Goal: Task Accomplishment & Management: Manage account settings

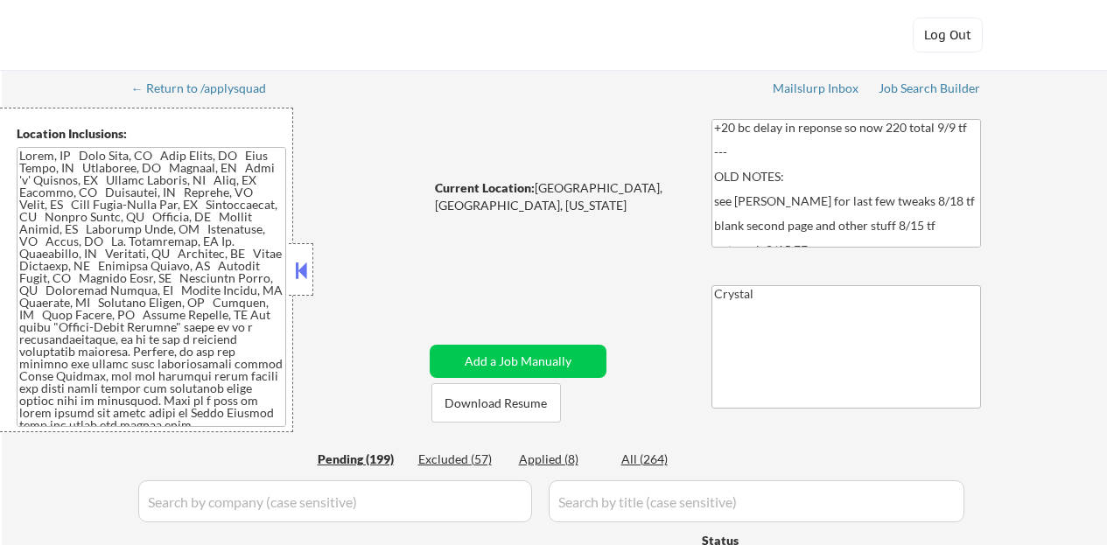
select select ""pending""
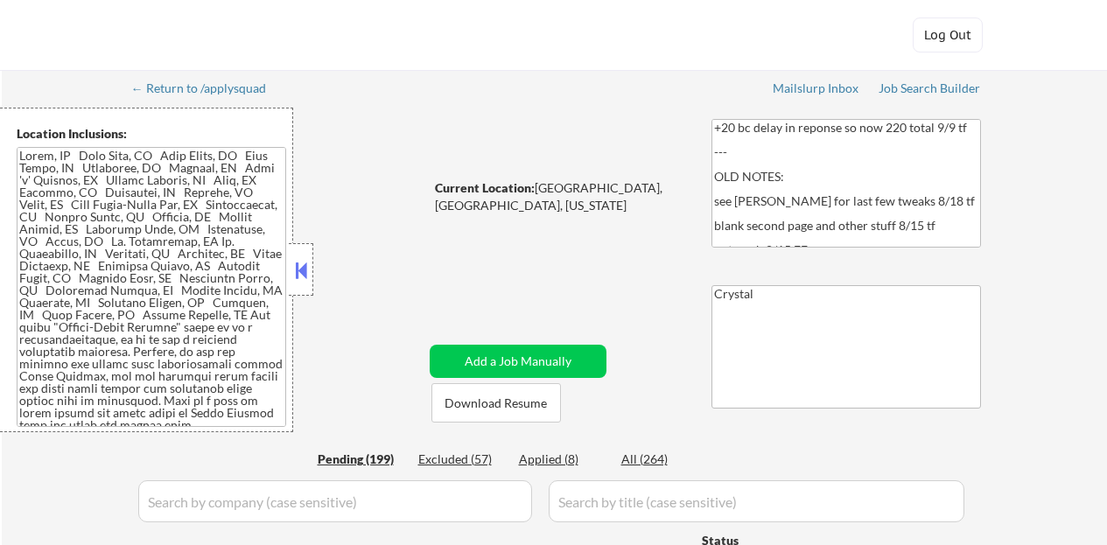
select select ""pending""
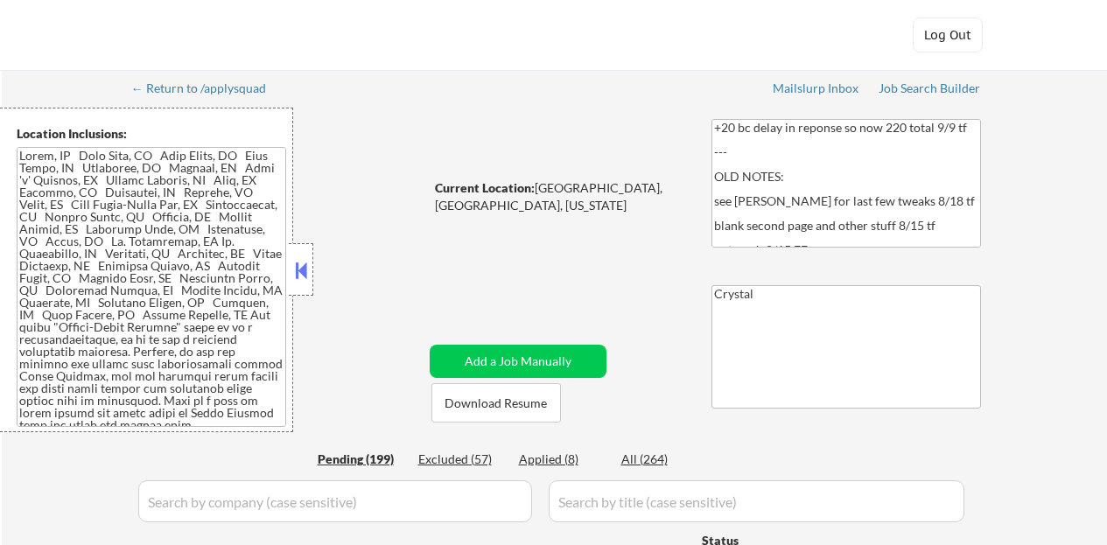
select select ""pending""
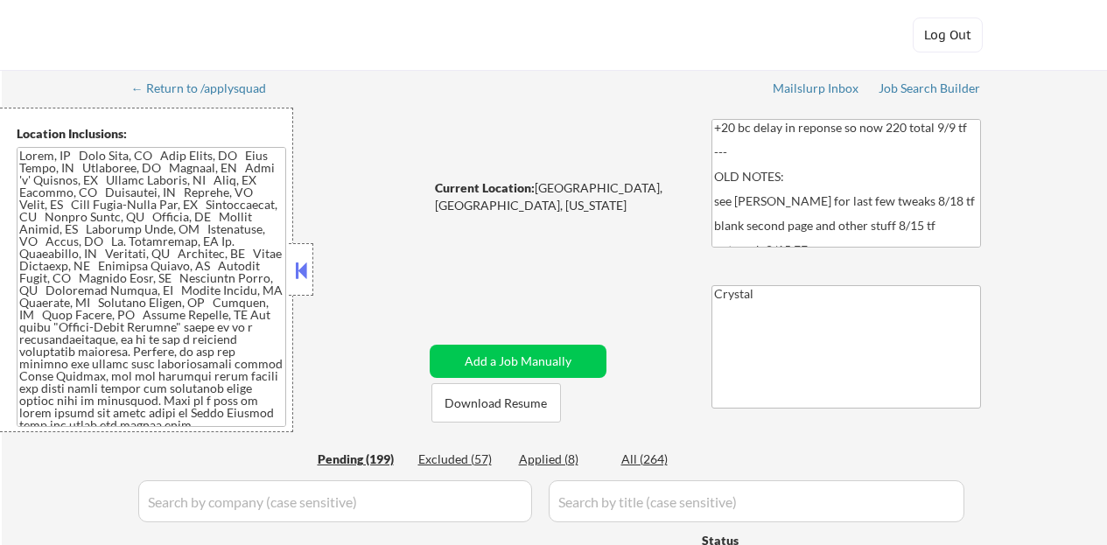
select select ""pending""
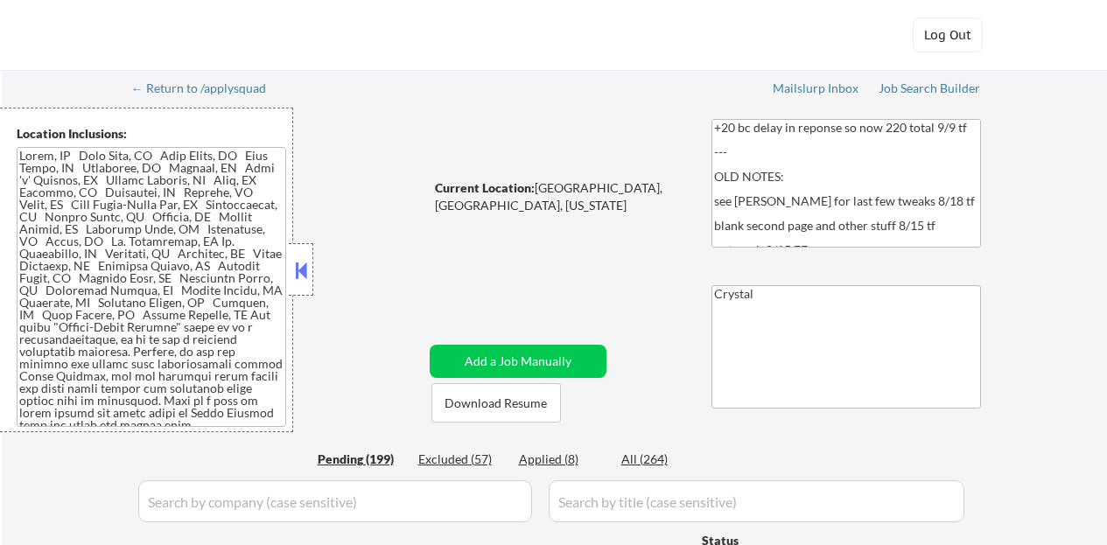
select select ""pending""
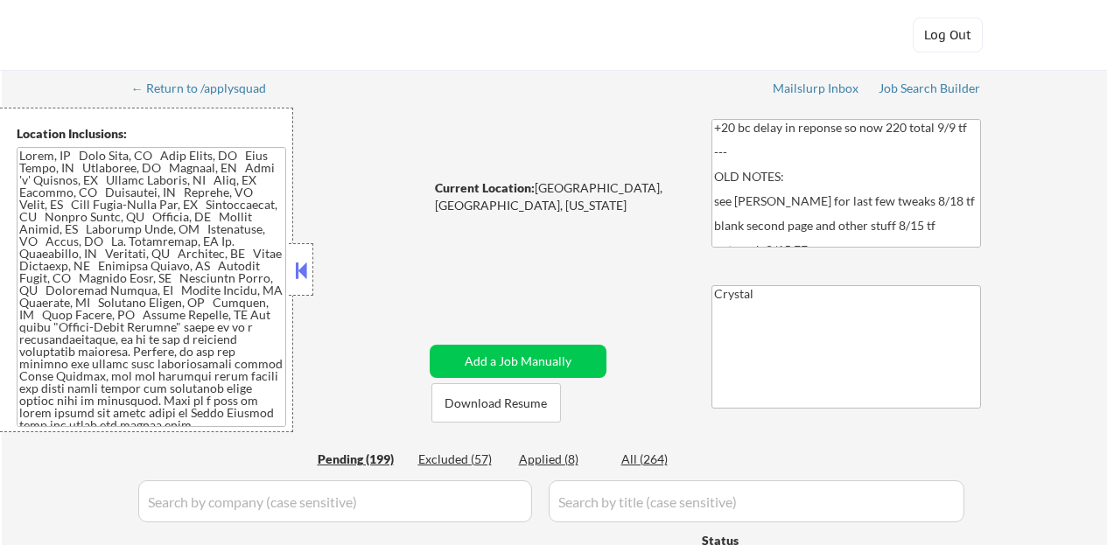
select select ""pending""
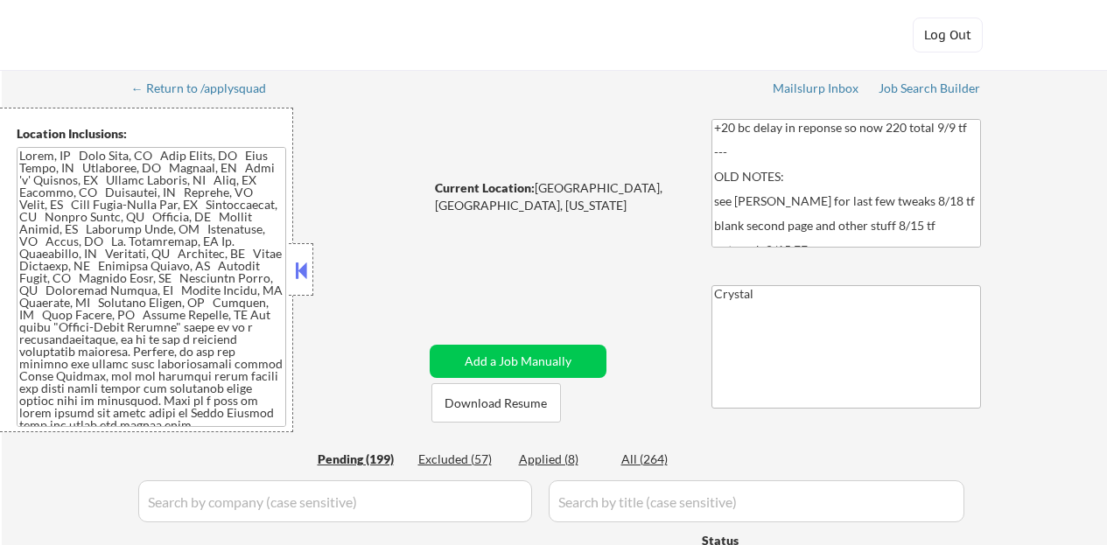
select select ""pending""
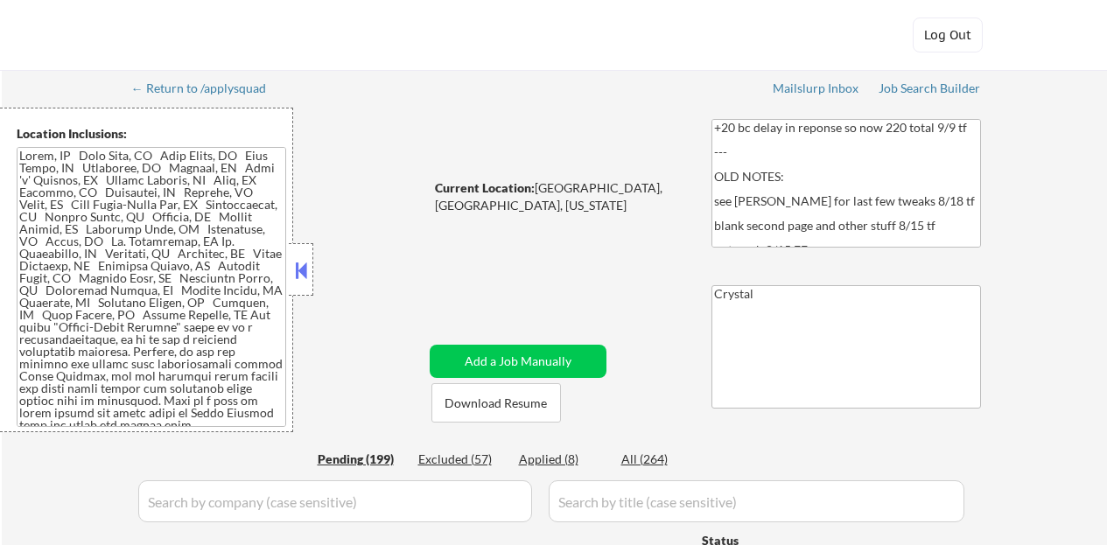
select select ""pending""
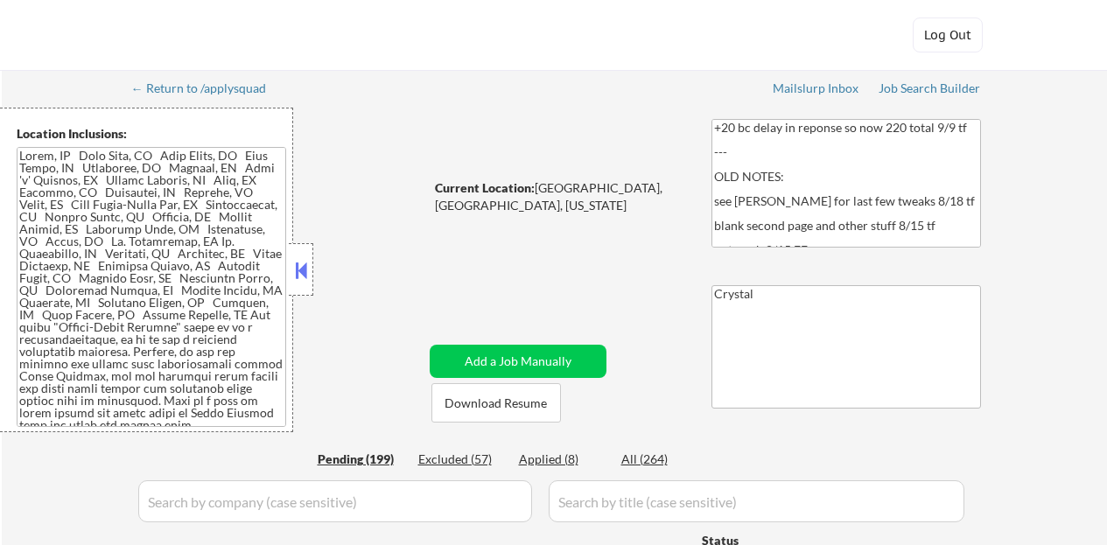
select select ""pending""
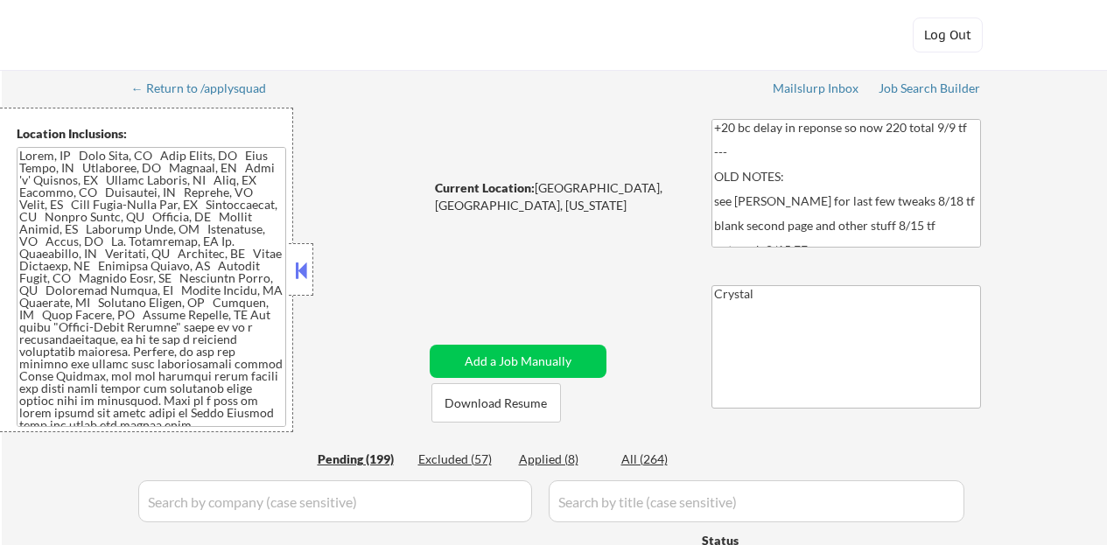
select select ""pending""
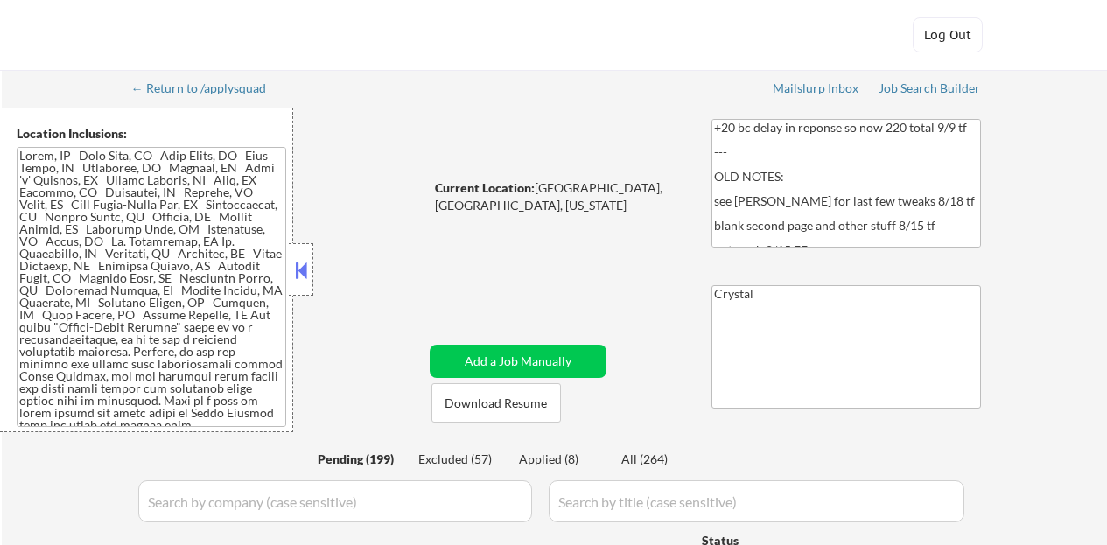
select select ""pending""
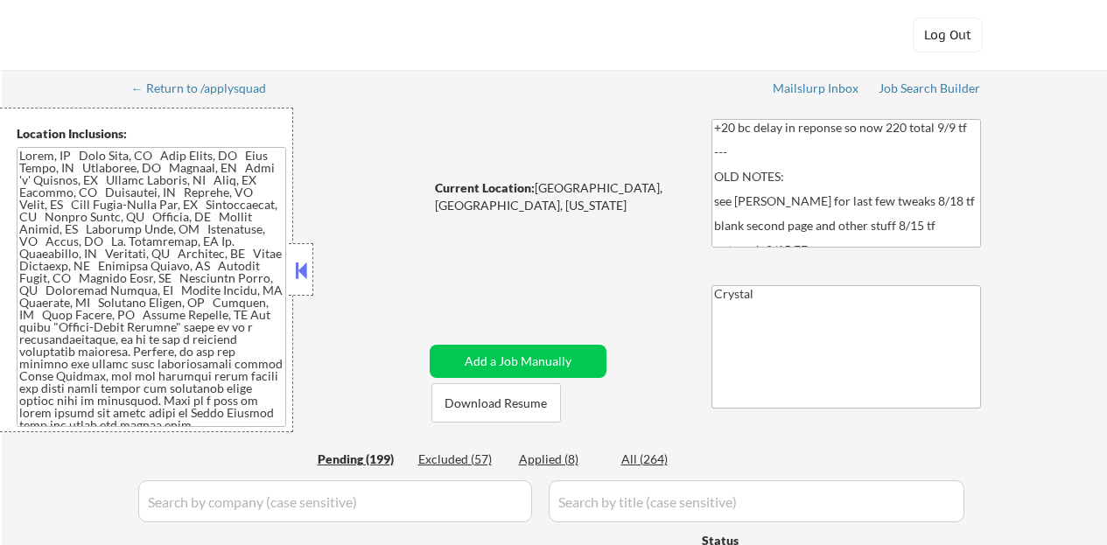
select select ""pending""
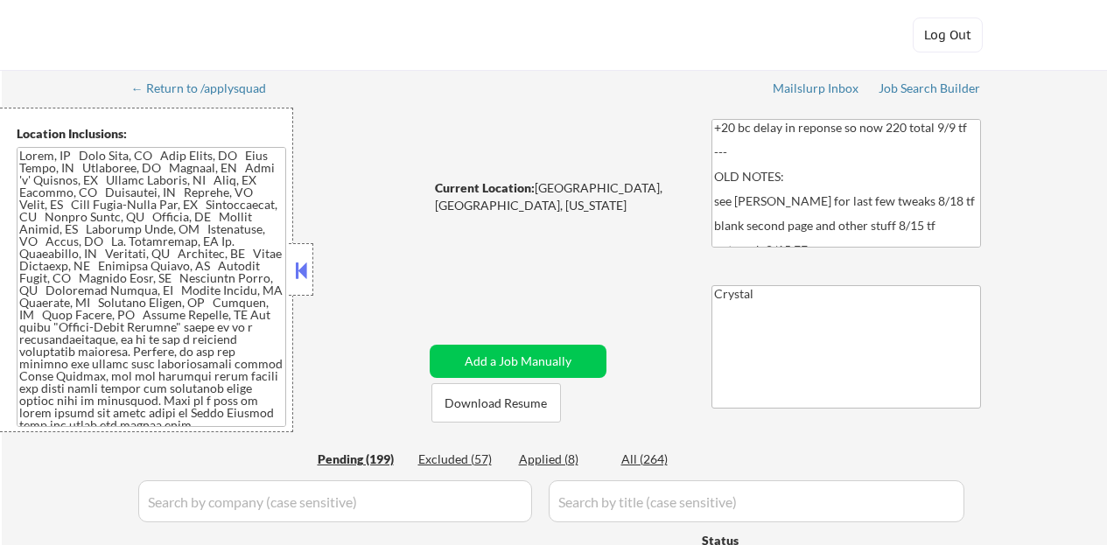
select select ""pending""
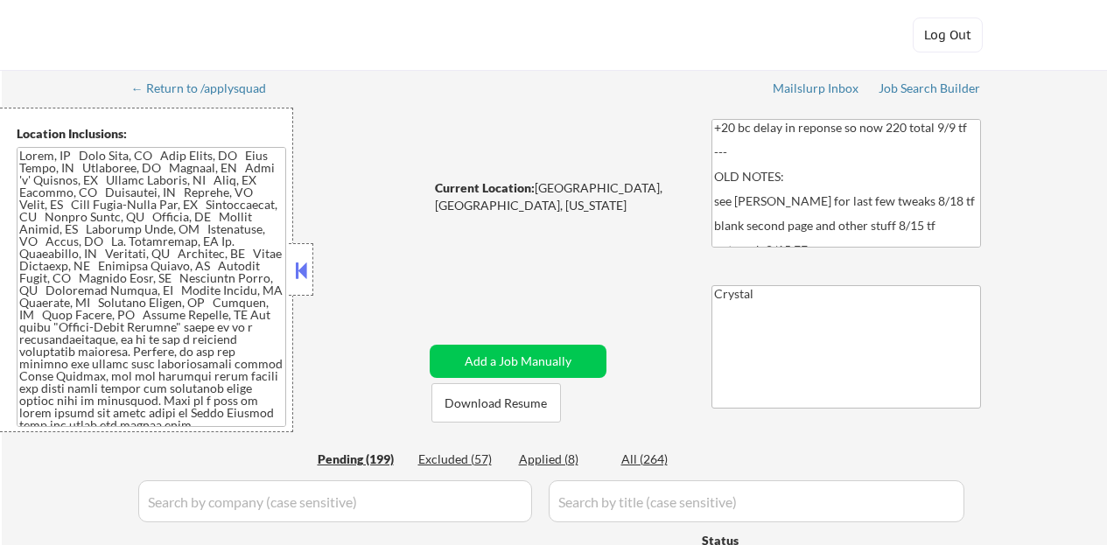
select select ""pending""
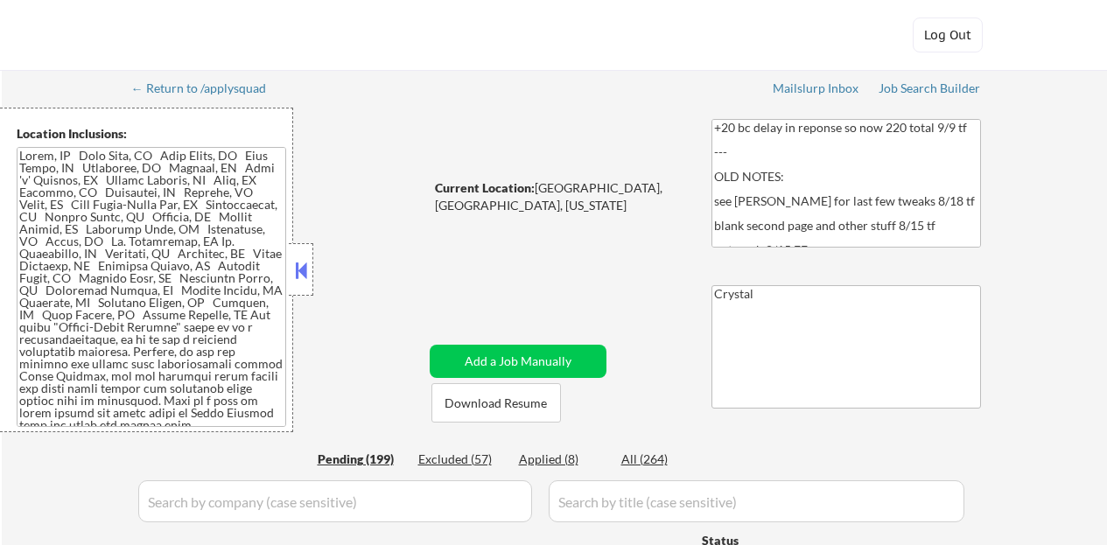
select select ""pending""
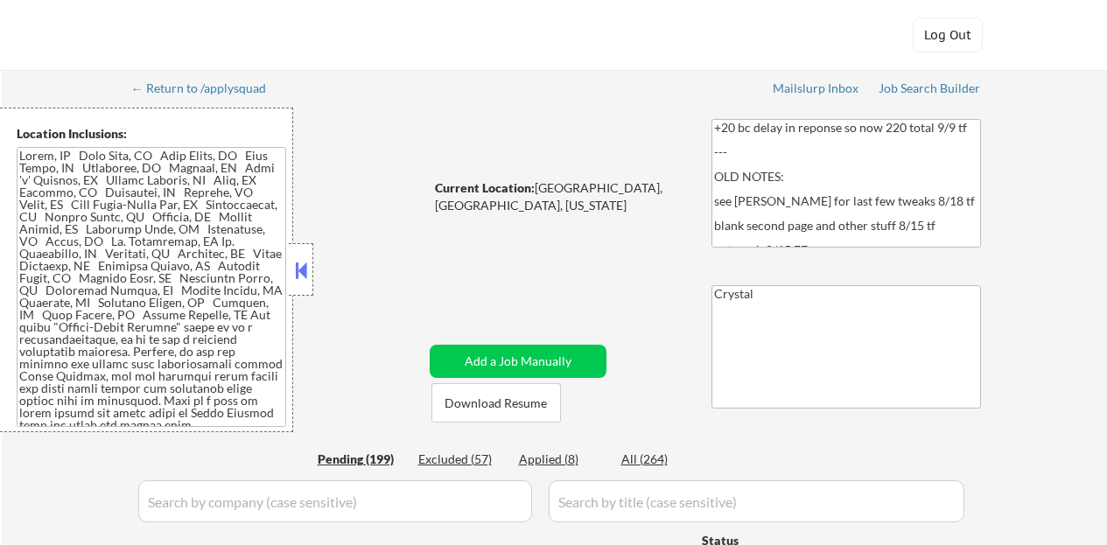
select select ""pending""
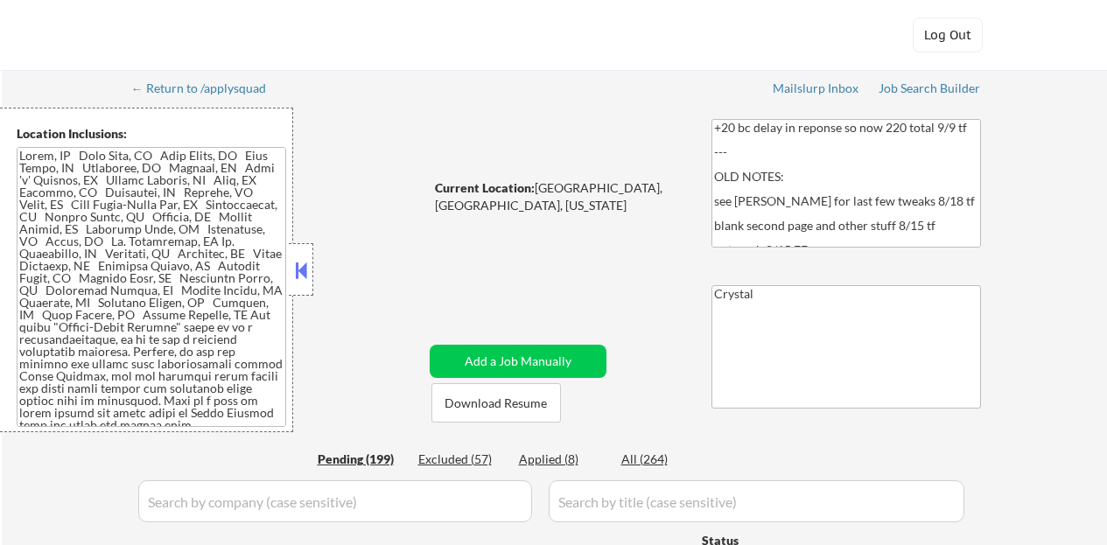
select select ""pending""
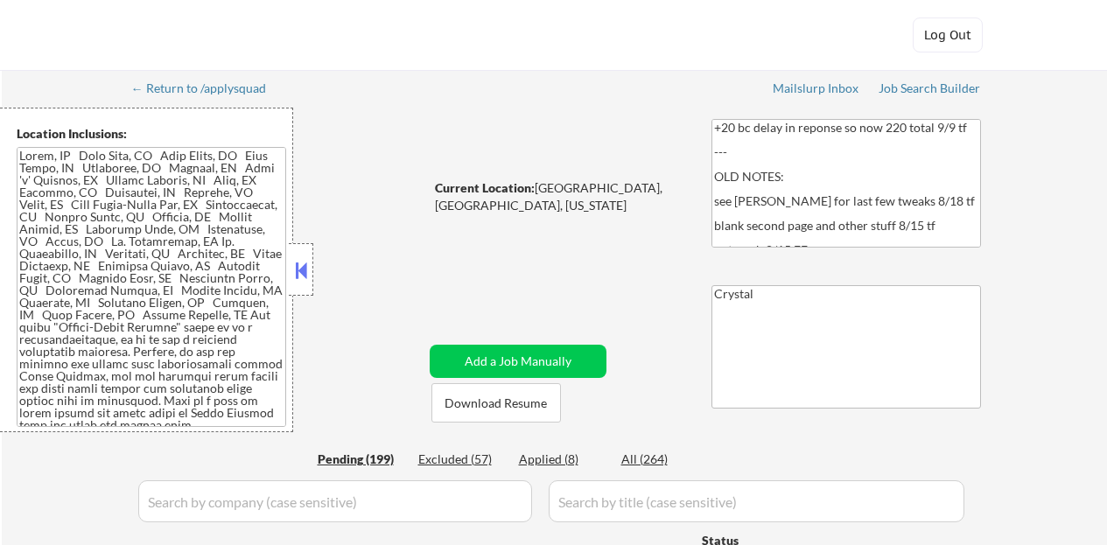
select select ""pending""
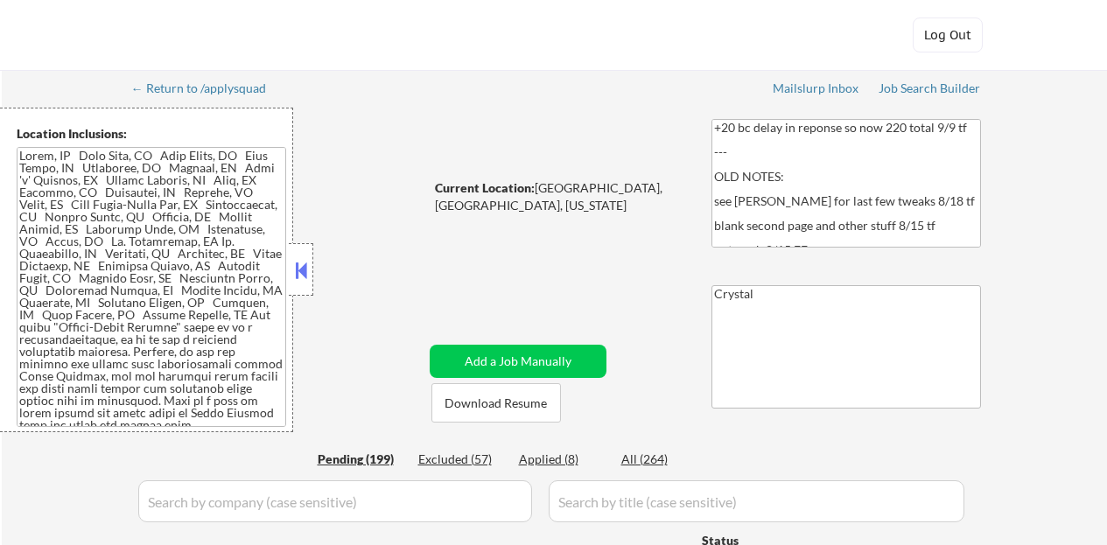
select select ""pending""
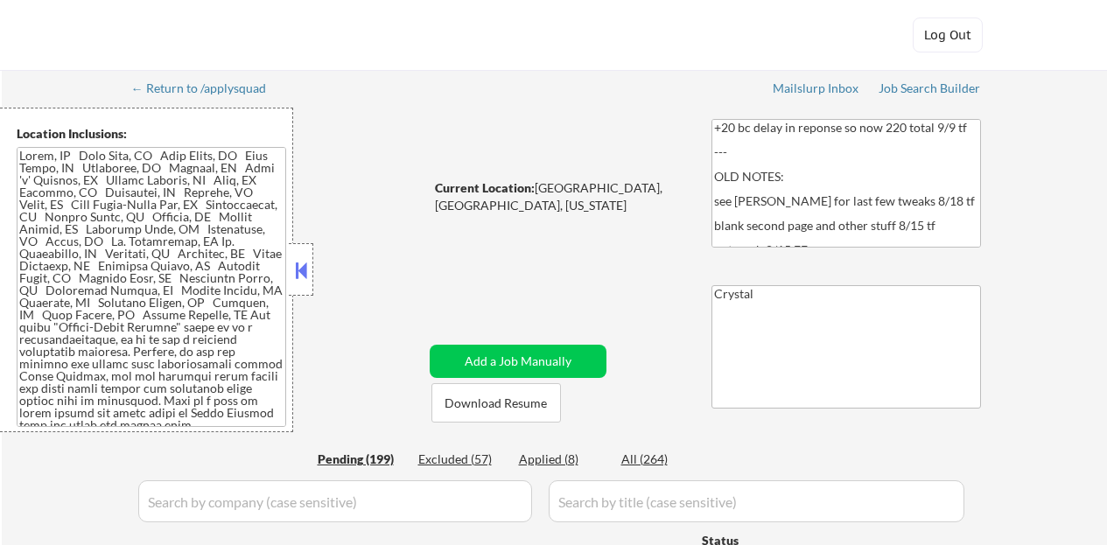
select select ""pending""
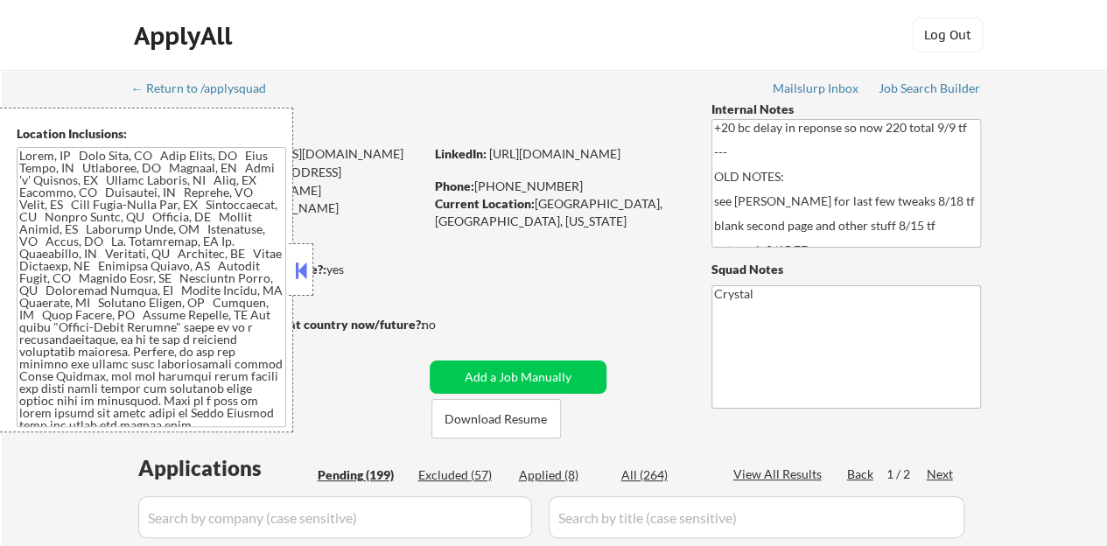
scroll to position [87, 0]
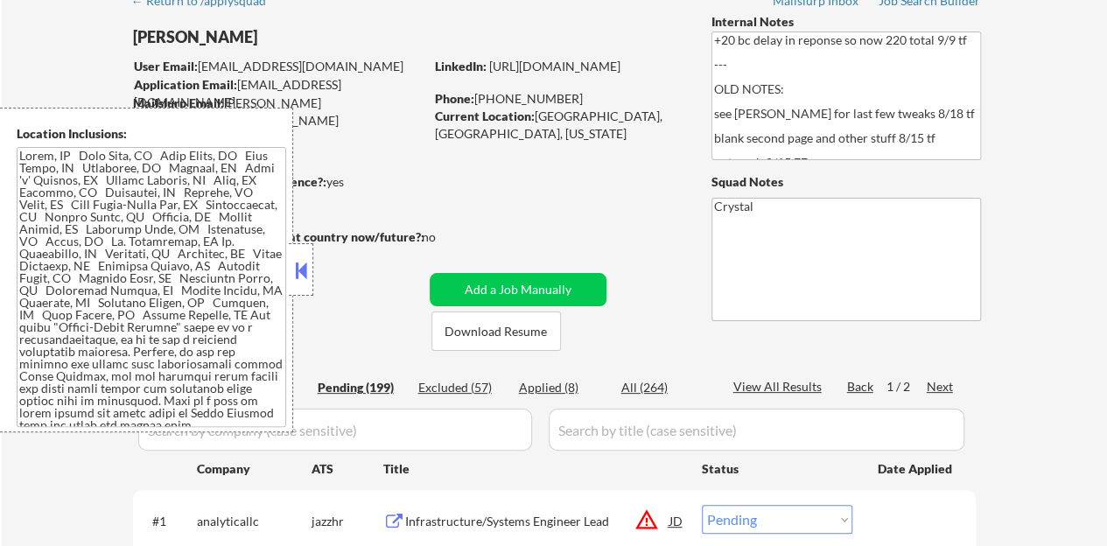
click at [304, 267] on button at bounding box center [300, 270] width 19 height 26
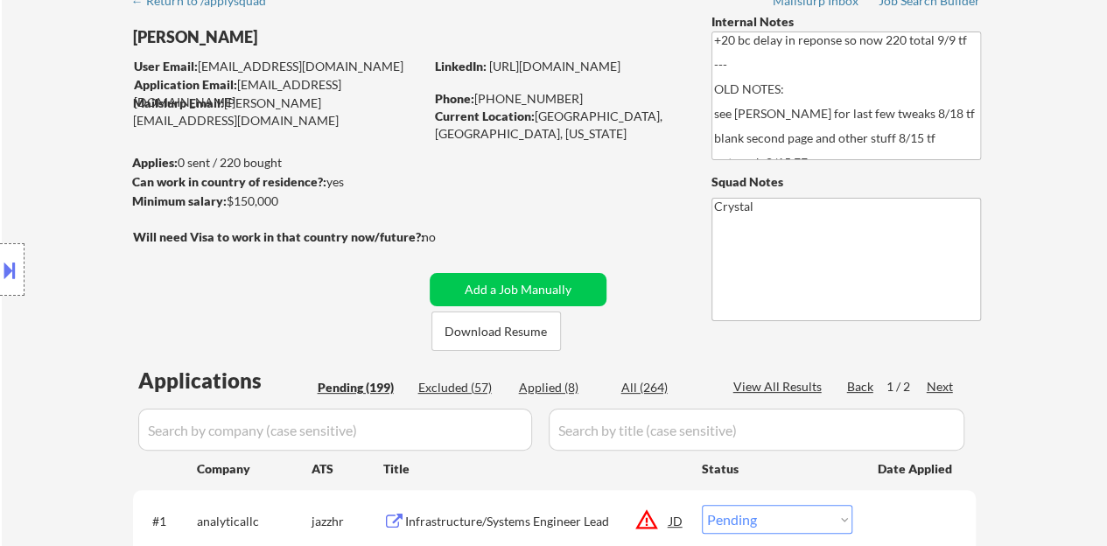
scroll to position [175, 0]
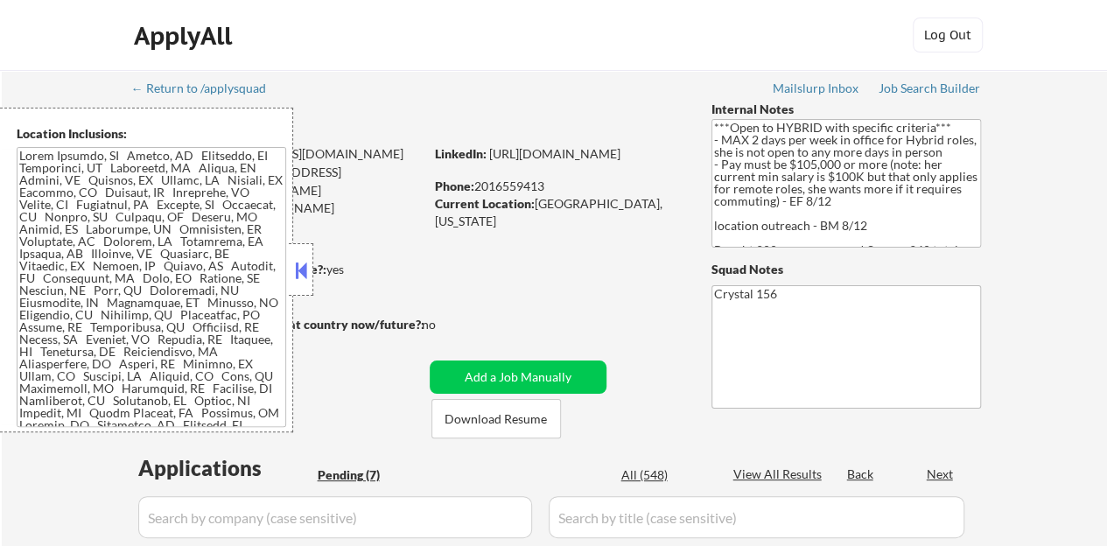
select select ""pending""
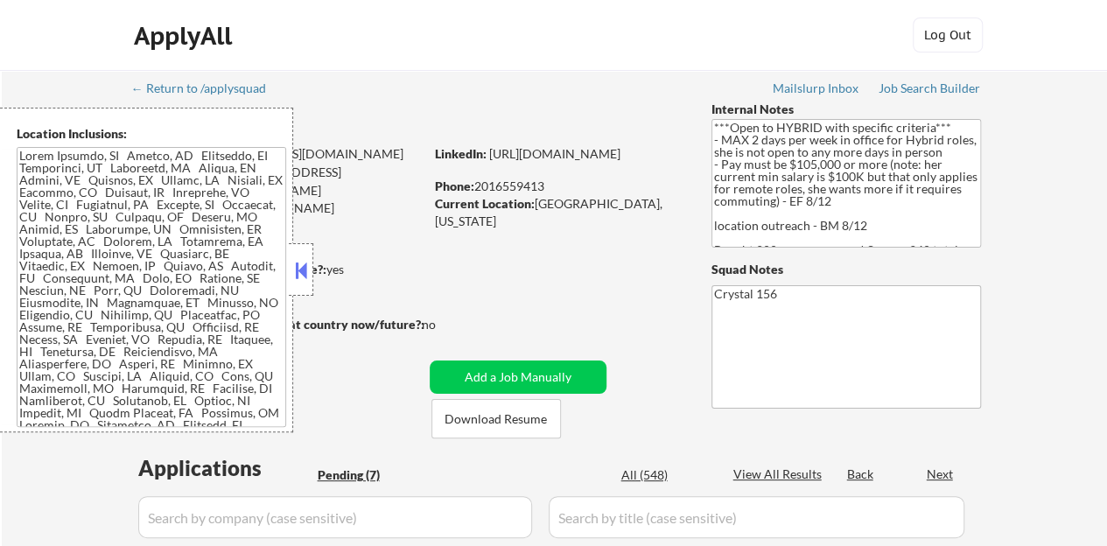
select select ""pending""
click at [296, 268] on button at bounding box center [300, 270] width 19 height 26
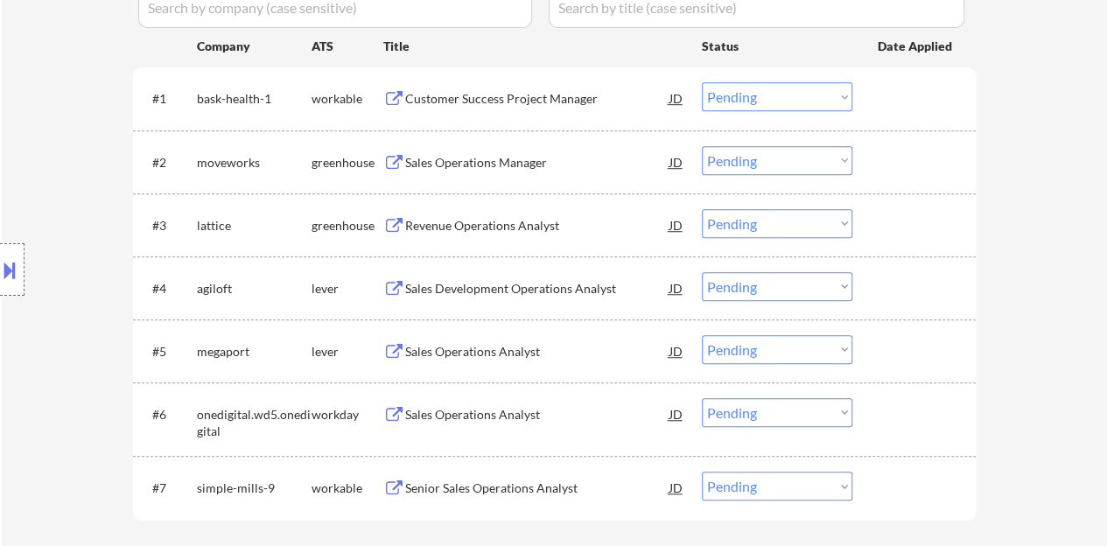
scroll to position [525, 0]
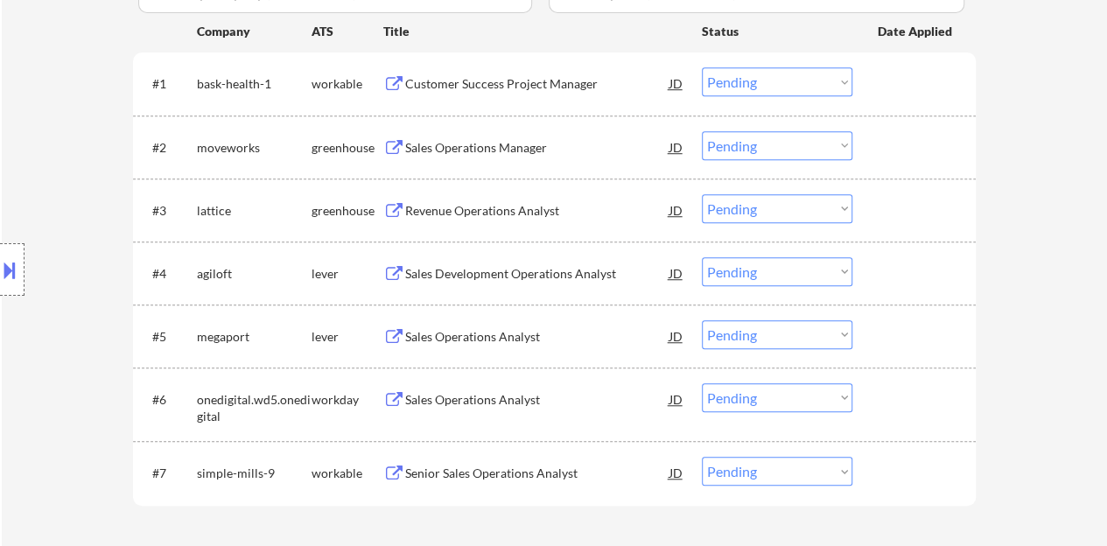
click at [450, 141] on div "Sales Operations Manager" at bounding box center [537, 147] width 264 height 17
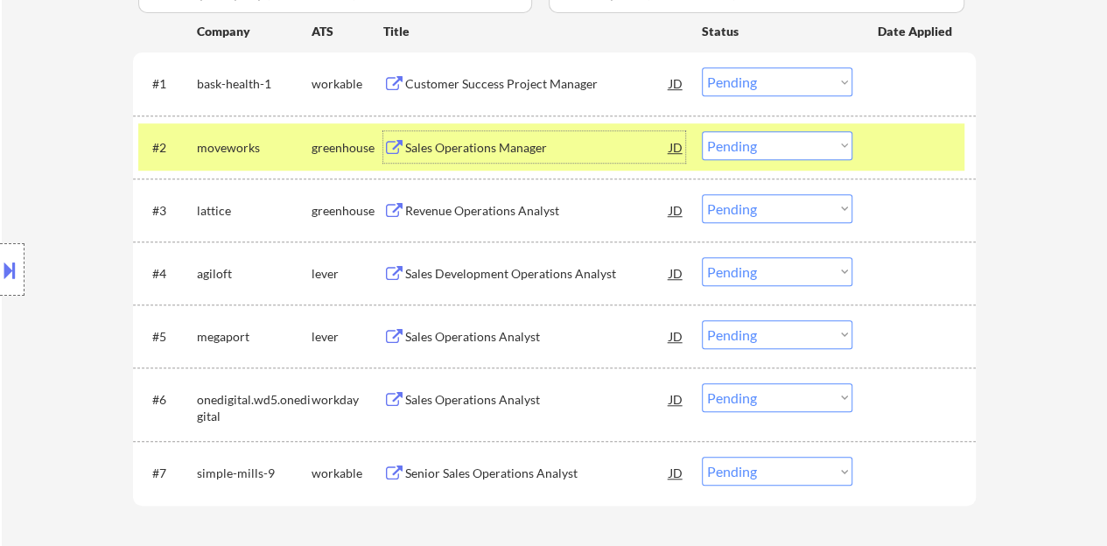
click at [791, 140] on select "Choose an option... Pending Applied Excluded (Questions) Excluded (Expired) Exc…" at bounding box center [777, 145] width 150 height 29
click at [702, 131] on select "Choose an option... Pending Applied Excluded (Questions) Excluded (Expired) Exc…" at bounding box center [777, 145] width 150 height 29
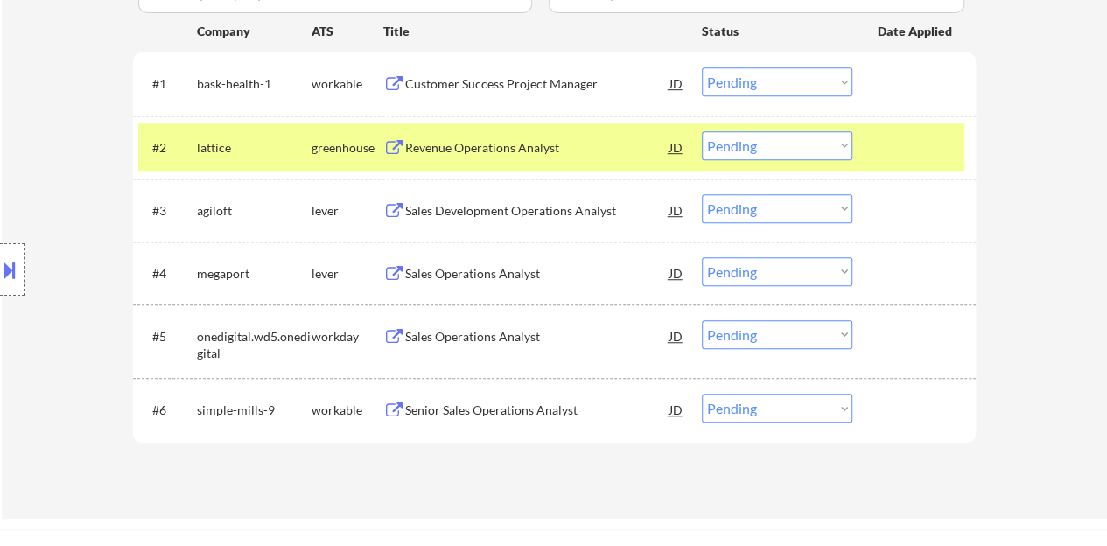
click at [492, 150] on div "Revenue Operations Analyst" at bounding box center [537, 147] width 264 height 17
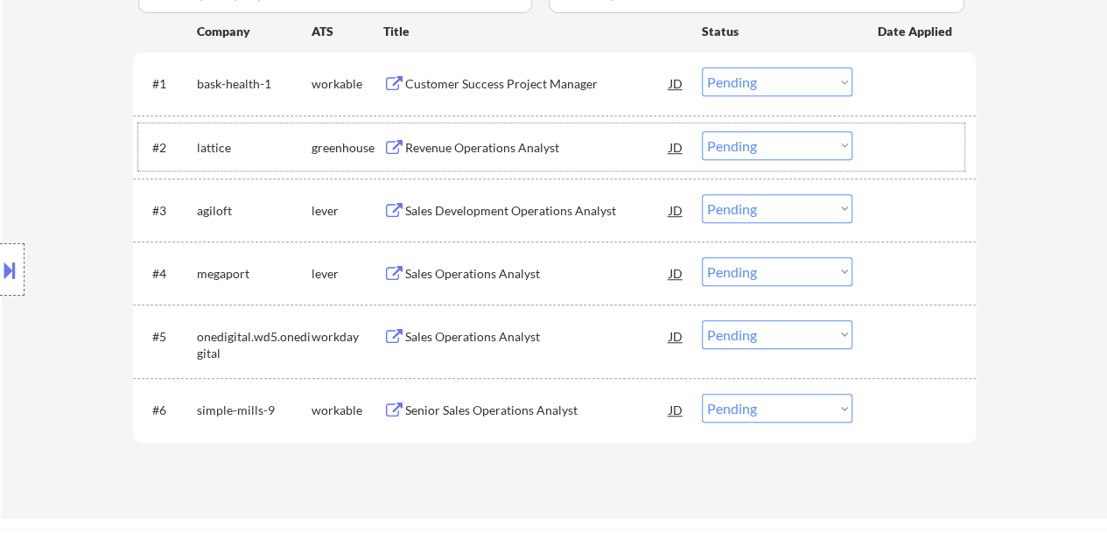
click at [896, 146] on div at bounding box center [916, 146] width 77 height 31
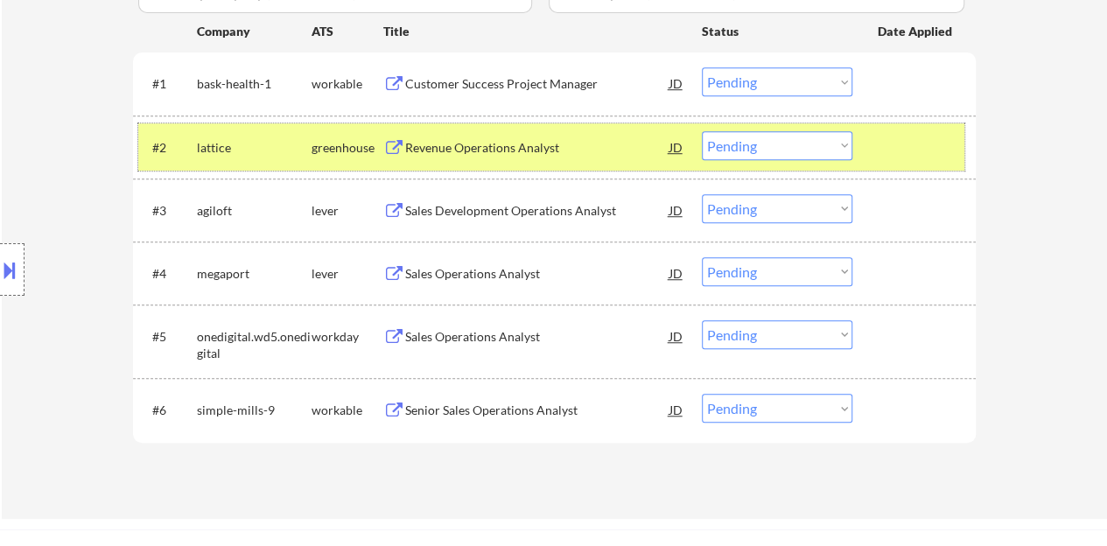
click at [743, 160] on div "#2 lattice greenhouse Revenue Operations Analyst JD Choose an option... Pending…" at bounding box center [551, 146] width 826 height 47
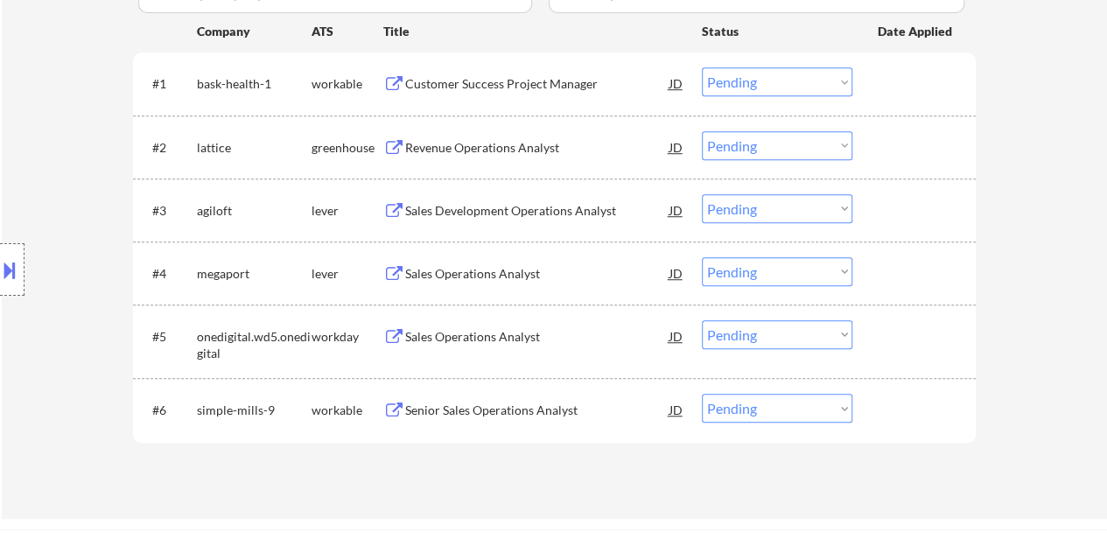
click at [743, 150] on select "Choose an option... Pending Applied Excluded (Questions) Excluded (Expired) Exc…" at bounding box center [777, 145] width 150 height 29
click at [702, 131] on select "Choose an option... Pending Applied Excluded (Questions) Excluded (Expired) Exc…" at bounding box center [777, 145] width 150 height 29
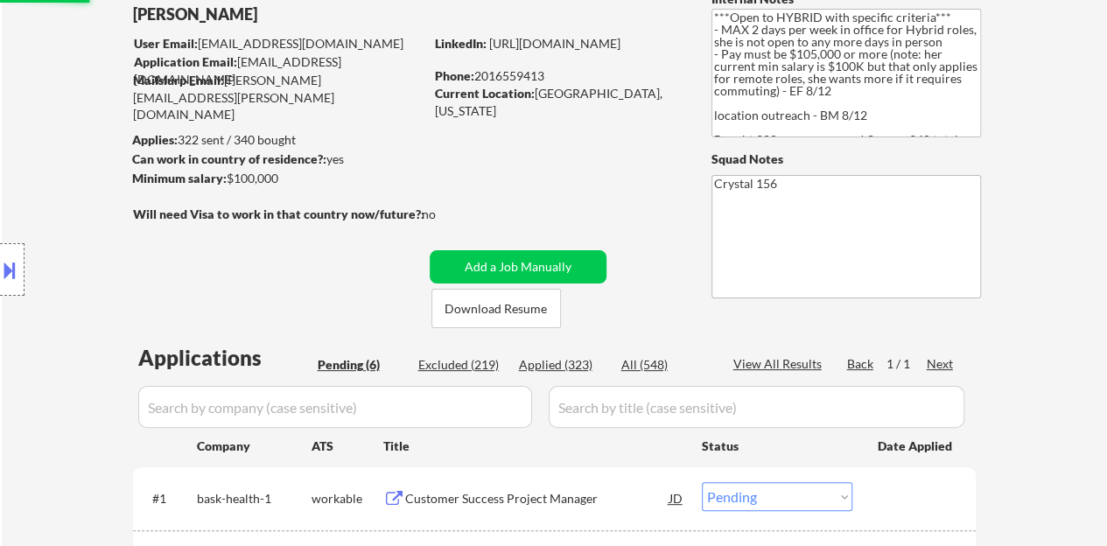
scroll to position [87, 0]
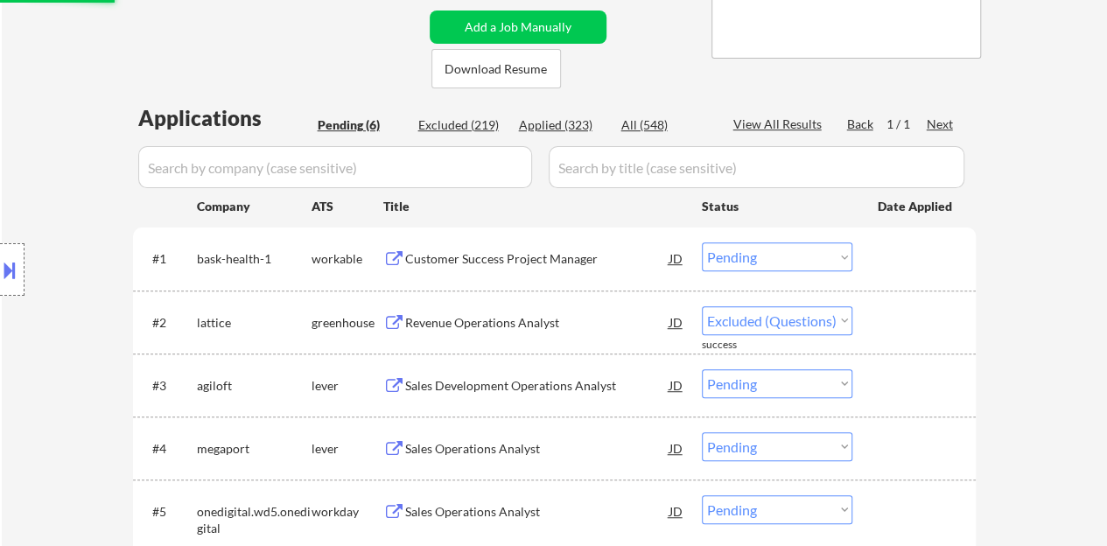
select select ""pending""
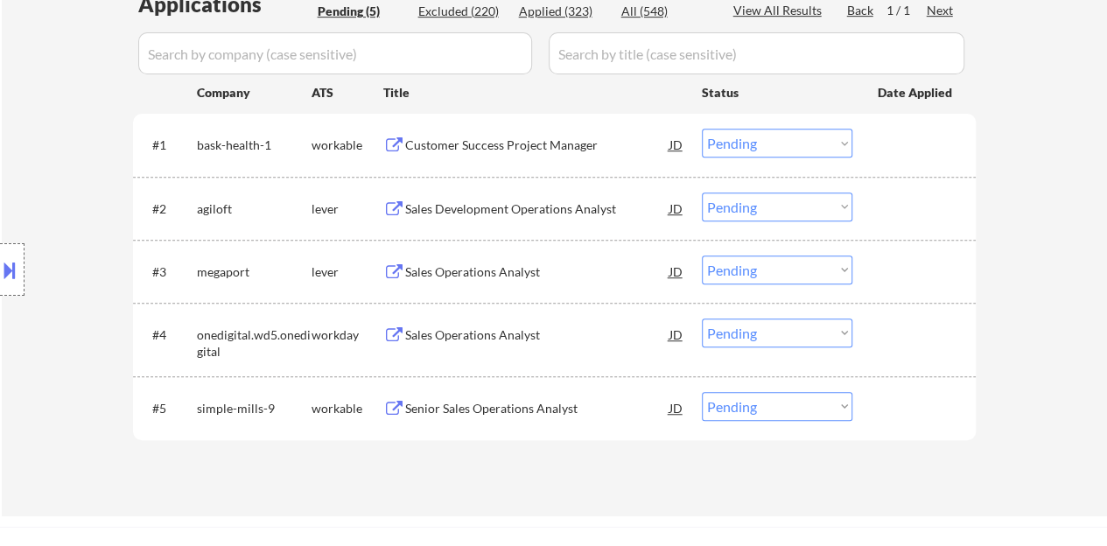
scroll to position [437, 0]
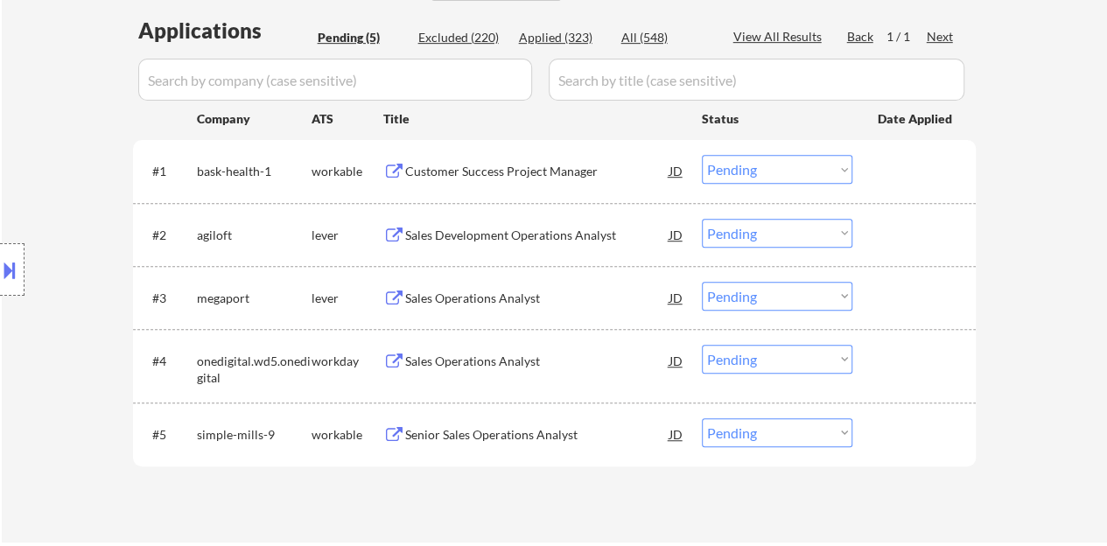
click at [472, 301] on div "Sales Operations Analyst" at bounding box center [537, 298] width 264 height 17
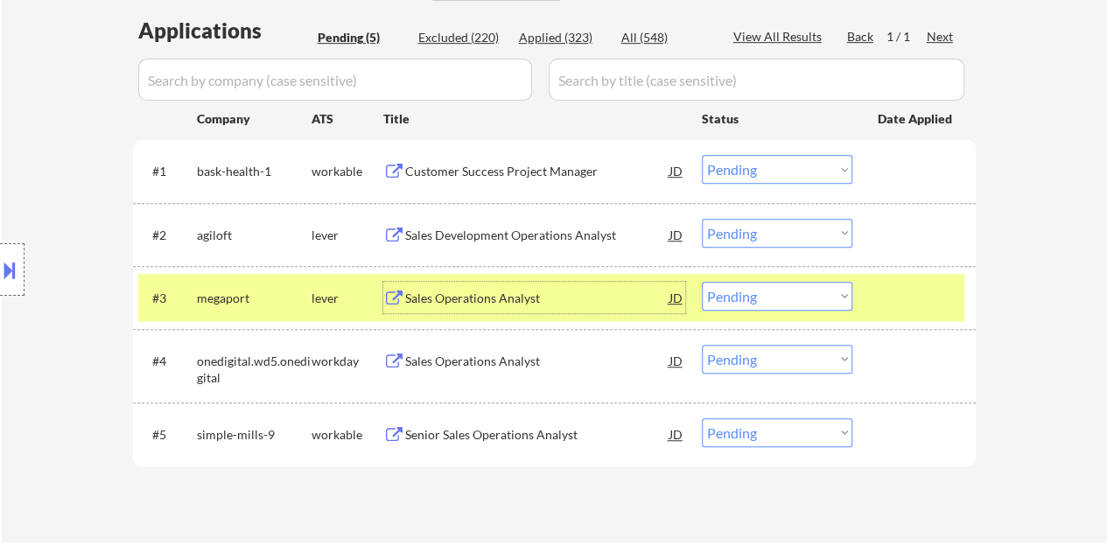
click at [770, 286] on select "Choose an option... Pending Applied Excluded (Questions) Excluded (Expired) Exc…" at bounding box center [777, 296] width 150 height 29
click at [702, 282] on select "Choose an option... Pending Applied Excluded (Questions) Excluded (Expired) Exc…" at bounding box center [777, 296] width 150 height 29
select select ""pending""
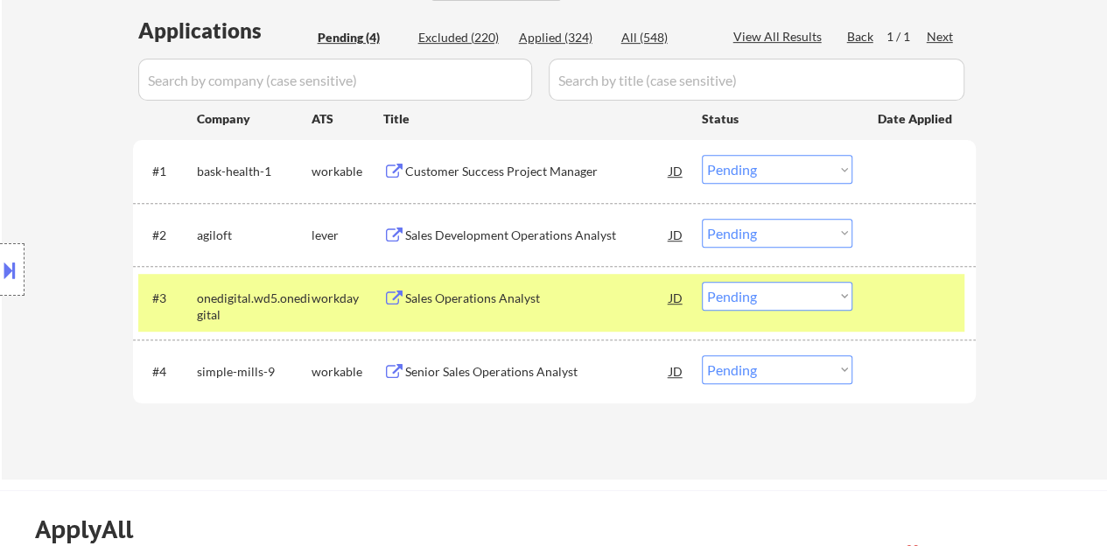
click at [904, 298] on div at bounding box center [916, 297] width 77 height 31
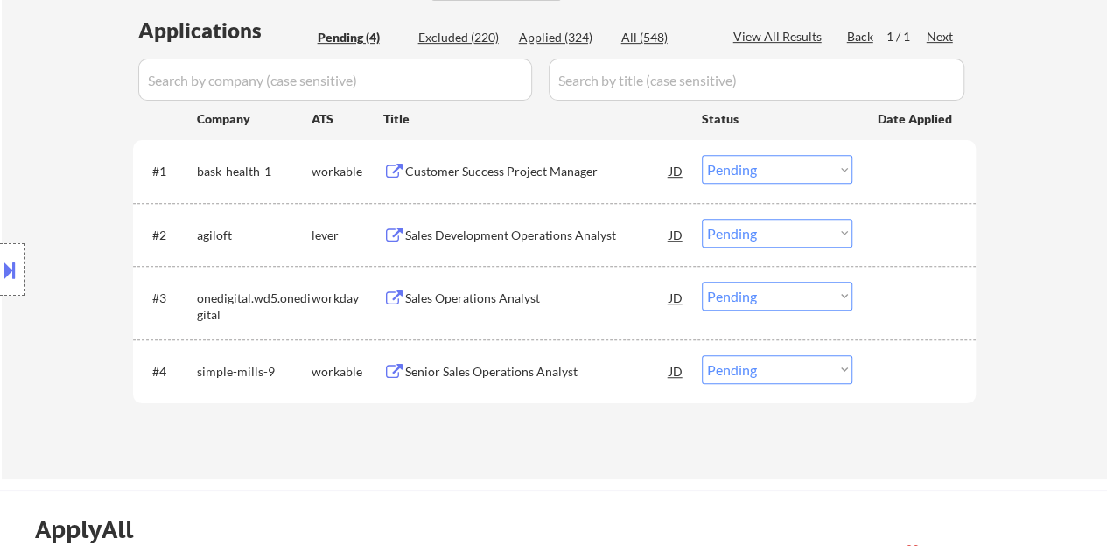
click at [548, 233] on div "Sales Development Operations Analyst" at bounding box center [537, 235] width 264 height 17
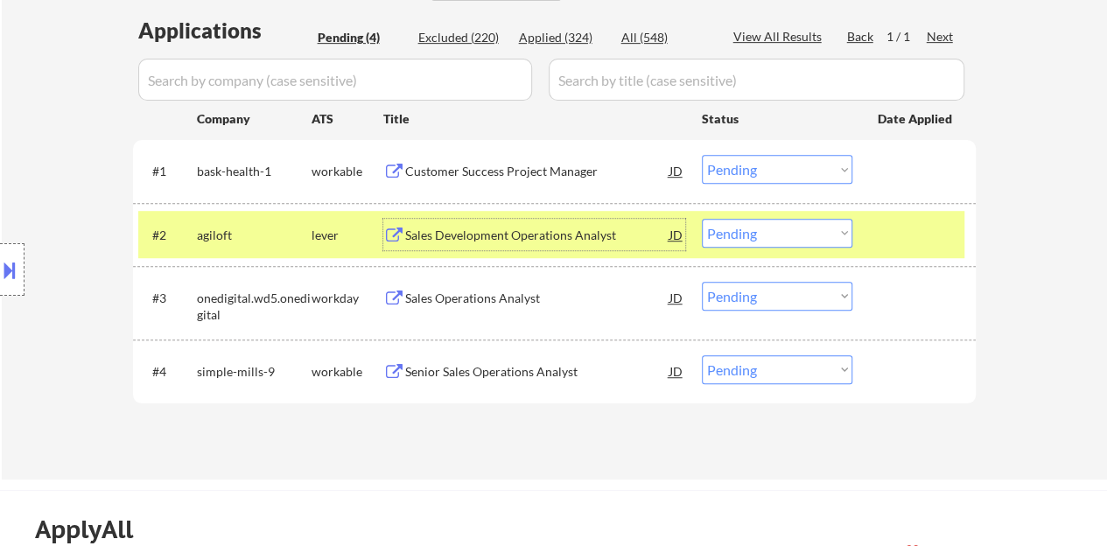
click at [871, 241] on div "#2 agiloft lever Sales Development Operations Analyst JD Choose an option... Pe…" at bounding box center [551, 234] width 826 height 47
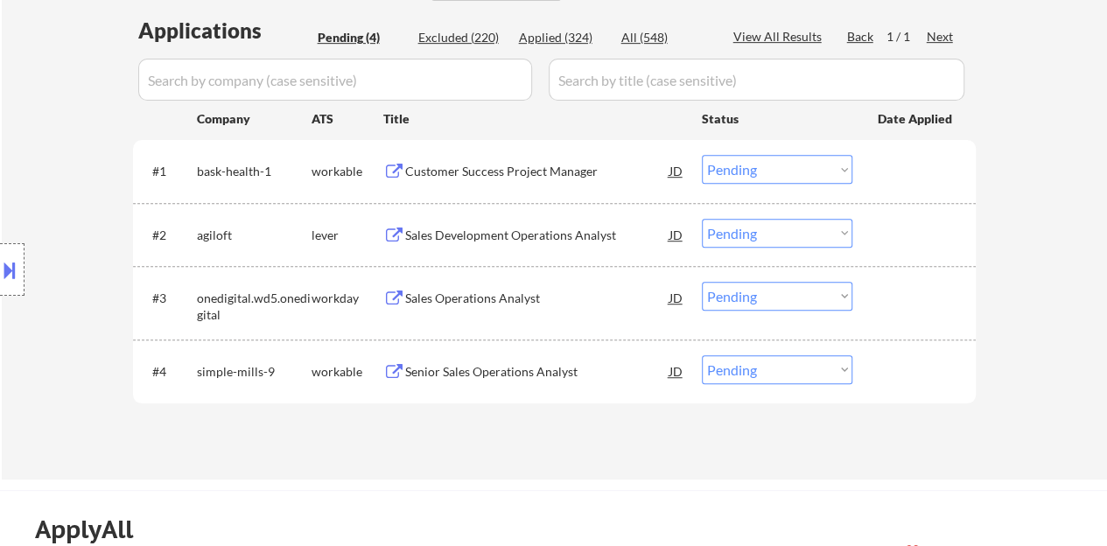
click at [896, 237] on div at bounding box center [916, 234] width 77 height 31
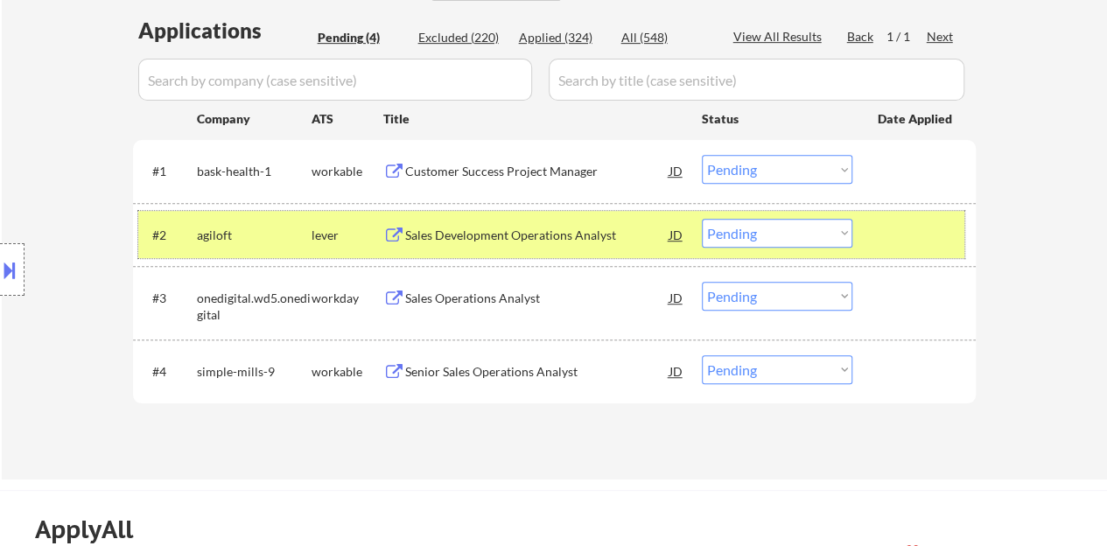
click at [725, 236] on select "Choose an option... Pending Applied Excluded (Questions) Excluded (Expired) Exc…" at bounding box center [777, 233] width 150 height 29
click at [702, 219] on select "Choose an option... Pending Applied Excluded (Questions) Excluded (Expired) Exc…" at bounding box center [777, 233] width 150 height 29
select select ""pending""
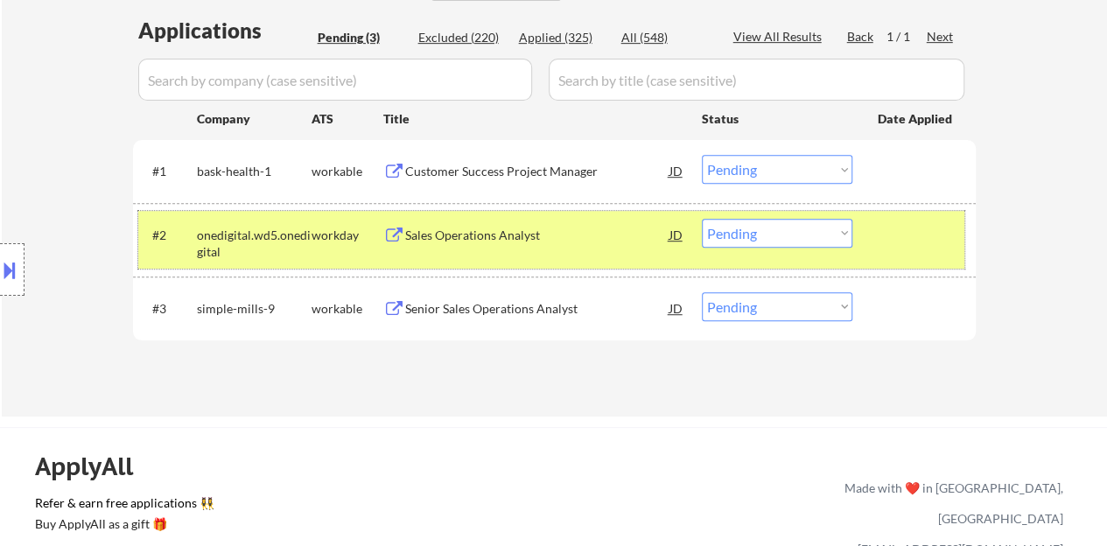
click at [884, 253] on div "#2 onedigital.wd5.onedigital workday Sales Operations Analyst JD Choose an opti…" at bounding box center [551, 240] width 826 height 58
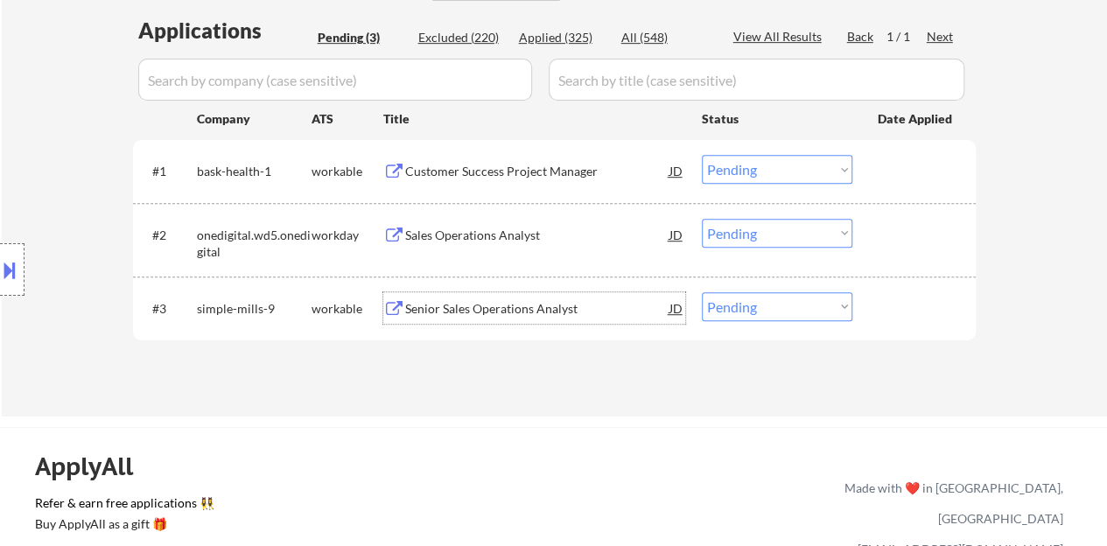
click at [486, 301] on div "Senior Sales Operations Analyst" at bounding box center [537, 308] width 264 height 17
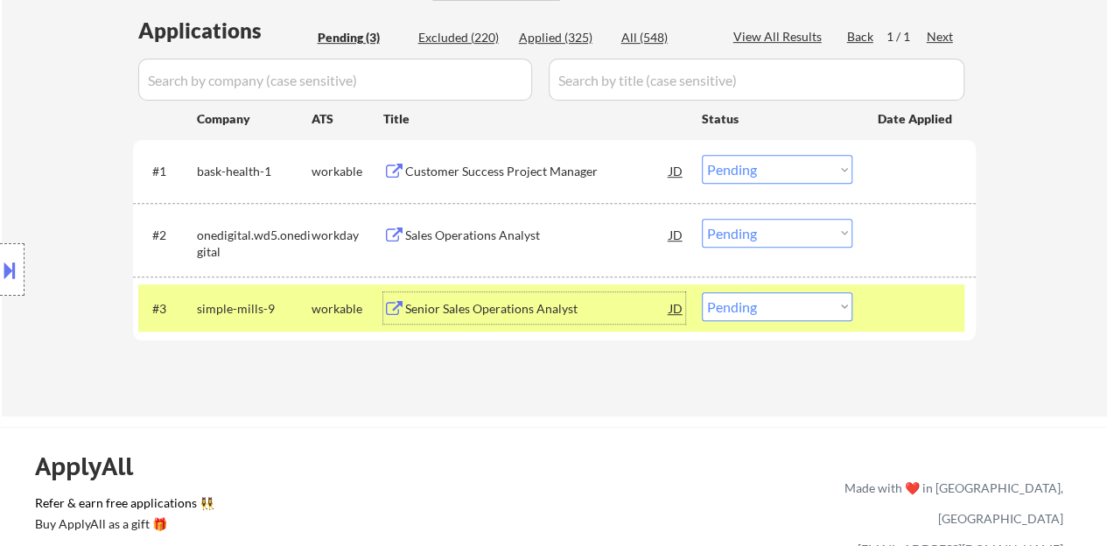
click at [771, 304] on select "Choose an option... Pending Applied Excluded (Questions) Excluded (Expired) Exc…" at bounding box center [777, 306] width 150 height 29
select select ""excluded__salary_""
click at [702, 292] on select "Choose an option... Pending Applied Excluded (Questions) Excluded (Expired) Exc…" at bounding box center [777, 306] width 150 height 29
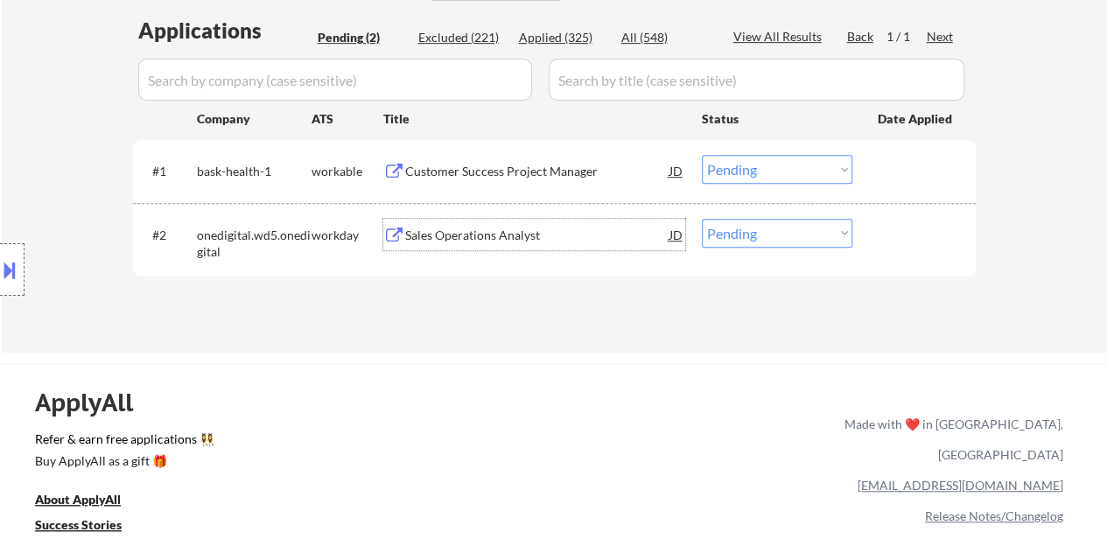
click at [460, 223] on div "Sales Operations Analyst" at bounding box center [537, 234] width 264 height 31
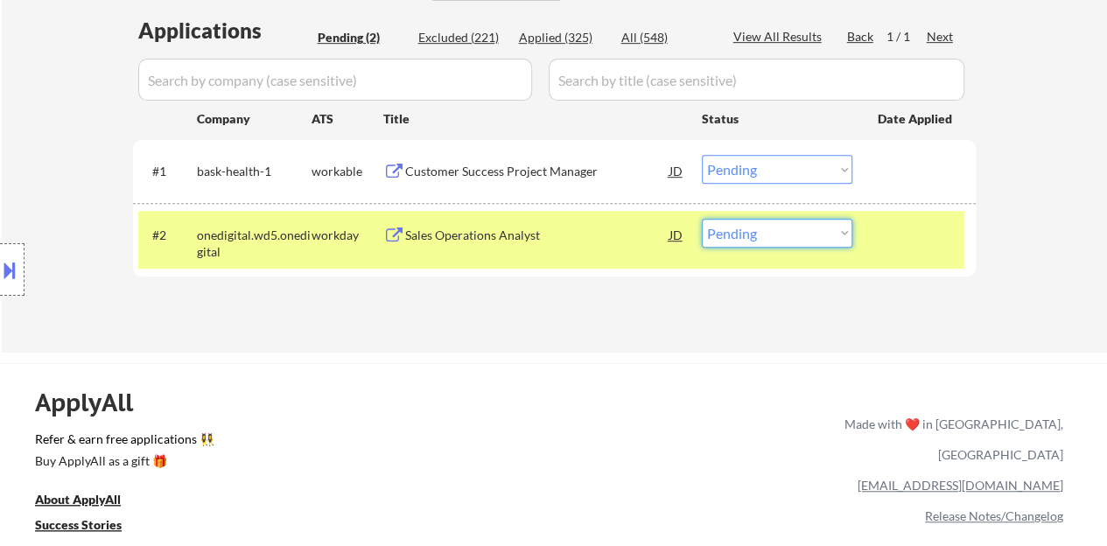
click at [730, 223] on select "Choose an option... Pending Applied Excluded (Questions) Excluded (Expired) Exc…" at bounding box center [777, 233] width 150 height 29
select select ""excluded__salary_""
click at [702, 219] on select "Choose an option... Pending Applied Excluded (Questions) Excluded (Expired) Exc…" at bounding box center [777, 233] width 150 height 29
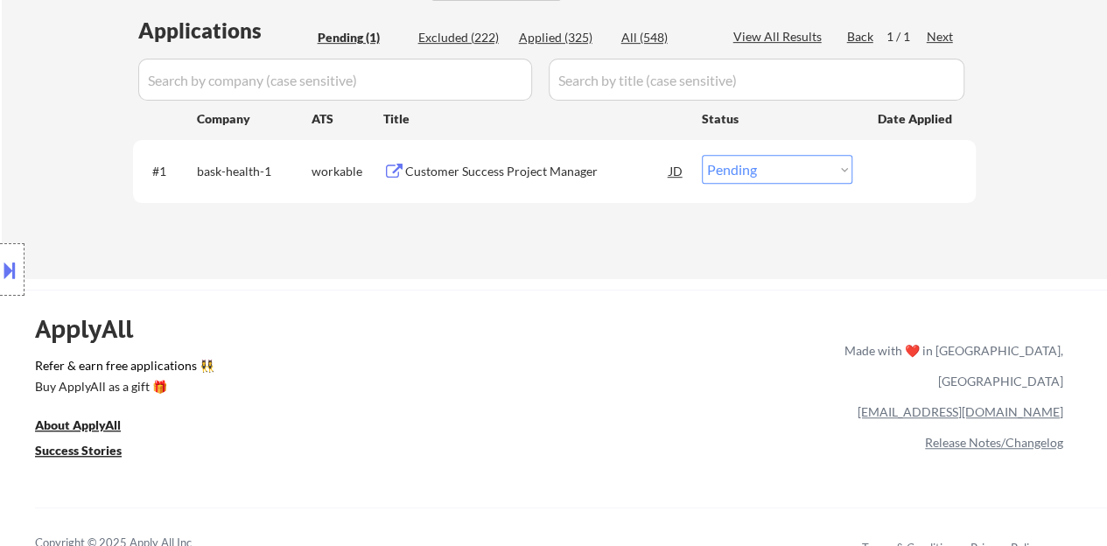
click at [539, 166] on div "Customer Success Project Manager" at bounding box center [537, 171] width 264 height 17
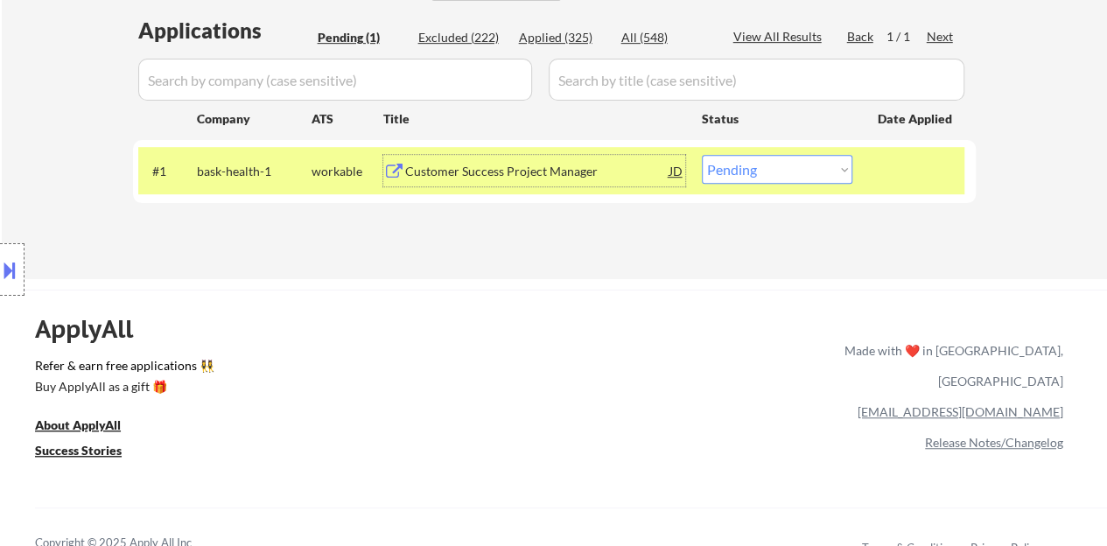
click at [754, 172] on select "Choose an option... Pending Applied Excluded (Questions) Excluded (Expired) Exc…" at bounding box center [777, 169] width 150 height 29
select select ""applied""
click at [702, 155] on select "Choose an option... Pending Applied Excluded (Questions) Excluded (Expired) Exc…" at bounding box center [777, 169] width 150 height 29
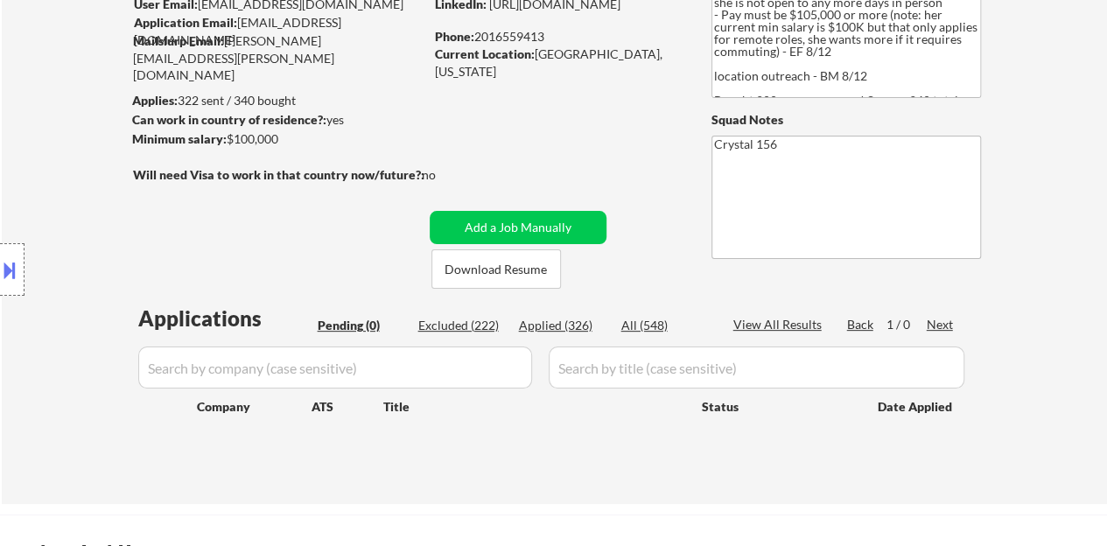
scroll to position [175, 0]
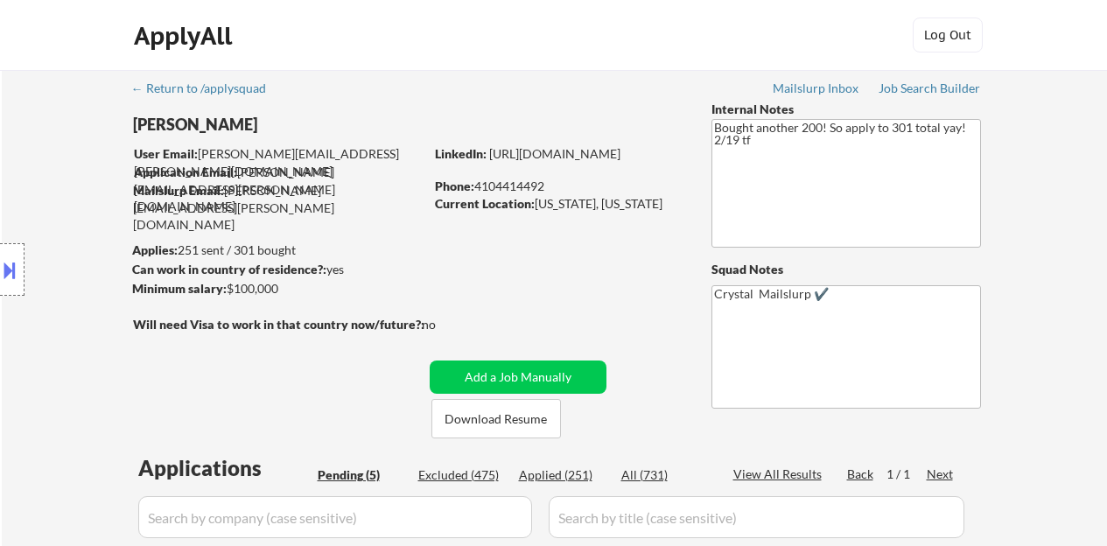
select select ""pending""
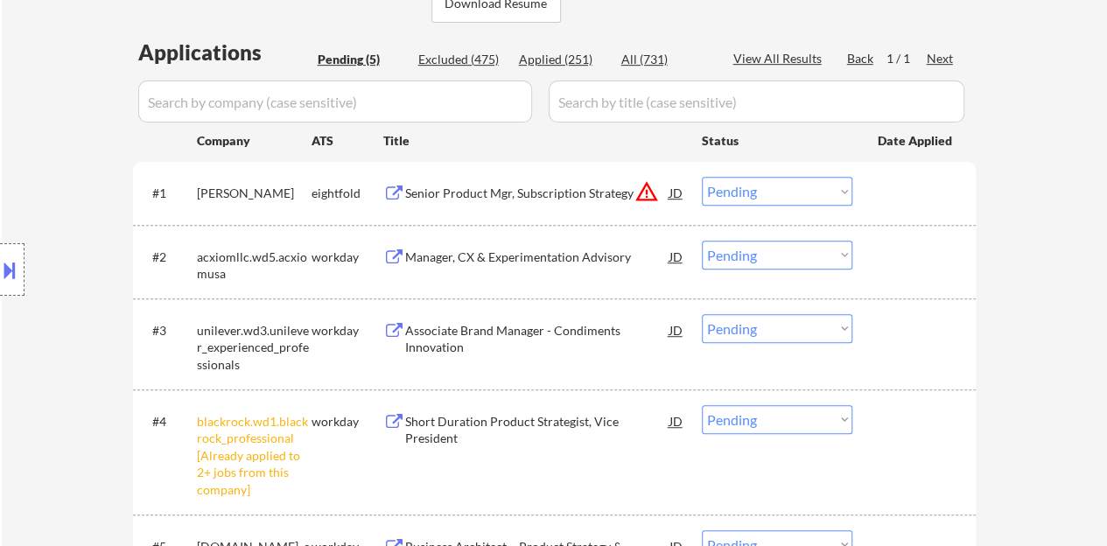
scroll to position [612, 0]
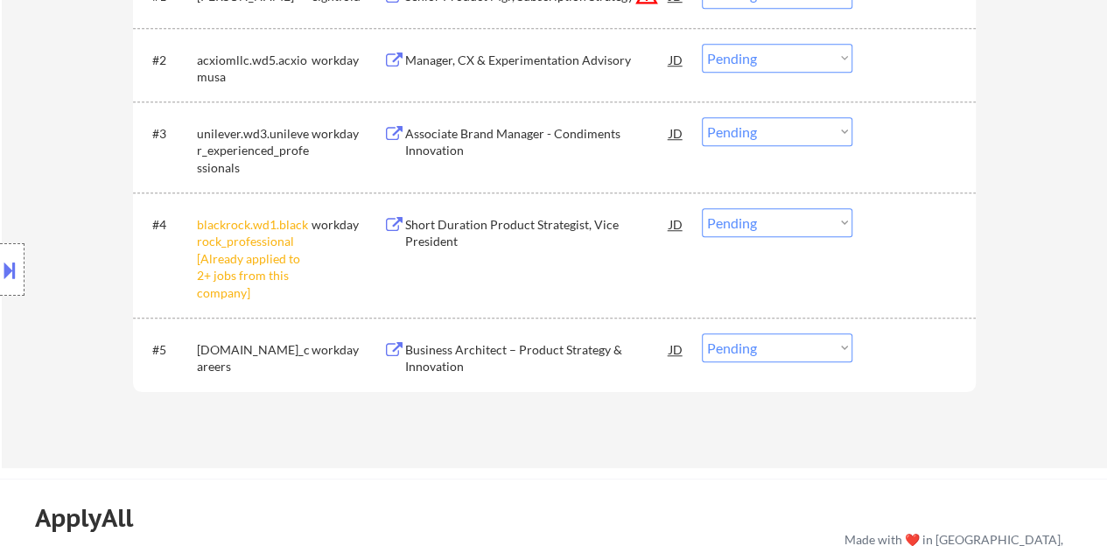
click at [732, 210] on select "Choose an option... Pending Applied Excluded (Questions) Excluded (Expired) Exc…" at bounding box center [777, 222] width 150 height 29
click at [702, 208] on select "Choose an option... Pending Applied Excluded (Questions) Excluded (Expired) Exc…" at bounding box center [777, 222] width 150 height 29
select select ""pending""
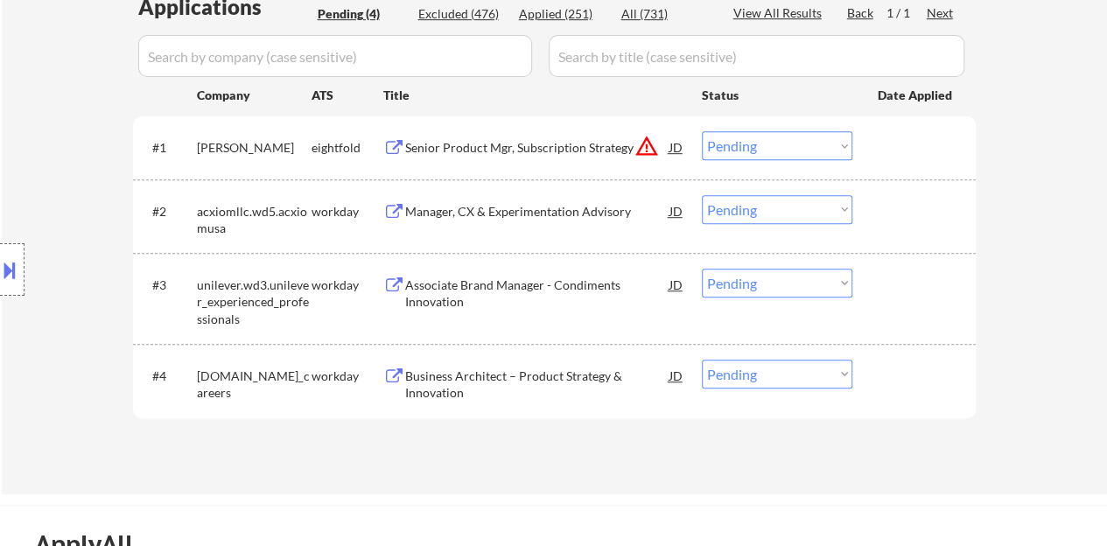
scroll to position [437, 0]
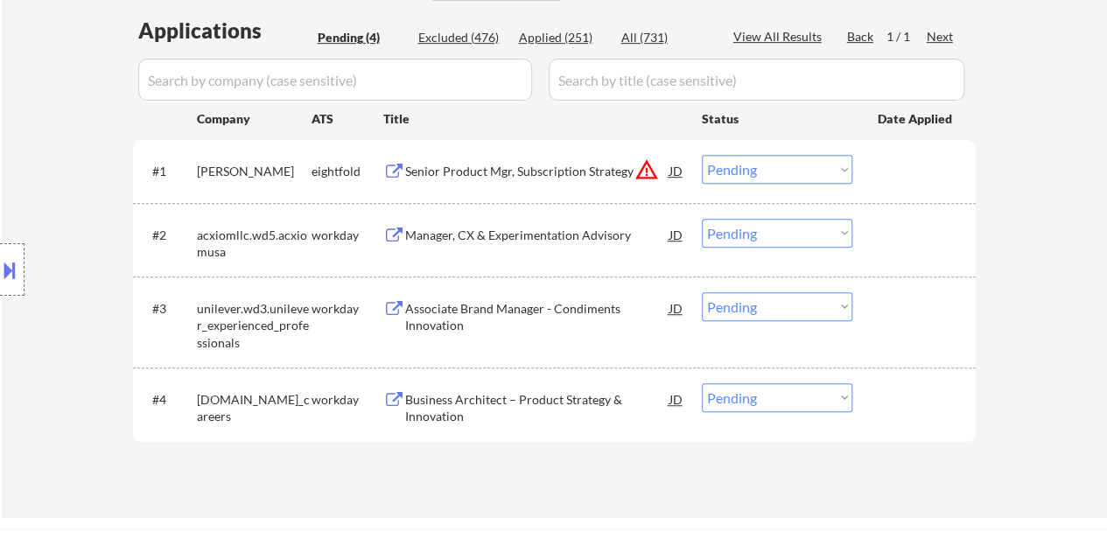
click at [479, 241] on div "Manager, CX & Experimentation Advisory" at bounding box center [537, 235] width 264 height 17
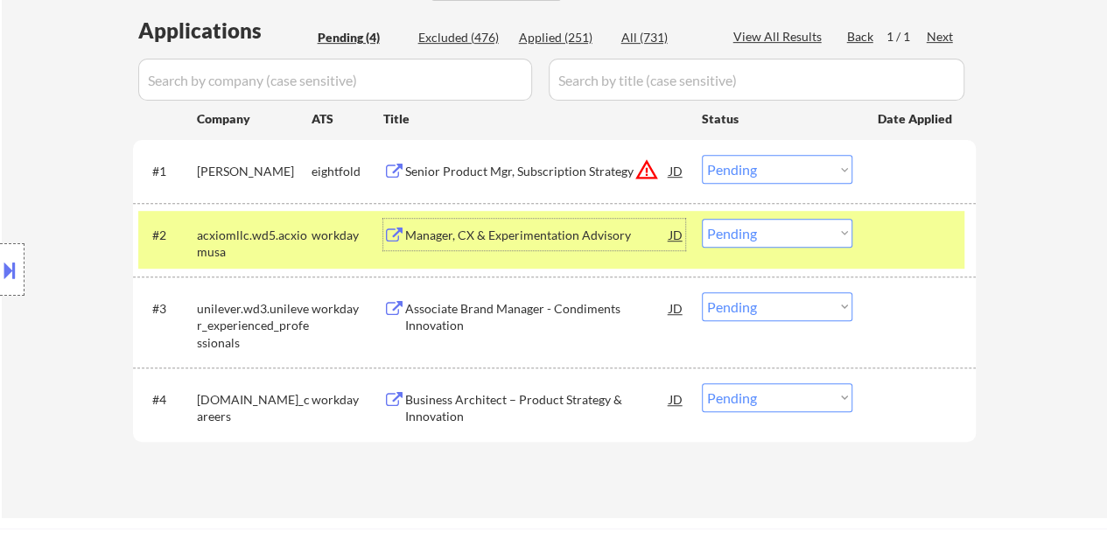
click at [714, 226] on select "Choose an option... Pending Applied Excluded (Questions) Excluded (Expired) Exc…" at bounding box center [777, 233] width 150 height 29
click at [702, 219] on select "Choose an option... Pending Applied Excluded (Questions) Excluded (Expired) Exc…" at bounding box center [777, 233] width 150 height 29
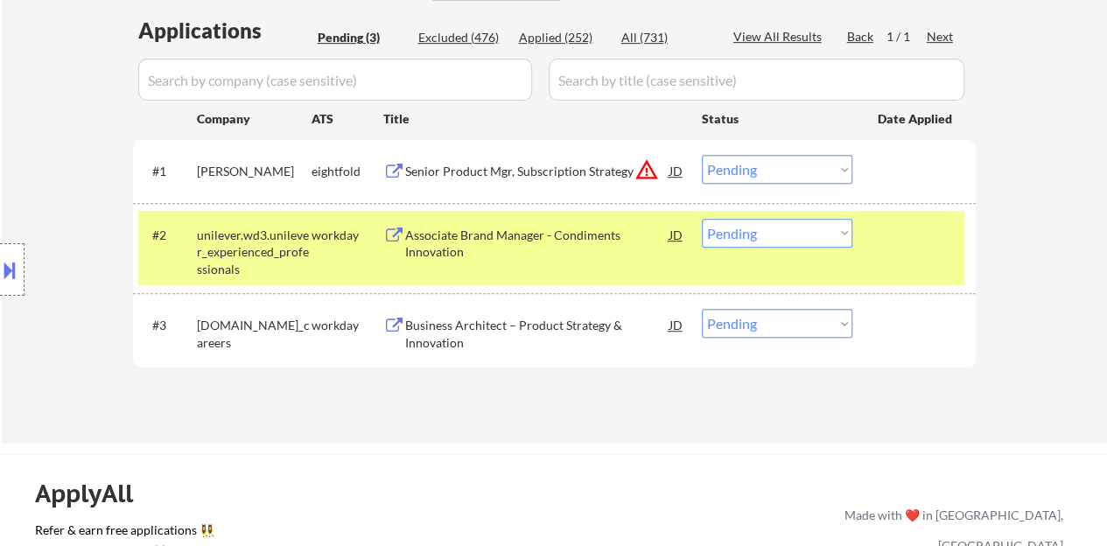
click at [506, 223] on div "Associate Brand Manager - Condiments Innovation" at bounding box center [537, 240] width 264 height 42
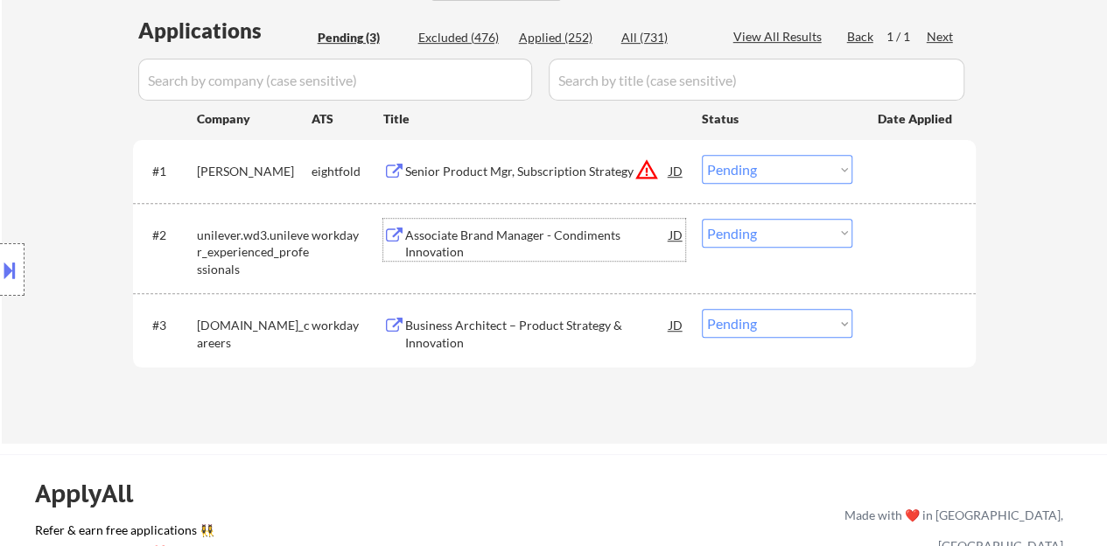
click at [889, 262] on div "#2 unilever.wd3.unilever_experienced_professionals workday Associate Brand Mana…" at bounding box center [551, 248] width 826 height 75
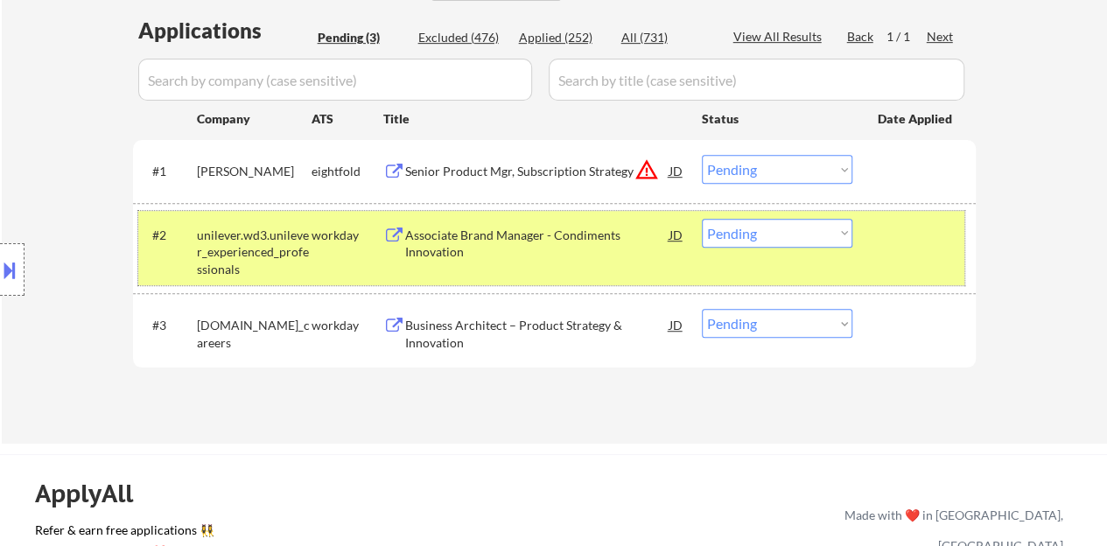
click at [782, 241] on select "Choose an option... Pending Applied Excluded (Questions) Excluded (Expired) Exc…" at bounding box center [777, 233] width 150 height 29
click at [702, 219] on select "Choose an option... Pending Applied Excluded (Questions) Excluded (Expired) Exc…" at bounding box center [777, 233] width 150 height 29
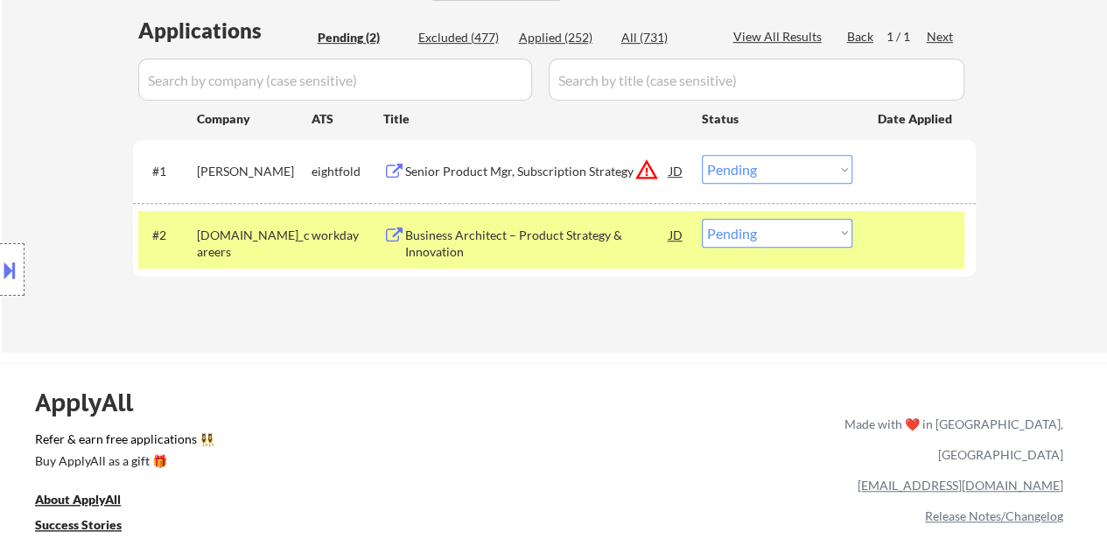
click at [588, 232] on div "Business Architect – Product Strategy & Innovation" at bounding box center [537, 244] width 264 height 34
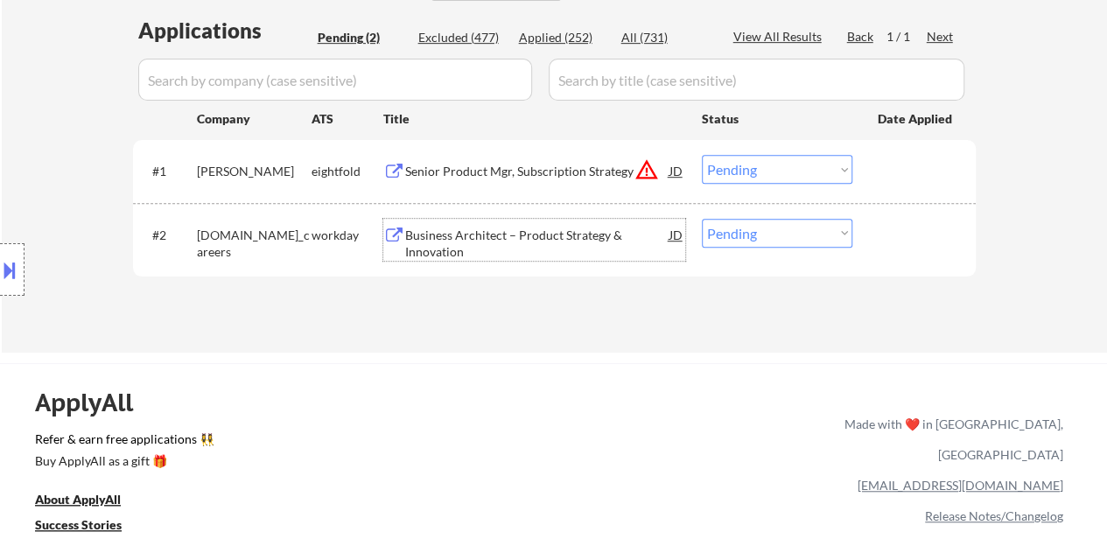
click at [878, 229] on div at bounding box center [916, 234] width 77 height 31
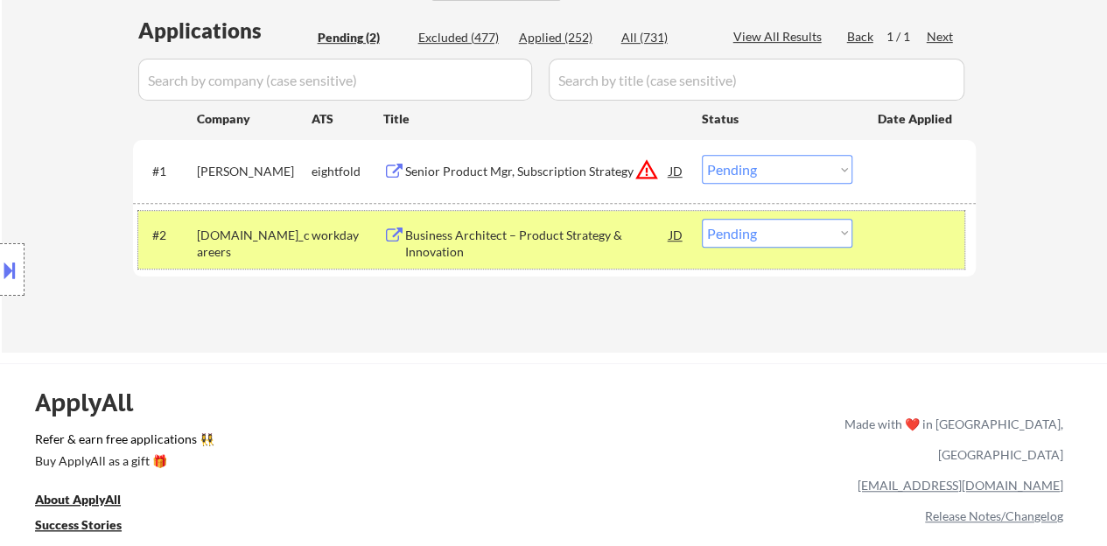
click at [757, 240] on select "Choose an option... Pending Applied Excluded (Questions) Excluded (Expired) Exc…" at bounding box center [777, 233] width 150 height 29
select select ""applied""
click at [702, 219] on select "Choose an option... Pending Applied Excluded (Questions) Excluded (Expired) Exc…" at bounding box center [777, 233] width 150 height 29
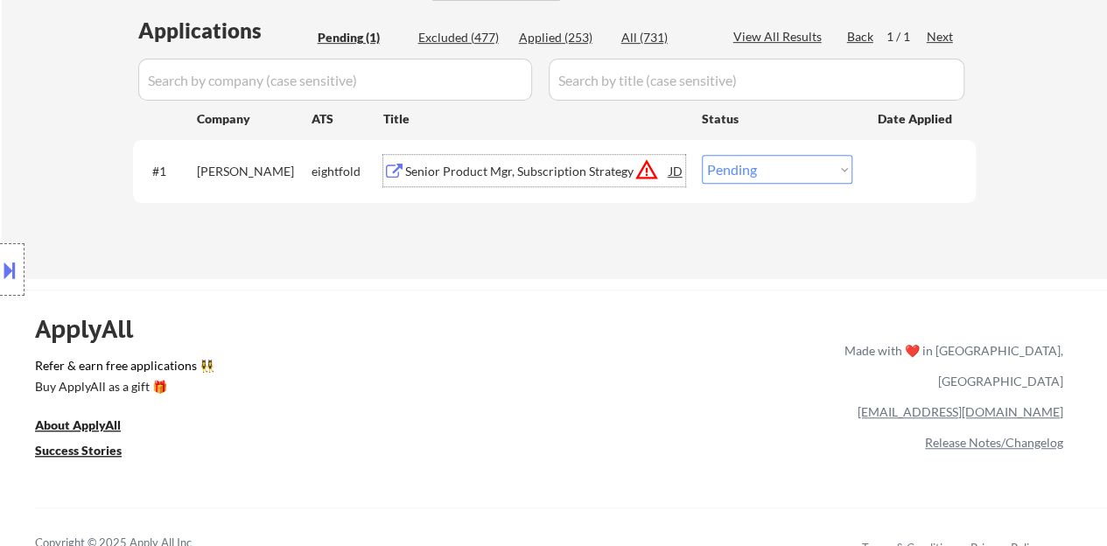
click at [544, 171] on div "Senior Product Mgr, Subscription Strategy" at bounding box center [537, 171] width 264 height 17
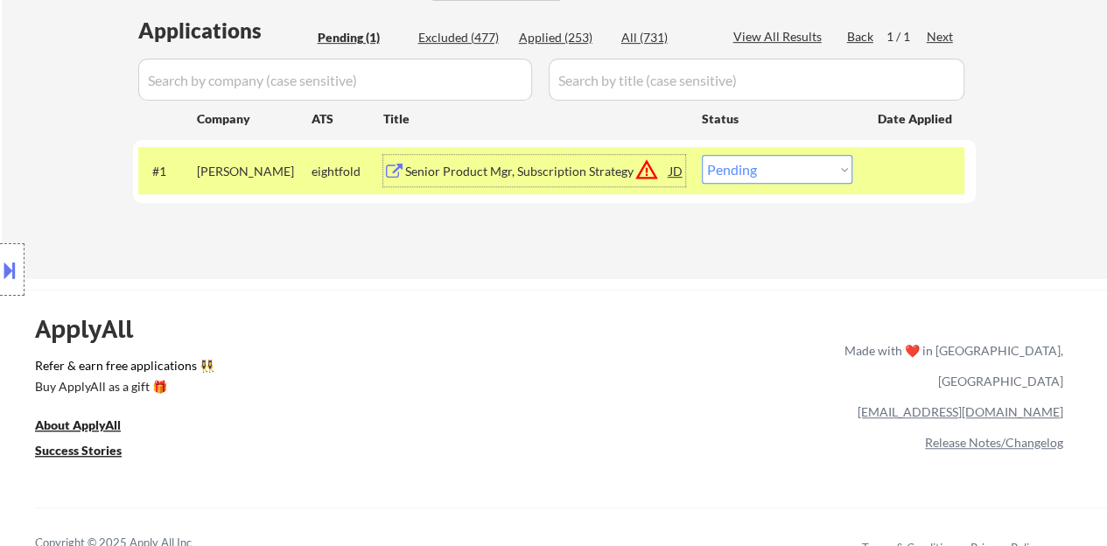
click at [0, 265] on button at bounding box center [9, 269] width 19 height 29
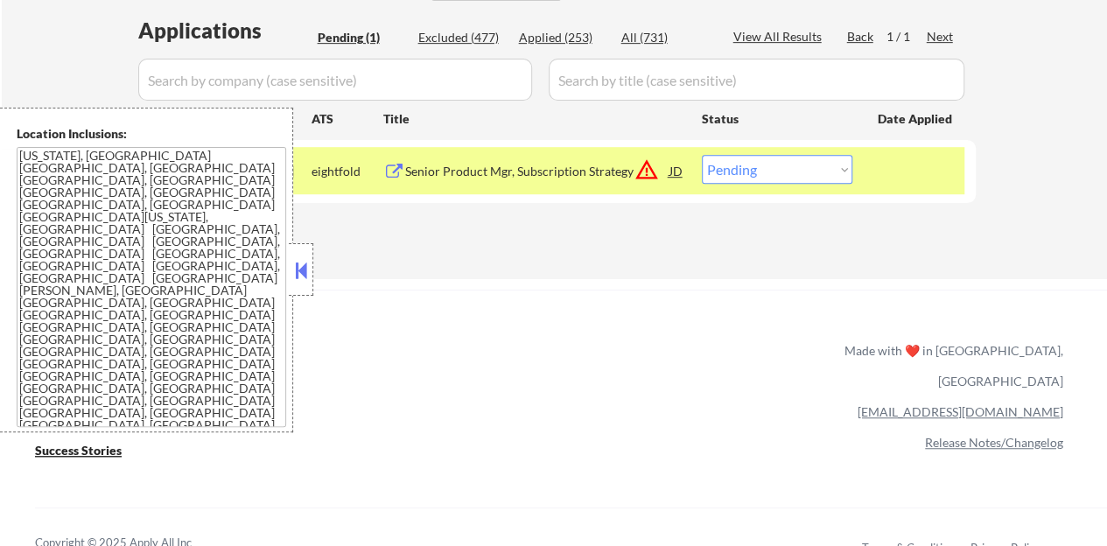
click at [300, 265] on button at bounding box center [300, 270] width 19 height 26
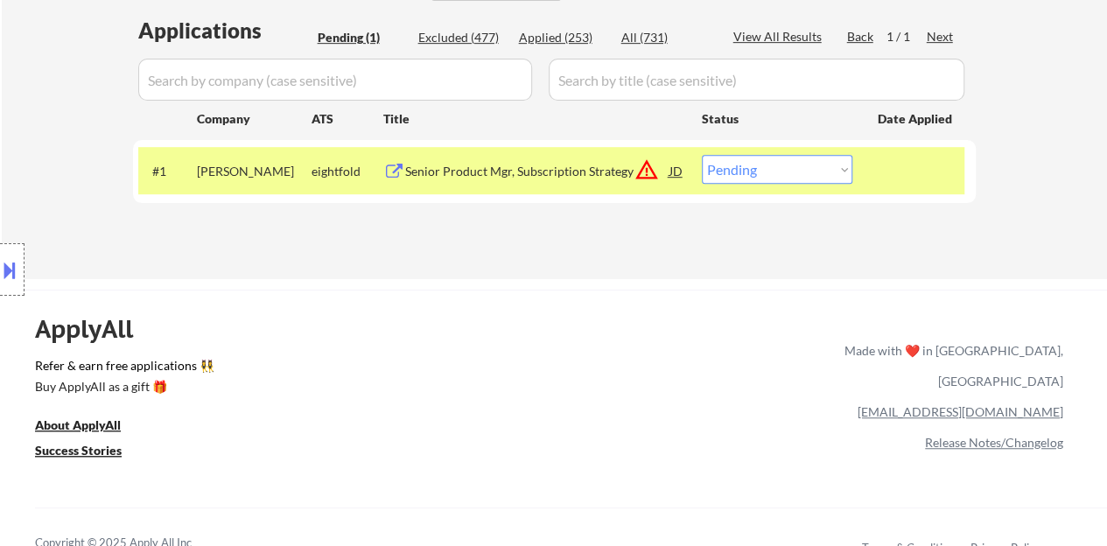
click at [770, 172] on select "Choose an option... Pending Applied Excluded (Questions) Excluded (Expired) Exc…" at bounding box center [777, 169] width 150 height 29
select select ""applied""
click at [702, 155] on select "Choose an option... Pending Applied Excluded (Questions) Excluded (Expired) Exc…" at bounding box center [777, 169] width 150 height 29
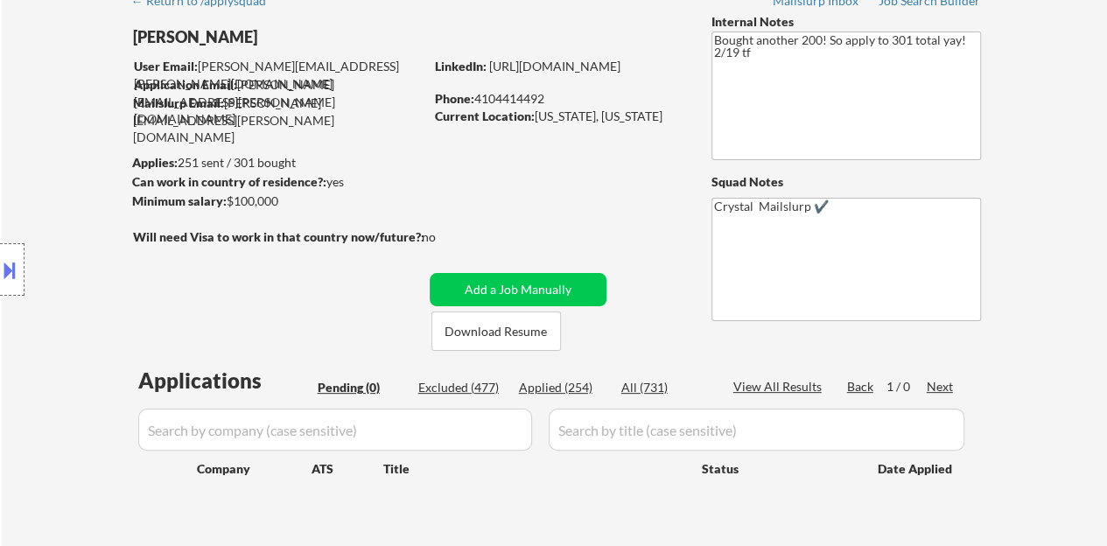
scroll to position [175, 0]
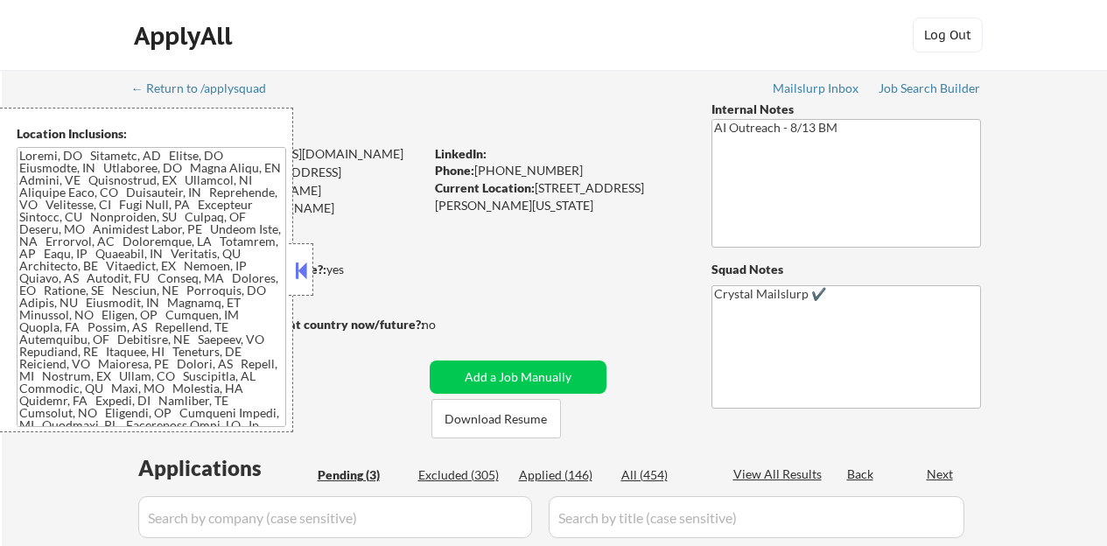
select select ""pending""
click at [293, 267] on button at bounding box center [300, 270] width 19 height 26
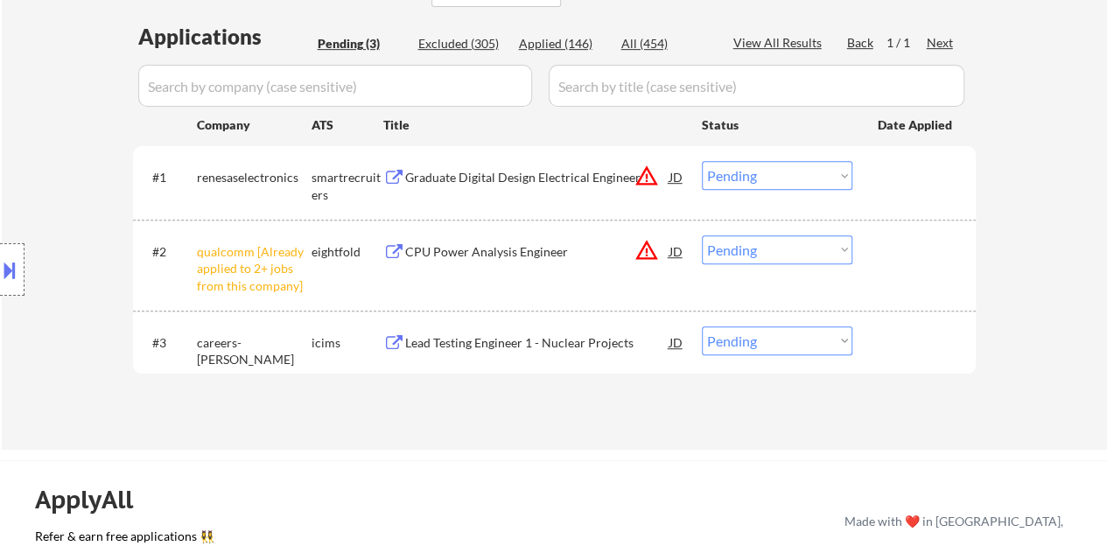
scroll to position [437, 0]
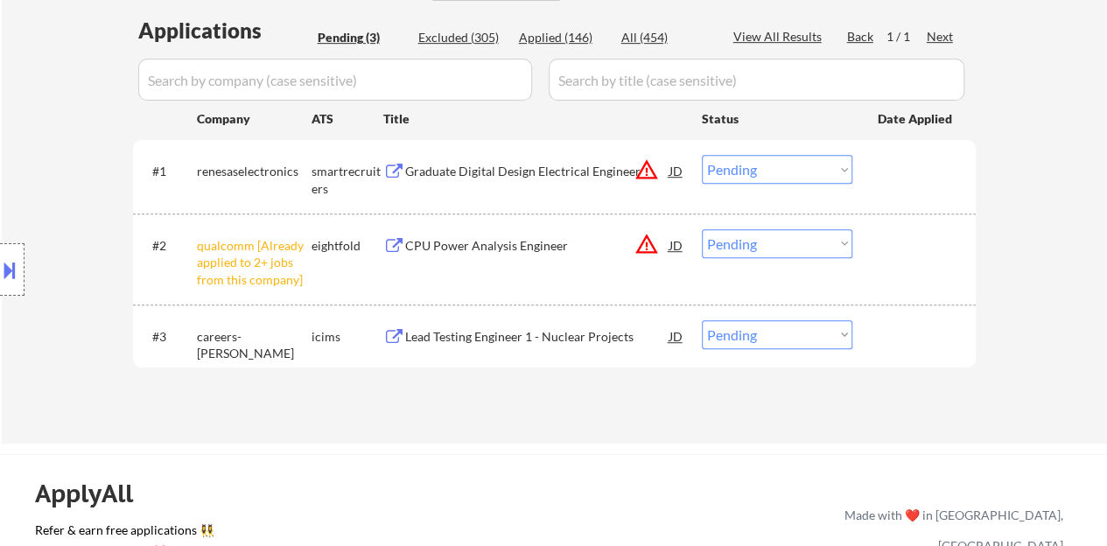
click at [801, 251] on select "Choose an option... Pending Applied Excluded (Questions) Excluded (Expired) Exc…" at bounding box center [777, 243] width 150 height 29
click at [768, 248] on select "Choose an option... Pending Applied Excluded (Questions) Excluded (Expired) Exc…" at bounding box center [777, 243] width 150 height 29
click at [702, 229] on select "Choose an option... Pending Applied Excluded (Questions) Excluded (Expired) Exc…" at bounding box center [777, 243] width 150 height 29
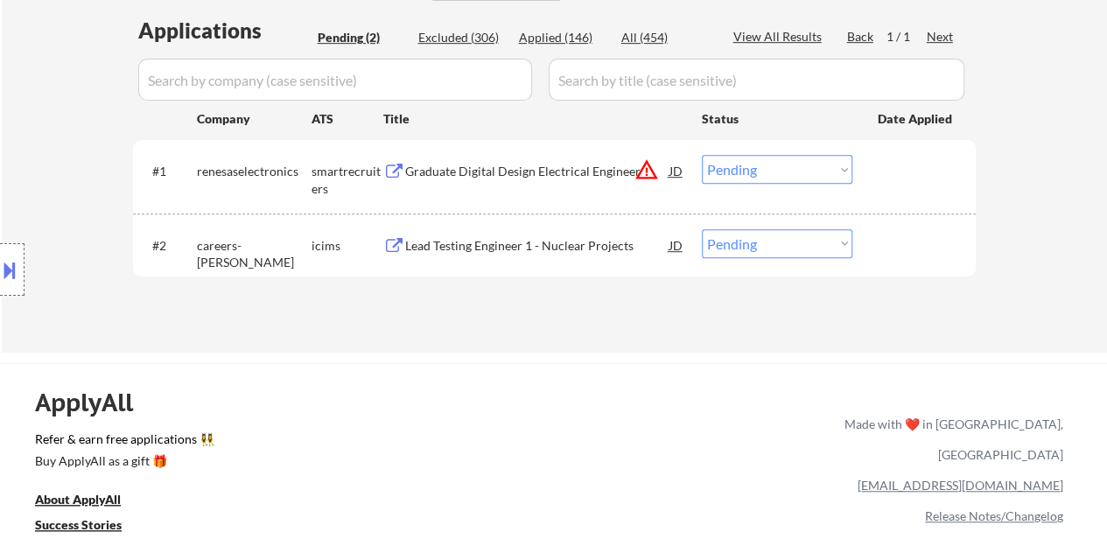
click at [456, 239] on div "Lead Testing Engineer 1 - Nuclear Projects" at bounding box center [537, 245] width 264 height 17
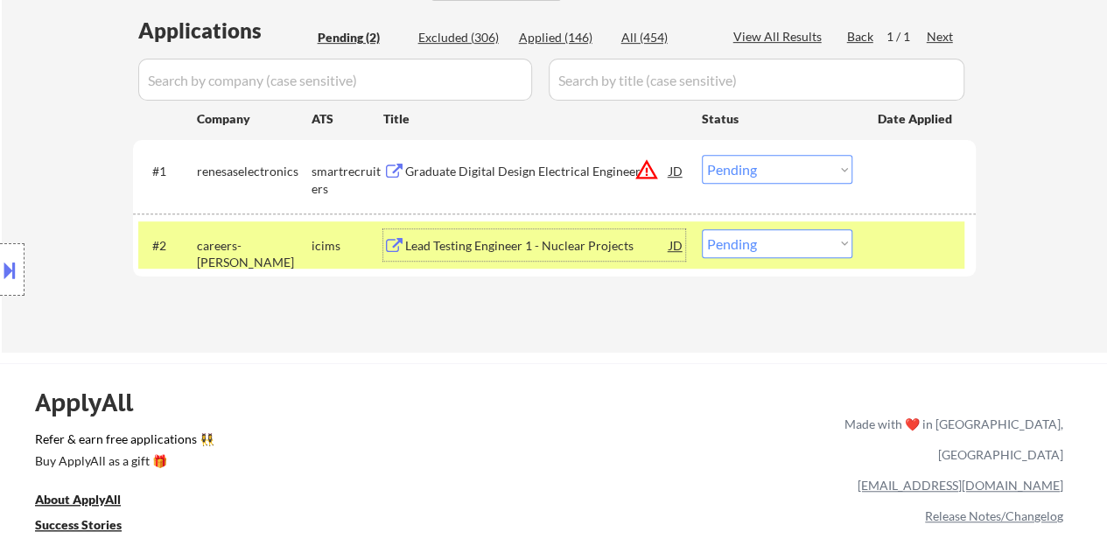
click at [775, 247] on select "Choose an option... Pending Applied Excluded (Questions) Excluded (Expired) Exc…" at bounding box center [777, 243] width 150 height 29
select select ""applied""
click at [702, 229] on select "Choose an option... Pending Applied Excluded (Questions) Excluded (Expired) Exc…" at bounding box center [777, 243] width 150 height 29
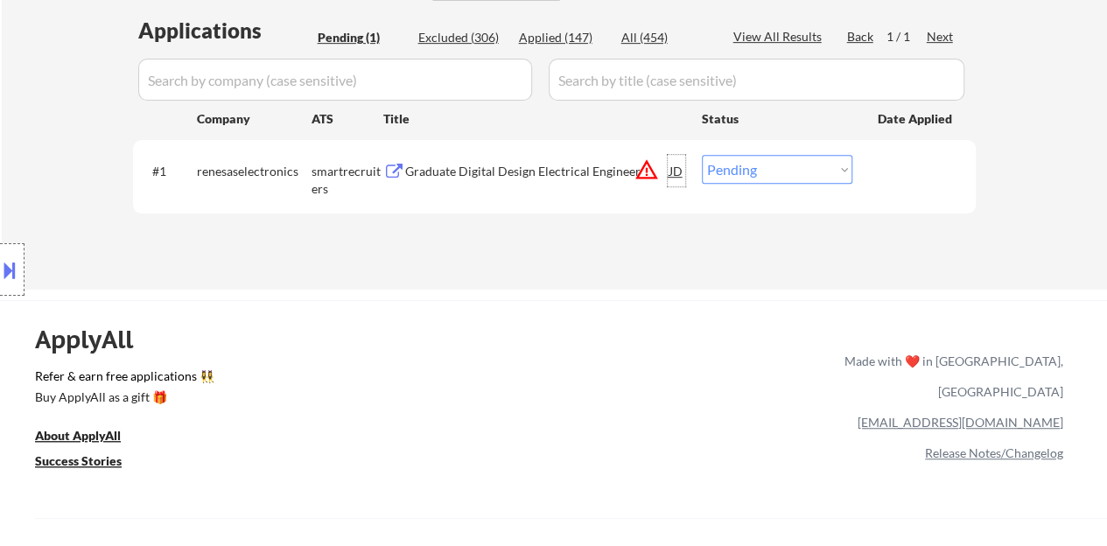
click at [681, 162] on div "JD" at bounding box center [676, 170] width 17 height 31
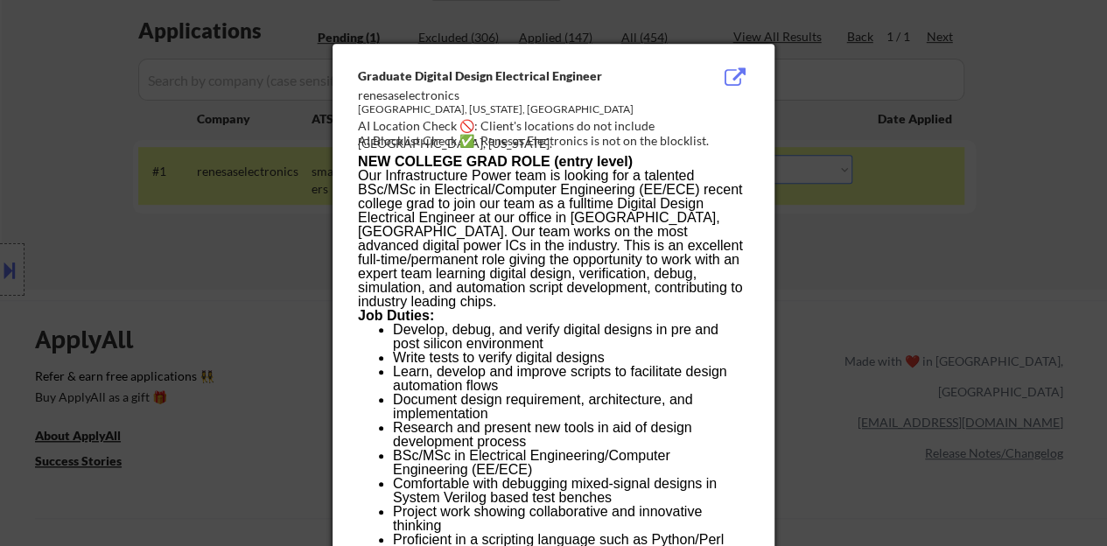
click at [257, 338] on div at bounding box center [553, 273] width 1107 height 546
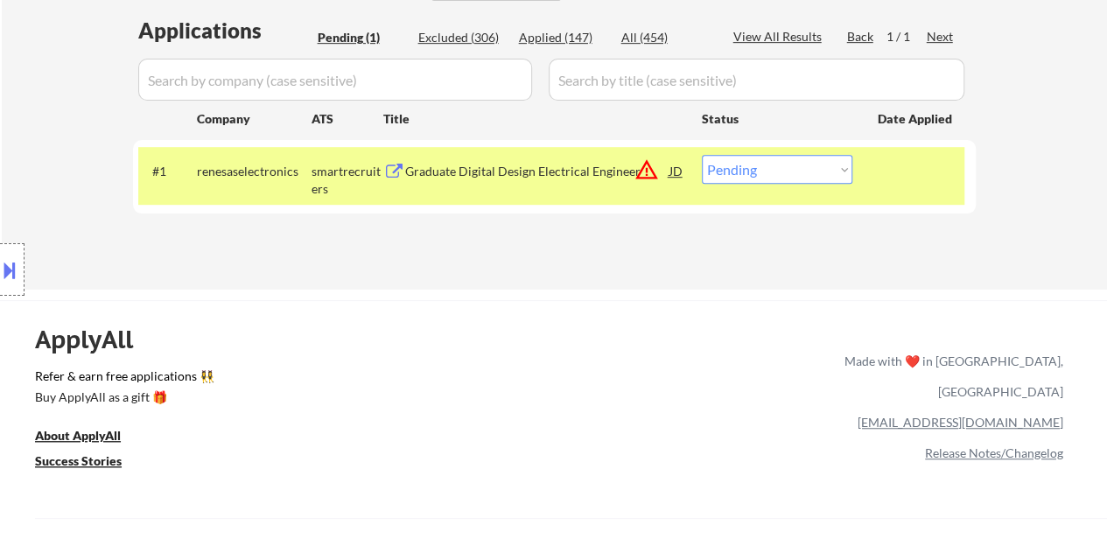
click at [0, 268] on button at bounding box center [9, 269] width 19 height 29
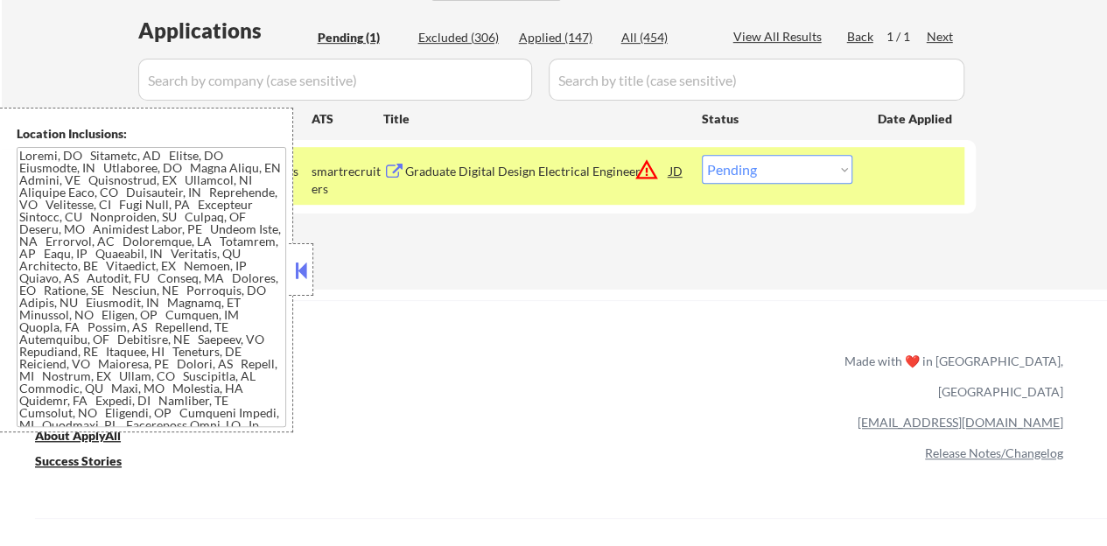
scroll to position [199, 0]
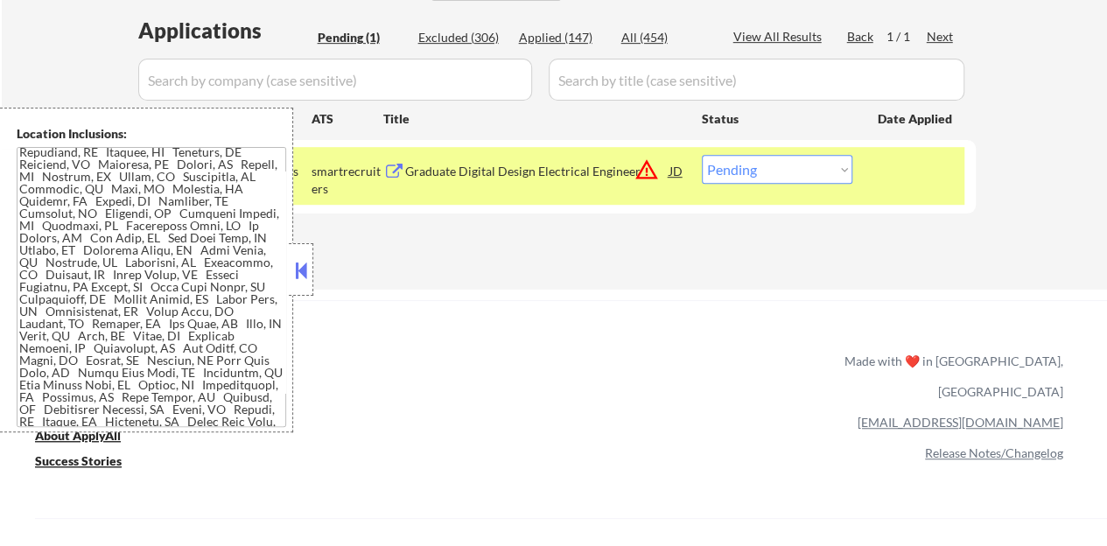
click at [308, 251] on div at bounding box center [301, 269] width 24 height 52
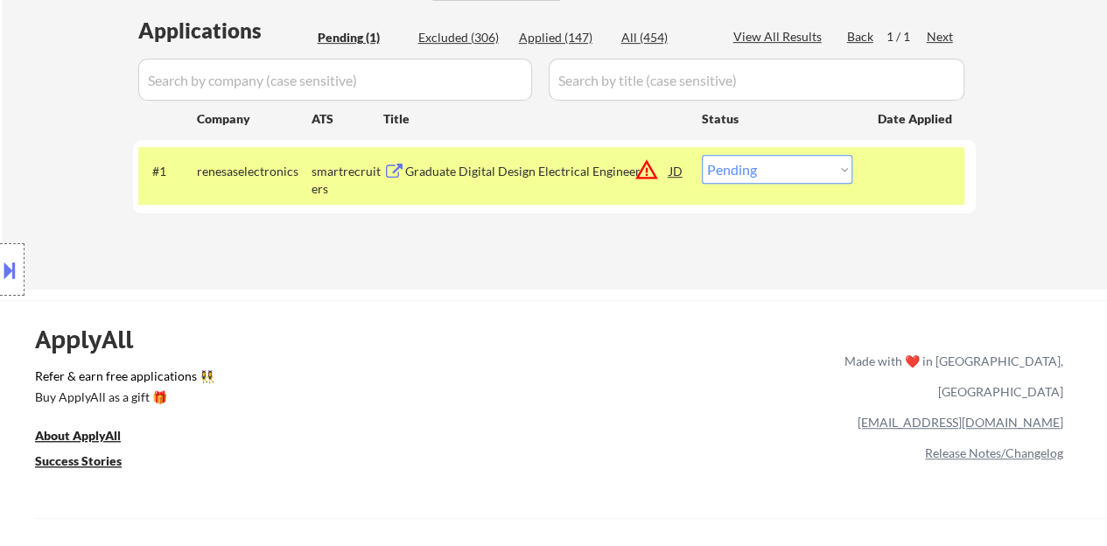
click at [502, 159] on div "Graduate Digital Design Electrical Engineer" at bounding box center [537, 170] width 264 height 31
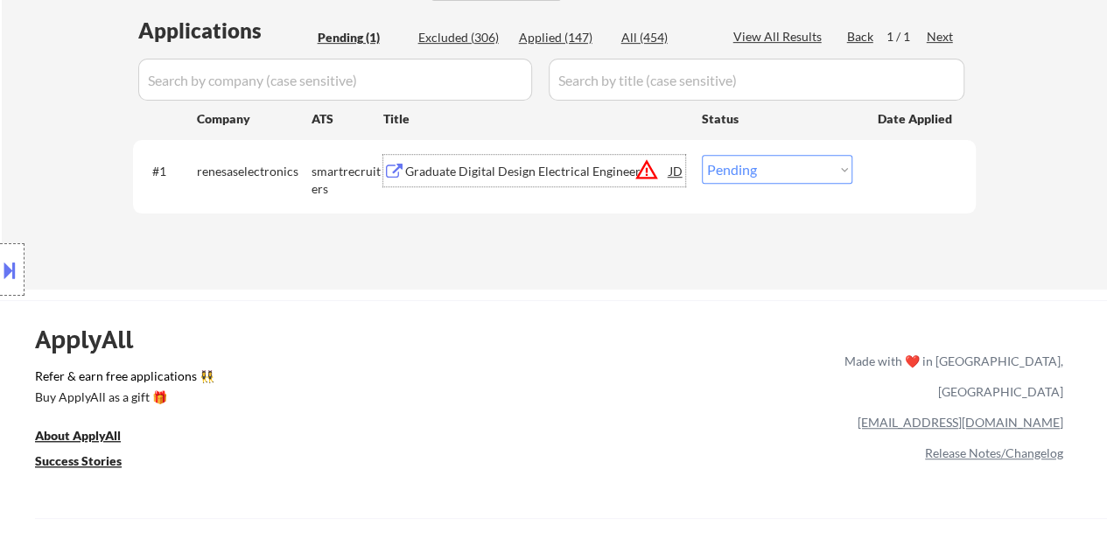
click at [765, 179] on select "Choose an option... Pending Applied Excluded (Questions) Excluded (Expired) Exc…" at bounding box center [777, 169] width 150 height 29
select select ""applied""
click at [702, 155] on select "Choose an option... Pending Applied Excluded (Questions) Excluded (Expired) Exc…" at bounding box center [777, 169] width 150 height 29
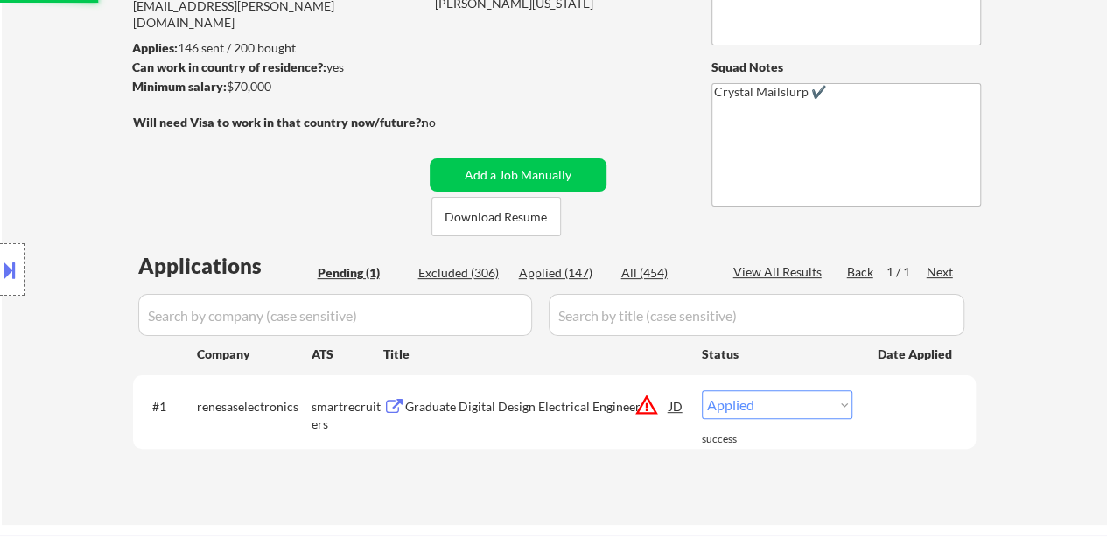
scroll to position [175, 0]
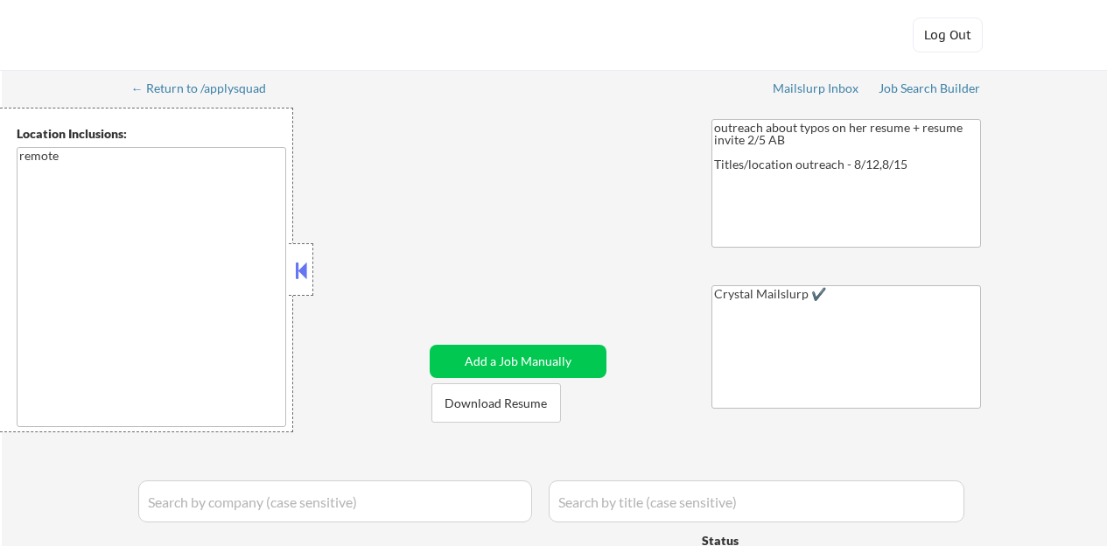
select select ""pending""
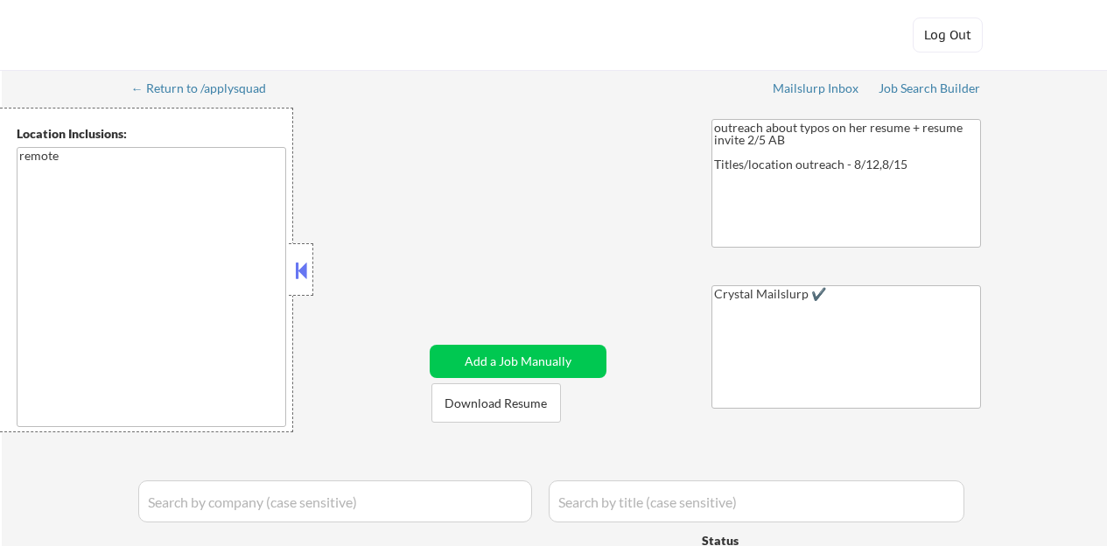
select select ""pending""
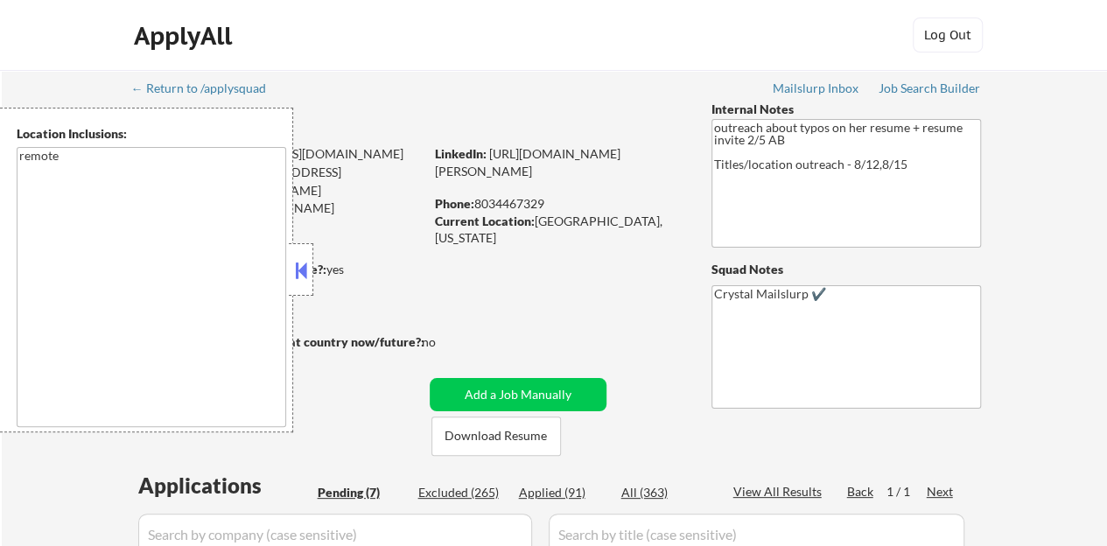
click at [306, 276] on button at bounding box center [300, 270] width 19 height 26
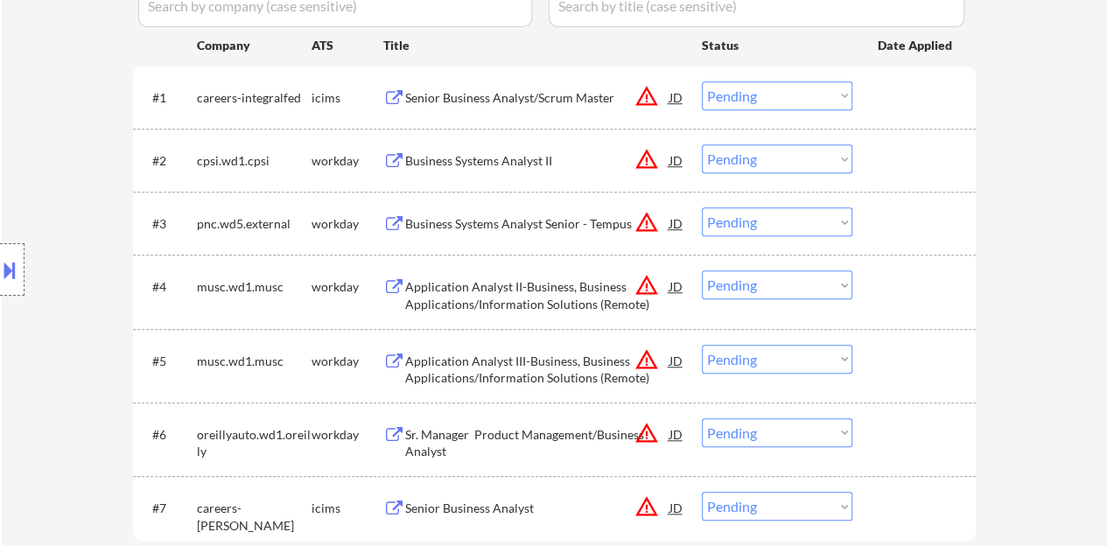
scroll to position [525, 0]
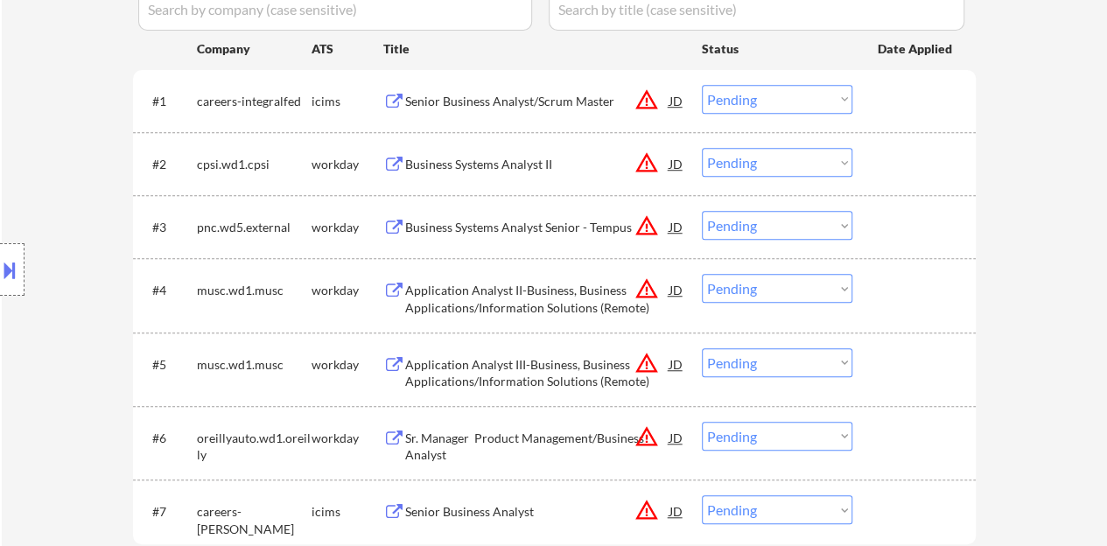
click at [2, 268] on button at bounding box center [9, 269] width 19 height 29
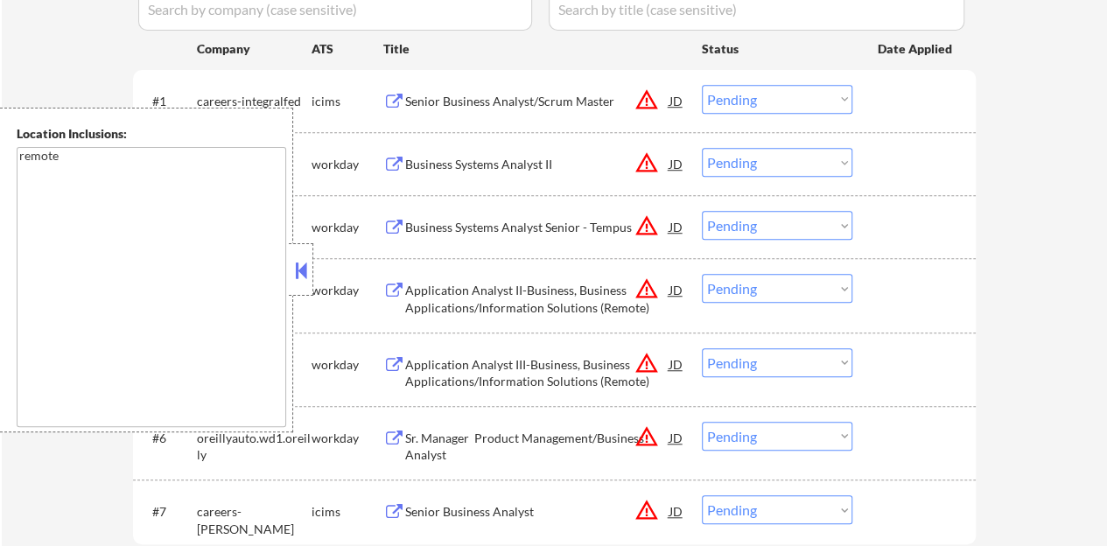
click at [308, 264] on button at bounding box center [300, 270] width 19 height 26
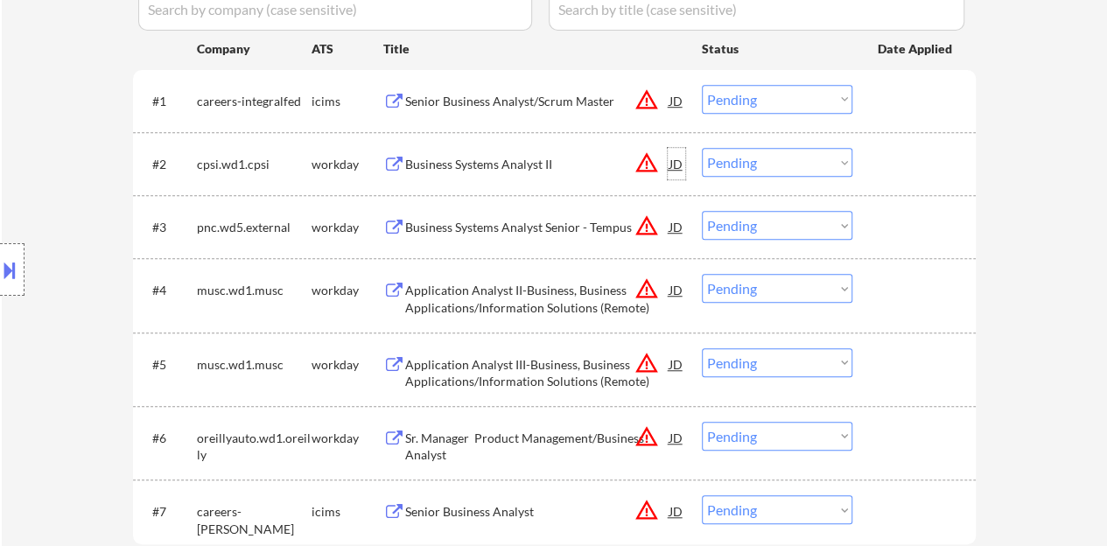
click at [677, 161] on div "JD" at bounding box center [676, 163] width 17 height 31
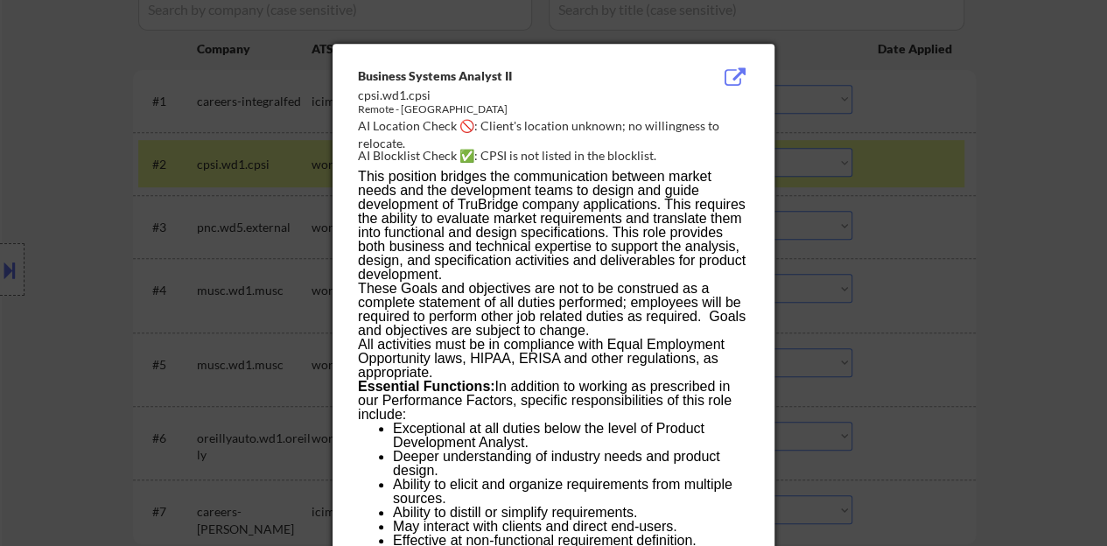
click at [213, 274] on div at bounding box center [553, 273] width 1107 height 546
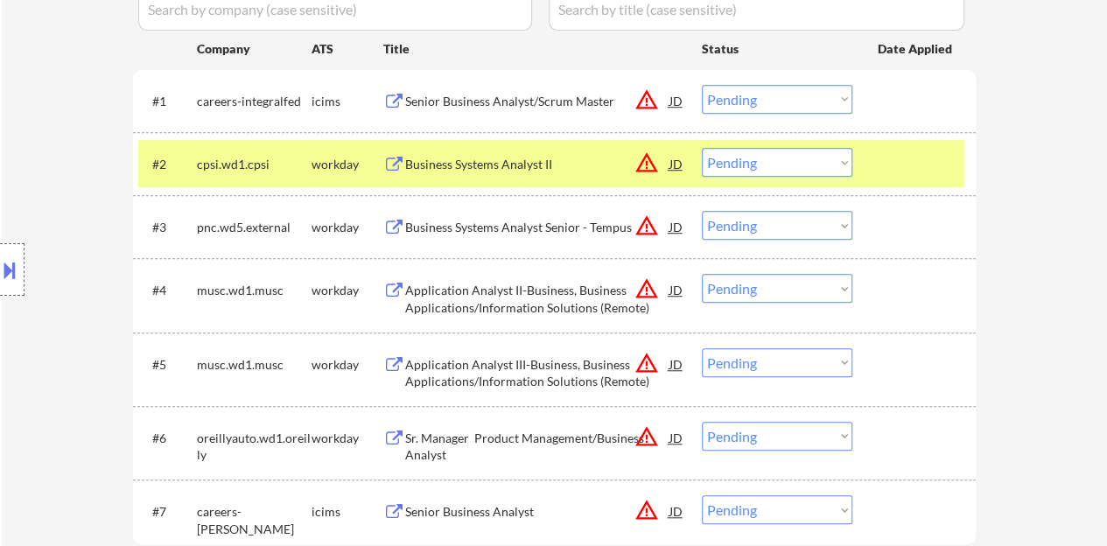
click at [454, 170] on div "Business Systems Analyst II" at bounding box center [537, 164] width 264 height 17
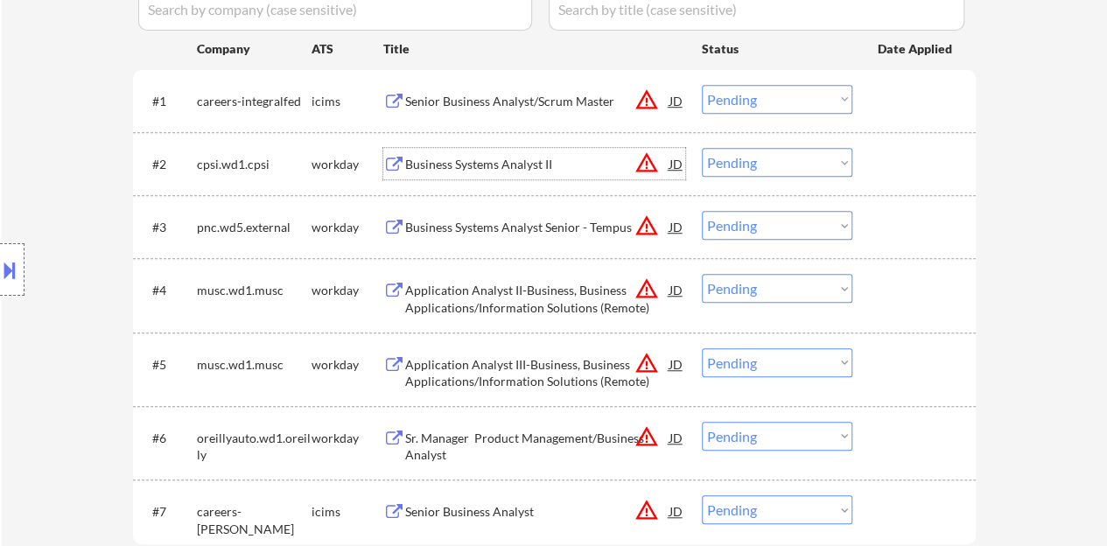
click at [901, 157] on div at bounding box center [916, 163] width 77 height 31
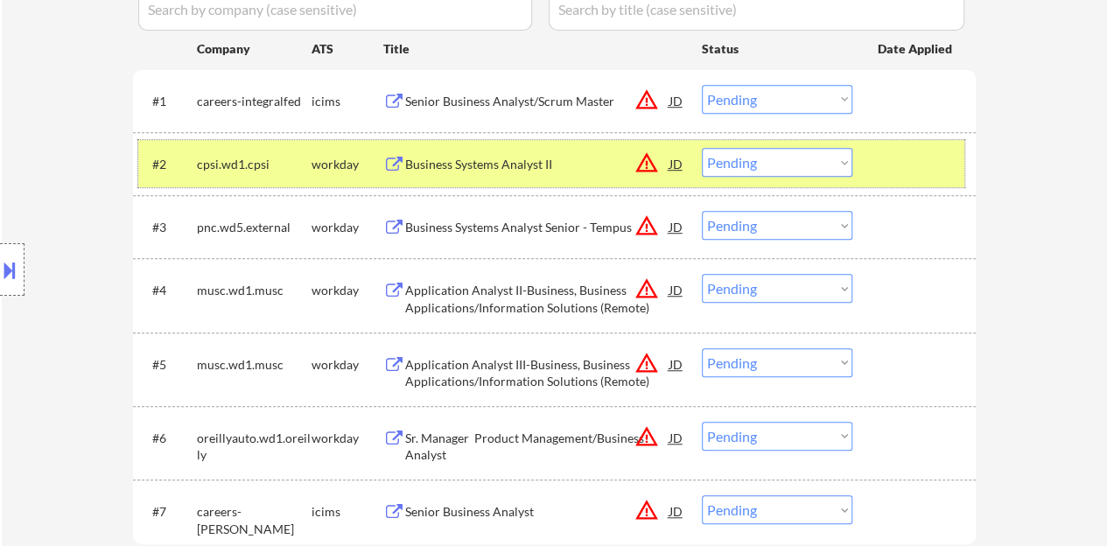
click at [771, 168] on select "Choose an option... Pending Applied Excluded (Questions) Excluded (Expired) Exc…" at bounding box center [777, 162] width 150 height 29
click at [702, 148] on select "Choose an option... Pending Applied Excluded (Questions) Excluded (Expired) Exc…" at bounding box center [777, 162] width 150 height 29
select select ""pending""
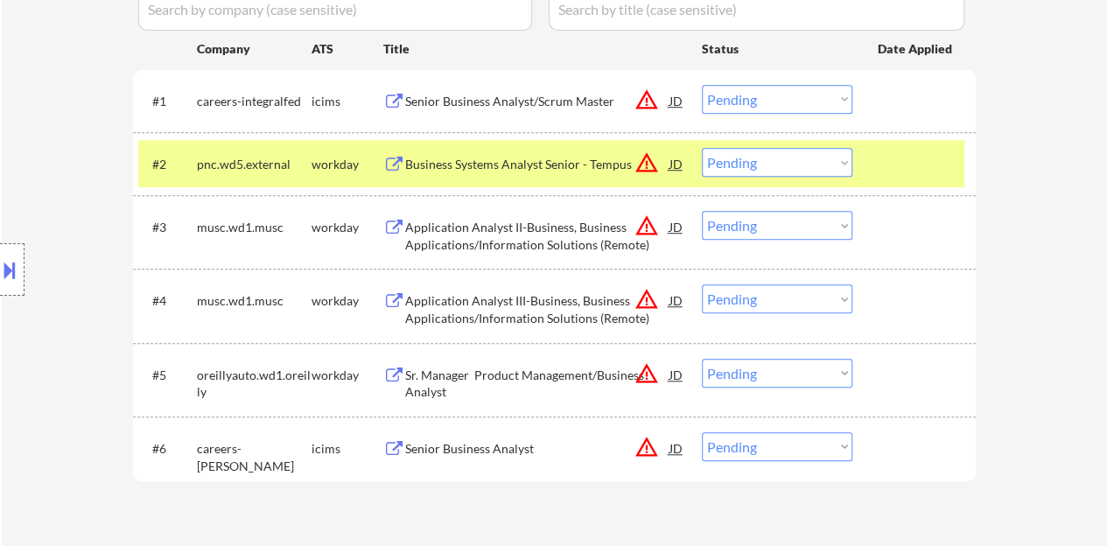
click at [896, 179] on div "#2 pnc.wd5.external workday Business Systems Analyst Senior - Tempus JD warning…" at bounding box center [551, 163] width 826 height 47
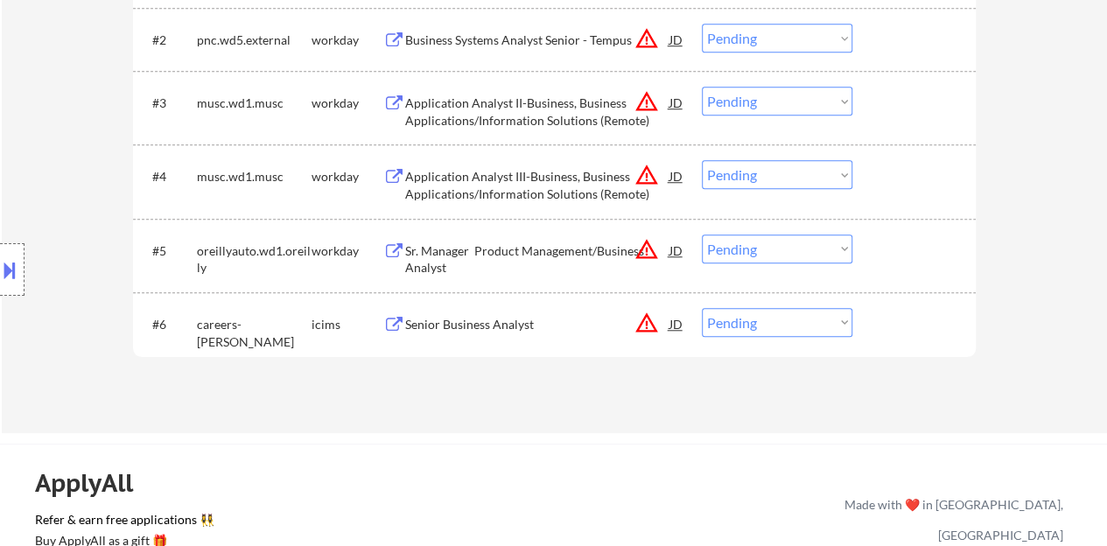
scroll to position [612, 0]
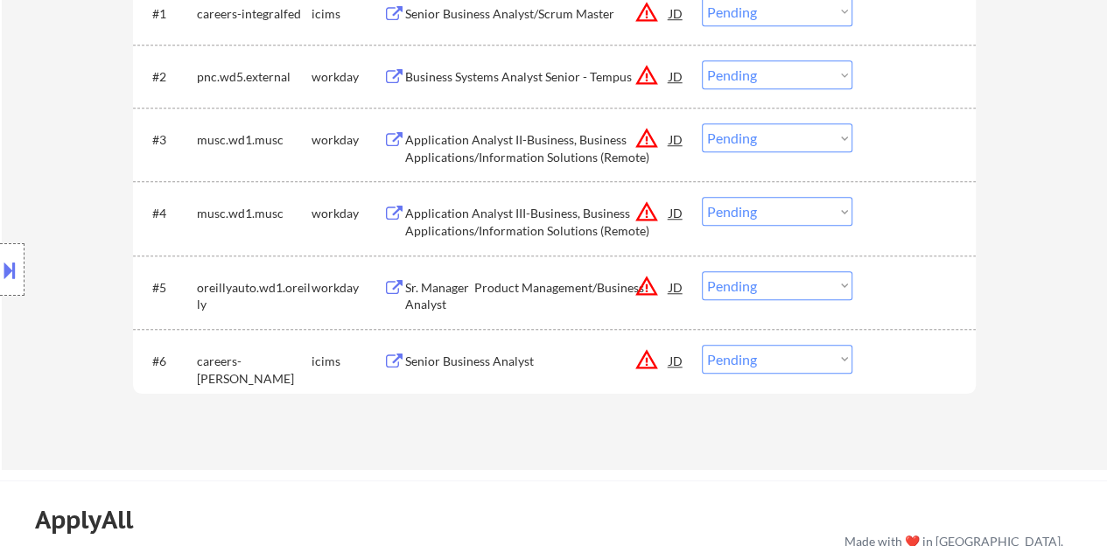
click at [677, 213] on div "JD" at bounding box center [676, 212] width 17 height 31
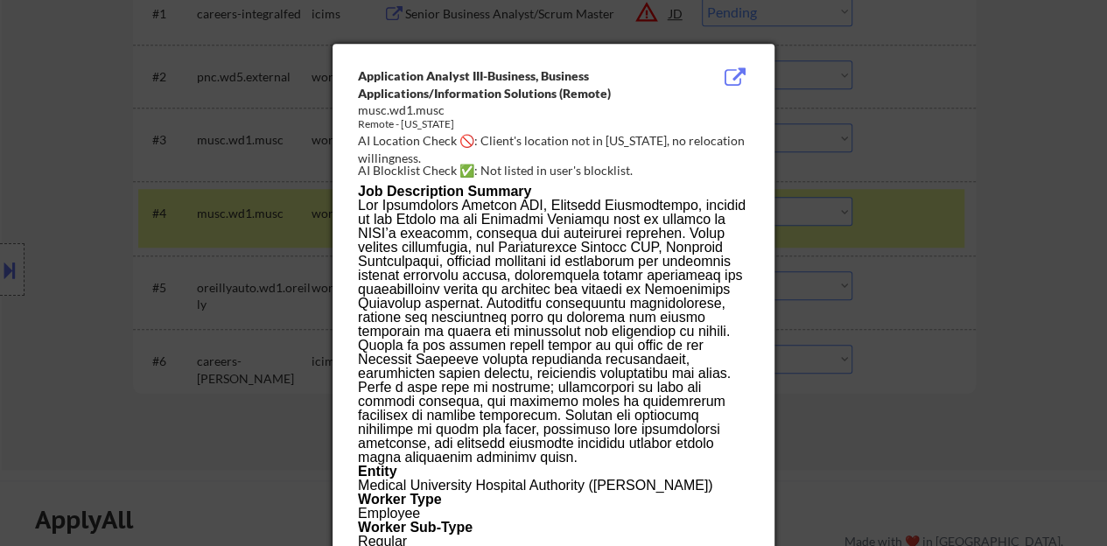
click at [921, 259] on div at bounding box center [553, 273] width 1107 height 546
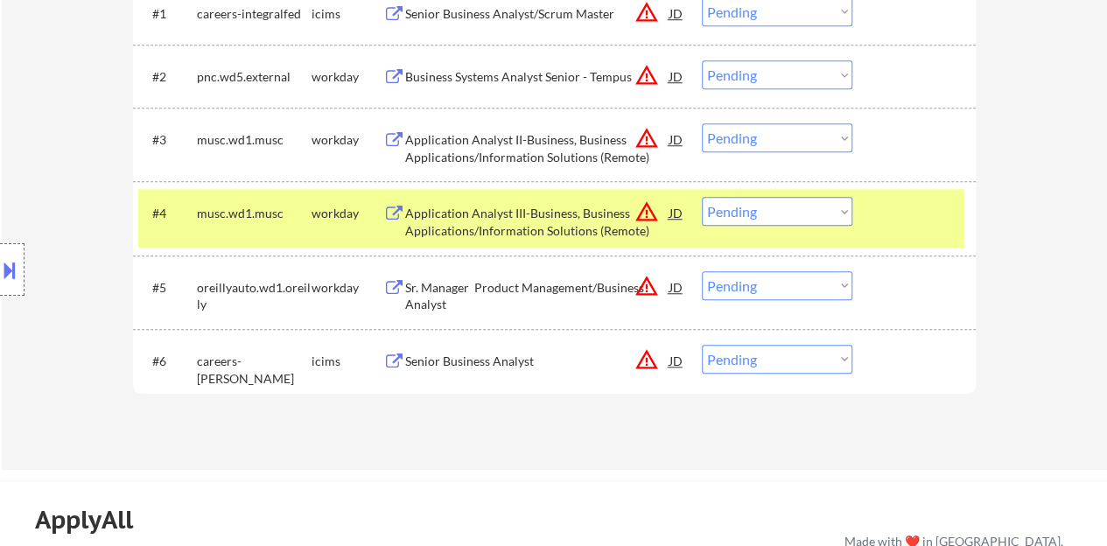
click at [507, 217] on div "Application Analyst III-Business, Business Applications/Information Solutions (…" at bounding box center [537, 222] width 264 height 34
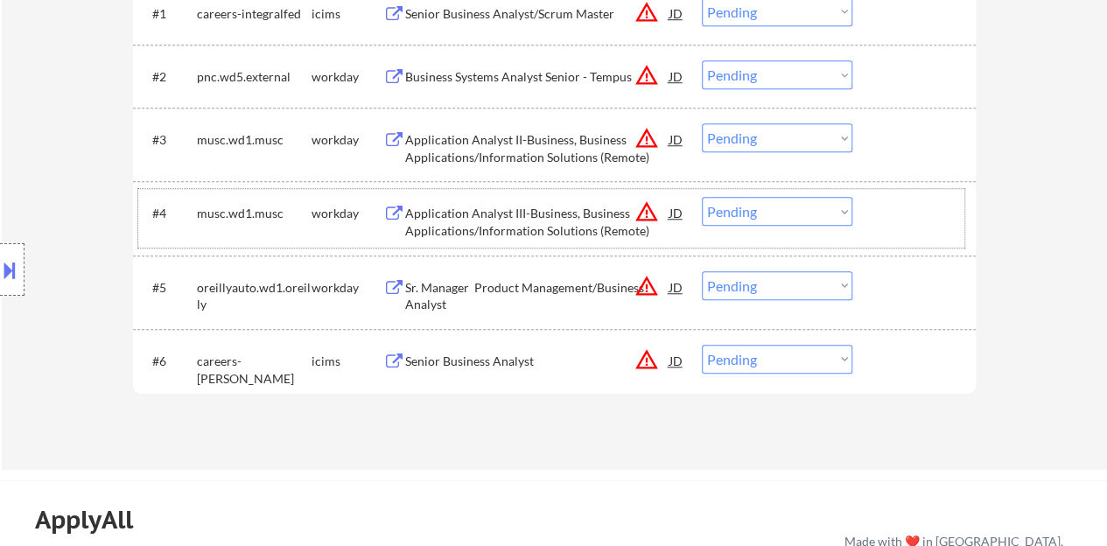
click at [921, 221] on div at bounding box center [916, 212] width 77 height 31
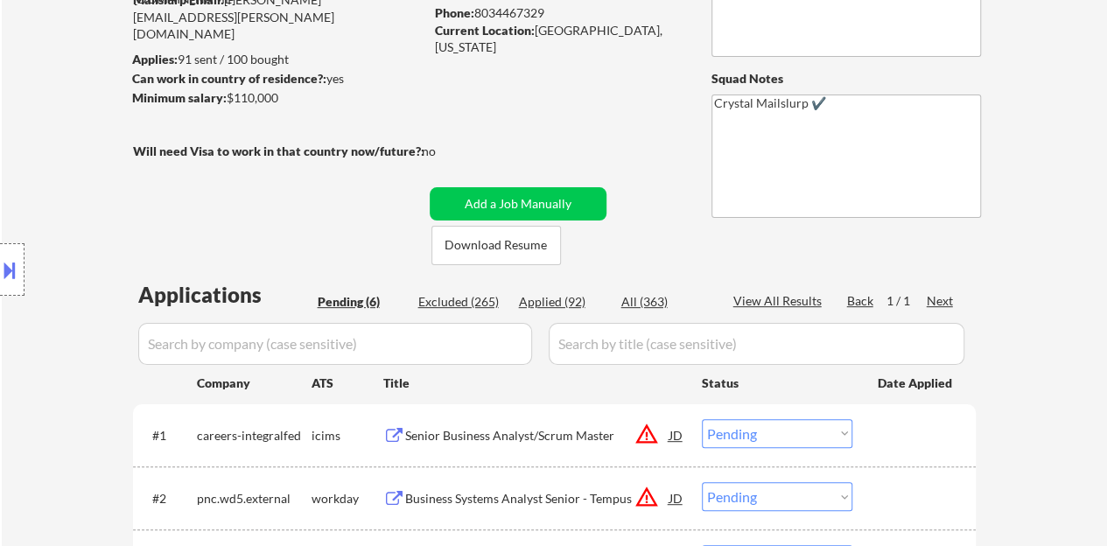
scroll to position [87, 0]
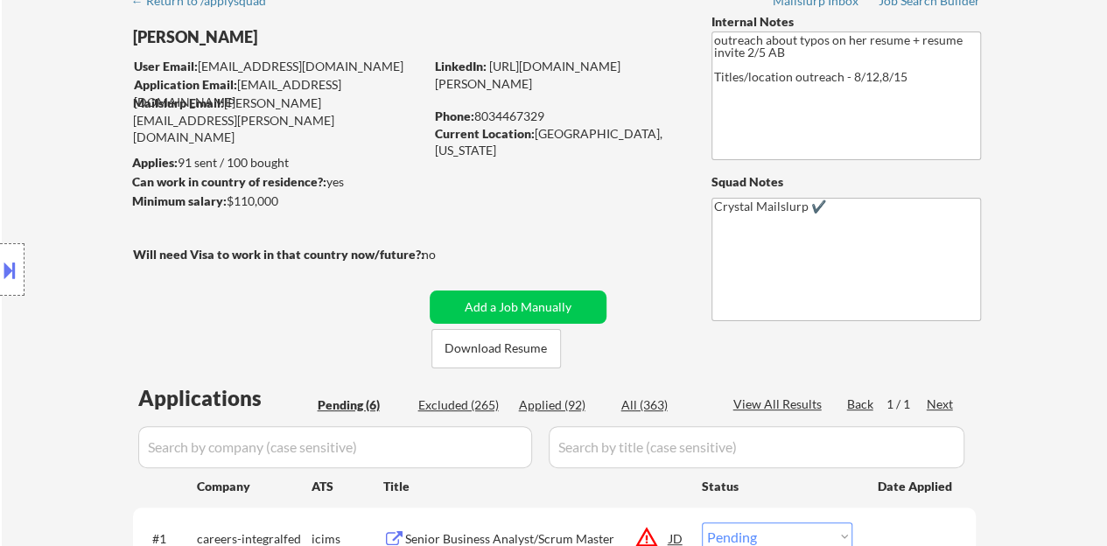
drag, startPoint x: 532, startPoint y: 81, endPoint x: 500, endPoint y: 162, distance: 86.4
click at [496, 169] on div "← Return to /applysquad Mailslurp Inbox Job Search Builder Natasha Wright User …" at bounding box center [554, 482] width 873 height 998
drag, startPoint x: 535, startPoint y: 99, endPoint x: 435, endPoint y: 86, distance: 101.5
click at [435, 86] on div "LinkedIn: https://www.linkedin.com/in/natasha-wright-mba-1636a726/" at bounding box center [560, 75] width 250 height 34
copy link "https://www.linkedin.com/in/natasha-wright-mba-1636a726/"
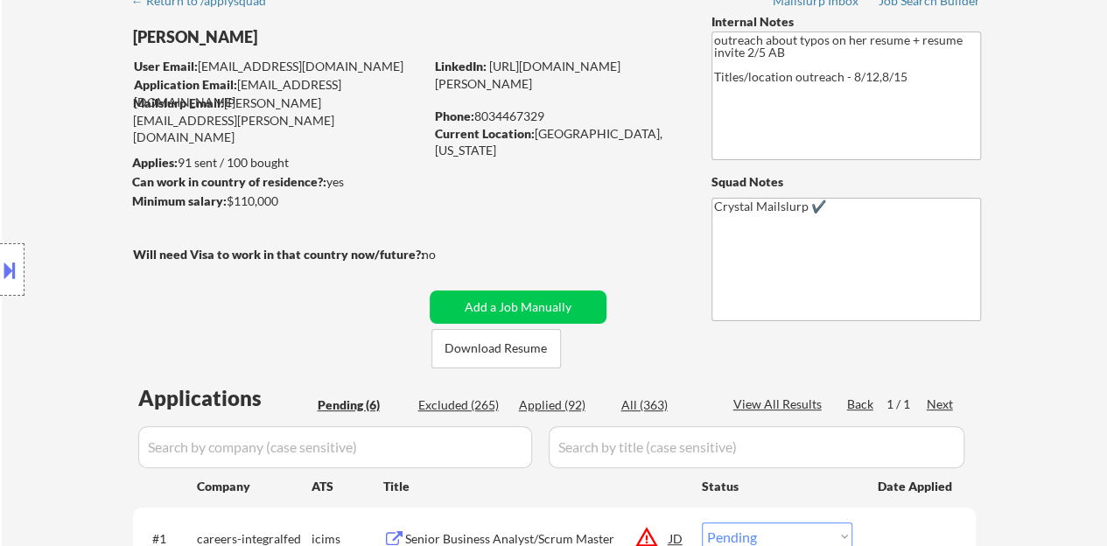
click at [238, 323] on div "Location Inclusions: remote" at bounding box center [156, 270] width 313 height 325
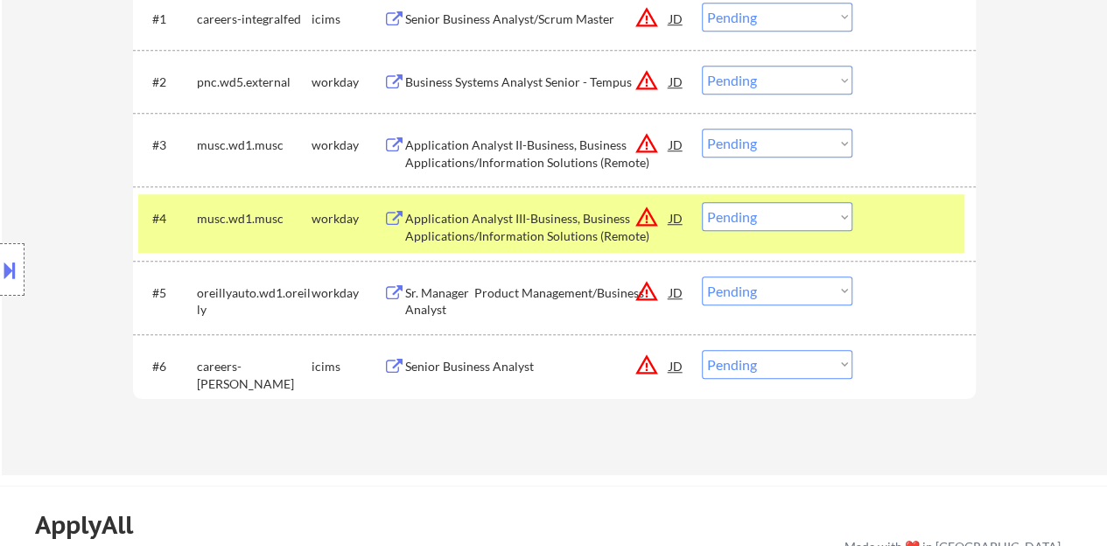
scroll to position [612, 0]
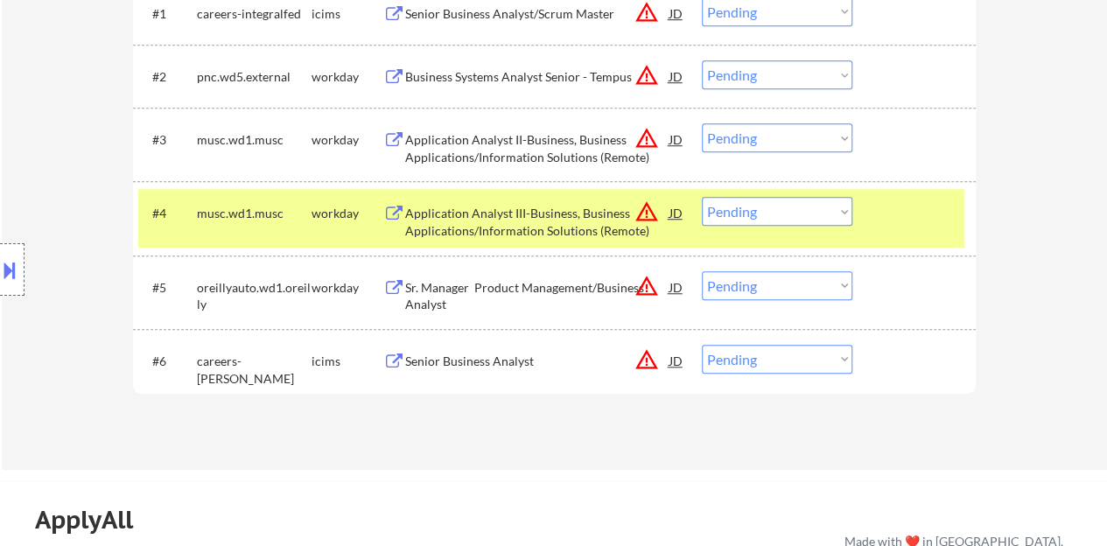
click at [738, 221] on select "Choose an option... Pending Applied Excluded (Questions) Excluded (Expired) Exc…" at bounding box center [777, 211] width 150 height 29
click at [702, 197] on select "Choose an option... Pending Applied Excluded (Questions) Excluded (Expired) Exc…" at bounding box center [777, 211] width 150 height 29
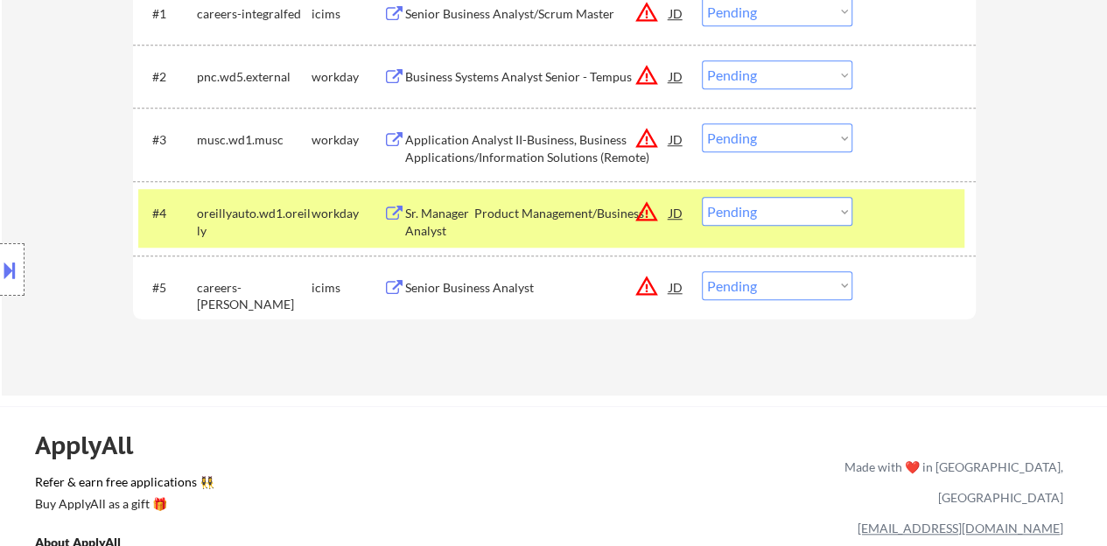
click at [682, 218] on div "JD" at bounding box center [676, 212] width 17 height 31
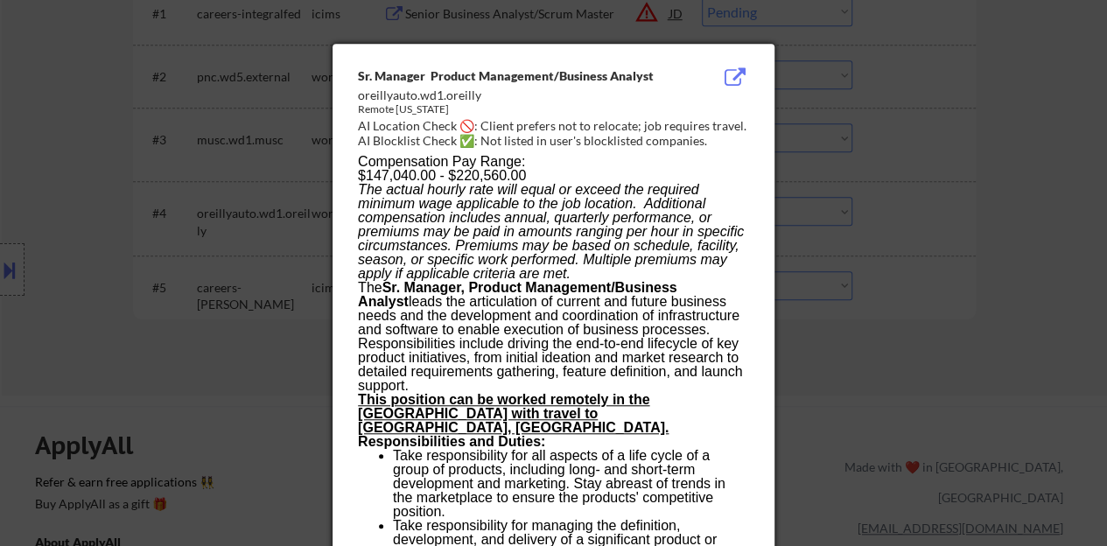
drag, startPoint x: 290, startPoint y: 298, endPoint x: 339, endPoint y: 283, distance: 51.2
click at [290, 298] on div at bounding box center [553, 273] width 1107 height 546
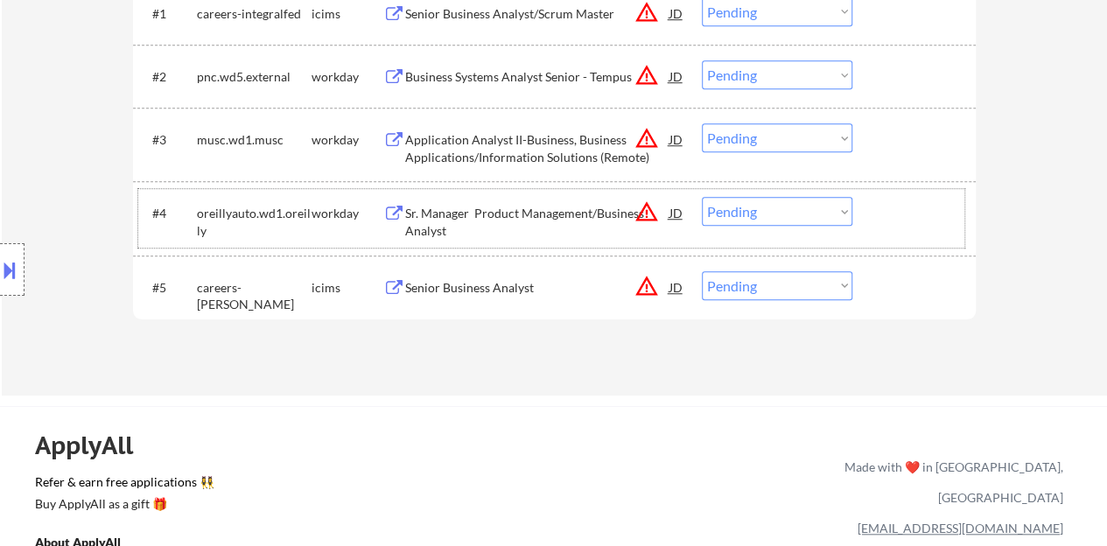
click at [915, 214] on div at bounding box center [916, 212] width 77 height 31
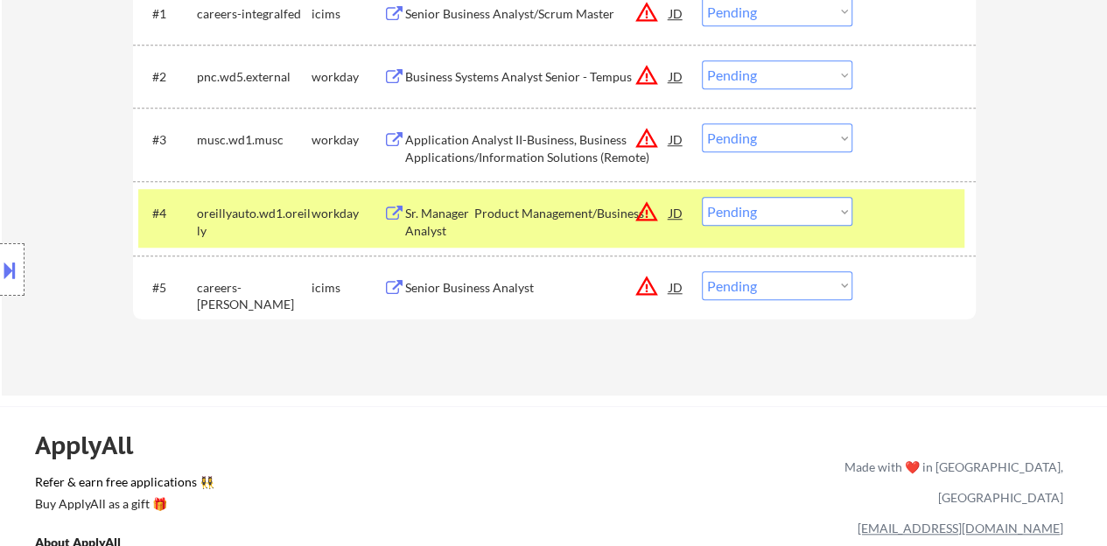
click at [420, 220] on div "Sr. Manager Product Management/Business Analyst" at bounding box center [537, 222] width 264 height 34
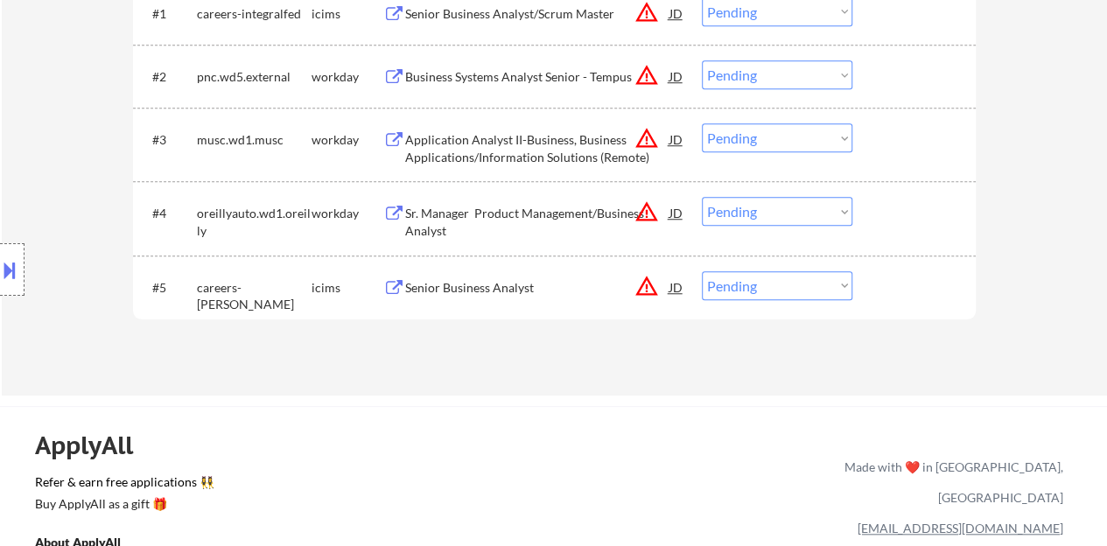
click at [948, 247] on div "#4 oreillyauto.wd1.oreilly workday Sr. Manager Product Management/Business Anal…" at bounding box center [554, 217] width 843 height 73
click at [923, 216] on div at bounding box center [916, 212] width 77 height 31
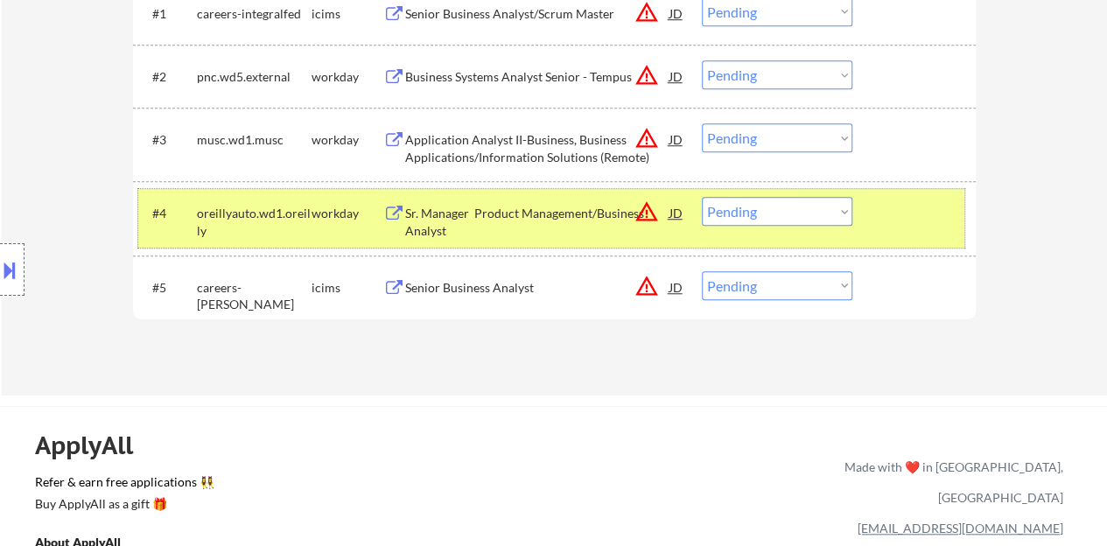
drag, startPoint x: 771, startPoint y: 210, endPoint x: 766, endPoint y: 223, distance: 14.1
click at [771, 210] on select "Choose an option... Pending Applied Excluded (Questions) Excluded (Expired) Exc…" at bounding box center [777, 211] width 150 height 29
click at [702, 197] on select "Choose an option... Pending Applied Excluded (Questions) Excluded (Expired) Exc…" at bounding box center [777, 211] width 150 height 29
select select ""pending""
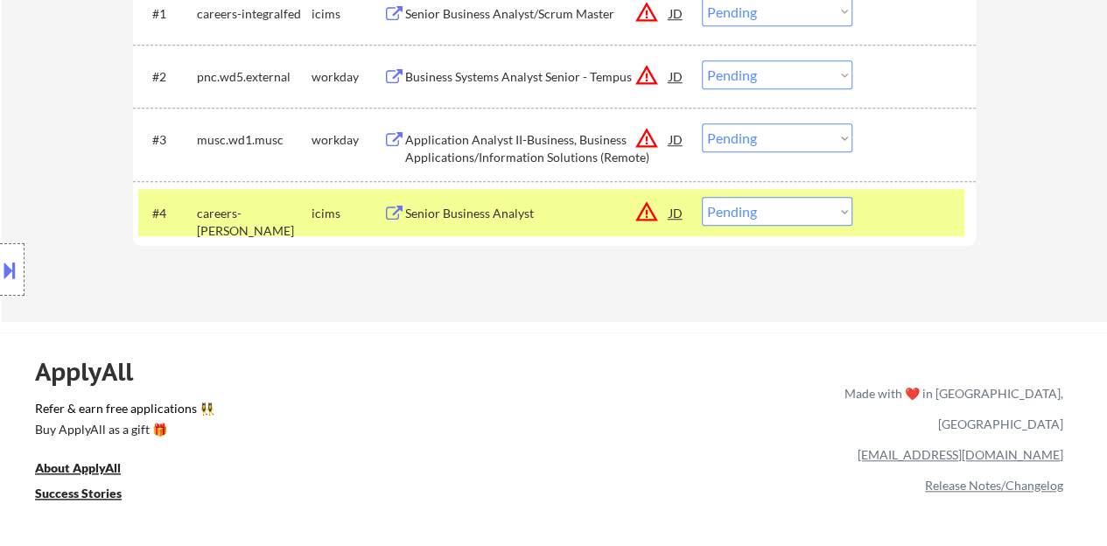
click at [899, 195] on div "#4 careers-govcio icims Senior Business Analyst JD warning_amber Choose an opti…" at bounding box center [551, 212] width 826 height 47
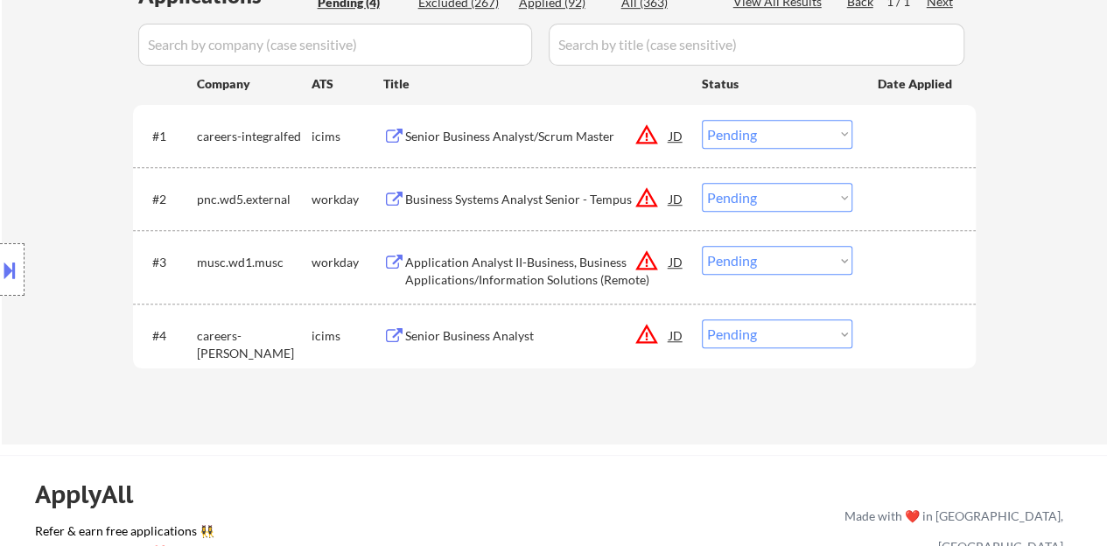
scroll to position [437, 0]
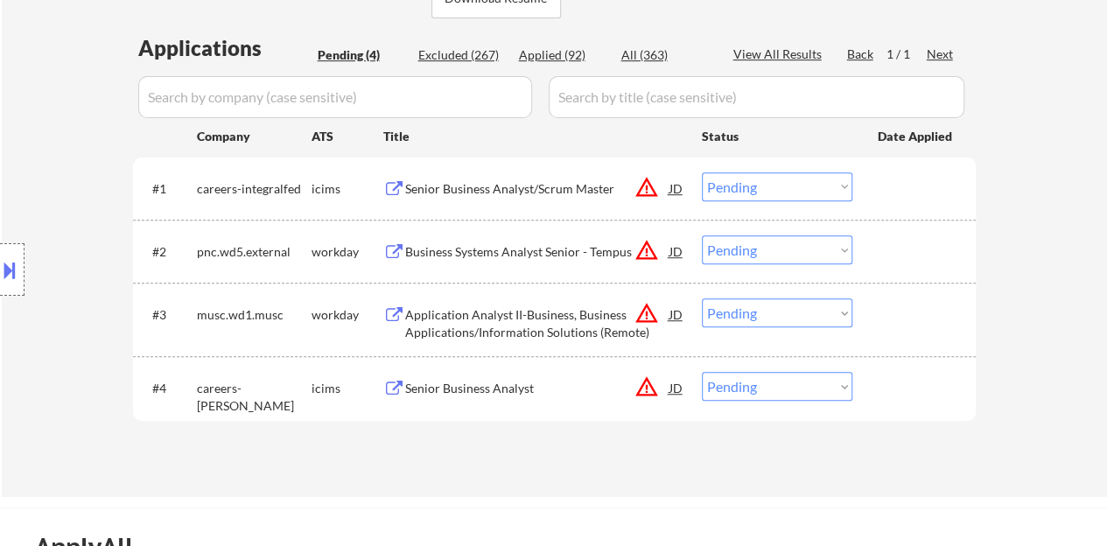
click at [682, 246] on div "JD" at bounding box center [676, 250] width 17 height 31
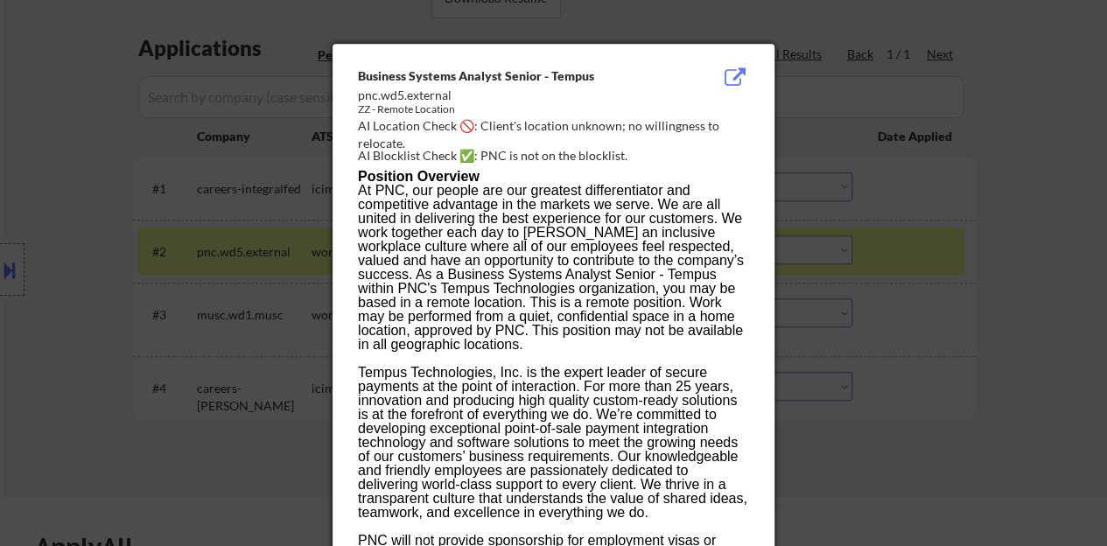
click at [318, 274] on div at bounding box center [553, 273] width 1107 height 546
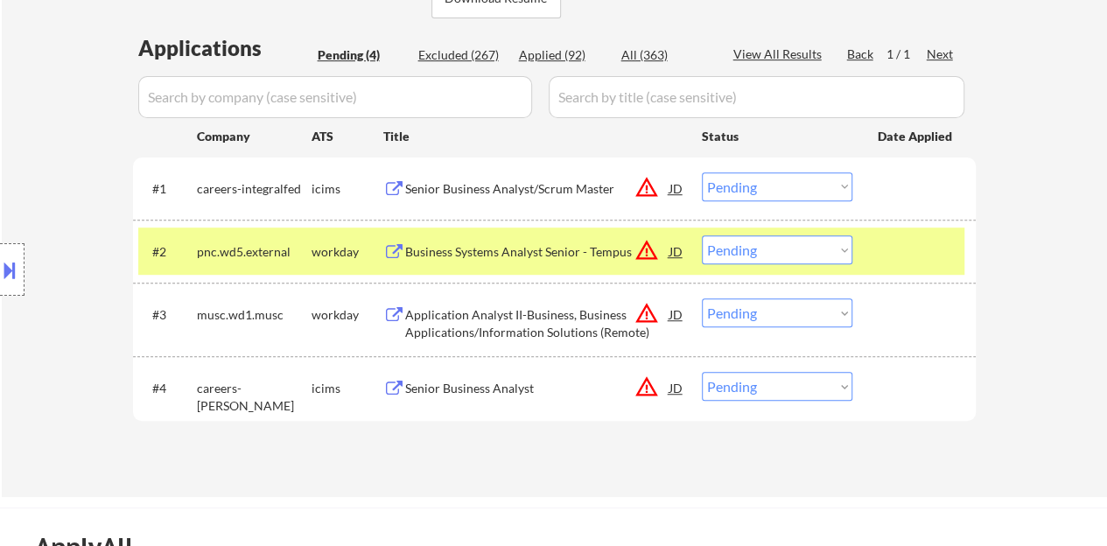
click at [437, 248] on div "Business Systems Analyst Senior - Tempus" at bounding box center [537, 251] width 264 height 17
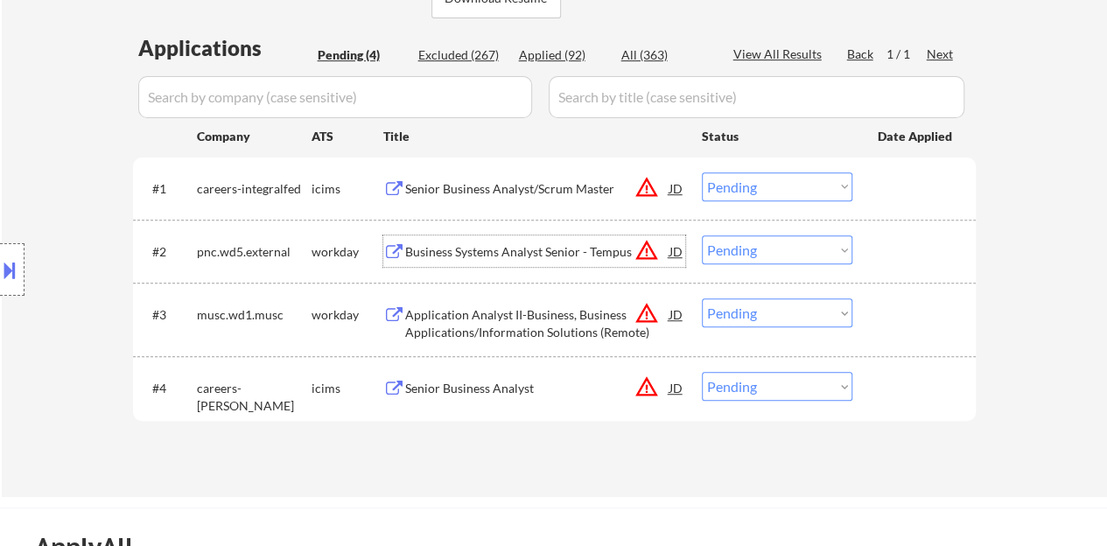
click at [936, 238] on div at bounding box center [916, 250] width 77 height 31
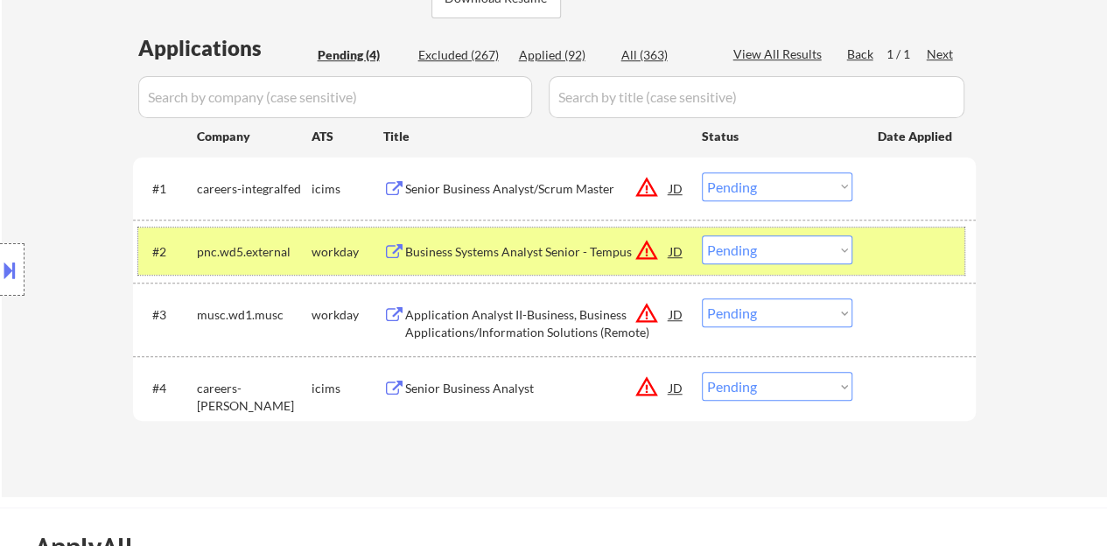
click at [776, 255] on select "Choose an option... Pending Applied Excluded (Questions) Excluded (Expired) Exc…" at bounding box center [777, 249] width 150 height 29
click at [781, 248] on select "Choose an option... Pending Applied Excluded (Questions) Excluded (Expired) Exc…" at bounding box center [777, 249] width 150 height 29
click at [702, 235] on select "Choose an option... Pending Applied Excluded (Questions) Excluded (Expired) Exc…" at bounding box center [777, 249] width 150 height 29
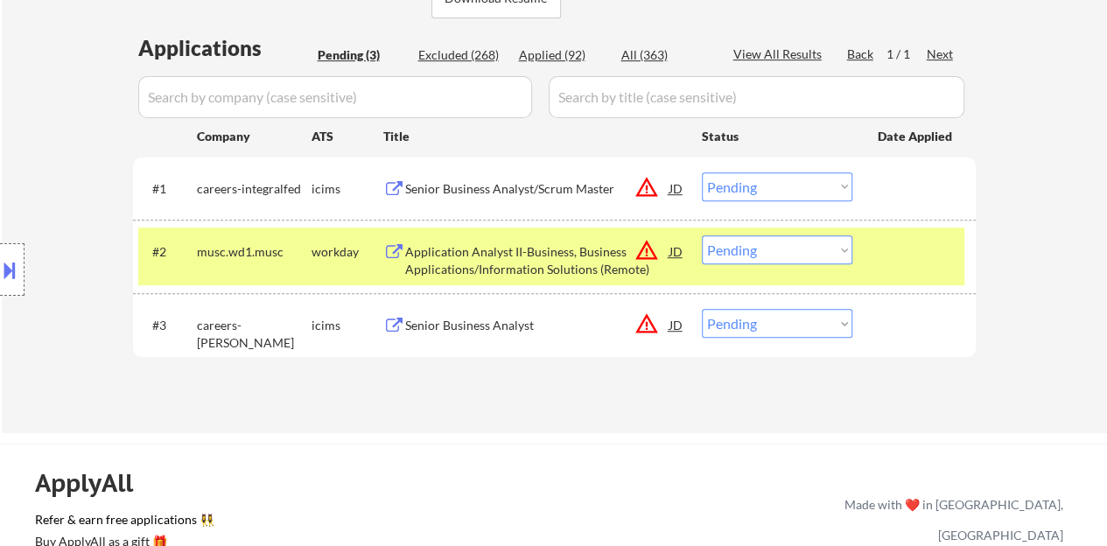
click at [675, 260] on div "JD" at bounding box center [676, 250] width 17 height 31
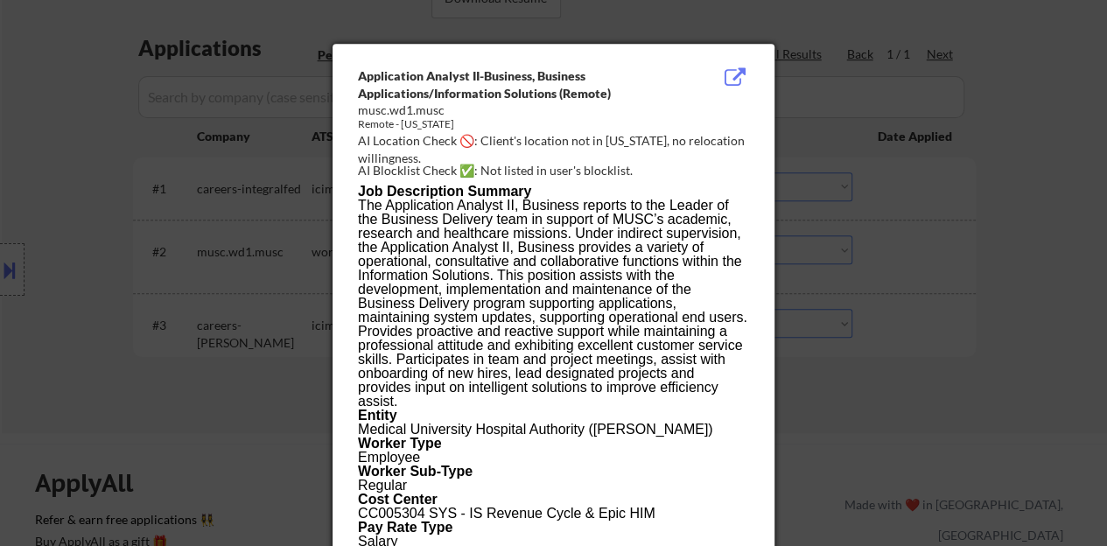
click at [269, 293] on div at bounding box center [553, 273] width 1107 height 546
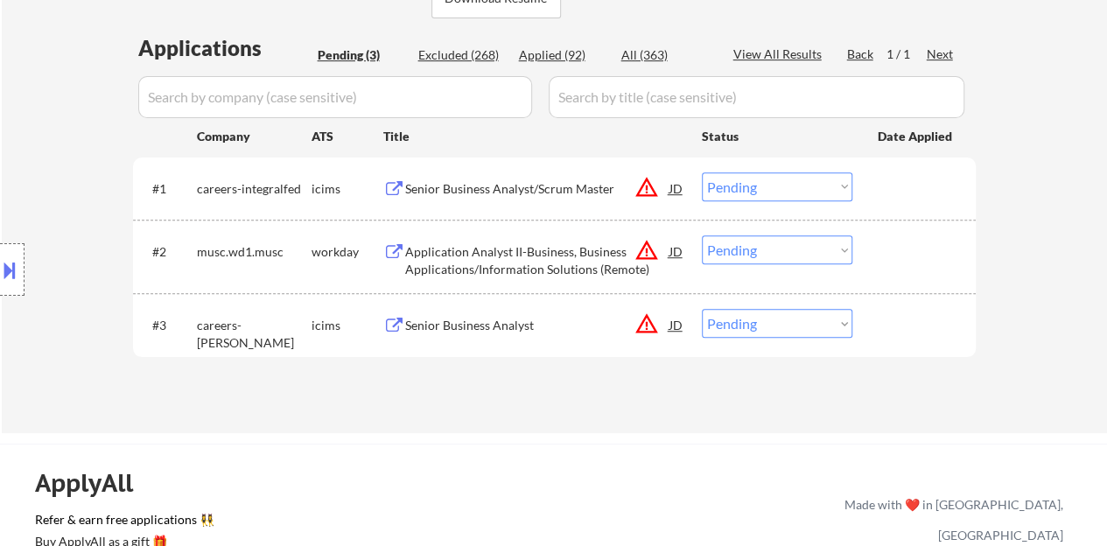
click at [529, 262] on div "Application Analyst II-Business, Business Applications/Information Solutions (R…" at bounding box center [537, 260] width 264 height 34
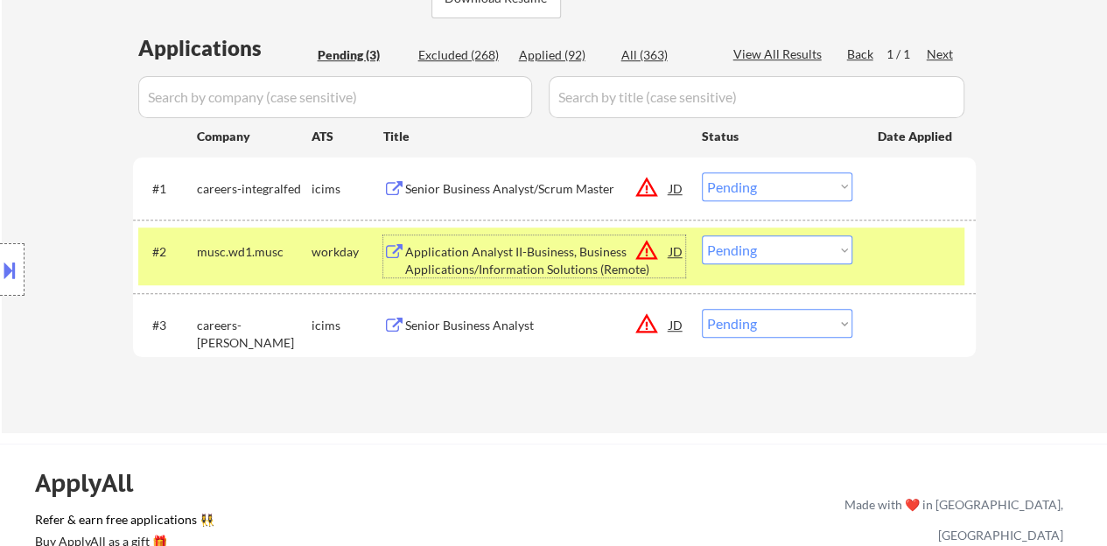
click at [759, 245] on select "Choose an option... Pending Applied Excluded (Questions) Excluded (Expired) Exc…" at bounding box center [777, 249] width 150 height 29
click at [702, 235] on select "Choose an option... Pending Applied Excluded (Questions) Excluded (Expired) Exc…" at bounding box center [777, 249] width 150 height 29
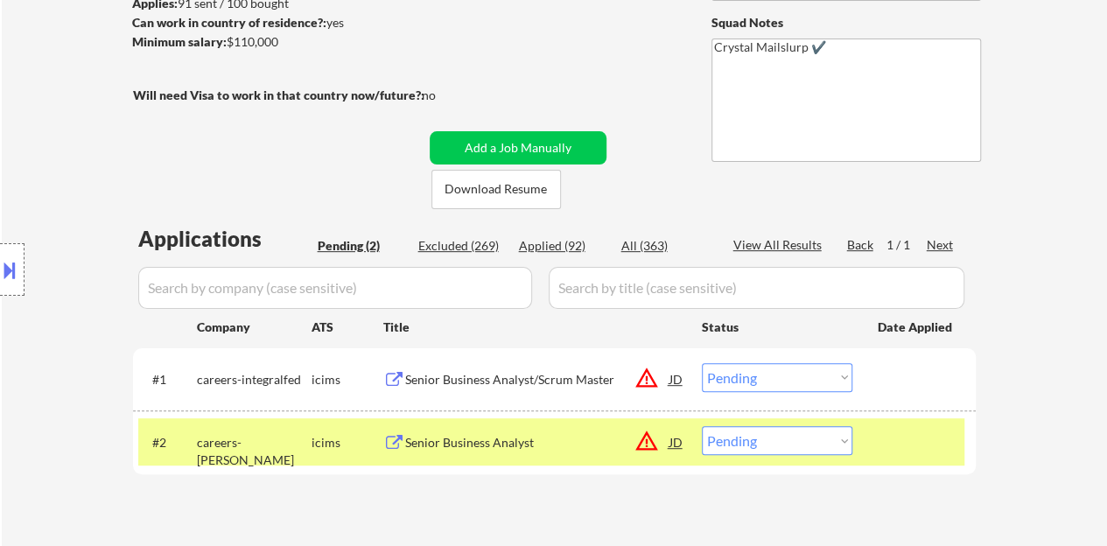
scroll to position [350, 0]
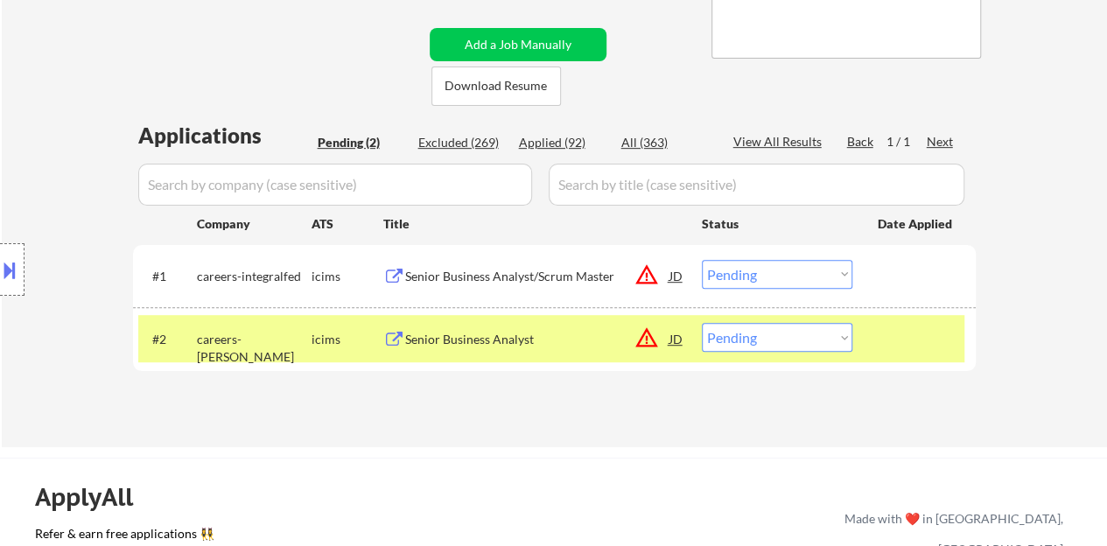
click at [674, 340] on div "JD" at bounding box center [676, 338] width 17 height 31
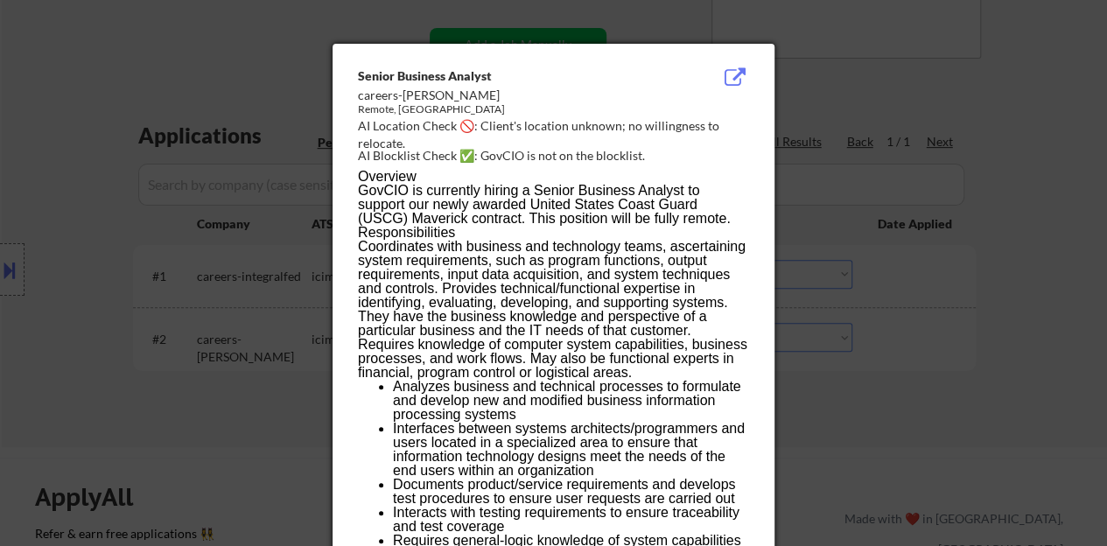
click at [236, 370] on div at bounding box center [553, 273] width 1107 height 546
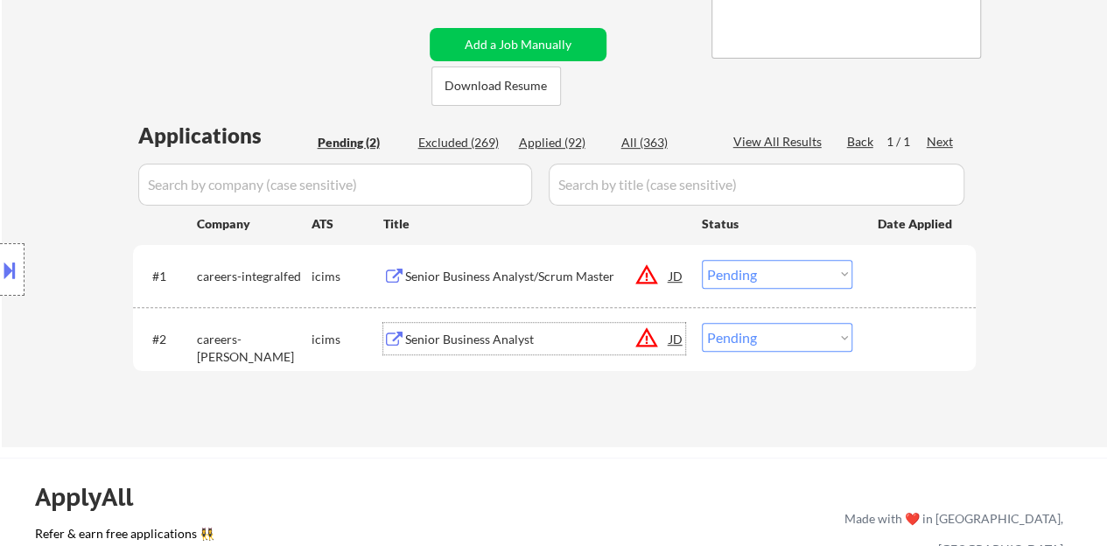
click at [430, 338] on div "Senior Business Analyst" at bounding box center [537, 339] width 264 height 17
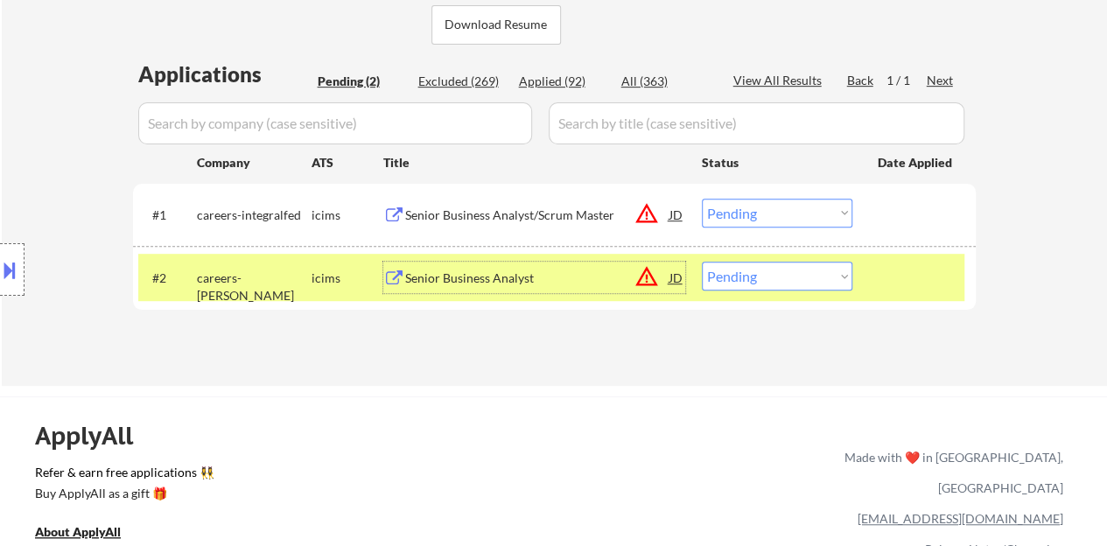
scroll to position [437, 0]
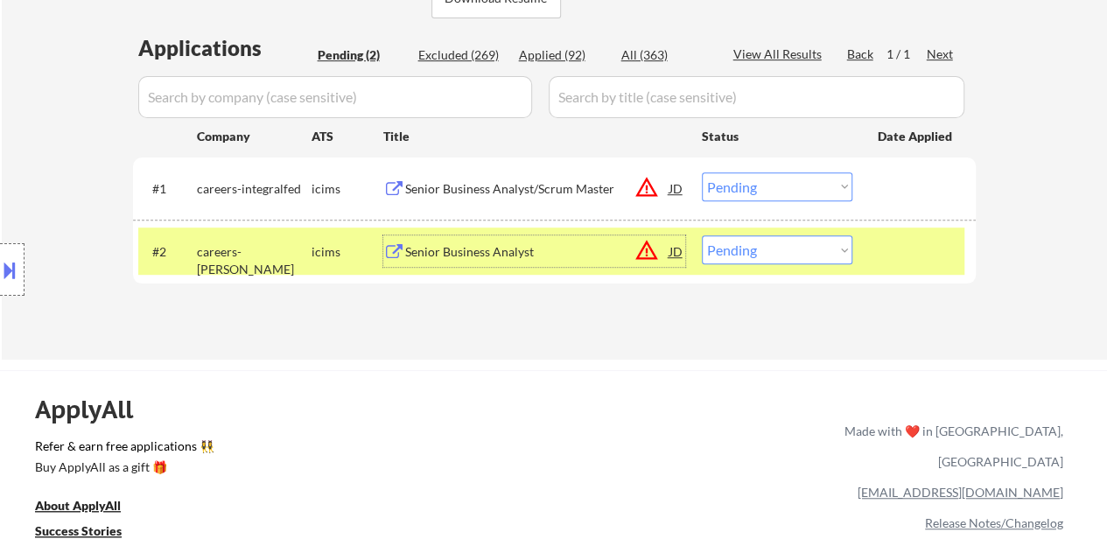
click at [736, 243] on select "Choose an option... Pending Applied Excluded (Questions) Excluded (Expired) Exc…" at bounding box center [777, 249] width 150 height 29
select select ""excluded""
click at [702, 235] on select "Choose an option... Pending Applied Excluded (Questions) Excluded (Expired) Exc…" at bounding box center [777, 249] width 150 height 29
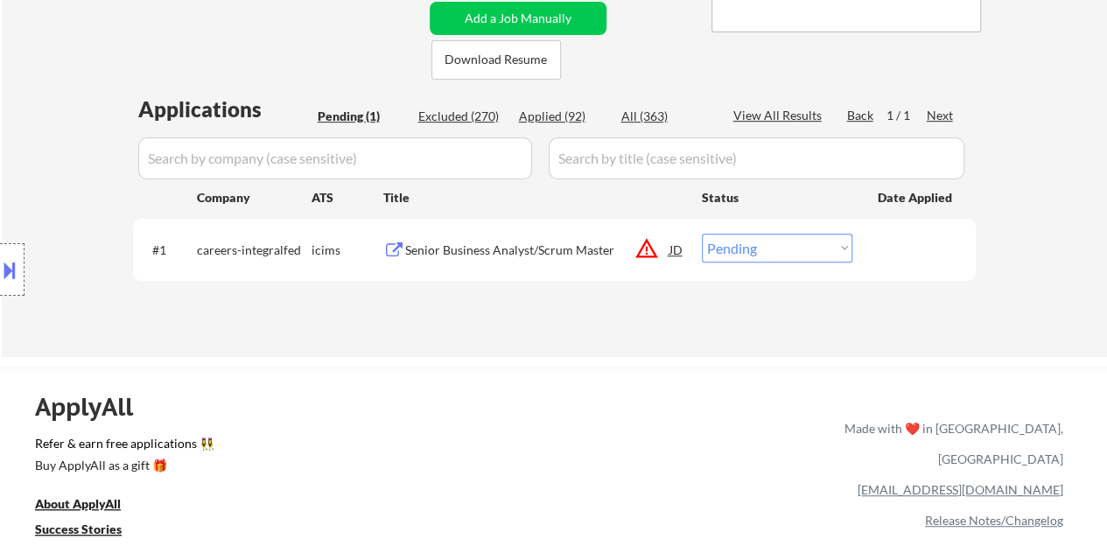
scroll to position [350, 0]
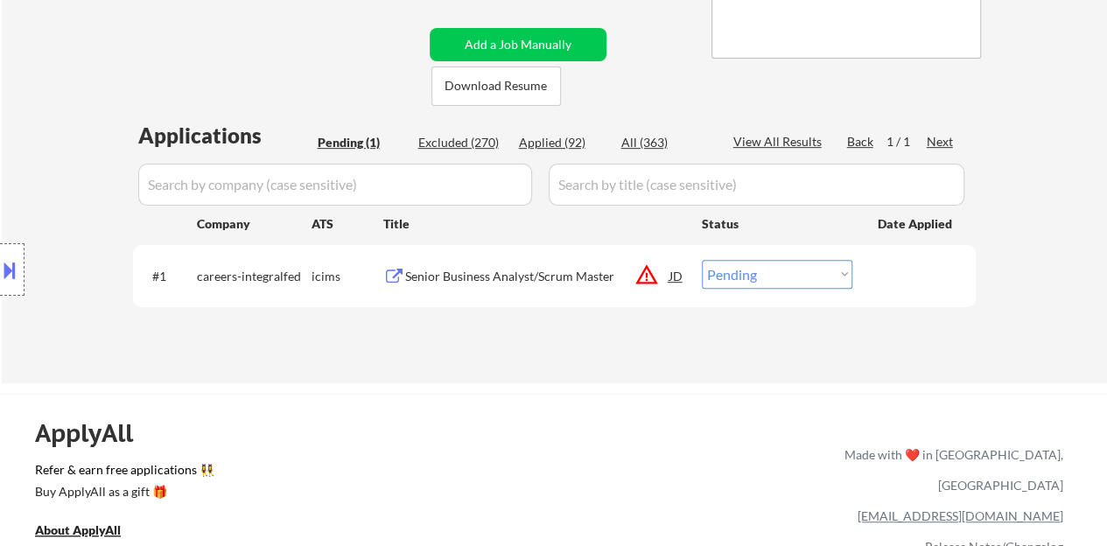
click at [673, 281] on div "JD" at bounding box center [676, 275] width 17 height 31
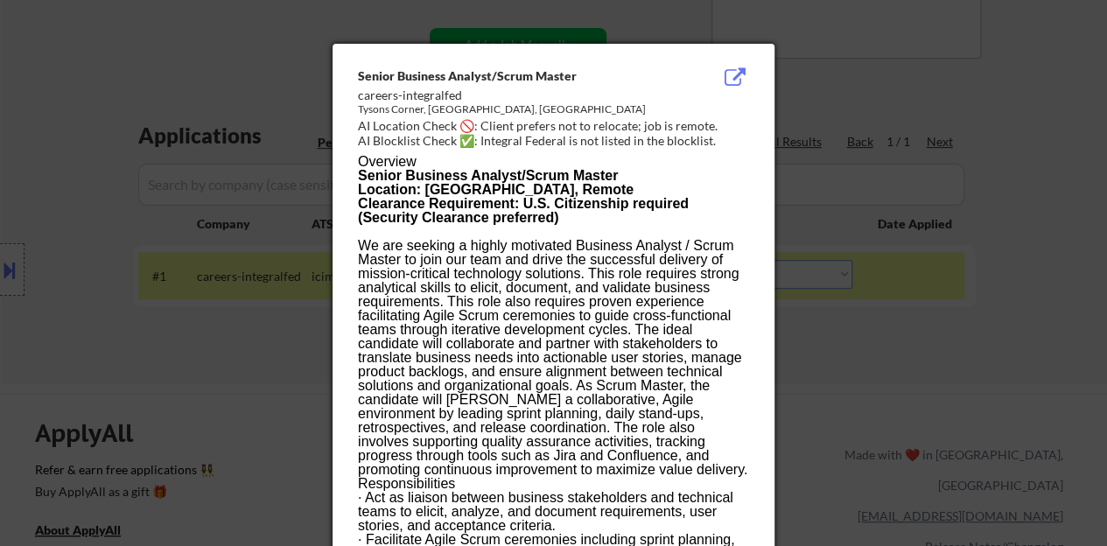
click at [254, 313] on div at bounding box center [553, 273] width 1107 height 546
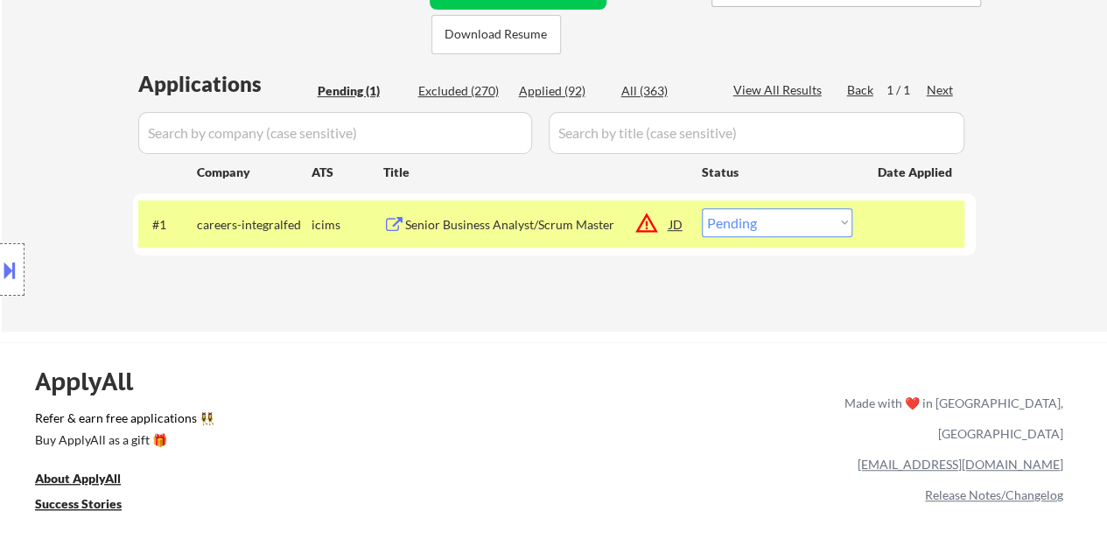
scroll to position [437, 0]
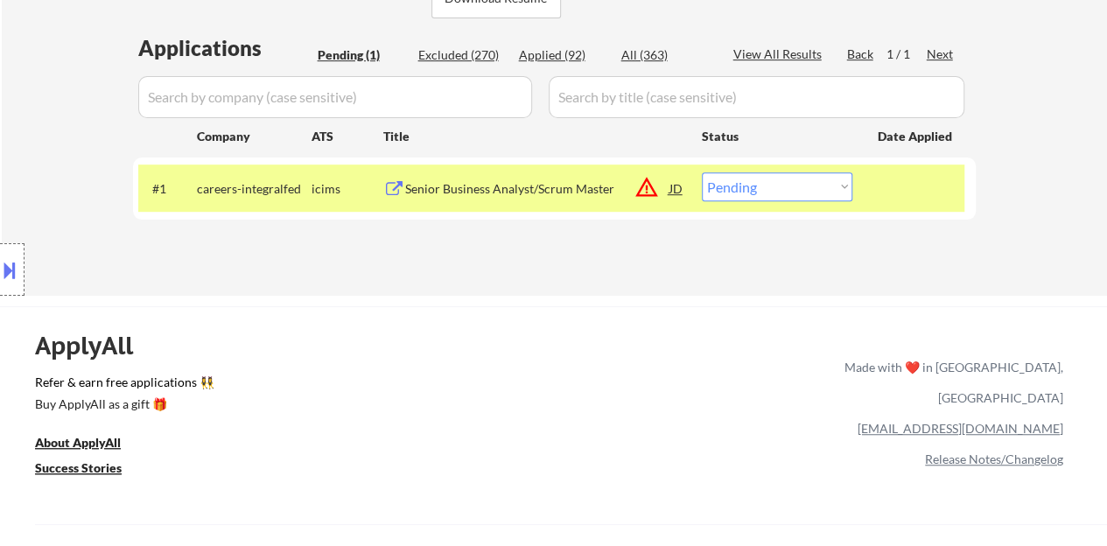
click at [24, 265] on div at bounding box center [12, 269] width 24 height 52
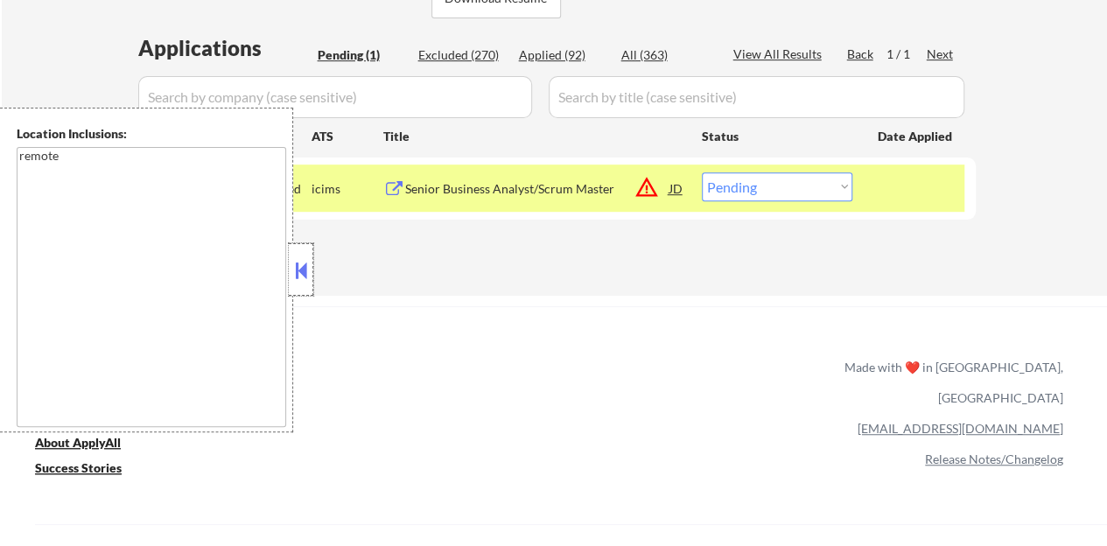
click at [289, 275] on div at bounding box center [301, 269] width 24 height 52
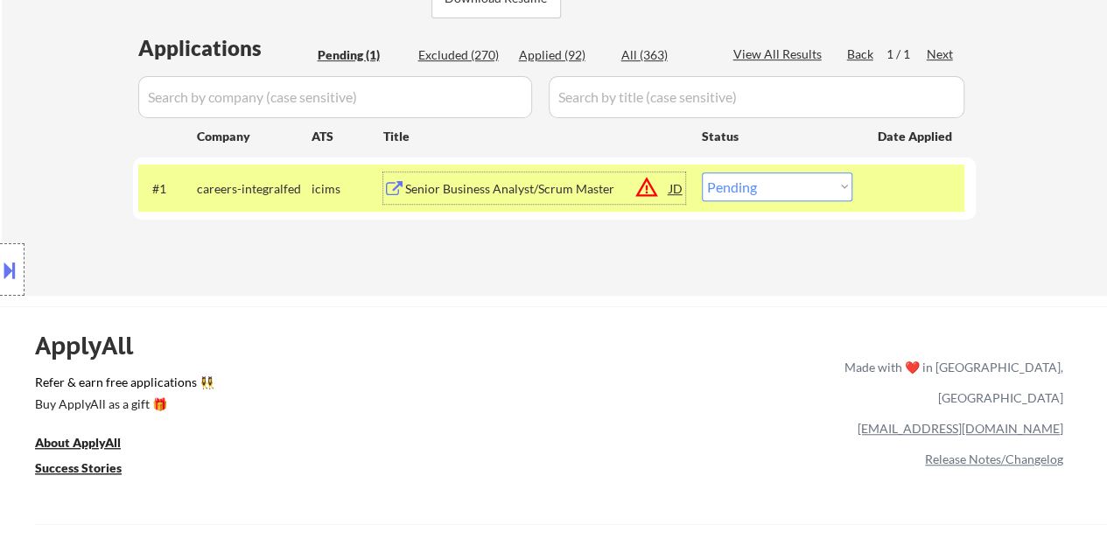
click at [478, 182] on div "Senior Business Analyst/Scrum Master" at bounding box center [537, 188] width 264 height 17
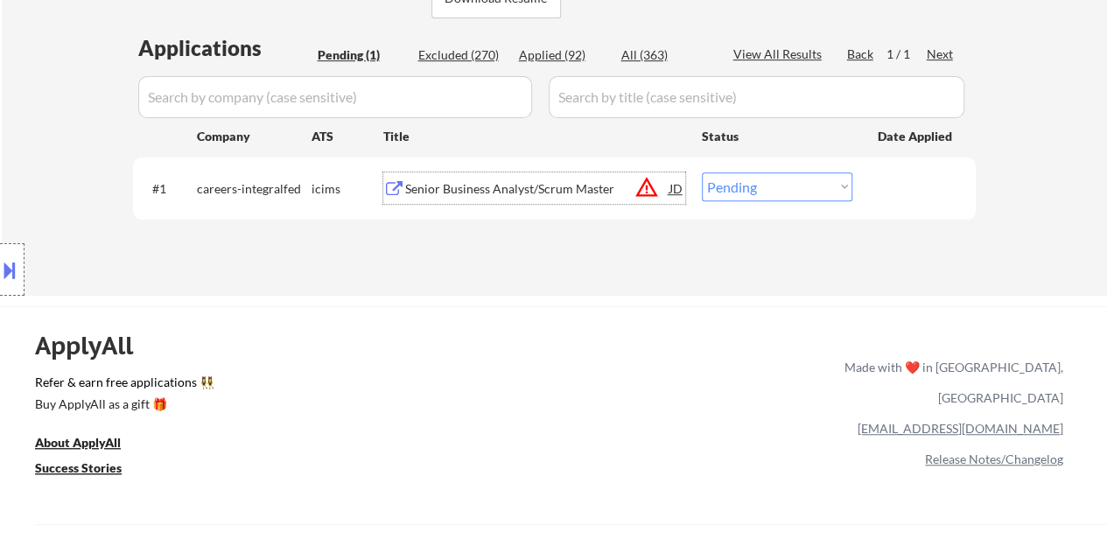
click at [735, 192] on select "Choose an option... Pending Applied Excluded (Questions) Excluded (Expired) Exc…" at bounding box center [777, 186] width 150 height 29
select select ""excluded__location_""
click at [702, 172] on select "Choose an option... Pending Applied Excluded (Questions) Excluded (Expired) Exc…" at bounding box center [777, 186] width 150 height 29
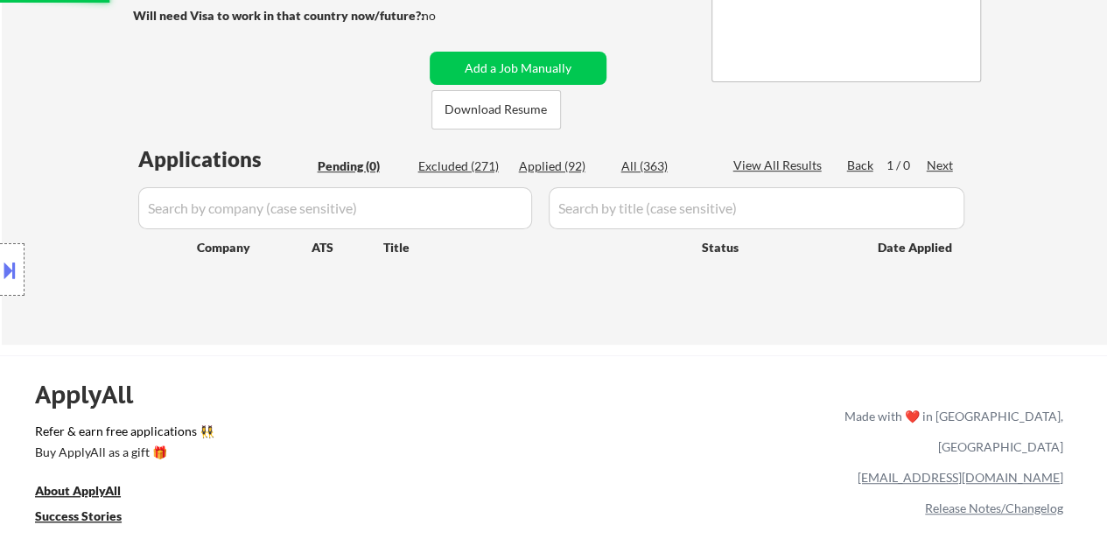
scroll to position [350, 0]
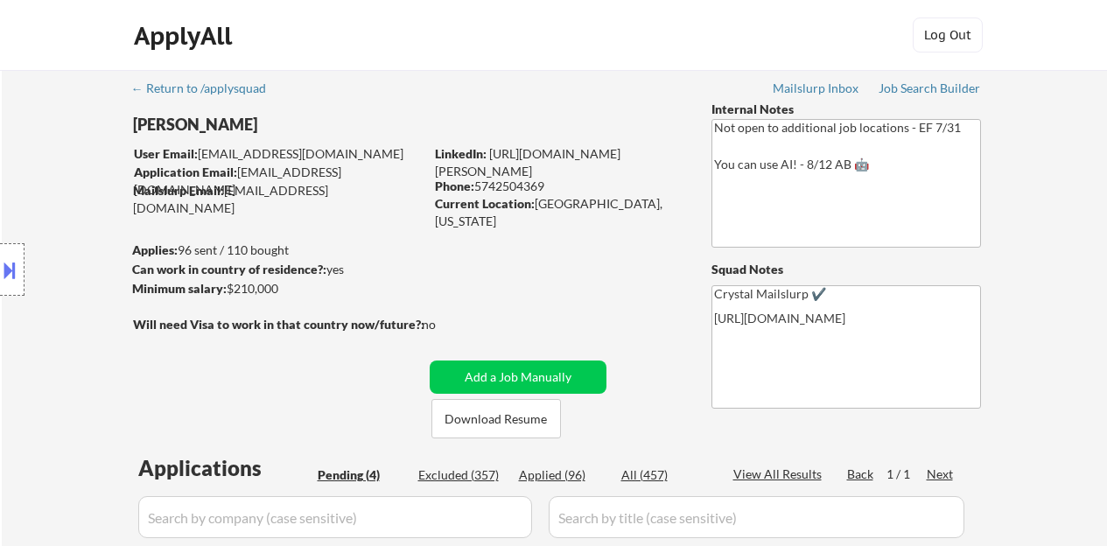
select select ""pending""
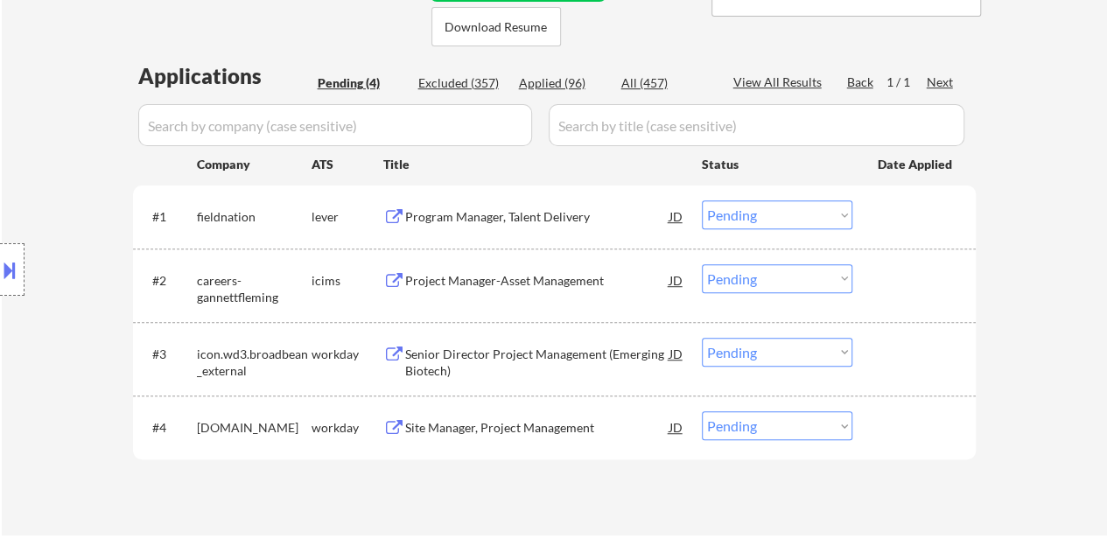
scroll to position [437, 0]
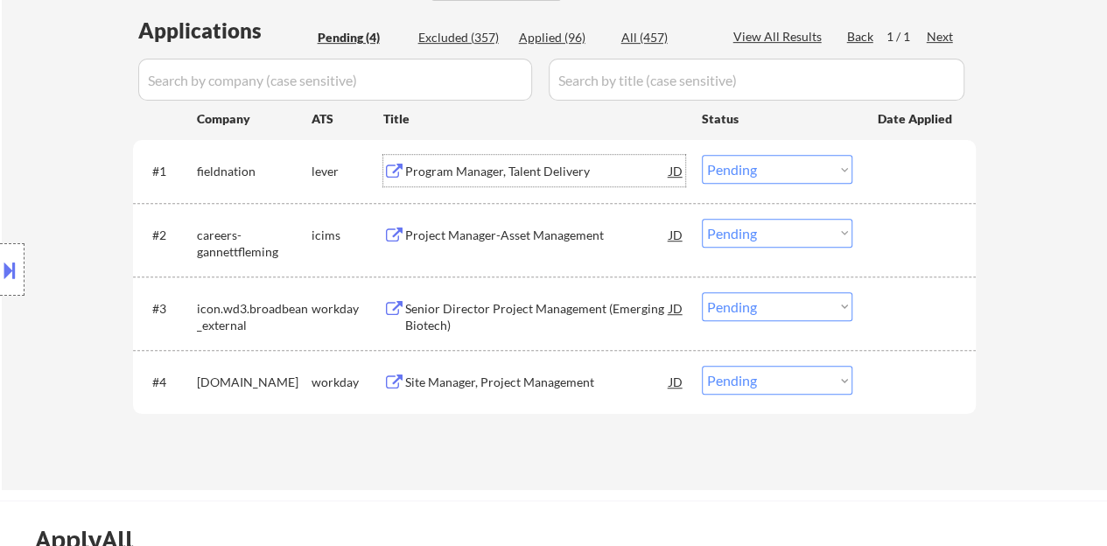
click at [482, 171] on div "Program Manager, Talent Delivery" at bounding box center [537, 171] width 264 height 17
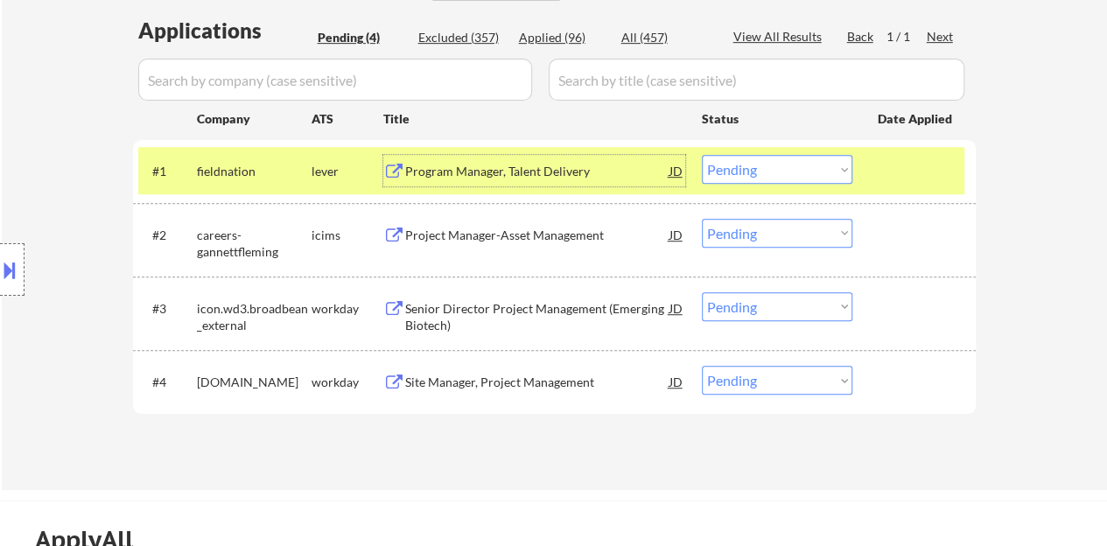
click at [744, 164] on select "Choose an option... Pending Applied Excluded (Questions) Excluded (Expired) Exc…" at bounding box center [777, 169] width 150 height 29
click at [702, 155] on select "Choose an option... Pending Applied Excluded (Questions) Excluded (Expired) Exc…" at bounding box center [777, 169] width 150 height 29
select select ""pending""
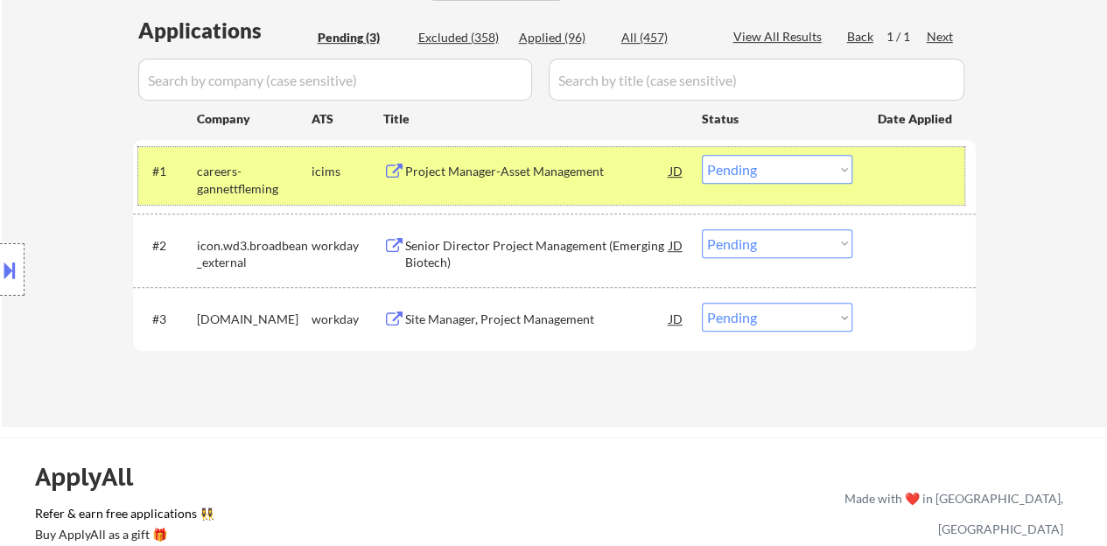
click at [871, 165] on div "#1 careers-gannettfleming icims Project Manager-Asset Management JD Choose an o…" at bounding box center [551, 176] width 826 height 58
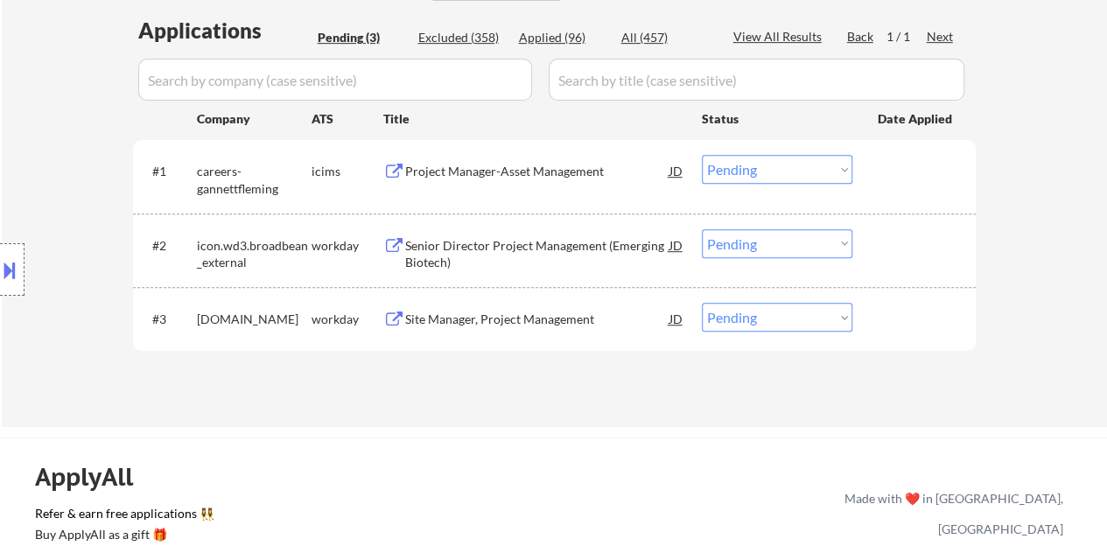
scroll to position [525, 0]
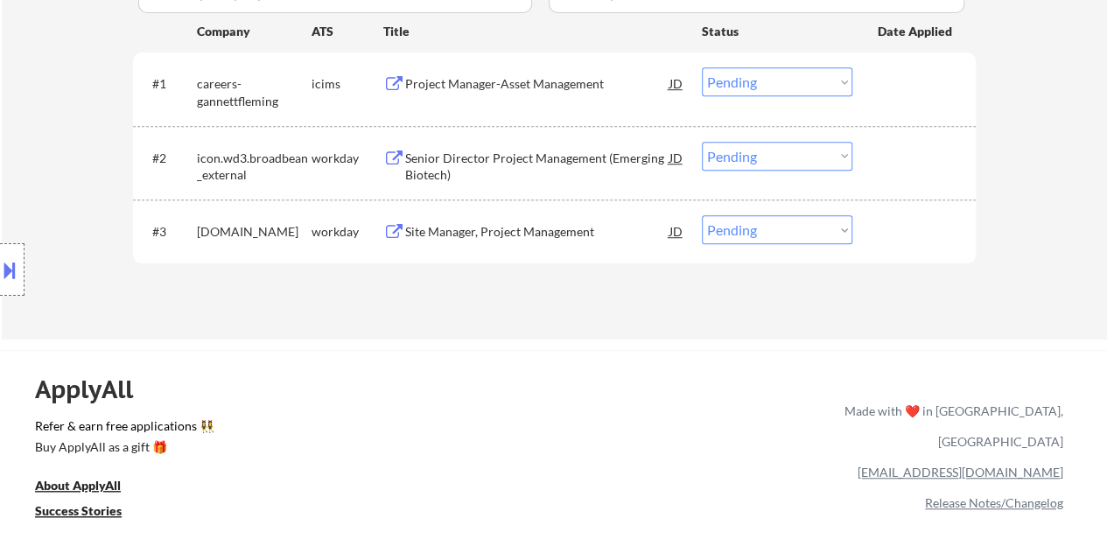
click at [493, 221] on div "Site Manager, Project Management" at bounding box center [537, 230] width 264 height 31
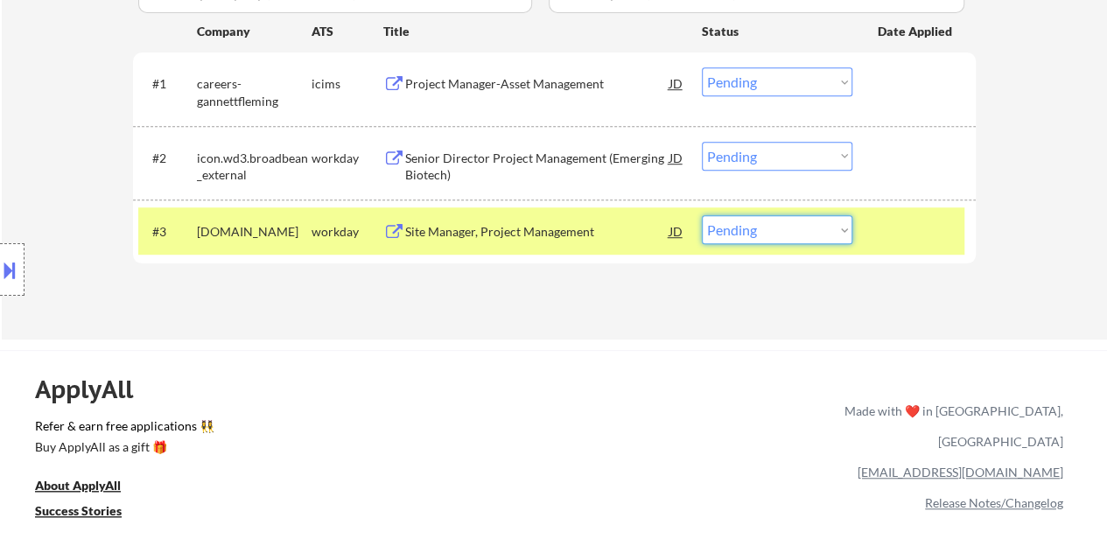
click at [753, 226] on select "Choose an option... Pending Applied Excluded (Questions) Excluded (Expired) Exc…" at bounding box center [777, 229] width 150 height 29
select select ""excluded__bad_match_""
click at [702, 215] on select "Choose an option... Pending Applied Excluded (Questions) Excluded (Expired) Exc…" at bounding box center [777, 229] width 150 height 29
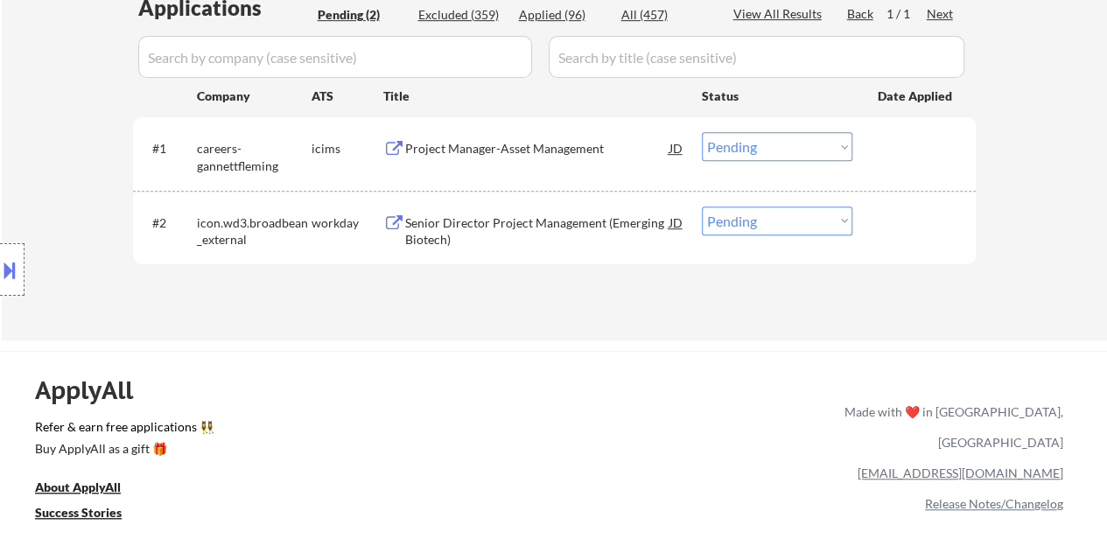
scroll to position [437, 0]
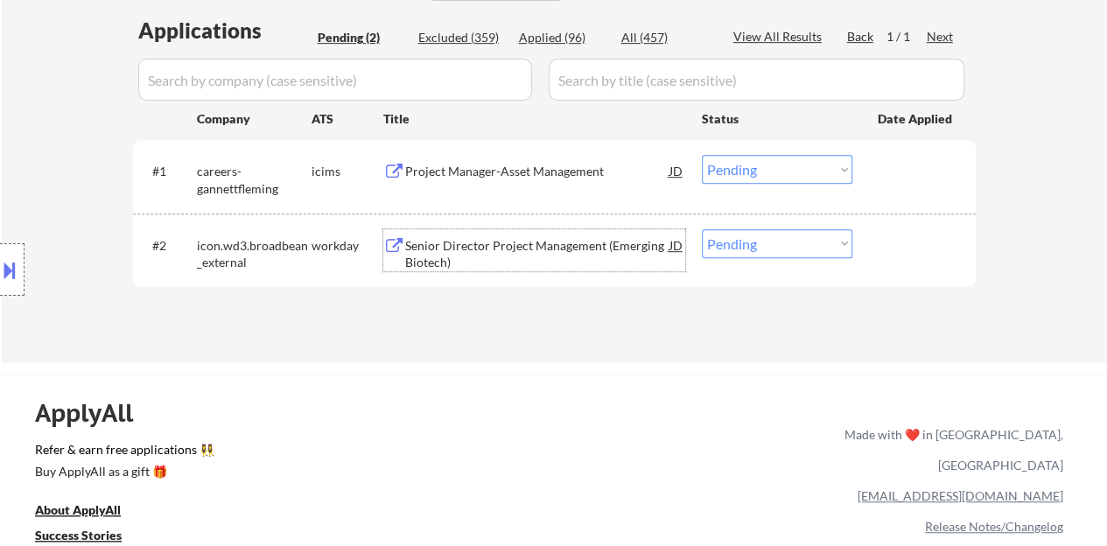
click at [473, 243] on div "Senior Director Project Management (Emerging Biotech)" at bounding box center [537, 254] width 264 height 34
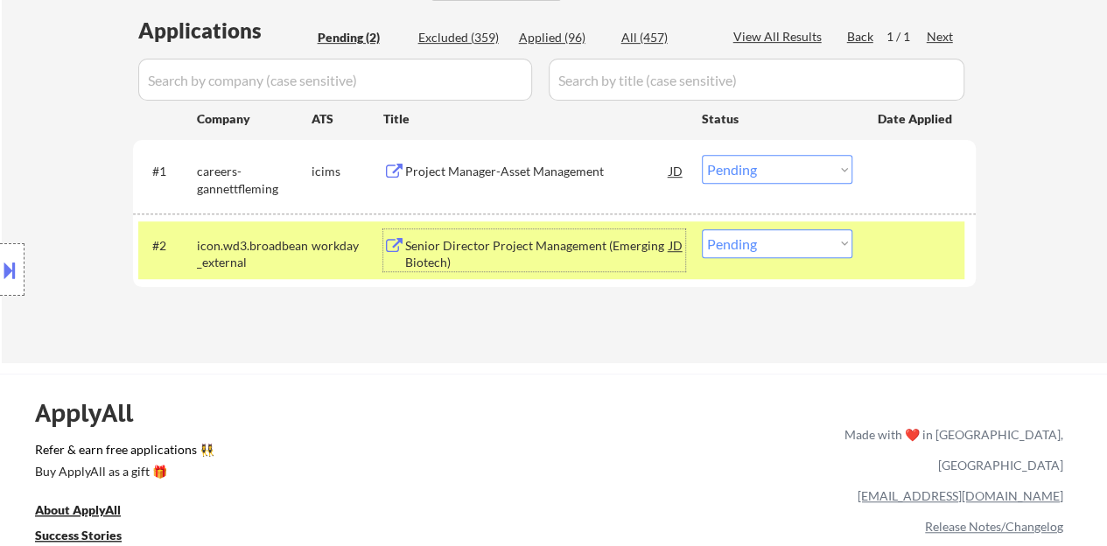
click at [800, 241] on select "Choose an option... Pending Applied Excluded (Questions) Excluded (Expired) Exc…" at bounding box center [777, 243] width 150 height 29
select select ""excluded__expired_""
click at [702, 229] on select "Choose an option... Pending Applied Excluded (Questions) Excluded (Expired) Exc…" at bounding box center [777, 243] width 150 height 29
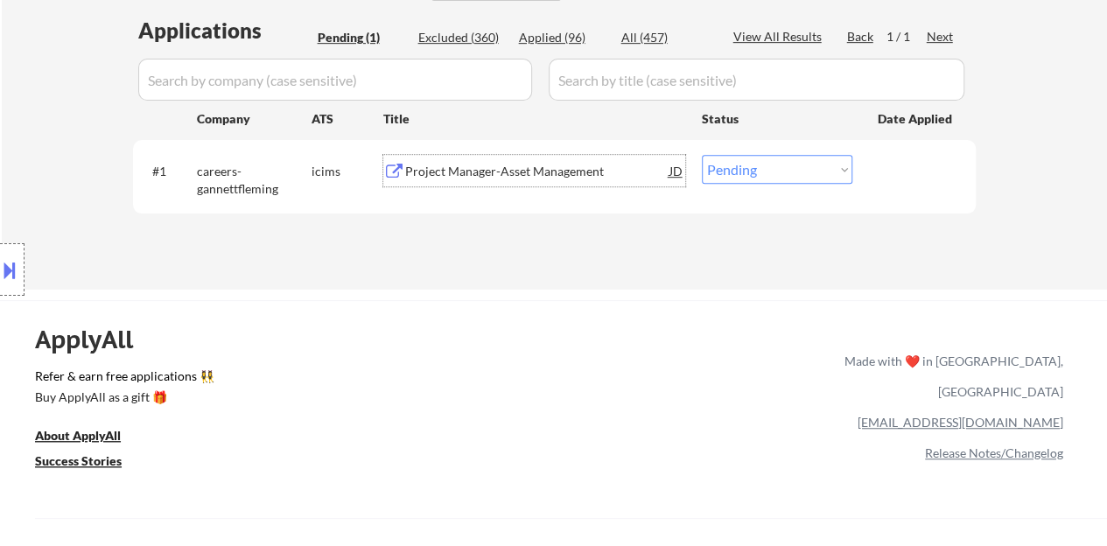
click at [477, 178] on div "Project Manager-Asset Management" at bounding box center [537, 171] width 264 height 17
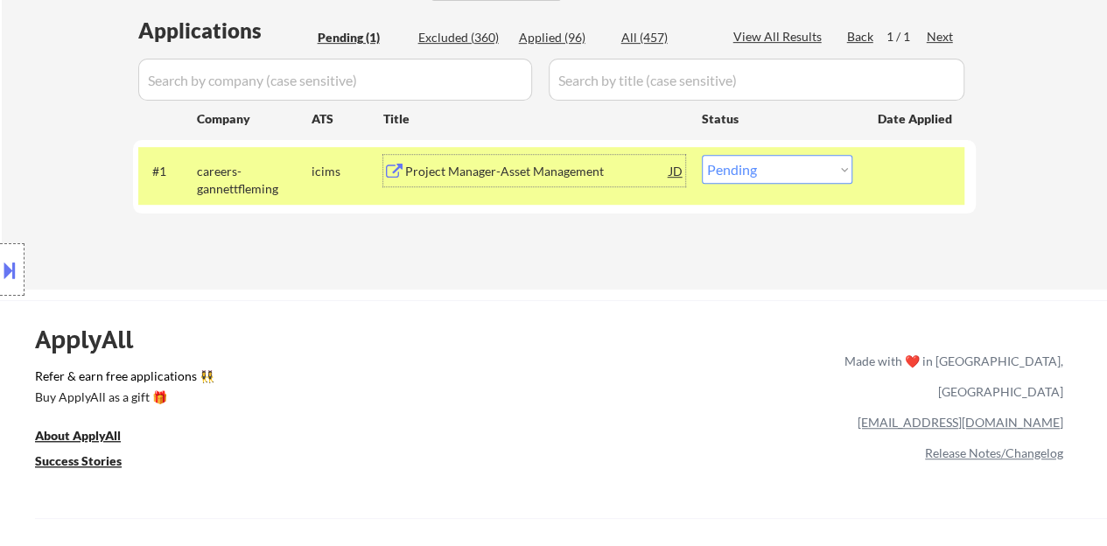
click at [766, 168] on select "Choose an option... Pending Applied Excluded (Questions) Excluded (Expired) Exc…" at bounding box center [777, 169] width 150 height 29
select select ""excluded__bad_match_""
click at [702, 155] on select "Choose an option... Pending Applied Excluded (Questions) Excluded (Expired) Exc…" at bounding box center [777, 169] width 150 height 29
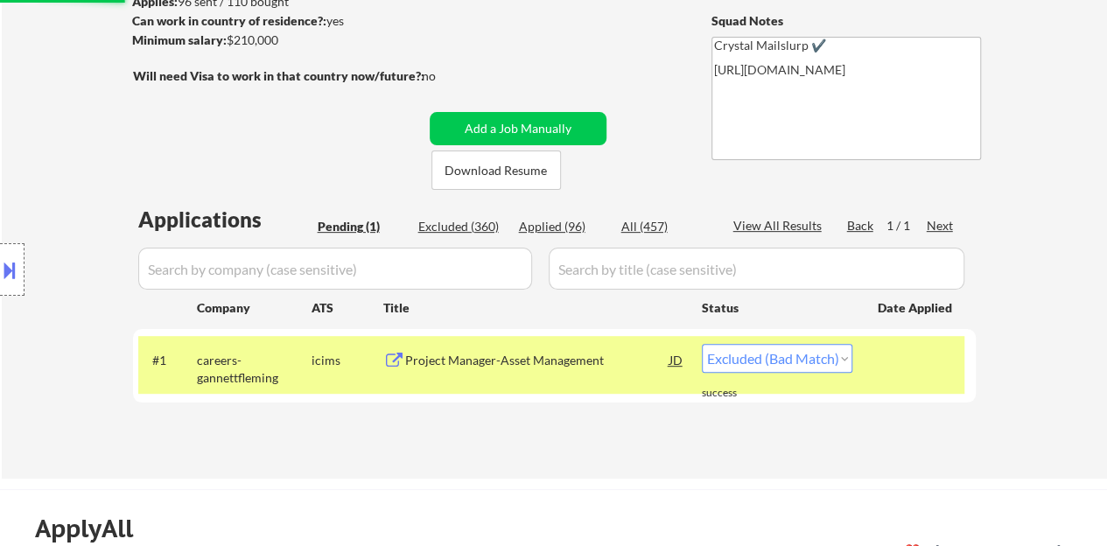
scroll to position [262, 0]
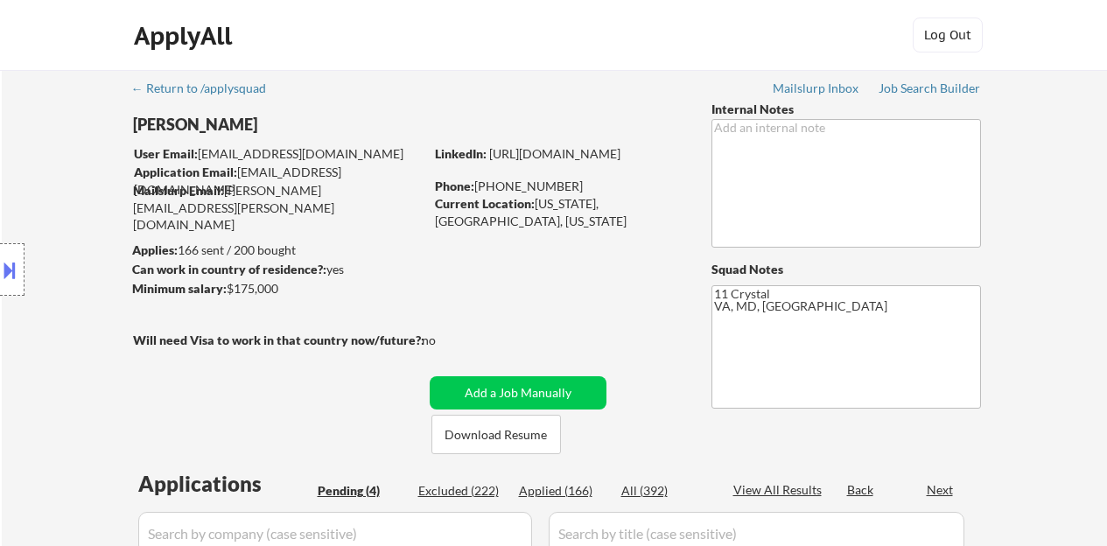
select select ""pending""
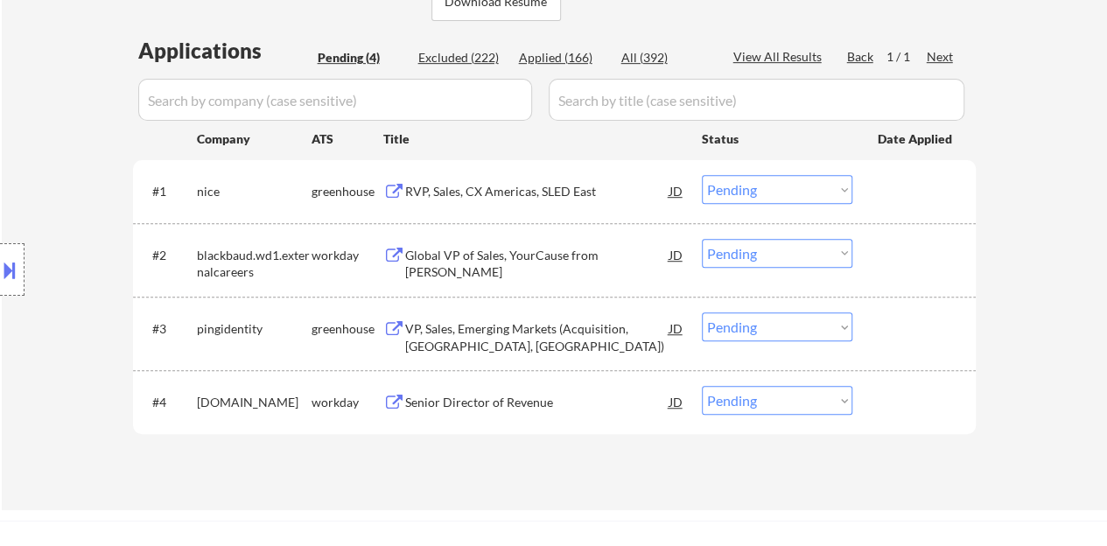
scroll to position [437, 0]
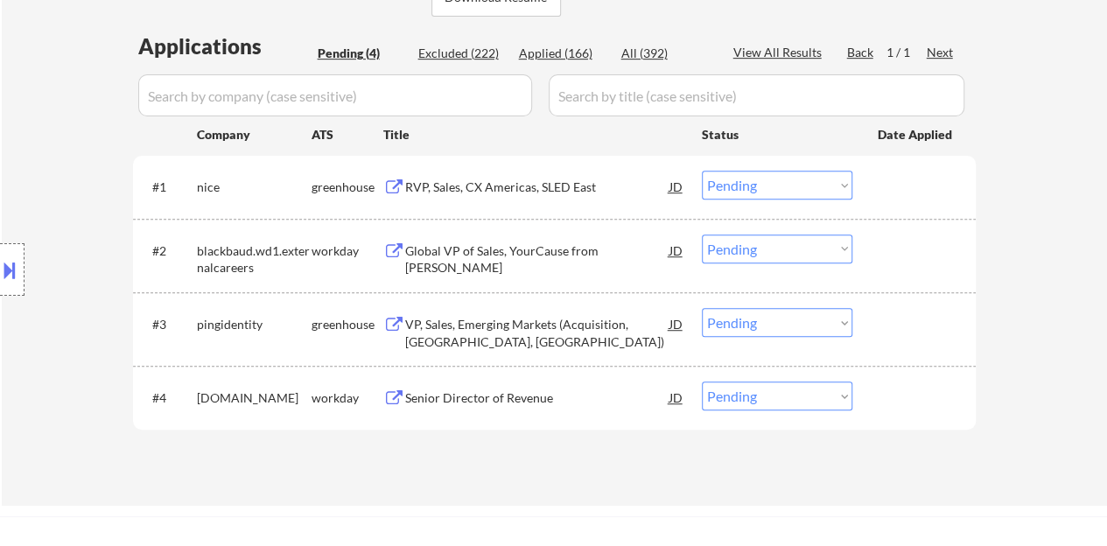
click at [536, 193] on div "RVP, Sales, CX Americas, SLED East" at bounding box center [537, 186] width 264 height 17
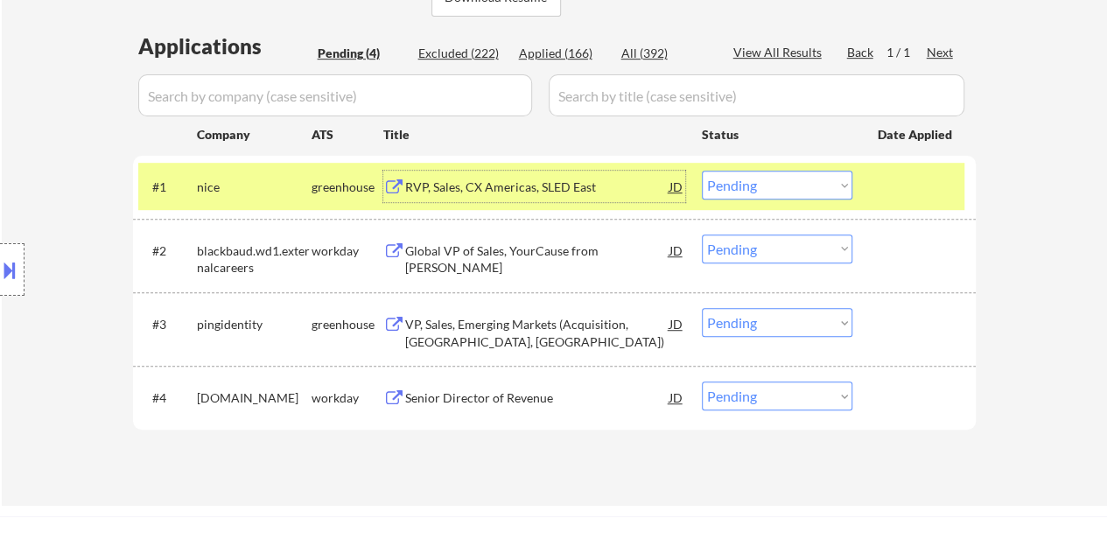
click at [817, 171] on select "Choose an option... Pending Applied Excluded (Questions) Excluded (Expired) Exc…" at bounding box center [777, 185] width 150 height 29
click at [702, 171] on select "Choose an option... Pending Applied Excluded (Questions) Excluded (Expired) Exc…" at bounding box center [777, 185] width 150 height 29
select select ""pending""
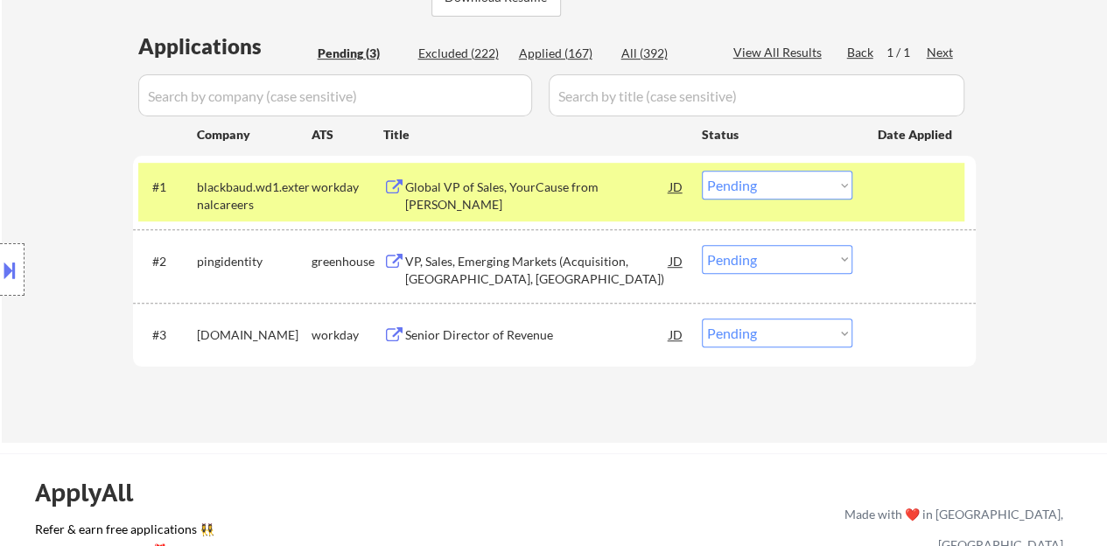
click at [921, 200] on div at bounding box center [916, 186] width 77 height 31
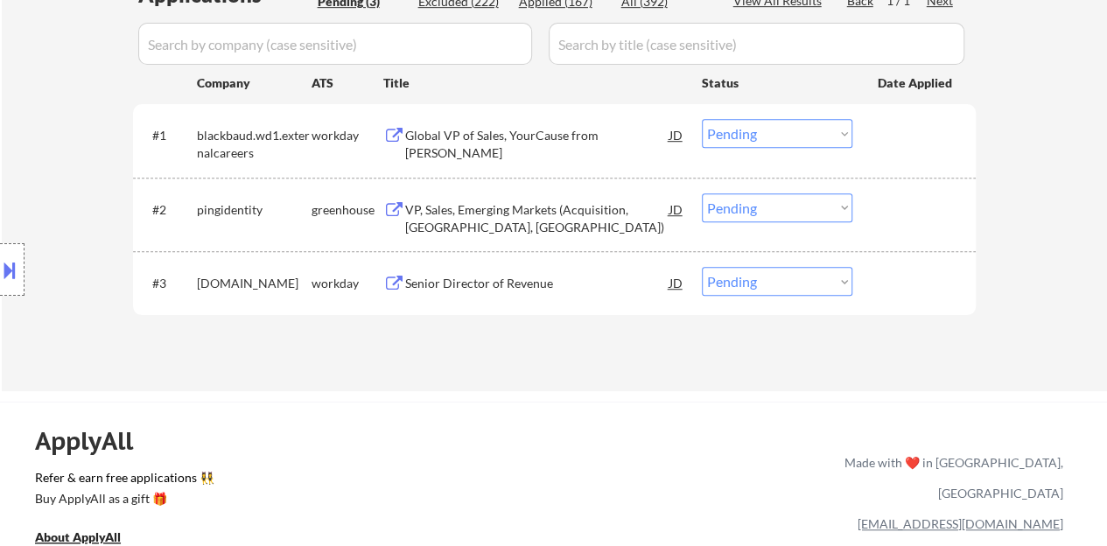
scroll to position [525, 0]
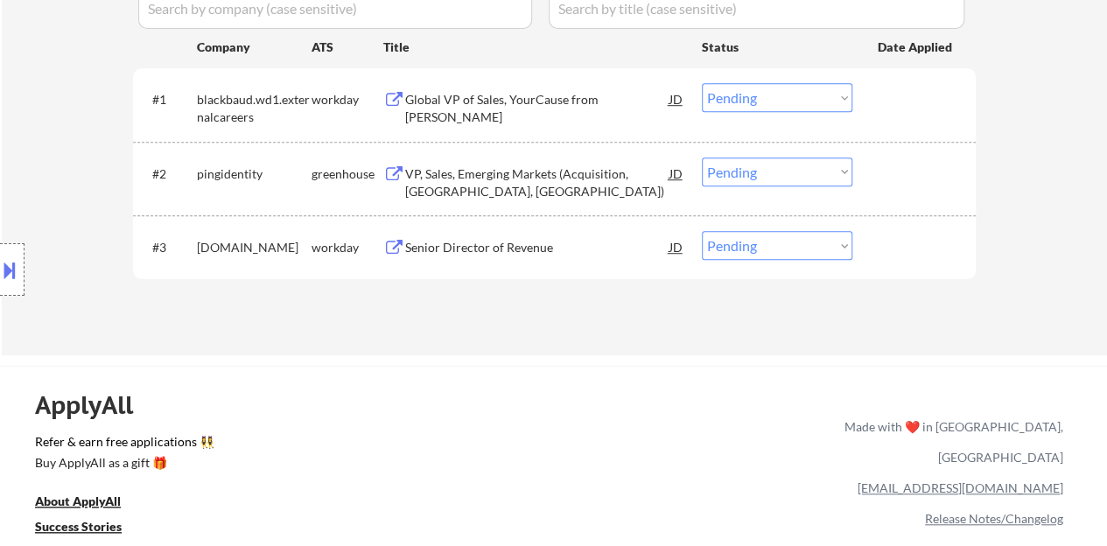
click at [464, 185] on div "VP, Sales, Emerging Markets (Acquisition, Canada, Latin America)" at bounding box center [537, 182] width 264 height 34
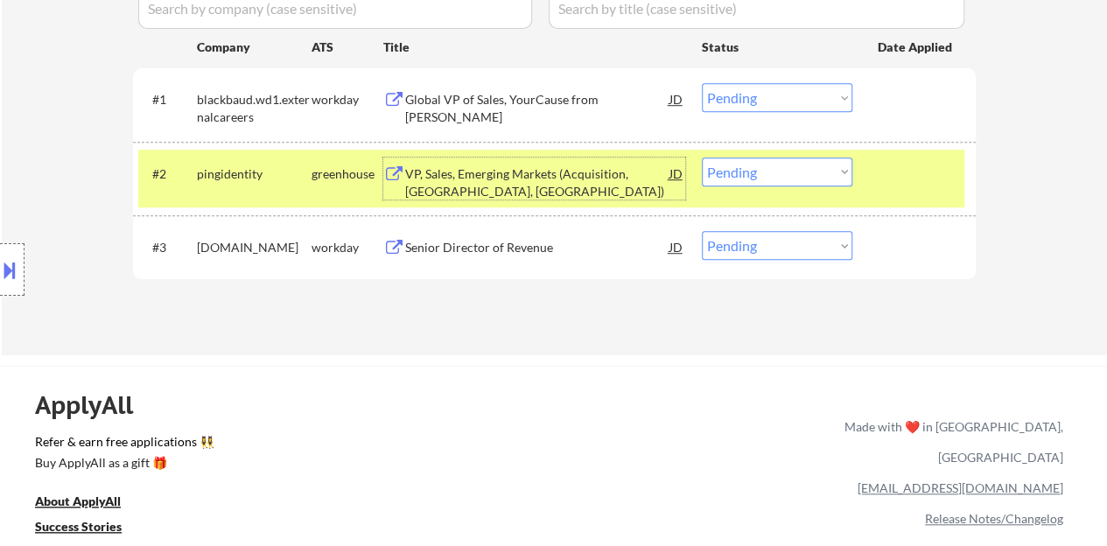
click at [755, 178] on select "Choose an option... Pending Applied Excluded (Questions) Excluded (Expired) Exc…" at bounding box center [777, 171] width 150 height 29
click at [702, 157] on select "Choose an option... Pending Applied Excluded (Questions) Excluded (Expired) Exc…" at bounding box center [777, 171] width 150 height 29
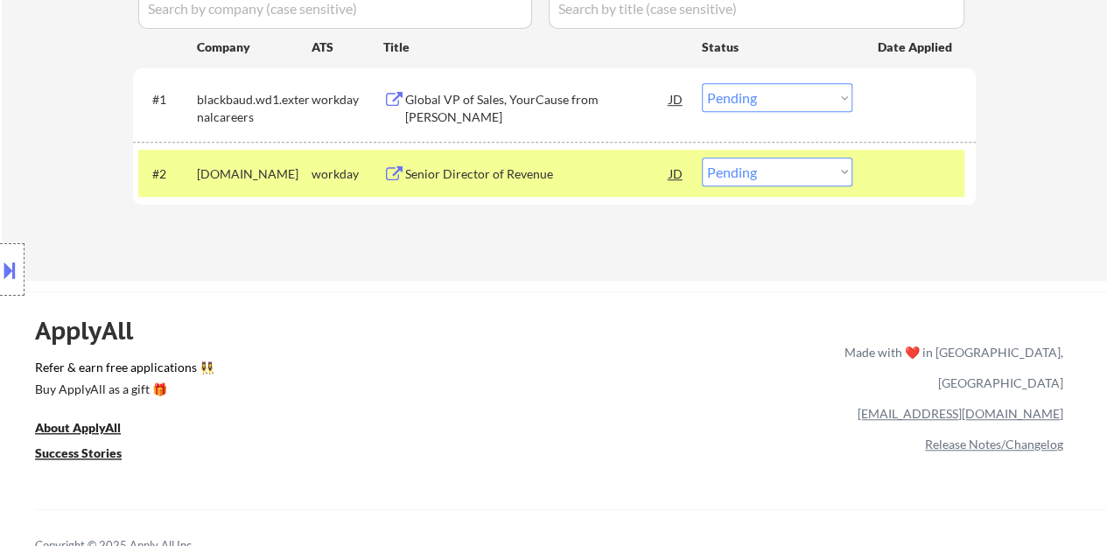
scroll to position [437, 0]
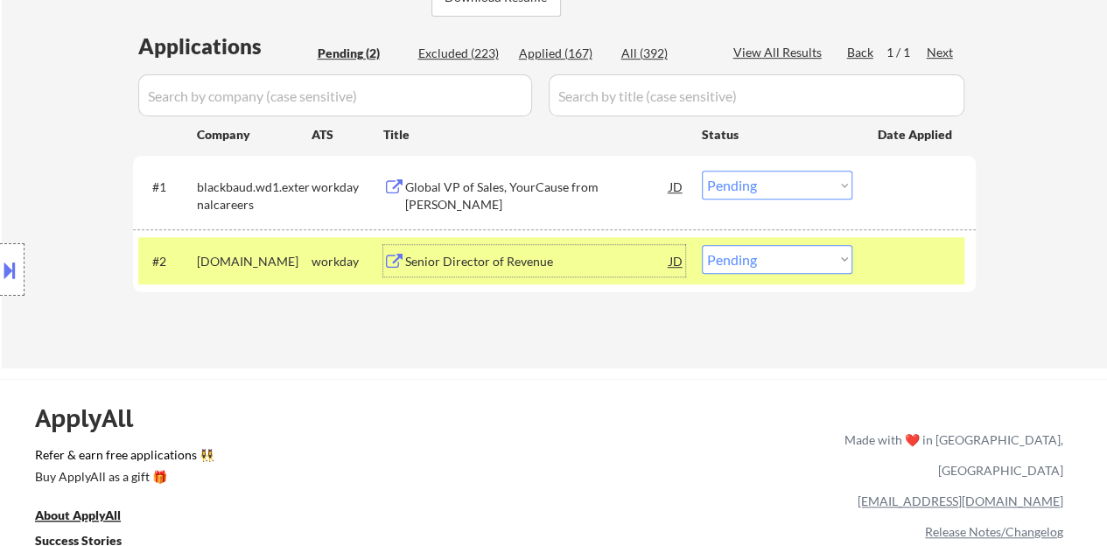
click at [486, 255] on div "Senior Director of Revenue" at bounding box center [537, 261] width 264 height 17
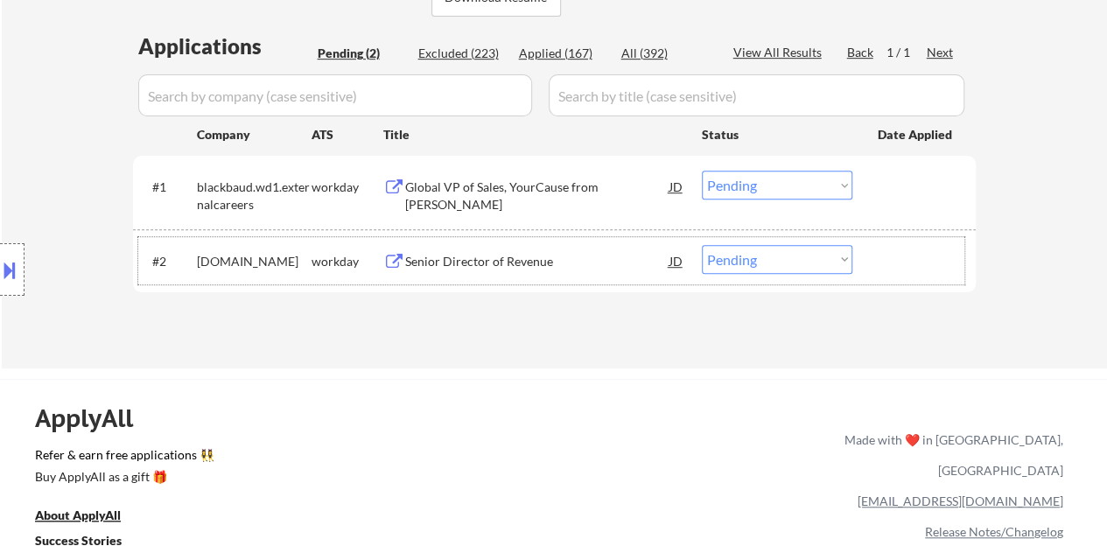
click at [903, 242] on div "#2 workiva.wd1.careers workday Senior Director of Revenue JD Choose an option..…" at bounding box center [551, 260] width 826 height 47
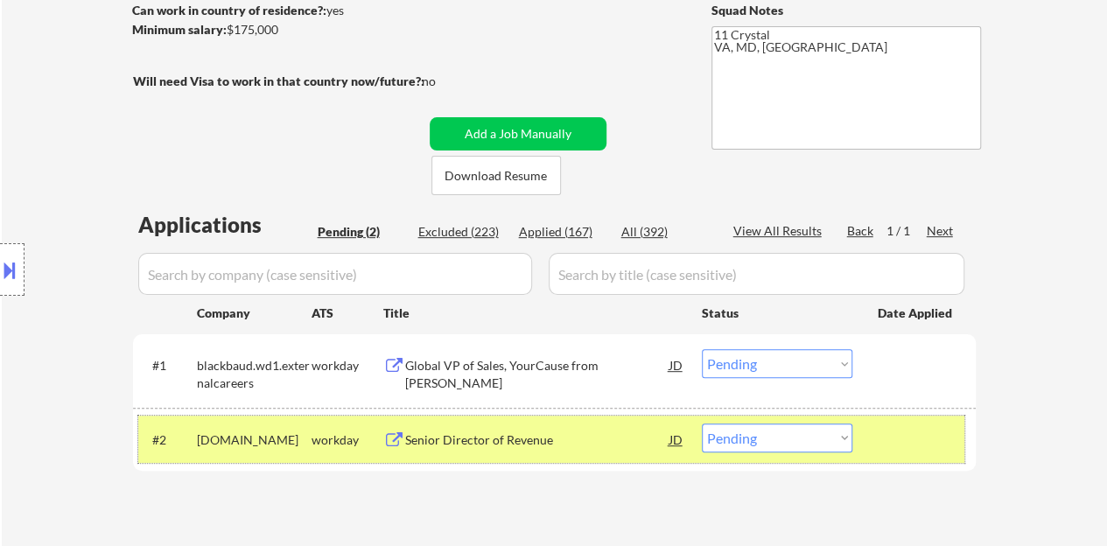
scroll to position [350, 0]
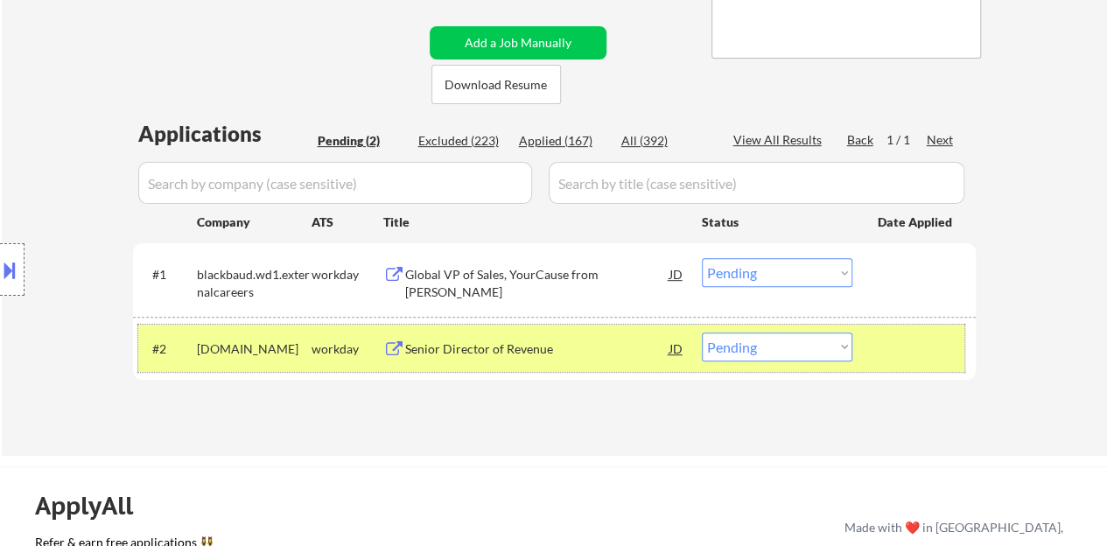
click at [837, 349] on select "Choose an option... Pending Applied Excluded (Questions) Excluded (Expired) Exc…" at bounding box center [777, 346] width 150 height 29
select select ""applied""
click at [702, 332] on select "Choose an option... Pending Applied Excluded (Questions) Excluded (Expired) Exc…" at bounding box center [777, 346] width 150 height 29
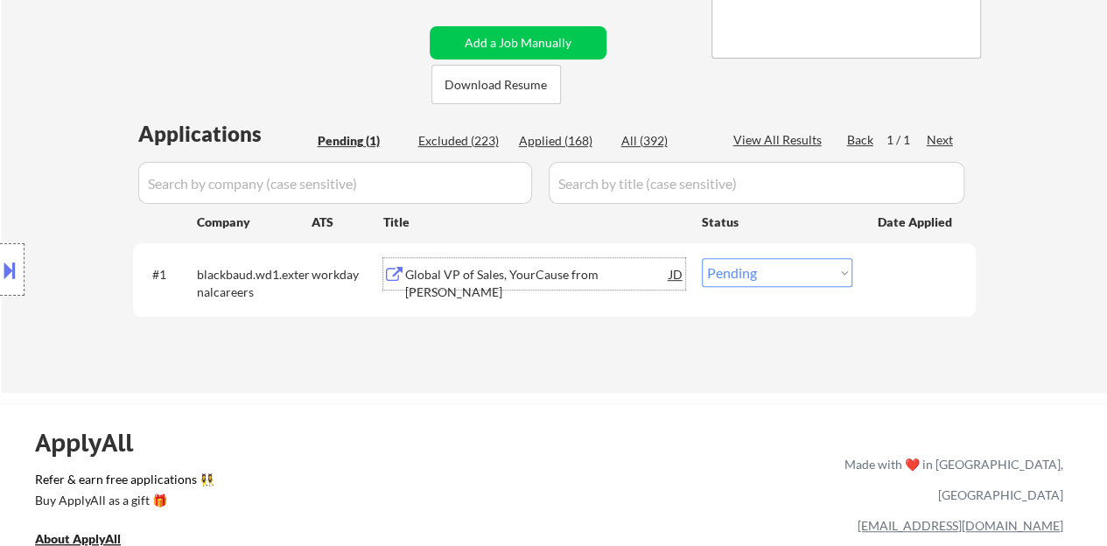
click at [540, 283] on div "Global VP of Sales, YourCause from Blackbaud" at bounding box center [537, 273] width 264 height 31
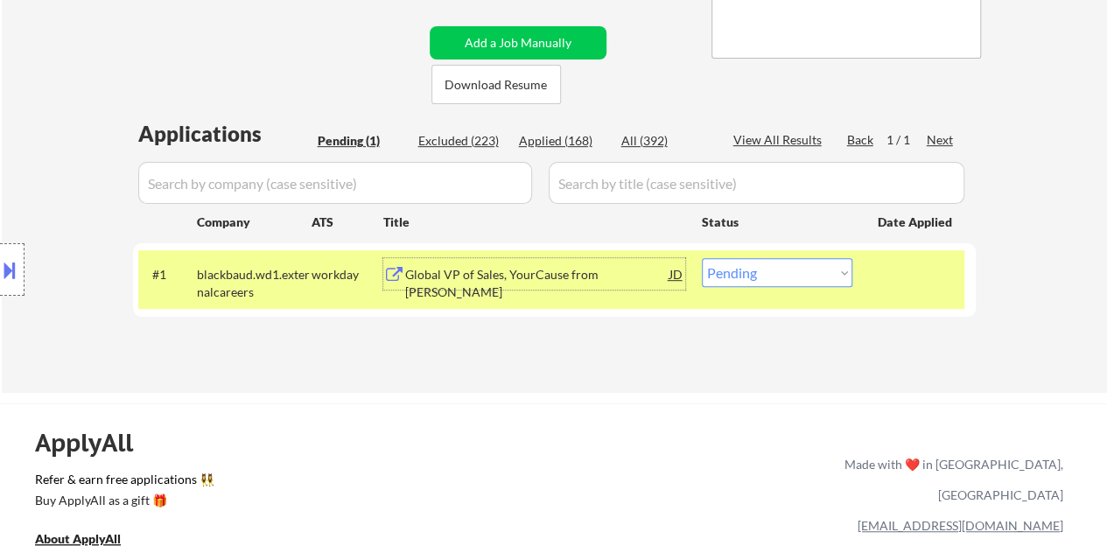
click at [794, 284] on select "Choose an option... Pending Applied Excluded (Questions) Excluded (Expired) Exc…" at bounding box center [777, 272] width 150 height 29
select select ""excluded__location_""
click at [702, 258] on select "Choose an option... Pending Applied Excluded (Questions) Excluded (Expired) Exc…" at bounding box center [777, 272] width 150 height 29
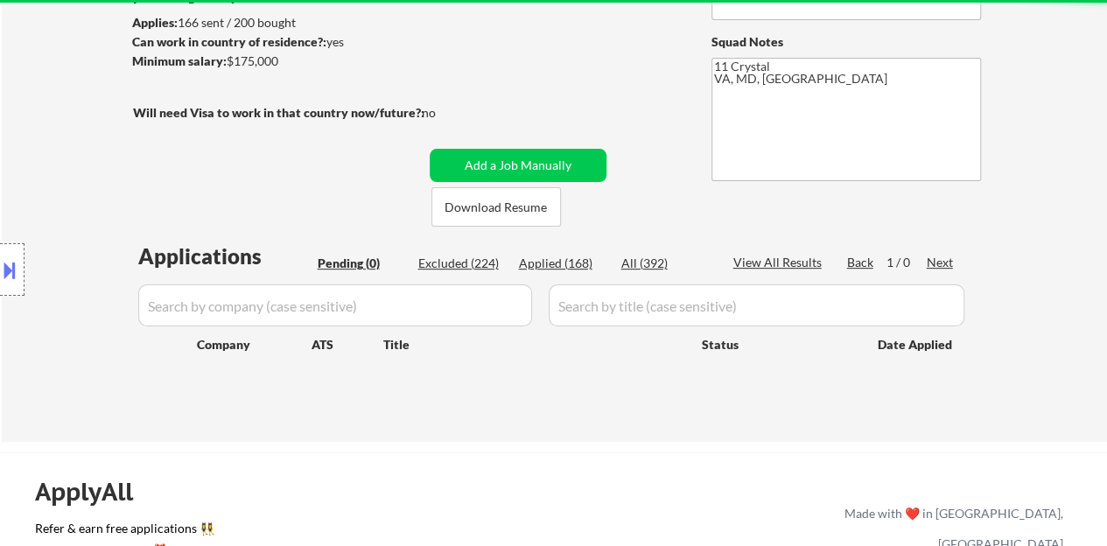
scroll to position [262, 0]
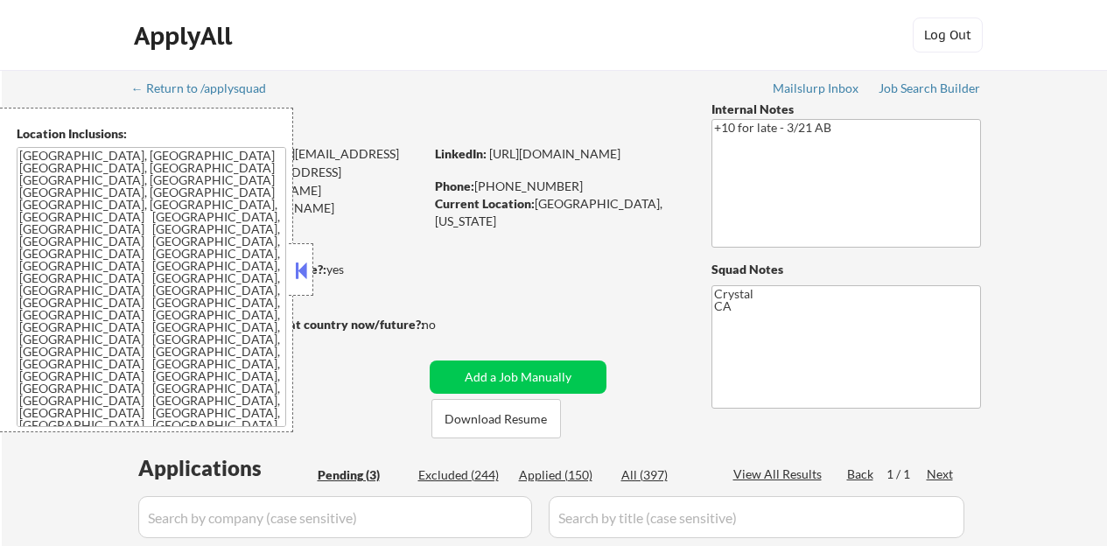
select select ""pending""
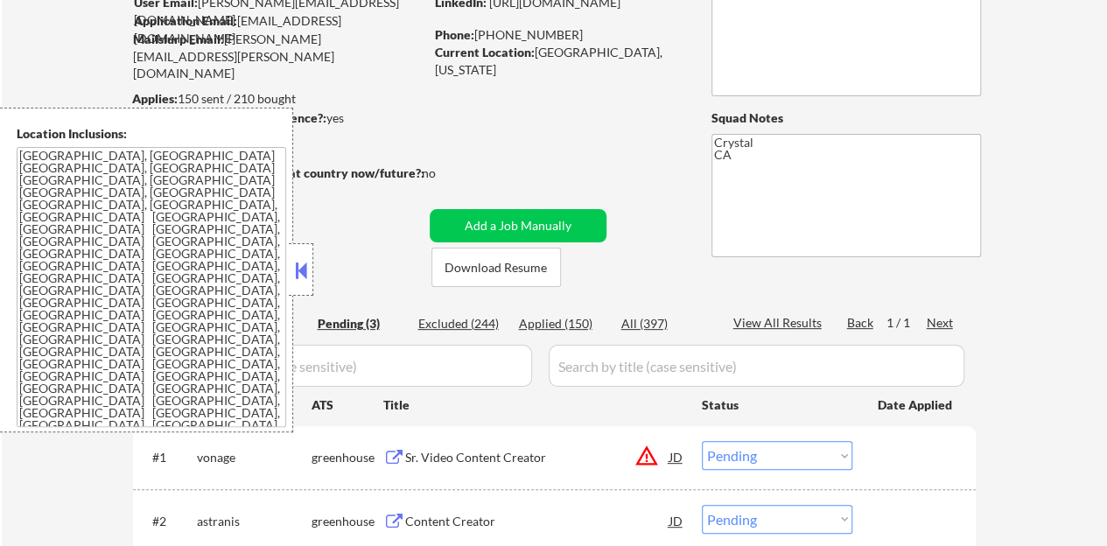
scroll to position [175, 0]
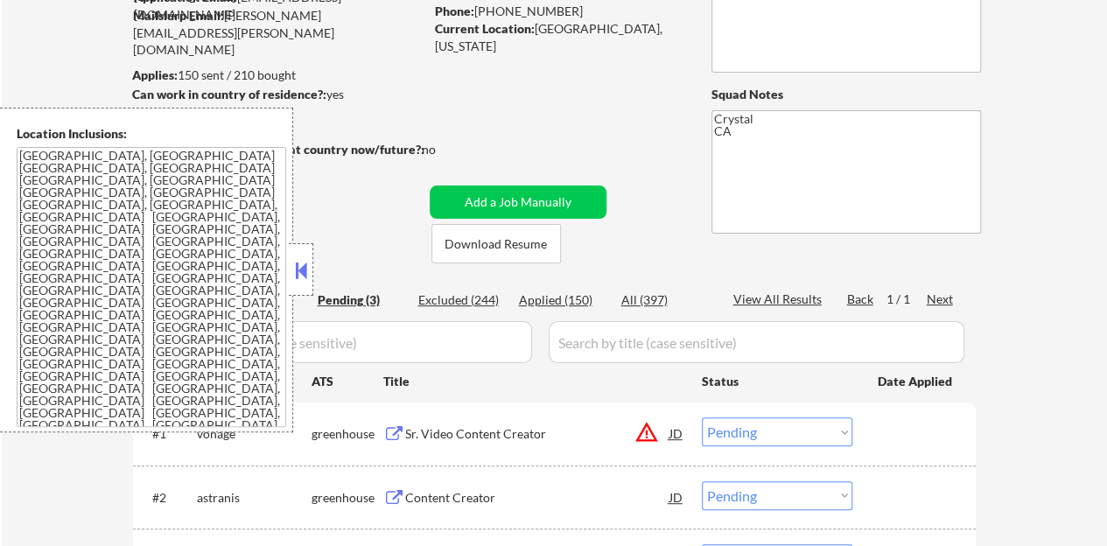
click at [299, 260] on button at bounding box center [300, 270] width 19 height 26
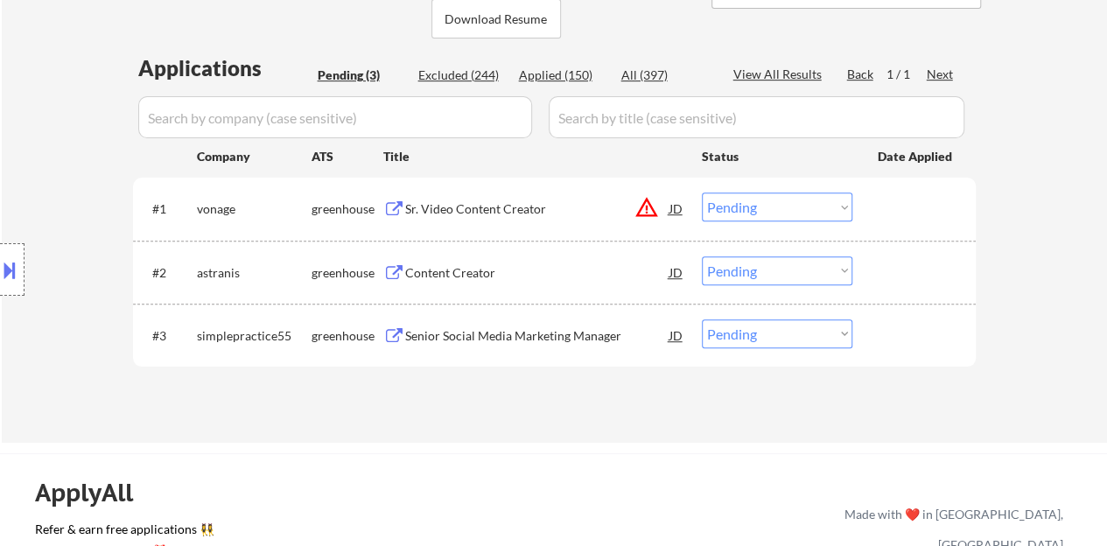
scroll to position [437, 0]
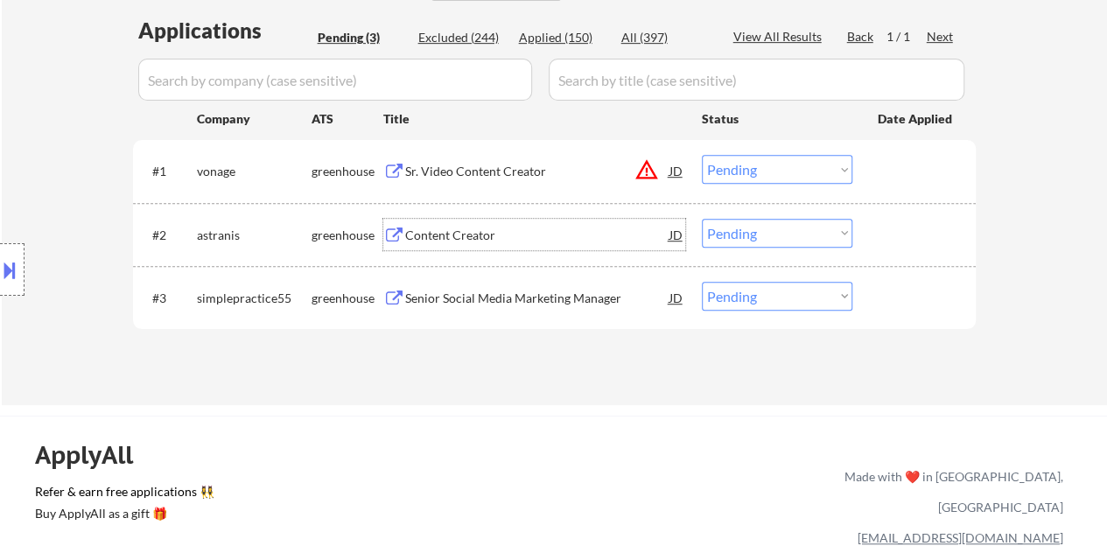
click at [440, 227] on div "Content Creator" at bounding box center [537, 235] width 264 height 17
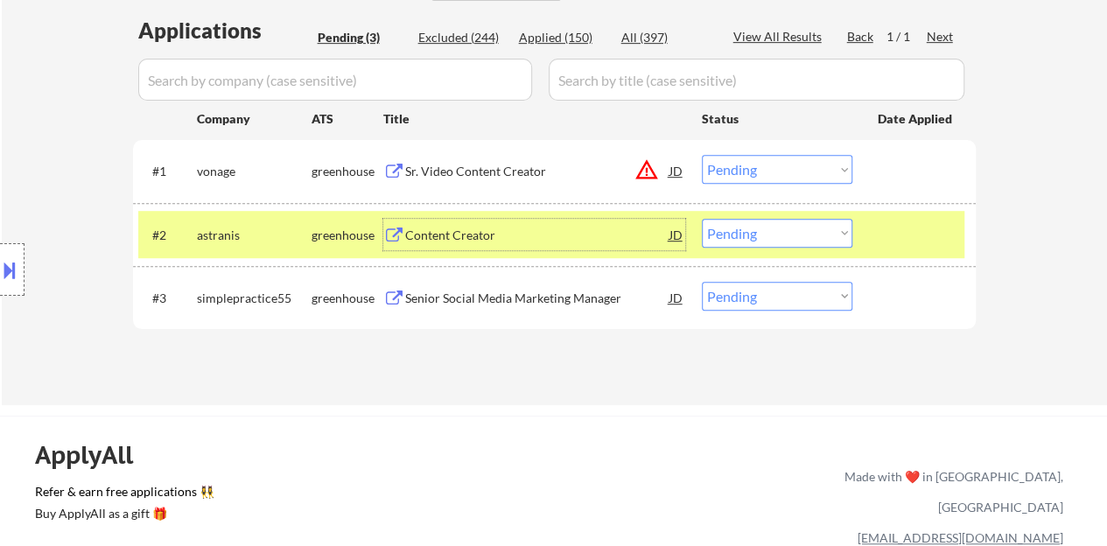
click at [756, 242] on select "Choose an option... Pending Applied Excluded (Questions) Excluded (Expired) Exc…" at bounding box center [777, 233] width 150 height 29
click at [702, 219] on select "Choose an option... Pending Applied Excluded (Questions) Excluded (Expired) Exc…" at bounding box center [777, 233] width 150 height 29
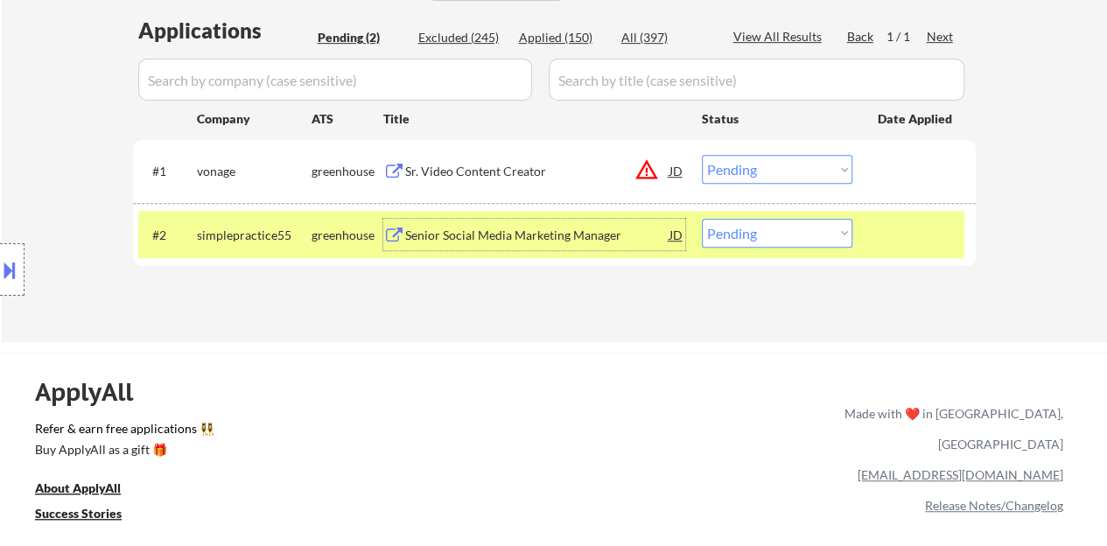
click at [565, 224] on div "Senior Social Media Marketing Manager" at bounding box center [537, 234] width 264 height 31
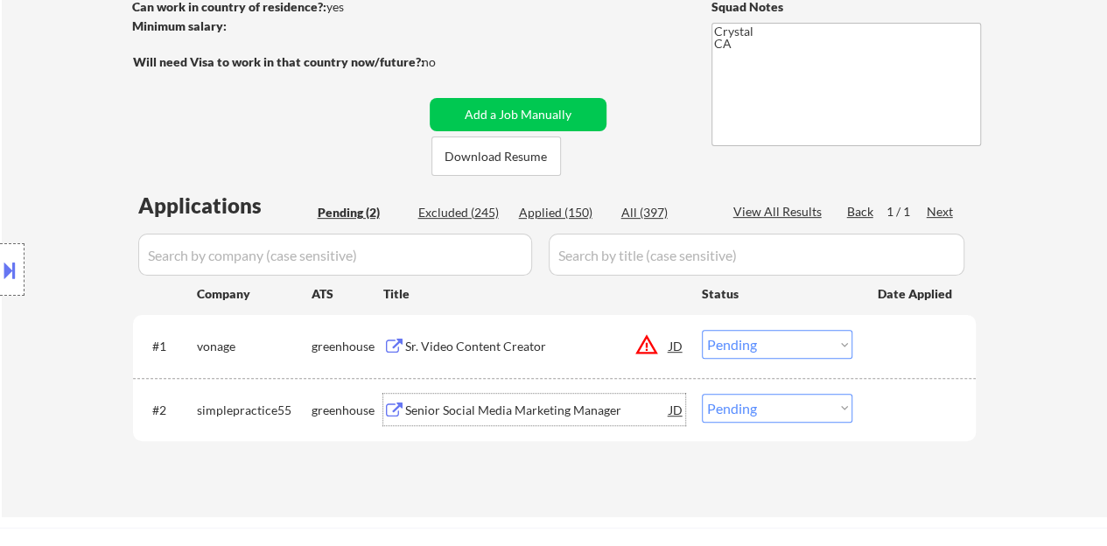
drag, startPoint x: 936, startPoint y: 410, endPoint x: 911, endPoint y: 408, distance: 25.5
click at [936, 409] on div at bounding box center [916, 409] width 77 height 31
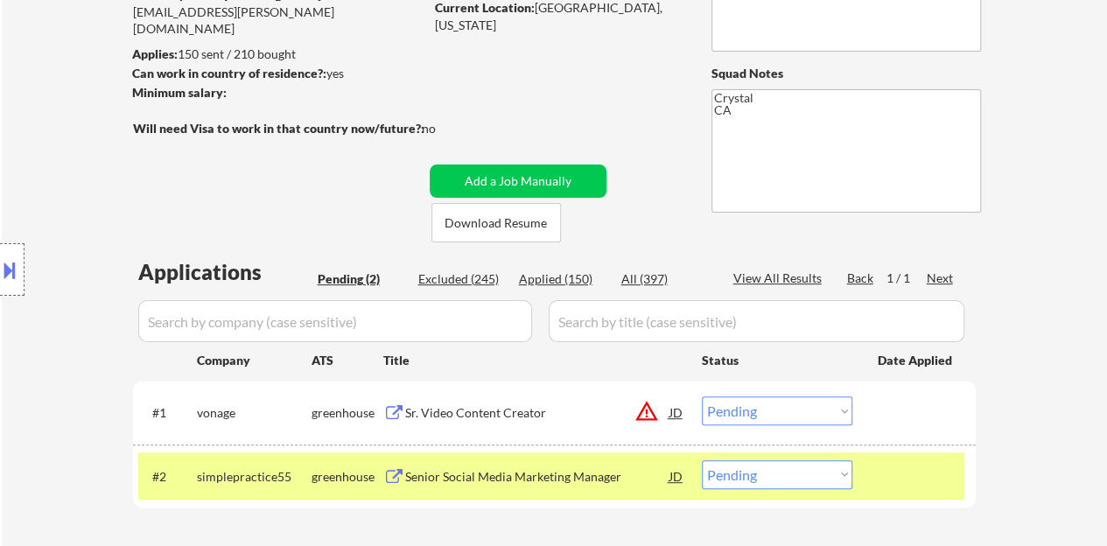
scroll to position [87, 0]
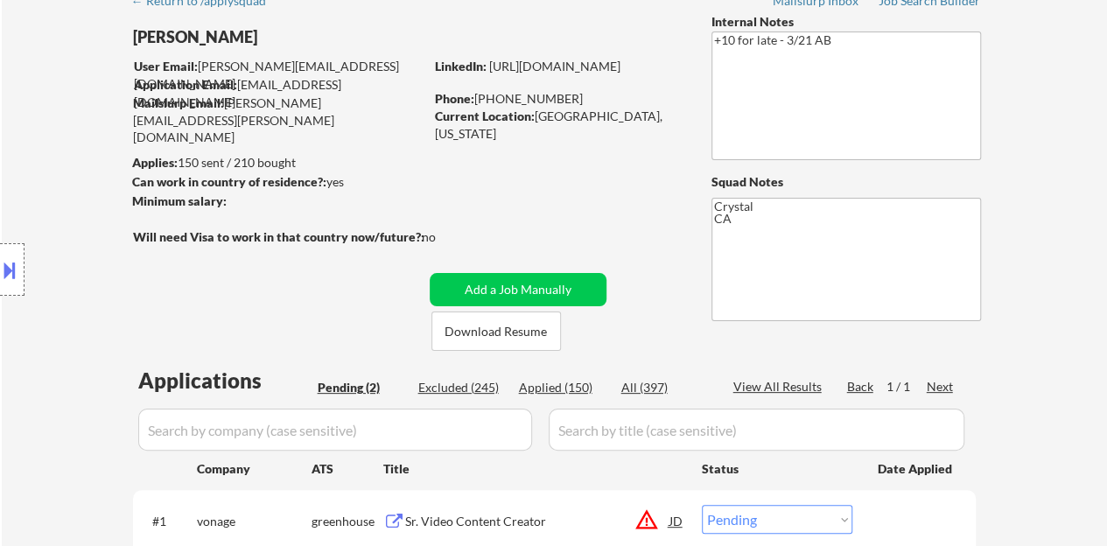
drag, startPoint x: 665, startPoint y: 78, endPoint x: 435, endPoint y: 83, distance: 230.2
click at [435, 75] on div "LinkedIn: [URL][DOMAIN_NAME]" at bounding box center [560, 66] width 250 height 17
copy link "[URL][DOMAIN_NAME]"
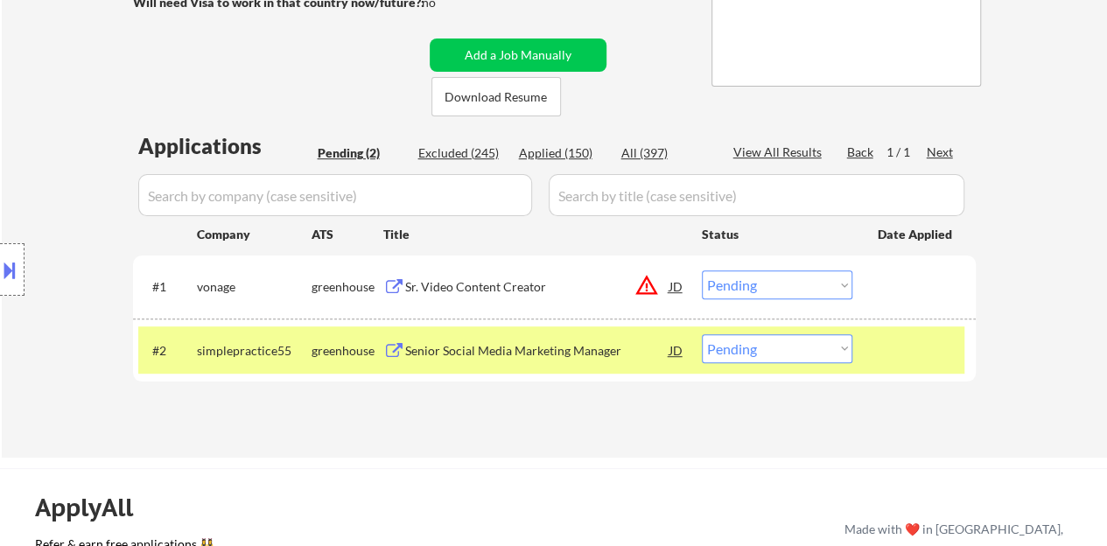
scroll to position [350, 0]
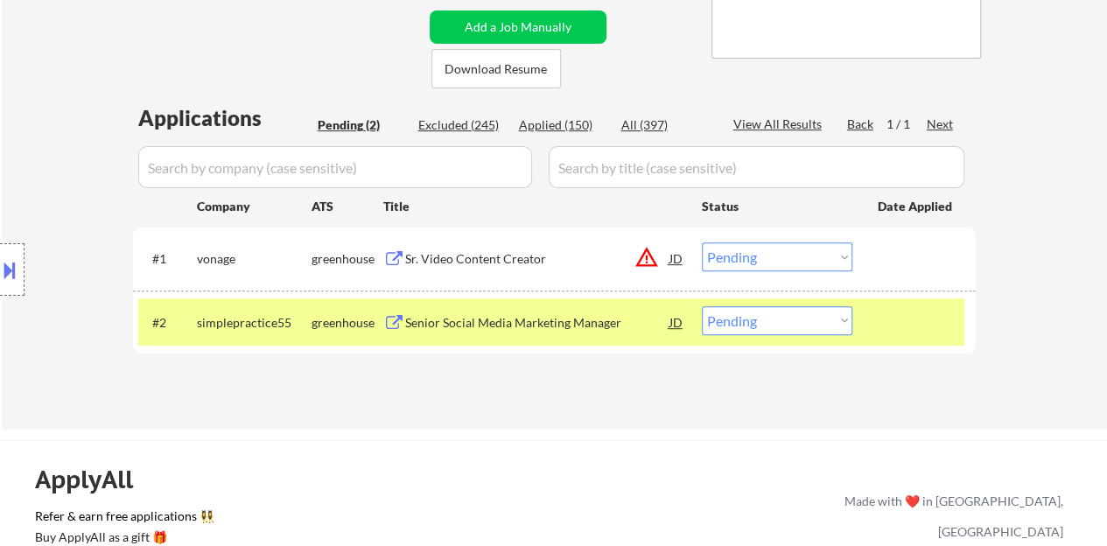
click at [737, 315] on select "Choose an option... Pending Applied Excluded (Questions) Excluded (Expired) Exc…" at bounding box center [777, 320] width 150 height 29
select select ""applied""
click at [702, 306] on select "Choose an option... Pending Applied Excluded (Questions) Excluded (Expired) Exc…" at bounding box center [777, 320] width 150 height 29
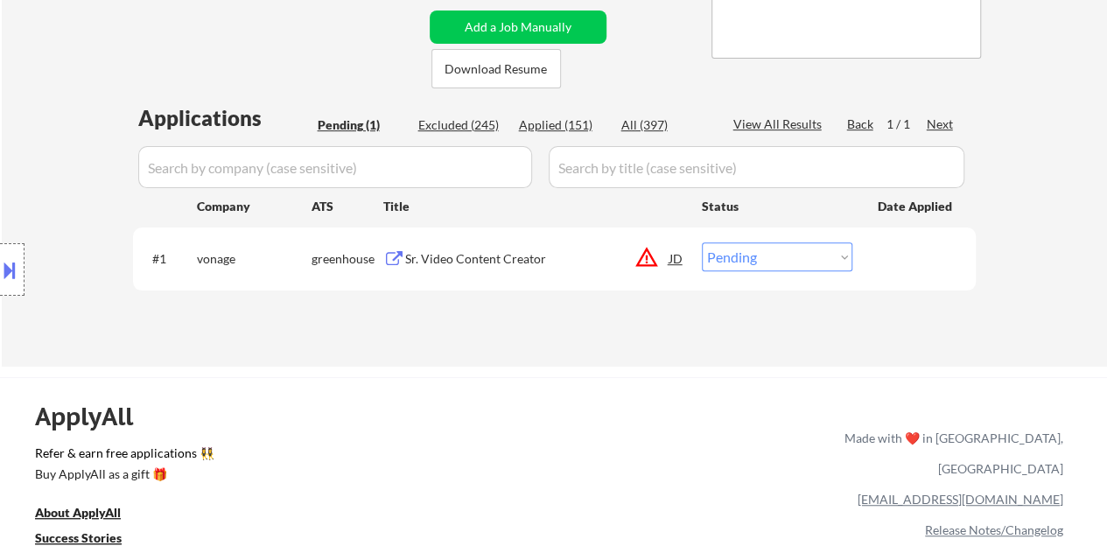
click at [507, 261] on div "Sr. Video Content Creator" at bounding box center [537, 258] width 264 height 17
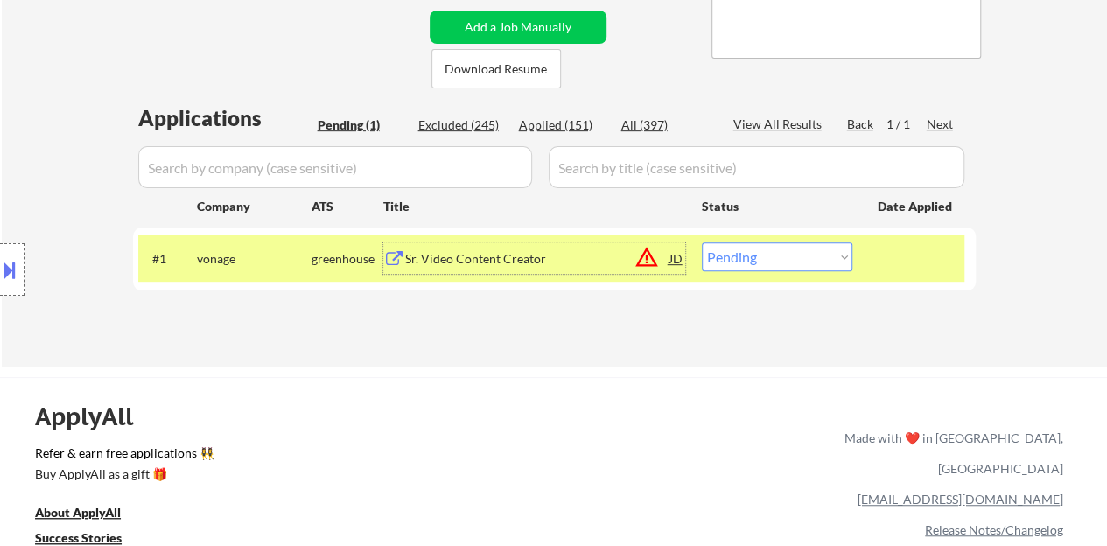
click at [787, 248] on select "Choose an option... Pending Applied Excluded (Questions) Excluded (Expired) Exc…" at bounding box center [777, 256] width 150 height 29
select select ""excluded__location_""
click at [702, 242] on select "Choose an option... Pending Applied Excluded (Questions) Excluded (Expired) Exc…" at bounding box center [777, 256] width 150 height 29
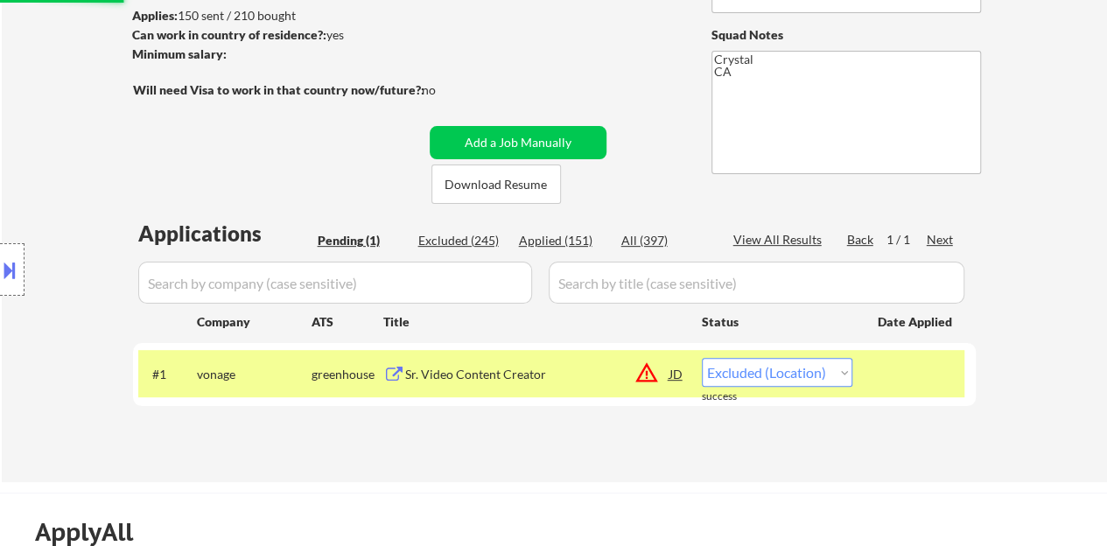
scroll to position [262, 0]
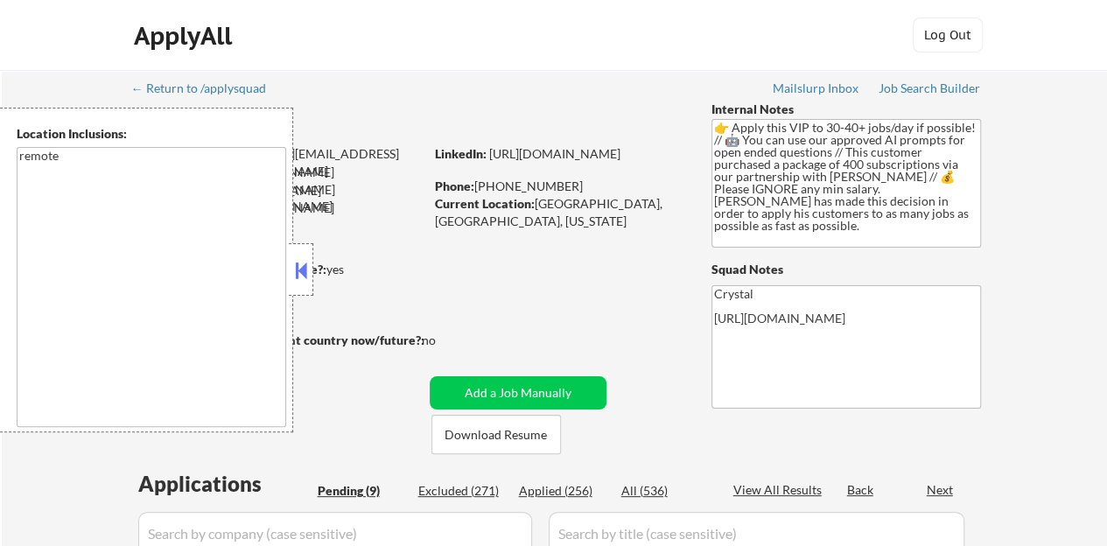
select select ""pending""
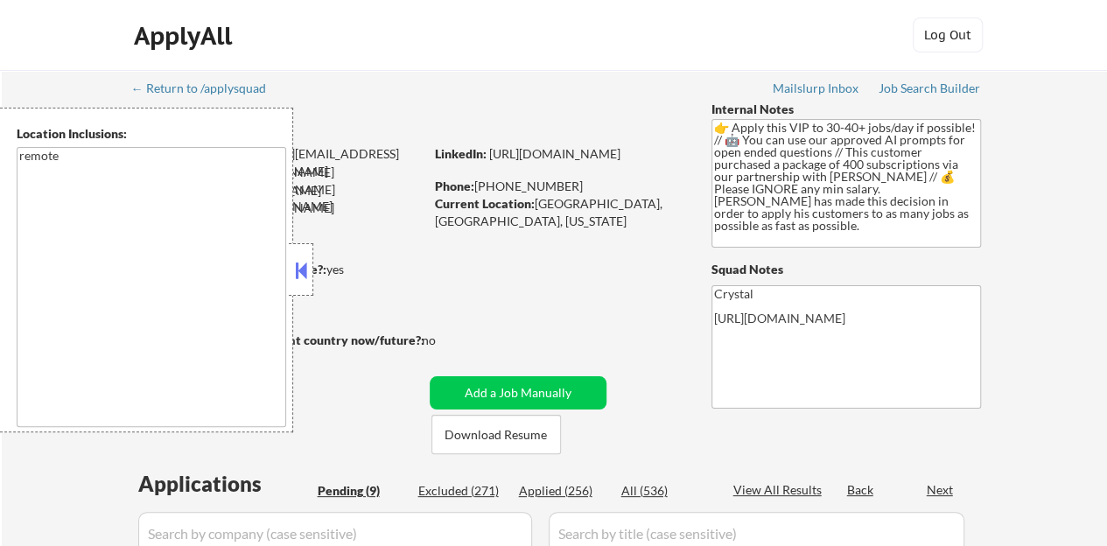
select select ""pending""
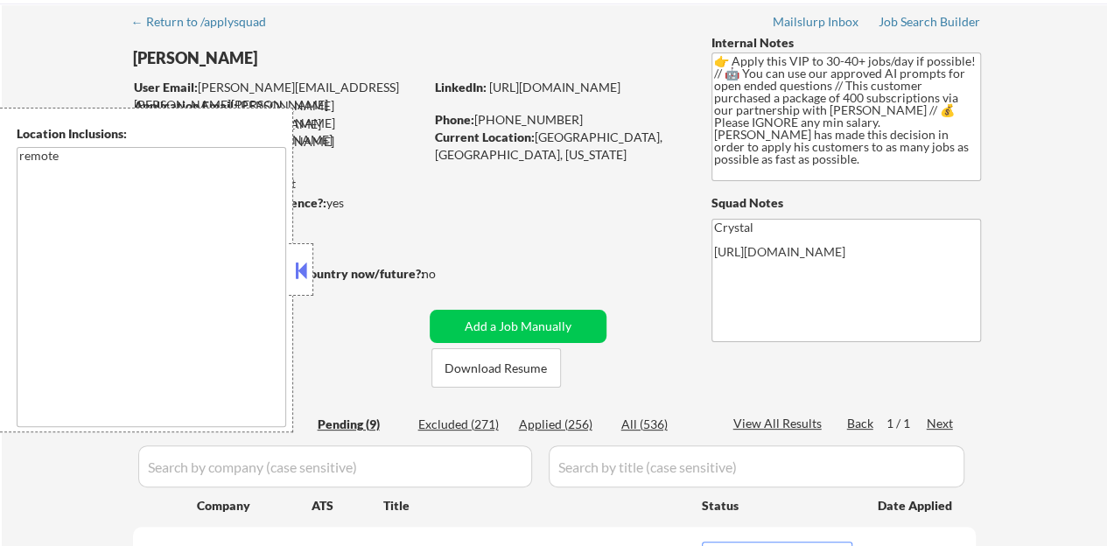
scroll to position [87, 0]
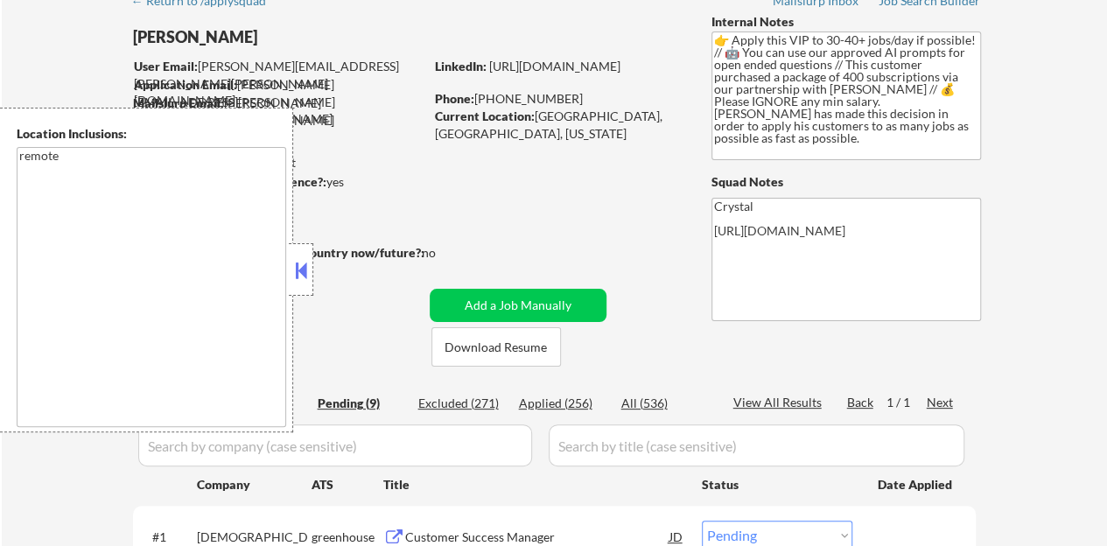
click at [310, 263] on button at bounding box center [300, 270] width 19 height 26
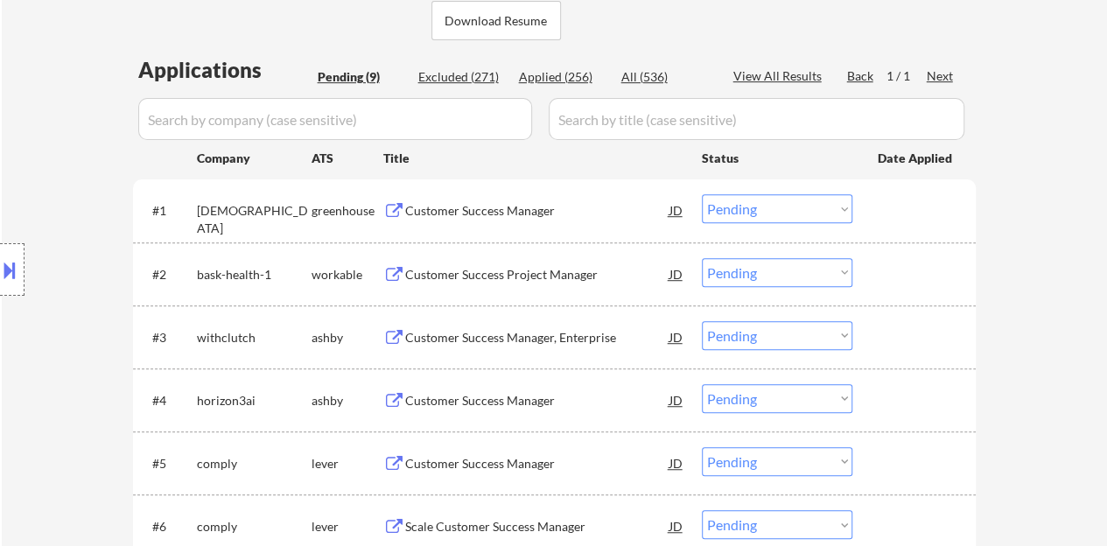
scroll to position [437, 0]
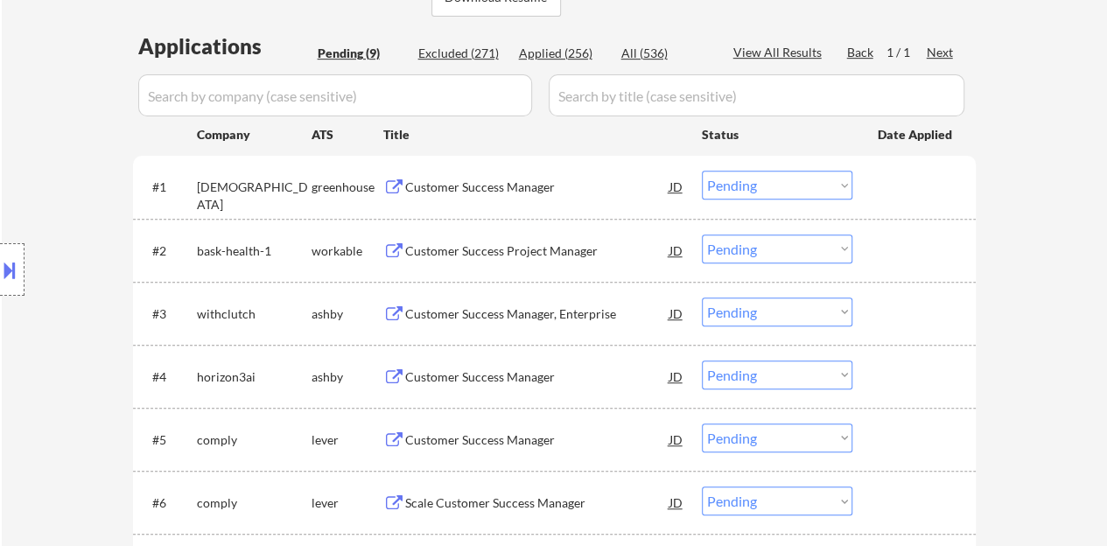
click at [465, 181] on div "Customer Success Manager" at bounding box center [537, 186] width 264 height 17
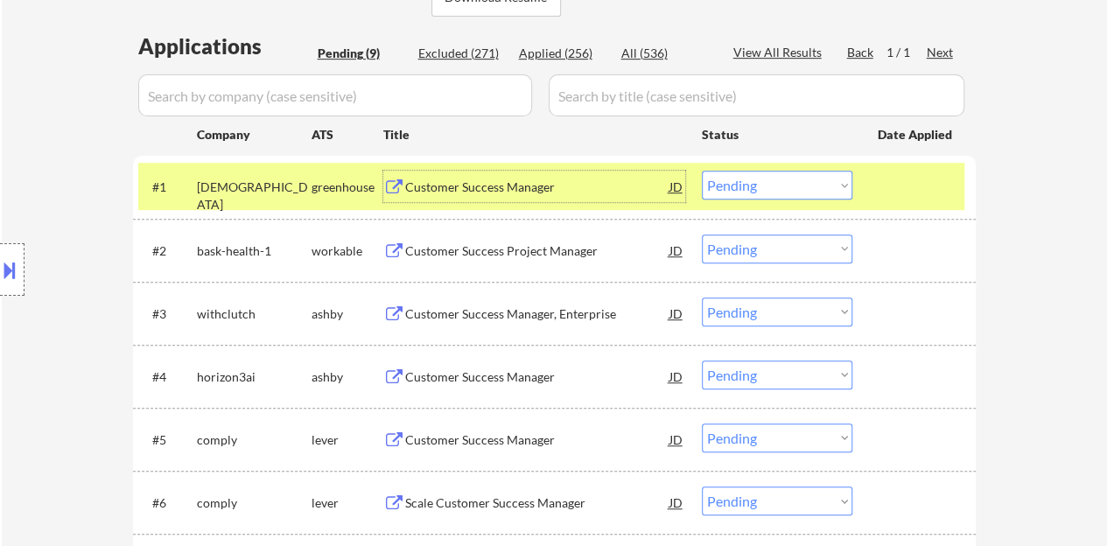
click at [766, 190] on select "Choose an option... Pending Applied Excluded (Questions) Excluded (Expired) Exc…" at bounding box center [777, 185] width 150 height 29
click at [702, 171] on select "Choose an option... Pending Applied Excluded (Questions) Excluded (Expired) Exc…" at bounding box center [777, 185] width 150 height 29
select select ""pending""
click at [906, 186] on div at bounding box center [916, 186] width 77 height 31
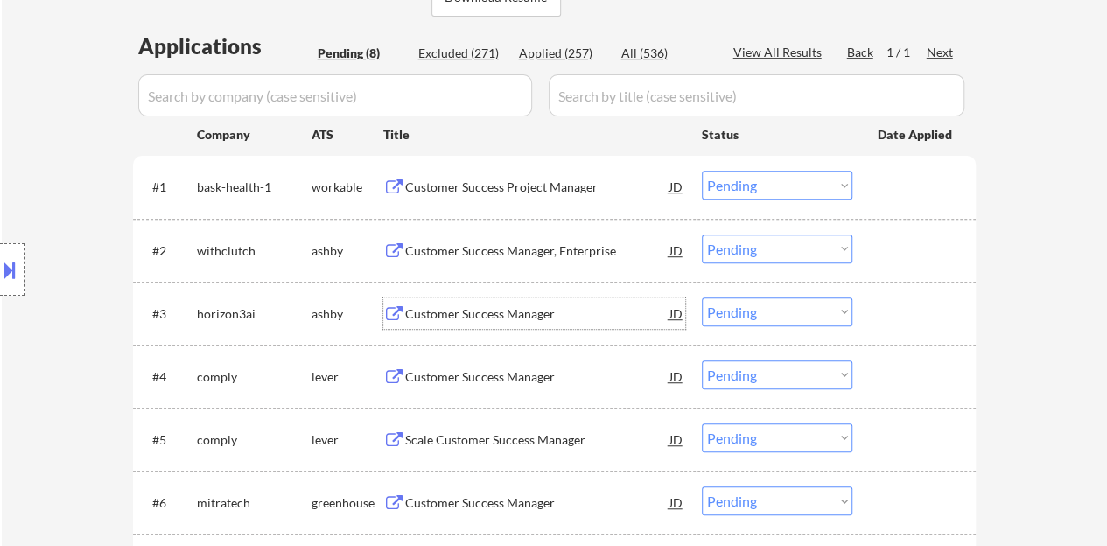
click at [523, 305] on div "Customer Success Manager" at bounding box center [537, 313] width 264 height 17
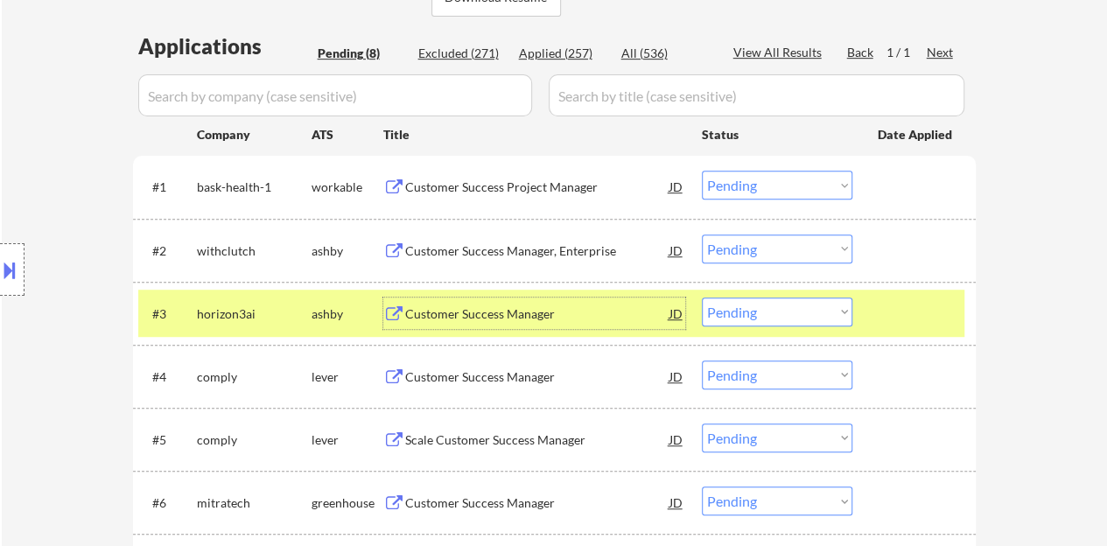
click at [756, 309] on select "Choose an option... Pending Applied Excluded (Questions) Excluded (Expired) Exc…" at bounding box center [777, 311] width 150 height 29
click at [702, 297] on select "Choose an option... Pending Applied Excluded (Questions) Excluded (Expired) Exc…" at bounding box center [777, 311] width 150 height 29
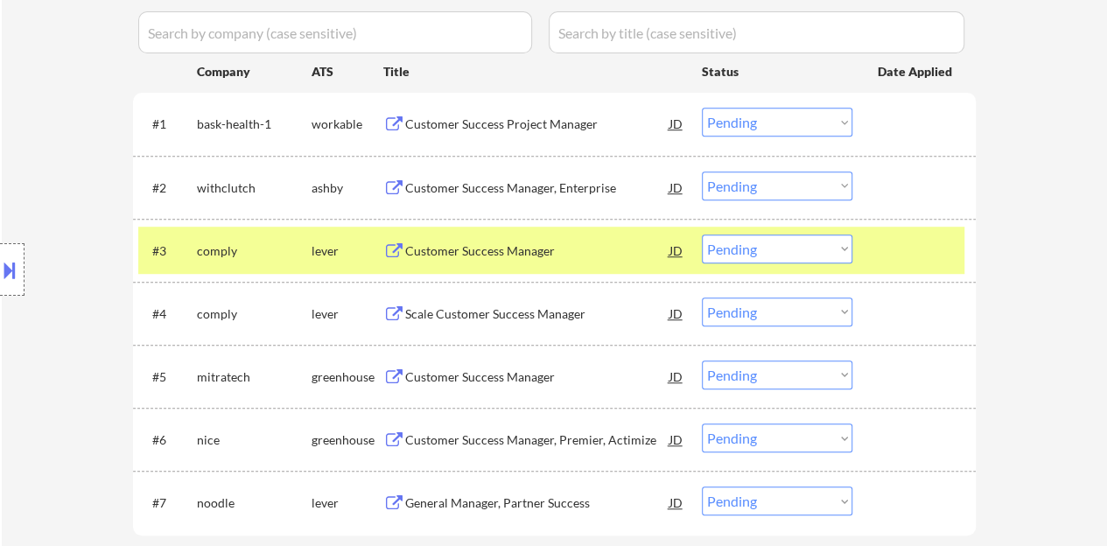
scroll to position [525, 0]
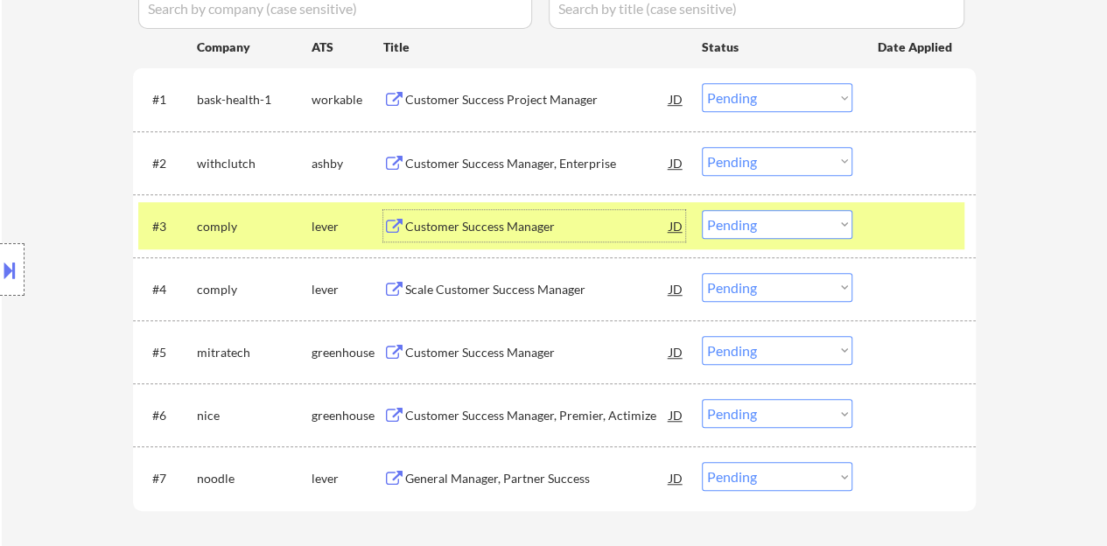
click at [497, 214] on div "Customer Success Manager" at bounding box center [537, 225] width 264 height 31
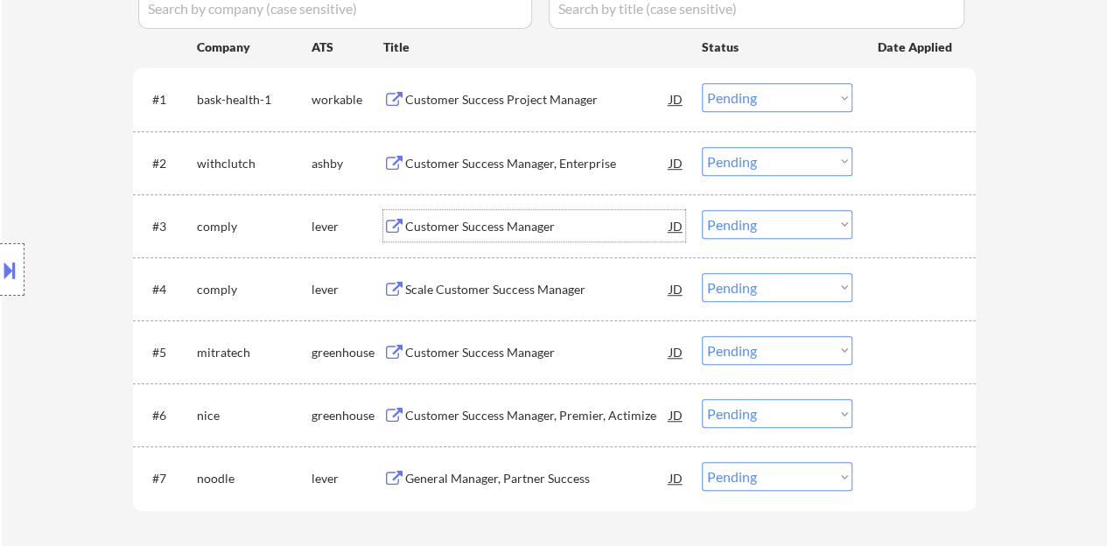
click at [964, 228] on div "#3 comply lever Customer Success Manager JD Choose an option... Pending Applied…" at bounding box center [554, 225] width 843 height 63
click at [917, 215] on div at bounding box center [916, 225] width 77 height 31
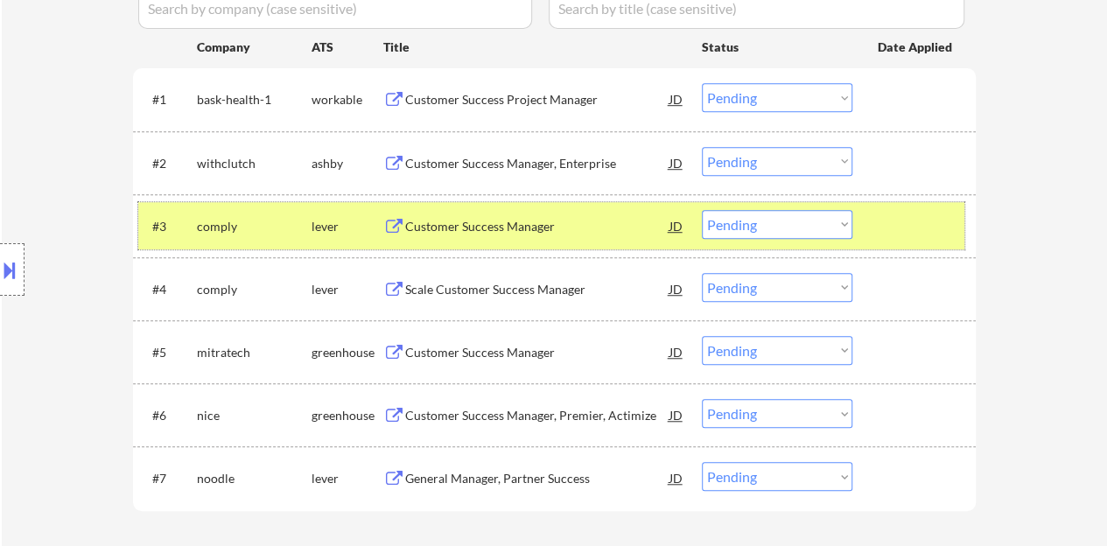
click at [780, 232] on select "Choose an option... Pending Applied Excluded (Questions) Excluded (Expired) Exc…" at bounding box center [777, 224] width 150 height 29
click at [702, 210] on select "Choose an option... Pending Applied Excluded (Questions) Excluded (Expired) Exc…" at bounding box center [777, 224] width 150 height 29
select select ""pending""
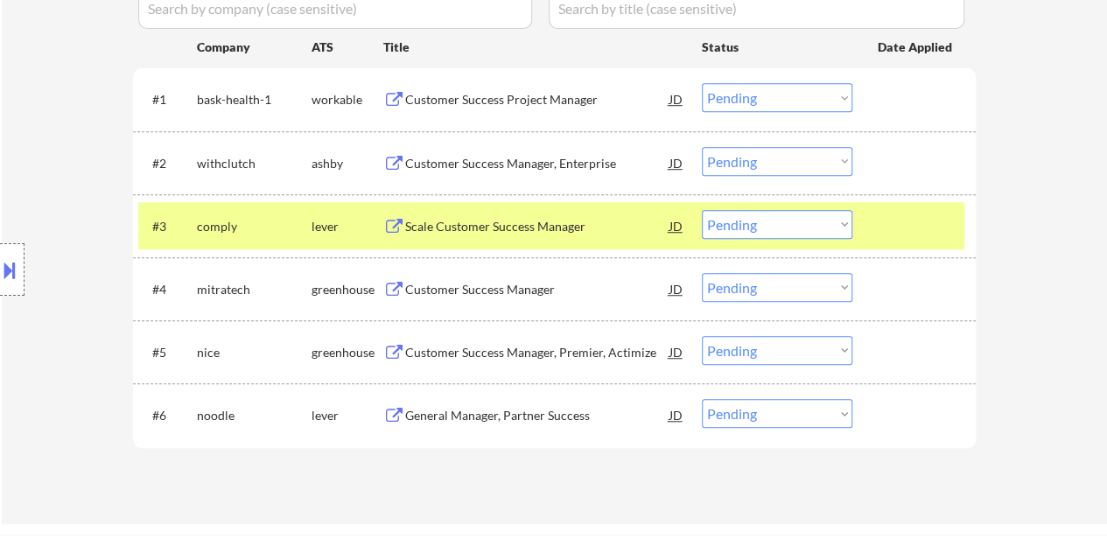
click at [882, 220] on div at bounding box center [916, 225] width 77 height 31
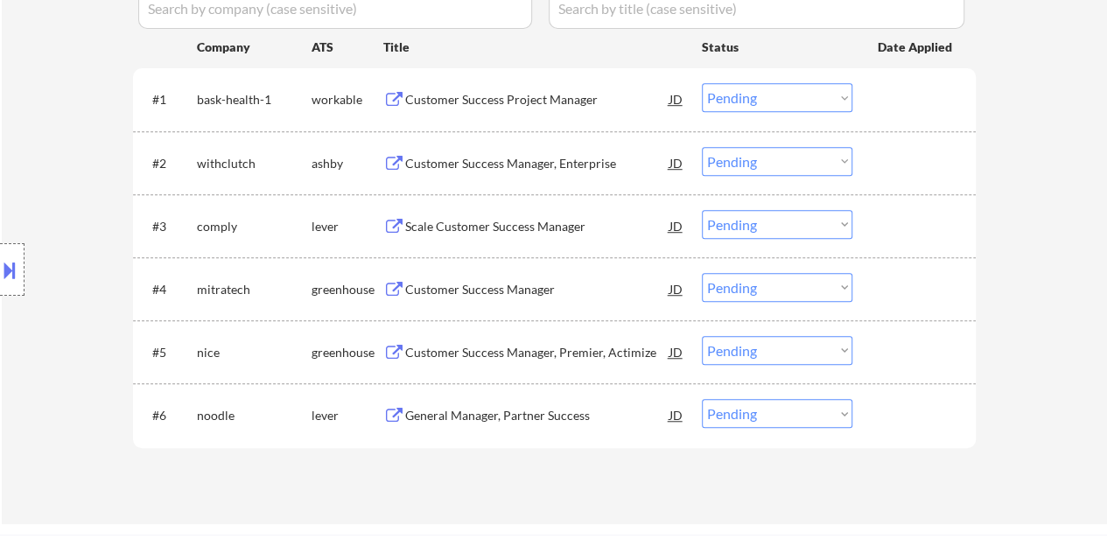
click at [489, 283] on div "Customer Success Manager" at bounding box center [537, 289] width 264 height 17
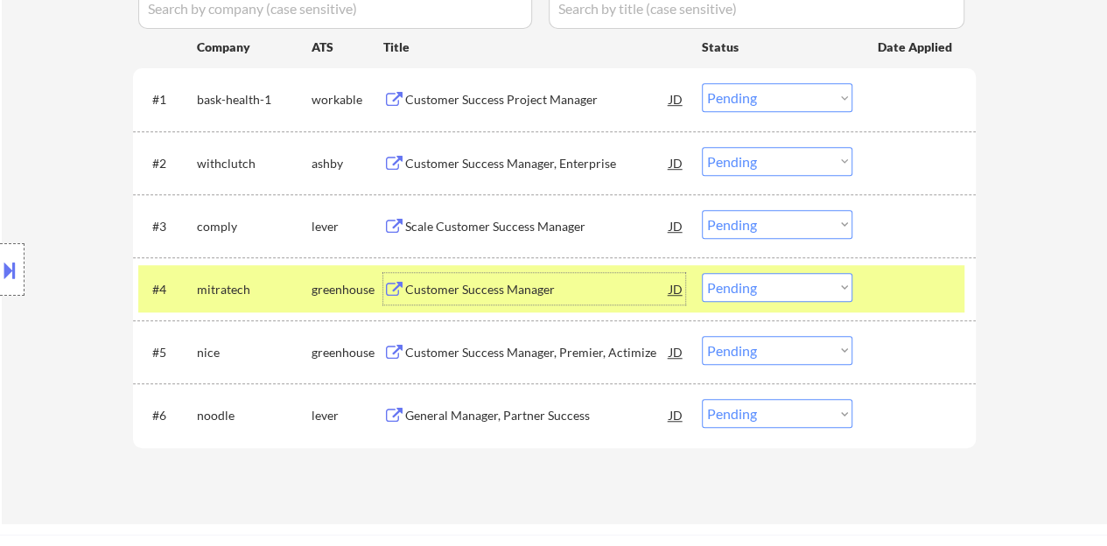
click at [821, 283] on select "Choose an option... Pending Applied Excluded (Questions) Excluded (Expired) Exc…" at bounding box center [777, 287] width 150 height 29
click at [702, 273] on select "Choose an option... Pending Applied Excluded (Questions) Excluded (Expired) Exc…" at bounding box center [777, 287] width 150 height 29
select select ""pending""
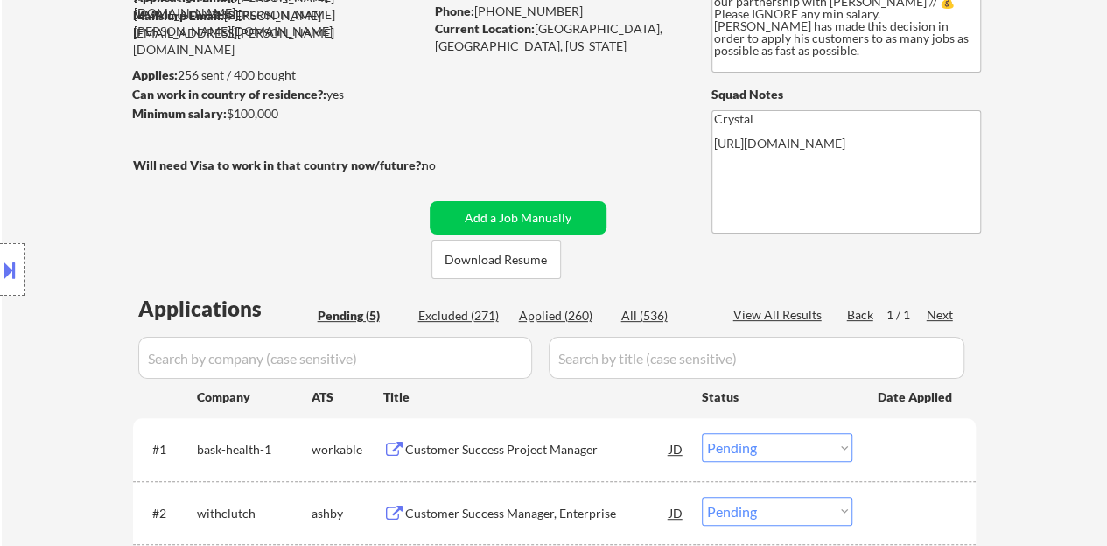
scroll to position [437, 0]
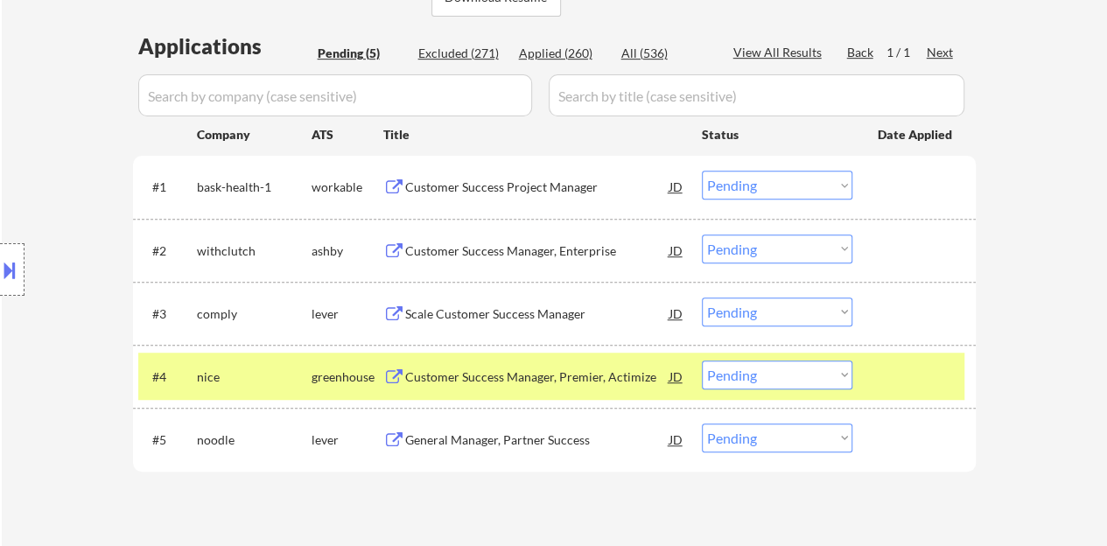
click at [885, 377] on div at bounding box center [916, 375] width 77 height 31
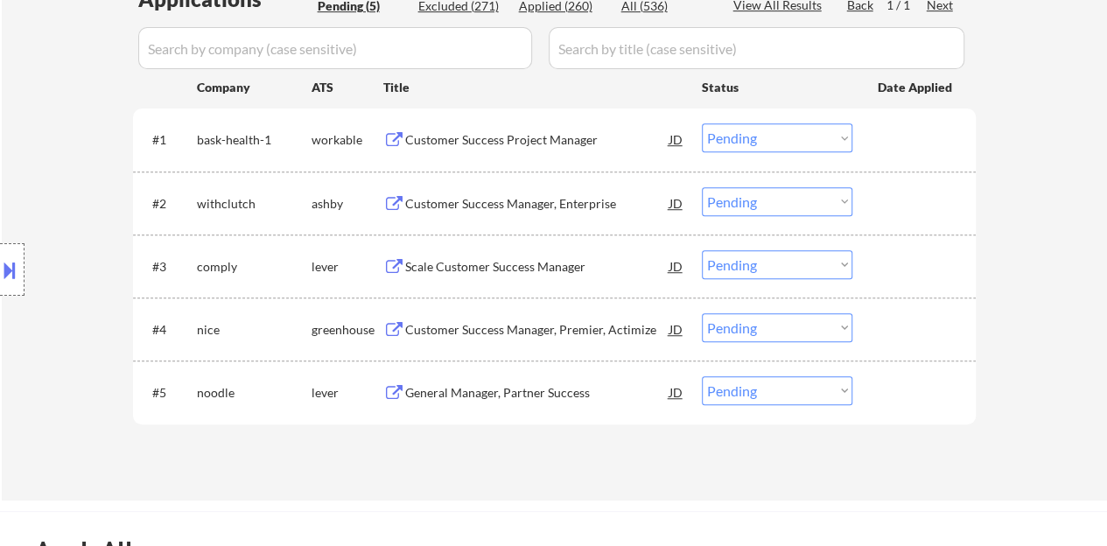
scroll to position [525, 0]
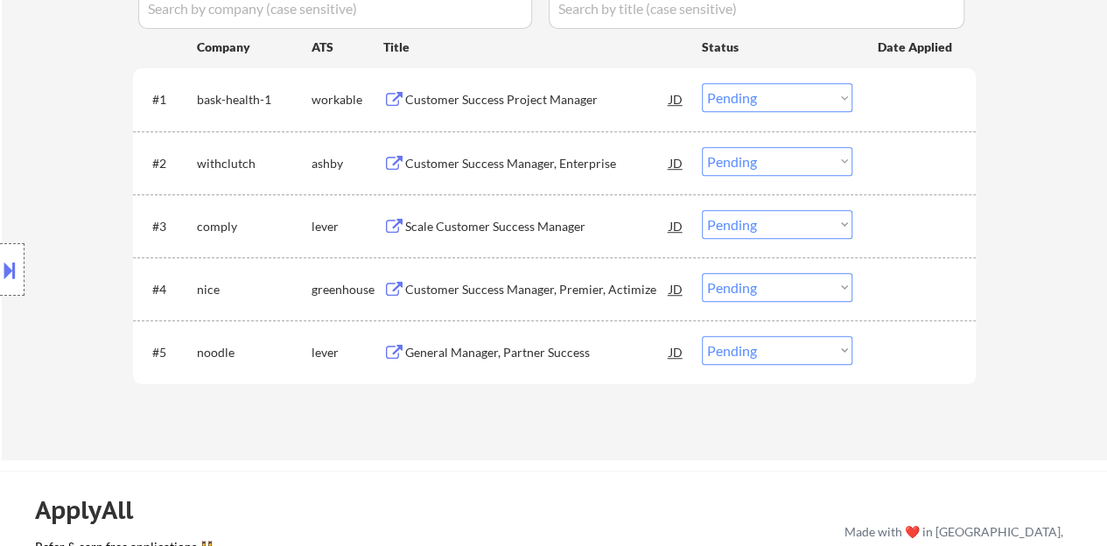
click at [500, 164] on div "Customer Success Manager, Enterprise" at bounding box center [537, 163] width 264 height 17
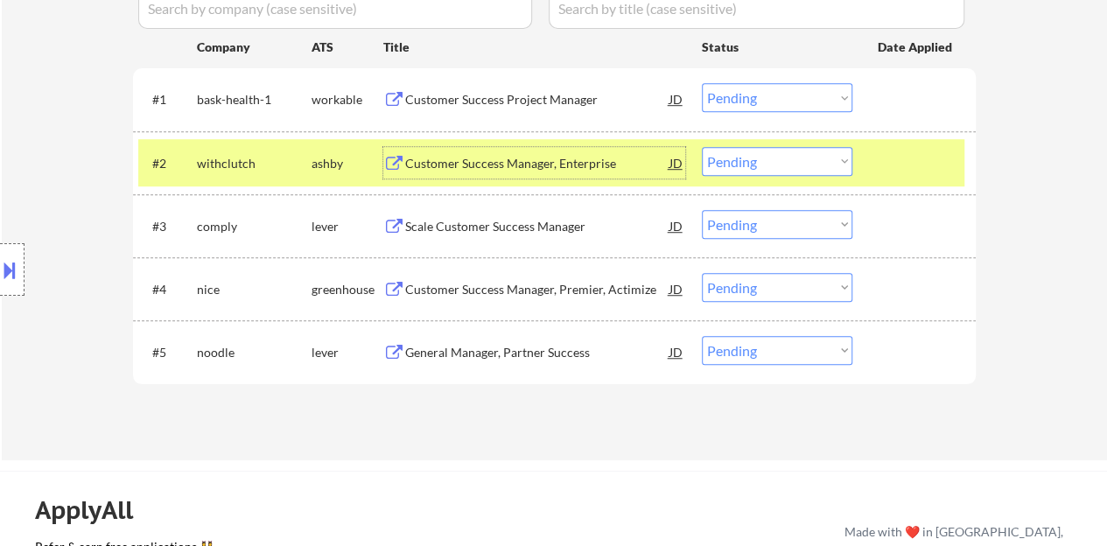
click at [826, 163] on select "Choose an option... Pending Applied Excluded (Questions) Excluded (Expired) Exc…" at bounding box center [777, 161] width 150 height 29
click at [702, 147] on select "Choose an option... Pending Applied Excluded (Questions) Excluded (Expired) Exc…" at bounding box center [777, 161] width 150 height 29
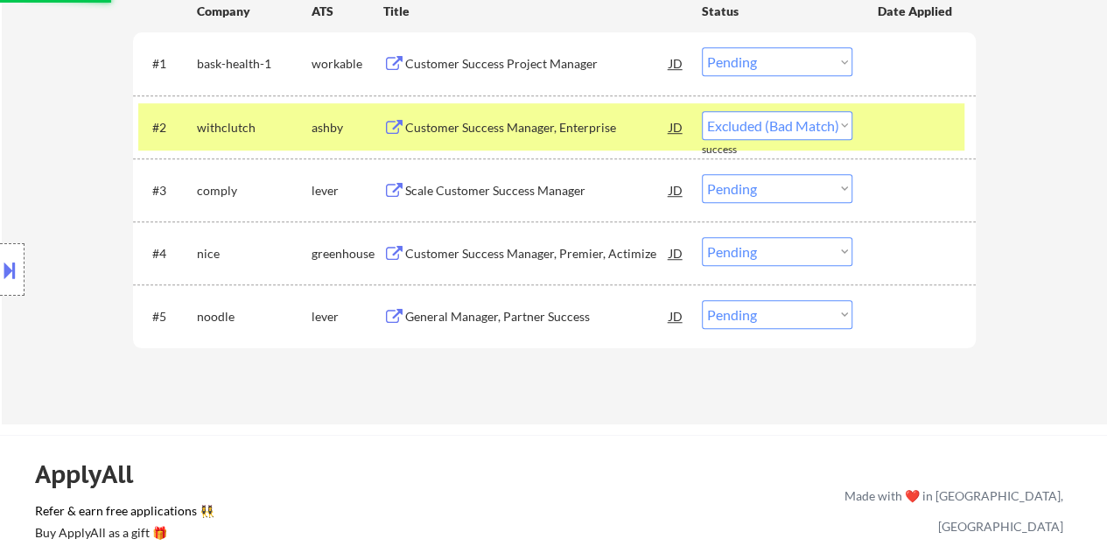
select select ""pending""
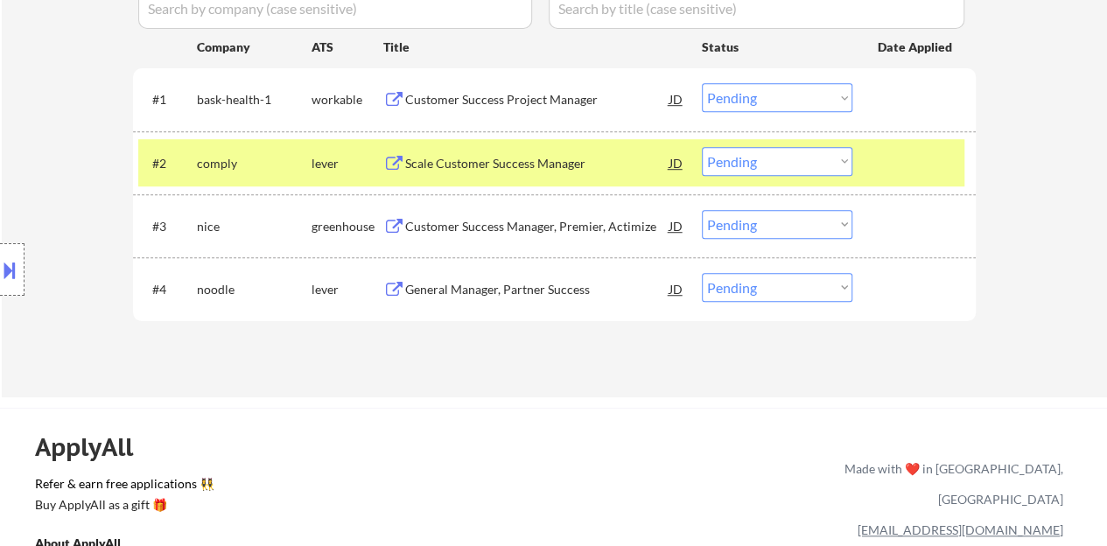
click at [920, 165] on div at bounding box center [916, 162] width 77 height 31
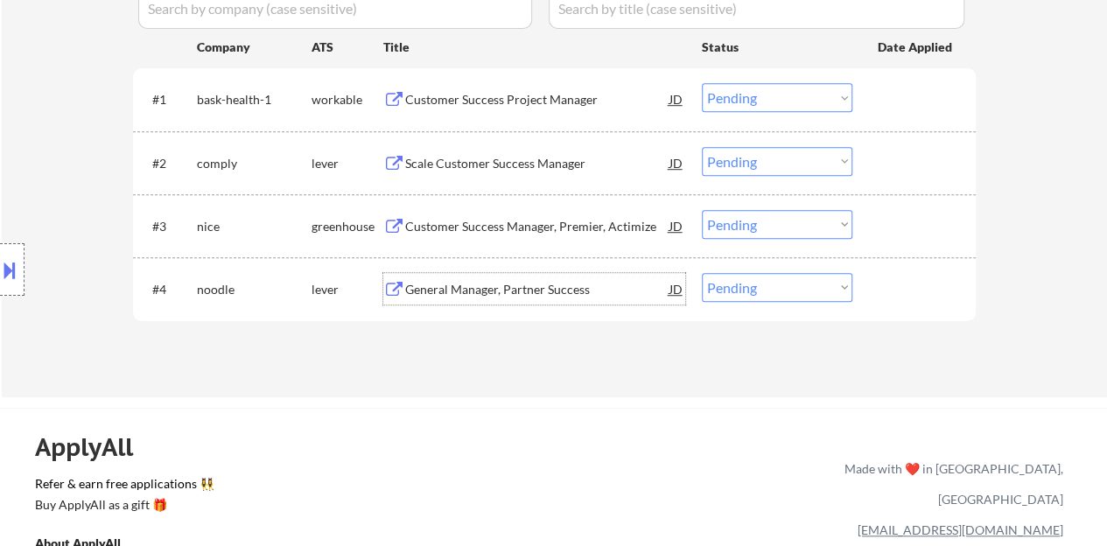
click at [511, 291] on div "General Manager, Partner Success" at bounding box center [537, 289] width 264 height 17
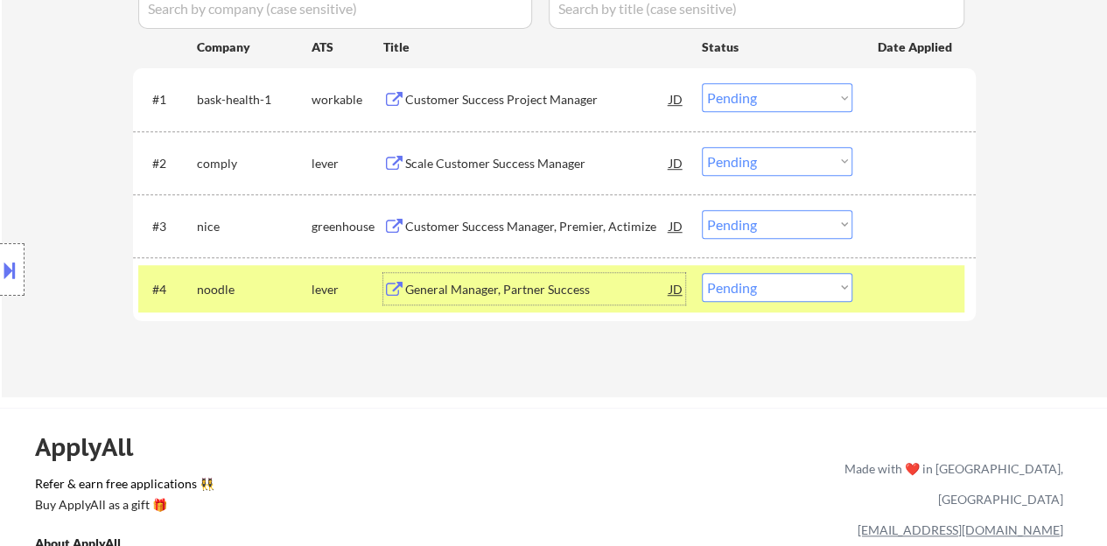
click at [728, 276] on select "Choose an option... Pending Applied Excluded (Questions) Excluded (Expired) Exc…" at bounding box center [777, 287] width 150 height 29
select select ""excluded""
click at [702, 273] on select "Choose an option... Pending Applied Excluded (Questions) Excluded (Expired) Exc…" at bounding box center [777, 287] width 150 height 29
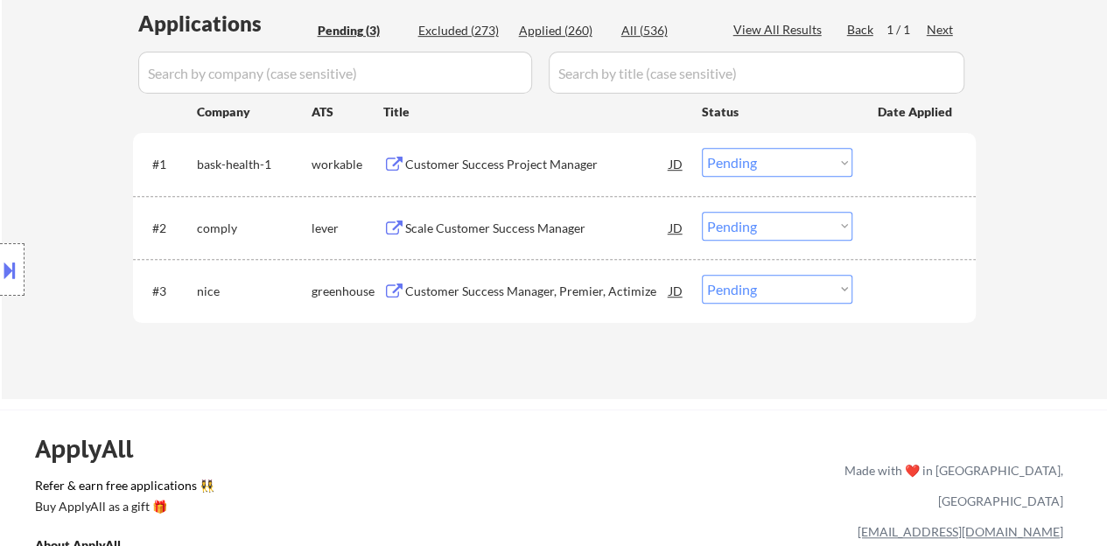
scroll to position [437, 0]
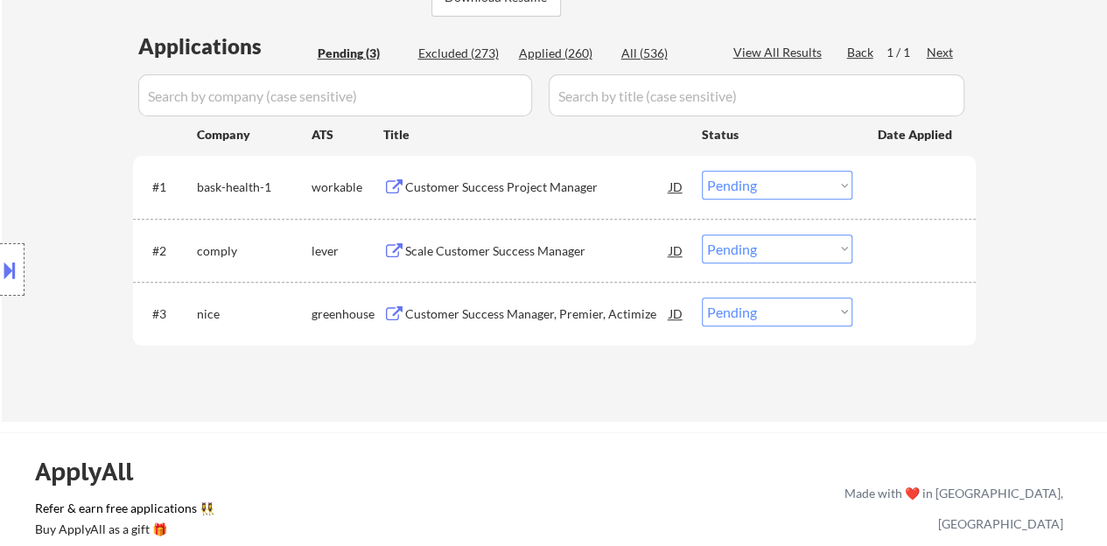
click at [475, 246] on div "Scale Customer Success Manager" at bounding box center [537, 250] width 264 height 17
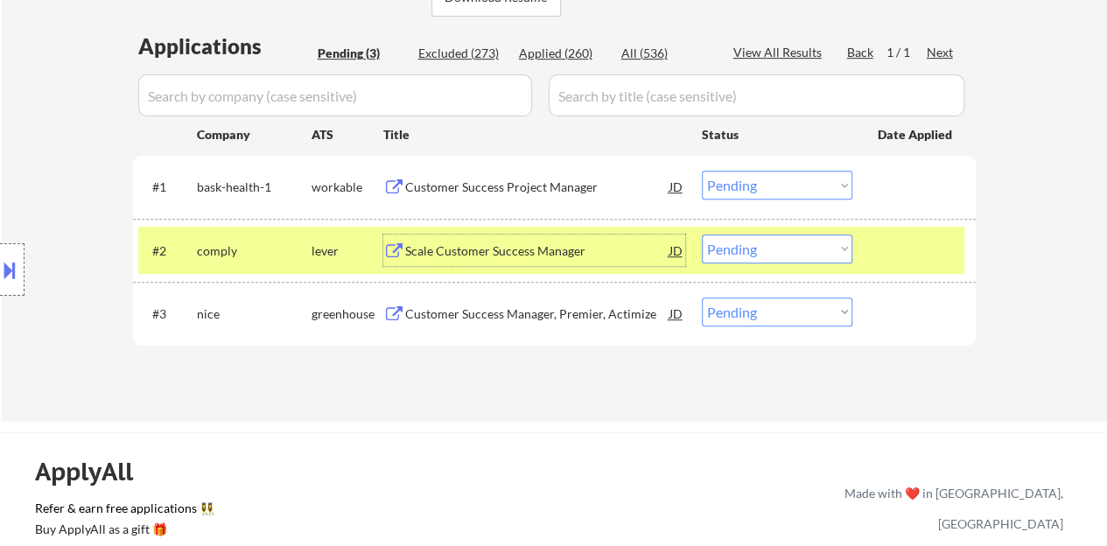
click at [737, 247] on select "Choose an option... Pending Applied Excluded (Questions) Excluded (Expired) Exc…" at bounding box center [777, 248] width 150 height 29
click at [702, 234] on select "Choose an option... Pending Applied Excluded (Questions) Excluded (Expired) Exc…" at bounding box center [777, 248] width 150 height 29
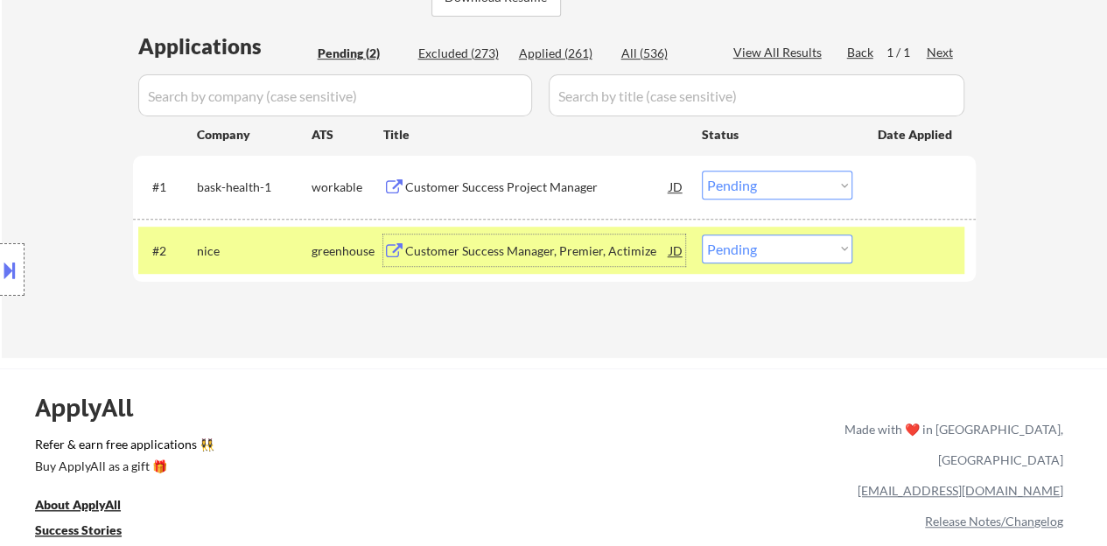
click at [534, 255] on div "Customer Success Manager, Premier, Actimize" at bounding box center [537, 250] width 264 height 17
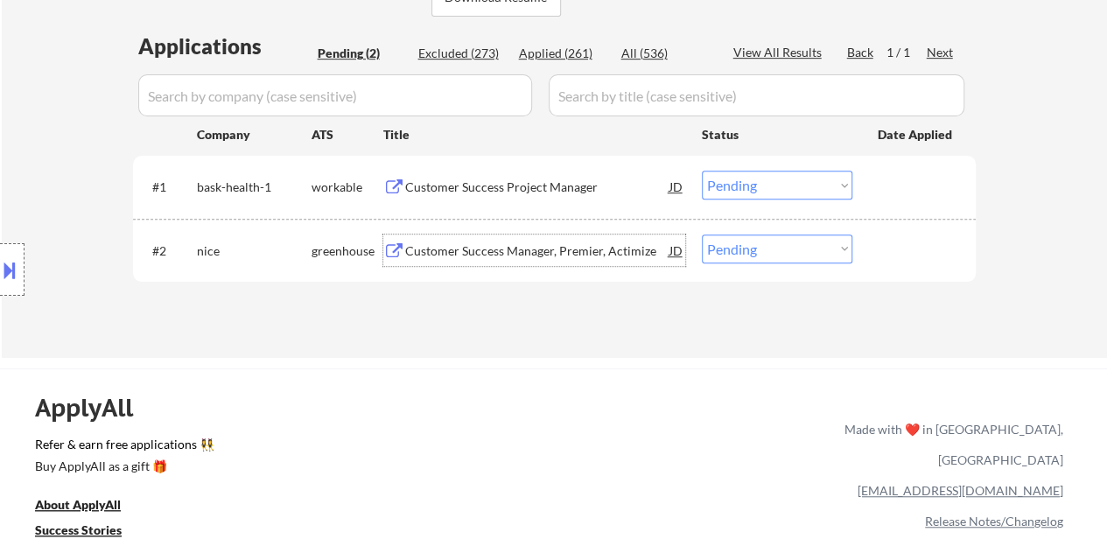
click at [780, 249] on select "Choose an option... Pending Applied Excluded (Questions) Excluded (Expired) Exc…" at bounding box center [777, 248] width 150 height 29
click at [702, 234] on select "Choose an option... Pending Applied Excluded (Questions) Excluded (Expired) Exc…" at bounding box center [777, 248] width 150 height 29
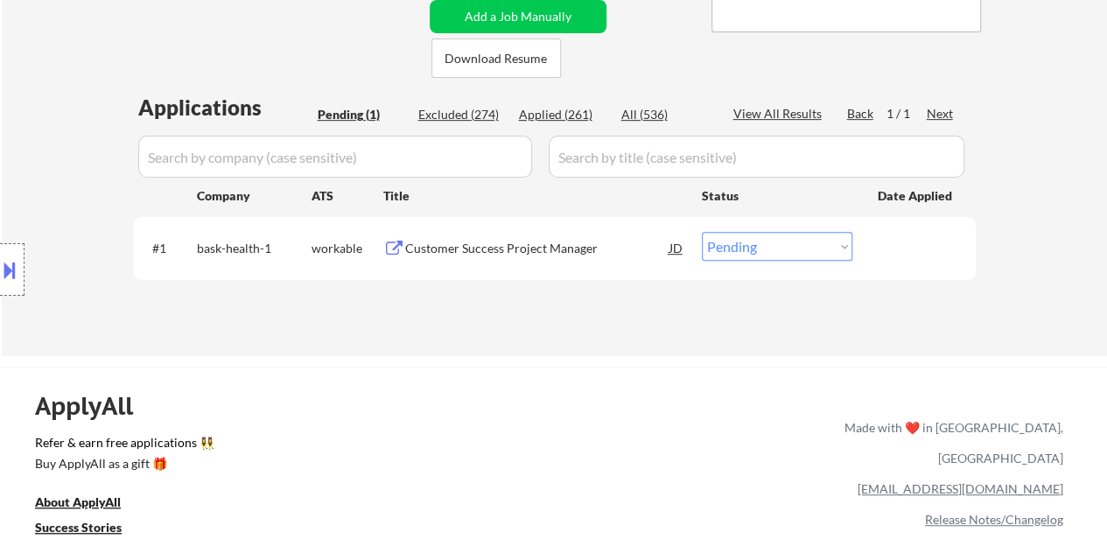
scroll to position [350, 0]
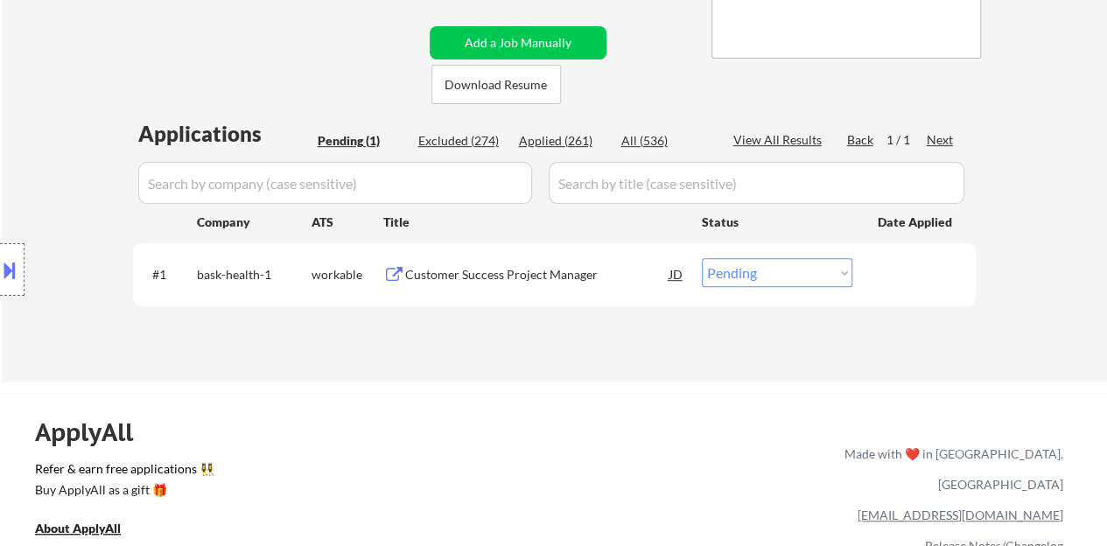
click at [528, 283] on div "Customer Success Project Manager" at bounding box center [537, 274] width 264 height 17
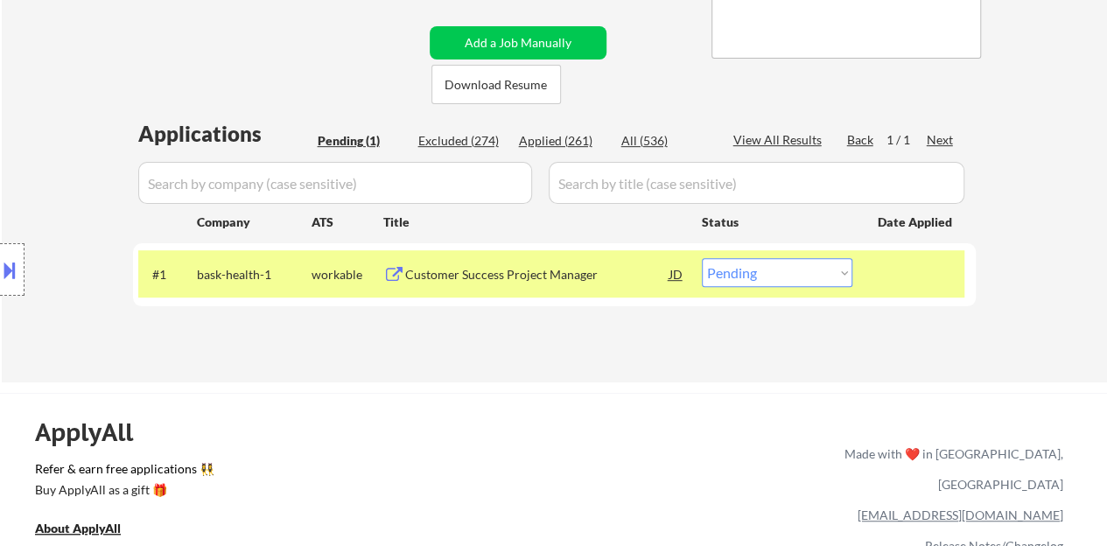
select select ""pending""
click at [765, 270] on select "Choose an option... Pending Applied Excluded (Questions) Excluded (Expired) Exc…" at bounding box center [777, 272] width 150 height 29
select select ""applied""
click at [702, 258] on select "Choose an option... Pending Applied Excluded (Questions) Excluded (Expired) Exc…" at bounding box center [777, 272] width 150 height 29
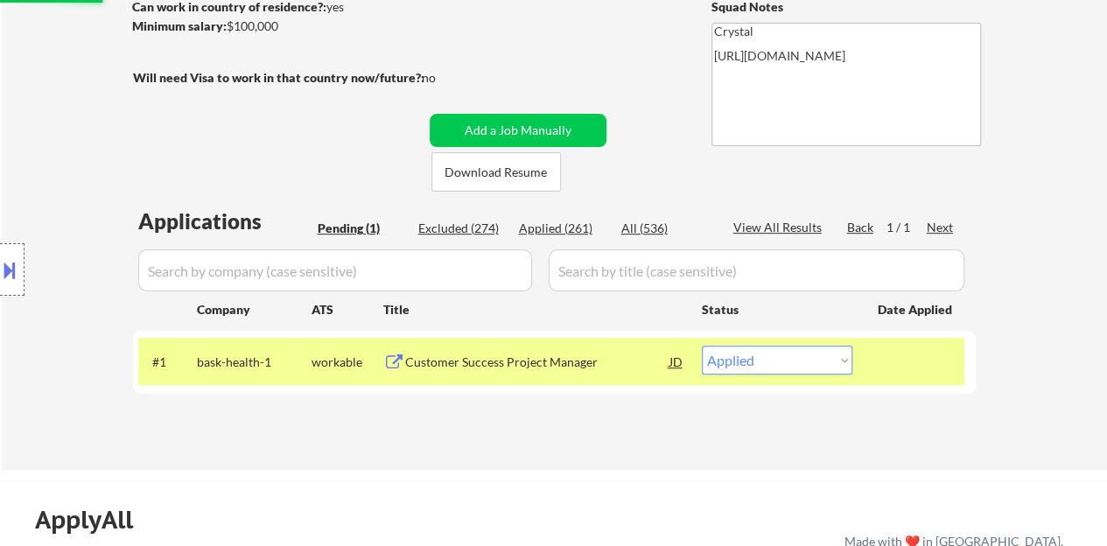
scroll to position [175, 0]
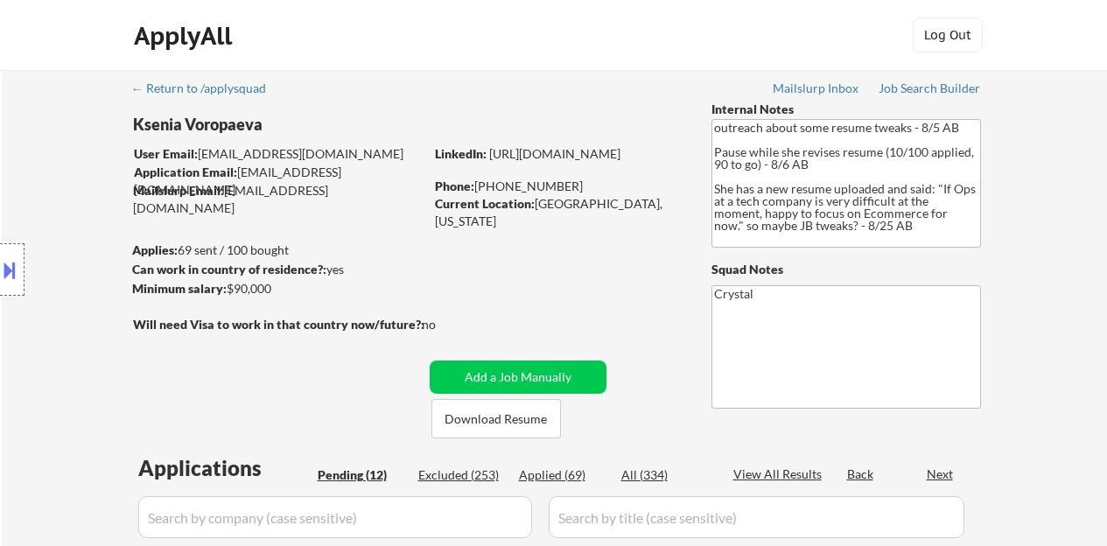
select select ""pending""
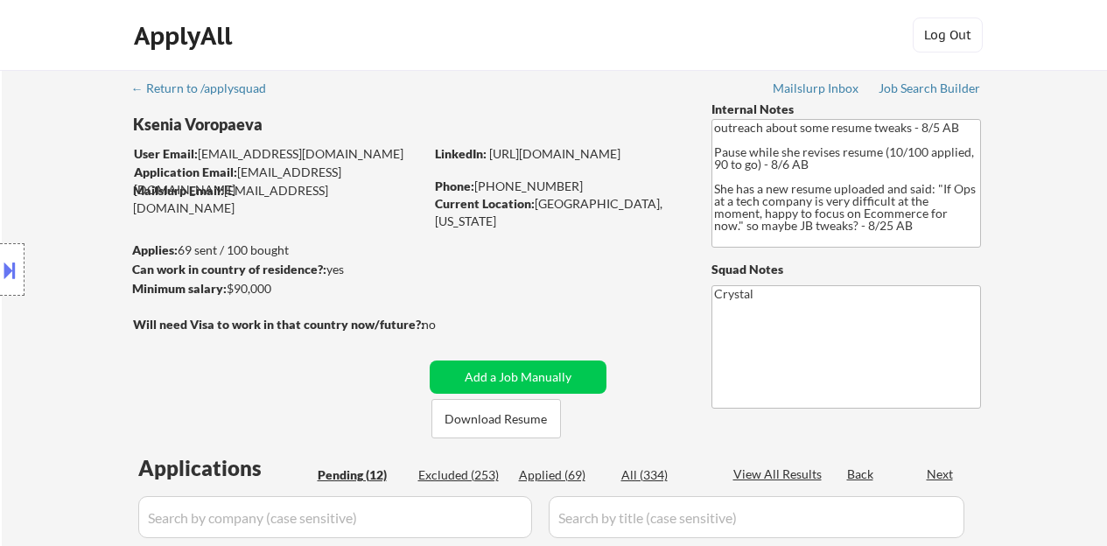
select select ""pending""
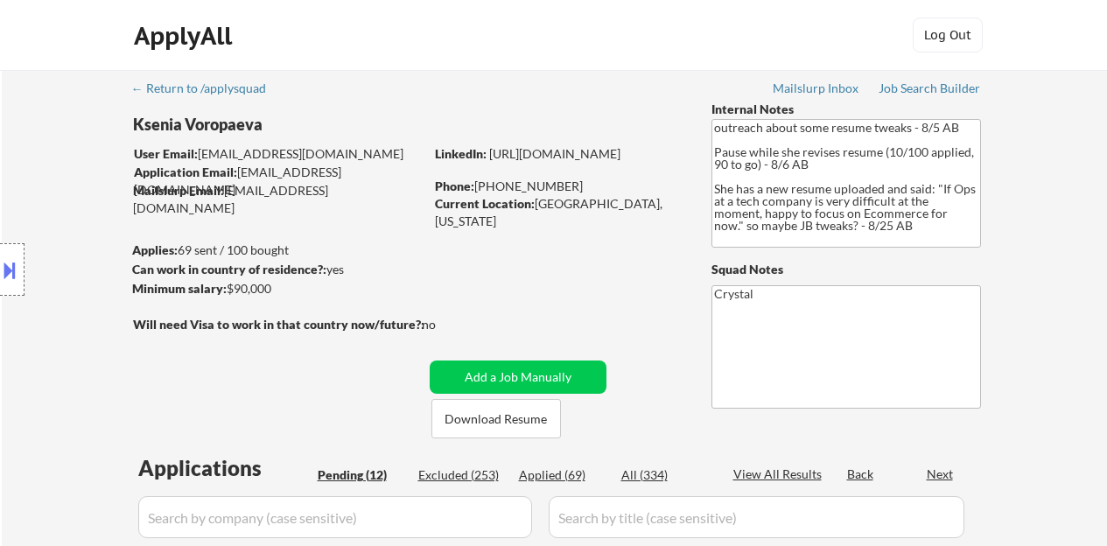
select select ""pending""
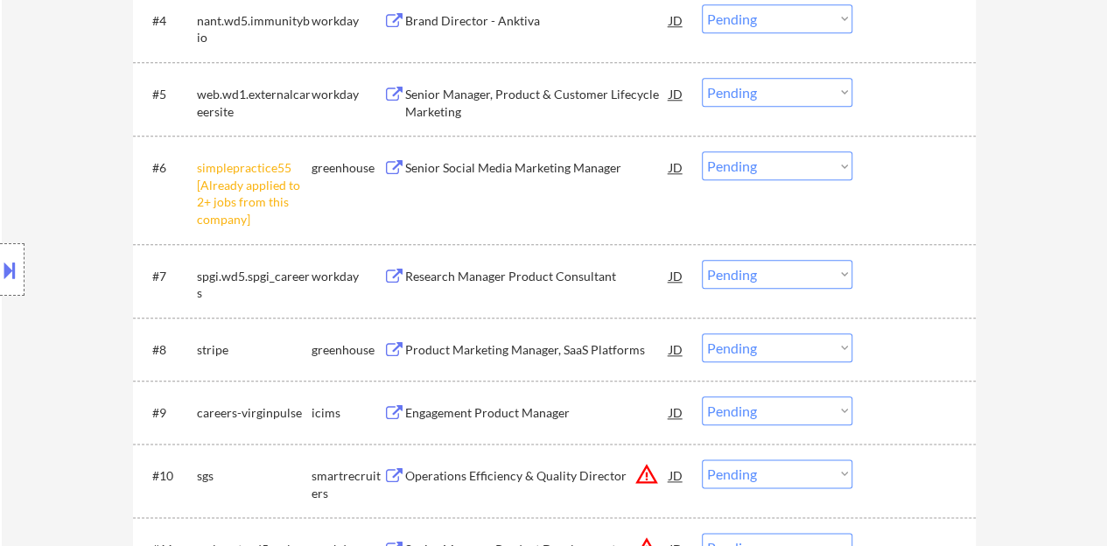
scroll to position [875, 0]
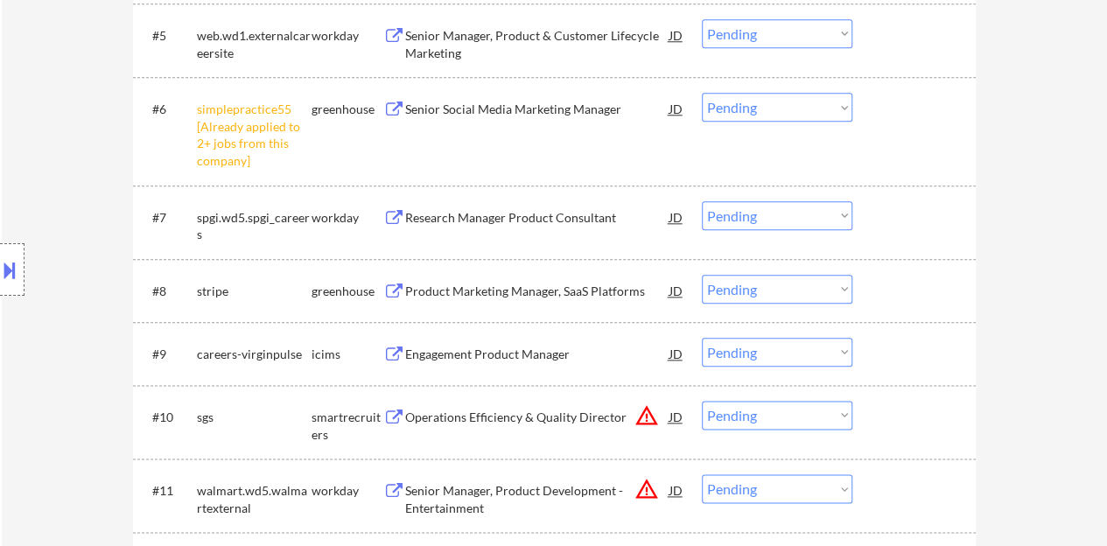
drag, startPoint x: 784, startPoint y: 104, endPoint x: 782, endPoint y: 115, distance: 10.6
click at [784, 104] on select "Choose an option... Pending Applied Excluded (Questions) Excluded (Expired) Exc…" at bounding box center [777, 107] width 150 height 29
click at [702, 93] on select "Choose an option... Pending Applied Excluded (Questions) Excluded (Expired) Exc…" at bounding box center [777, 107] width 150 height 29
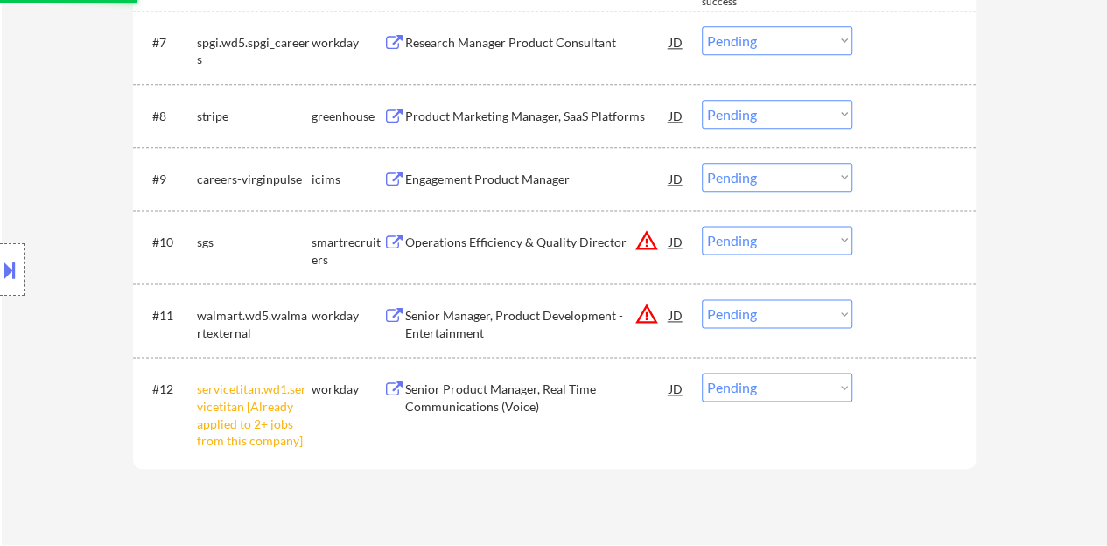
select select ""pending""
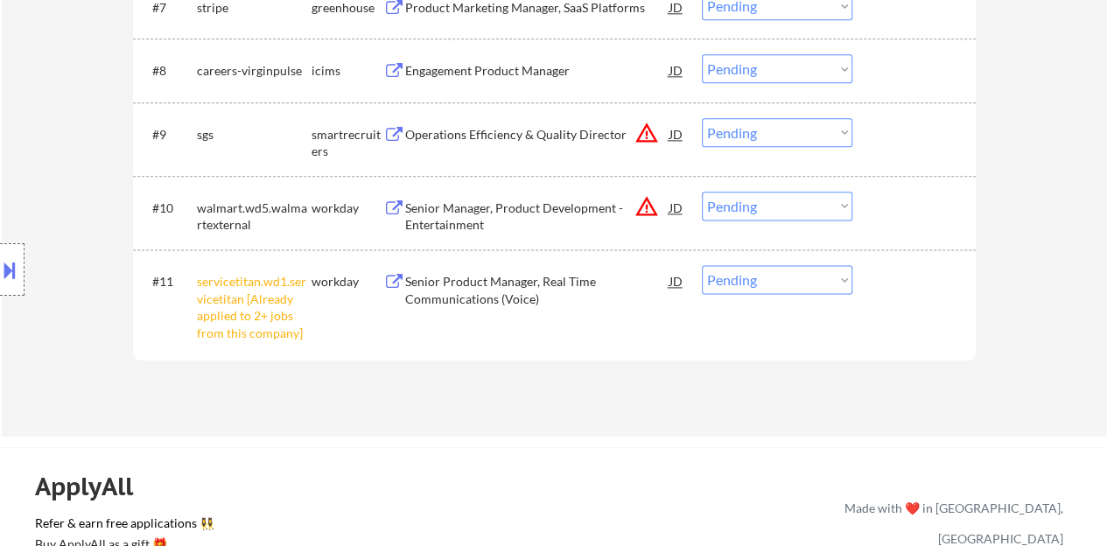
click at [754, 274] on select "Choose an option... Pending Applied Excluded (Questions) Excluded (Expired) Exc…" at bounding box center [777, 279] width 150 height 29
select select ""excluded__other_""
click at [702, 265] on select "Choose an option... Pending Applied Excluded (Questions) Excluded (Expired) Exc…" at bounding box center [777, 279] width 150 height 29
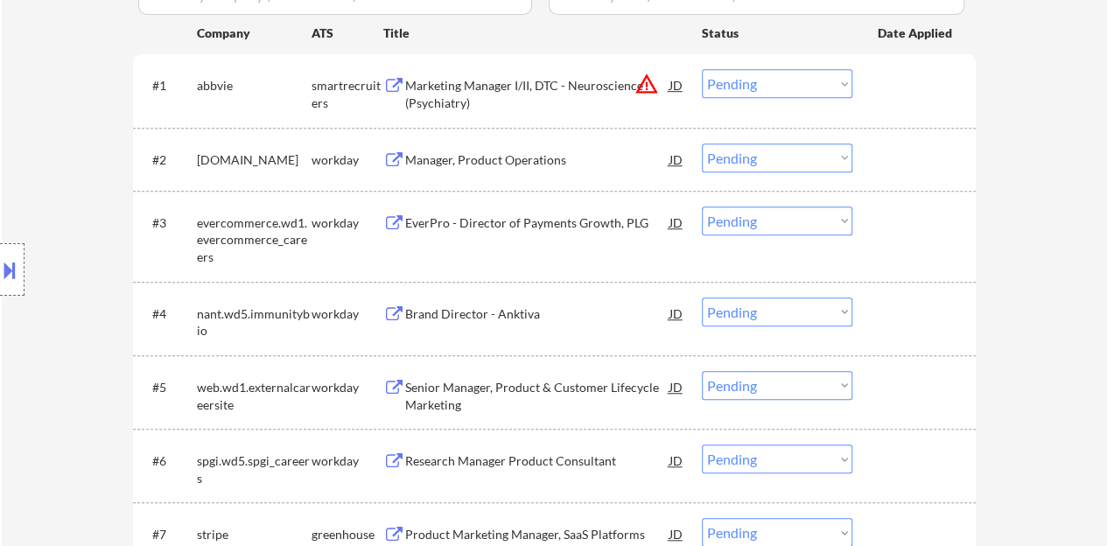
scroll to position [525, 0]
click at [389, 157] on button at bounding box center [394, 158] width 22 height 17
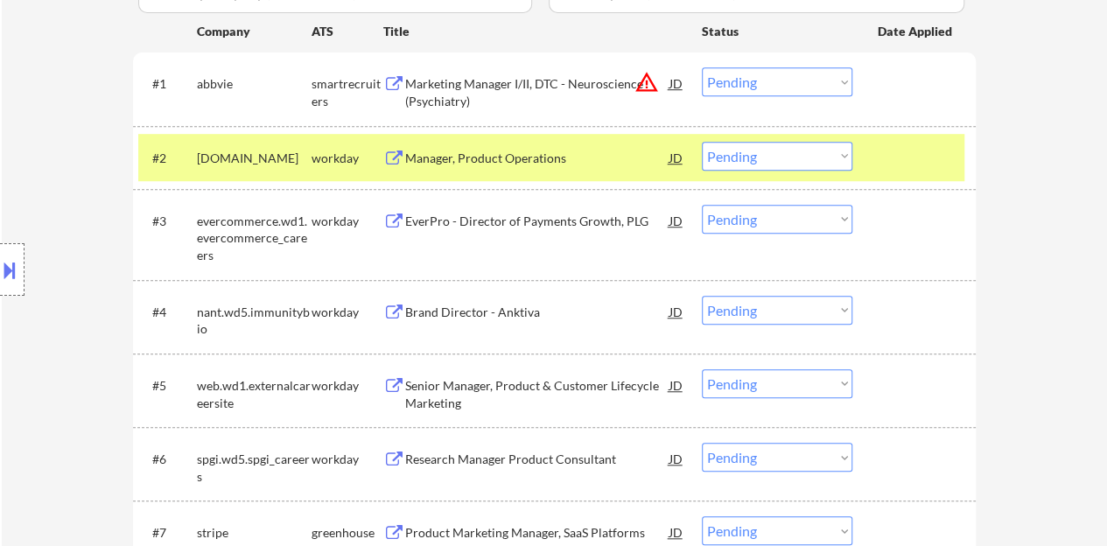
click at [747, 156] on select "Choose an option... Pending Applied Excluded (Questions) Excluded (Expired) Exc…" at bounding box center [777, 156] width 150 height 29
click at [702, 142] on select "Choose an option... Pending Applied Excluded (Questions) Excluded (Expired) Exc…" at bounding box center [777, 156] width 150 height 29
select select ""pending""
